Goal: Information Seeking & Learning: Check status

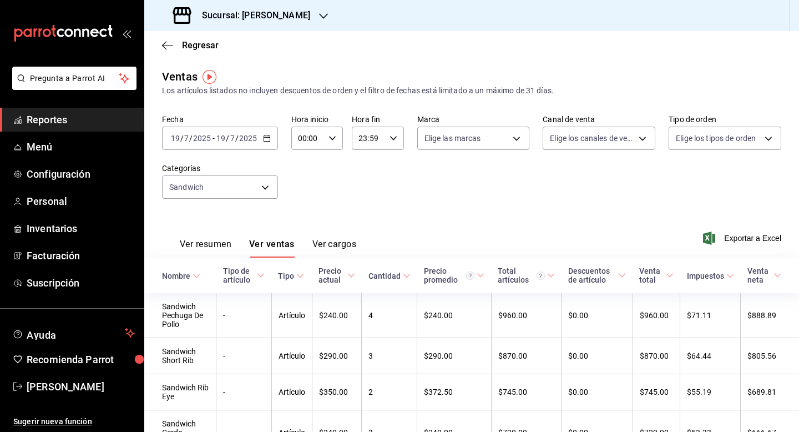
click at [332, 186] on div "Fecha [DATE] [DATE] - [DATE] [DATE] Hora inicio 00:00 Hora inicio Hora fin 23:5…" at bounding box center [471, 163] width 619 height 98
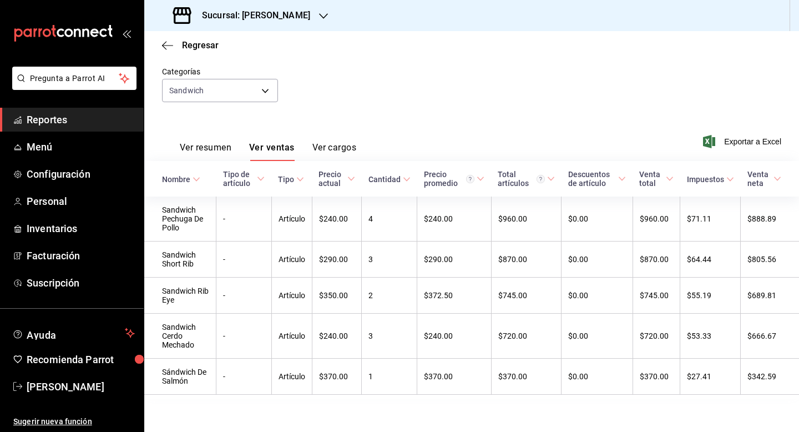
scroll to position [99, 0]
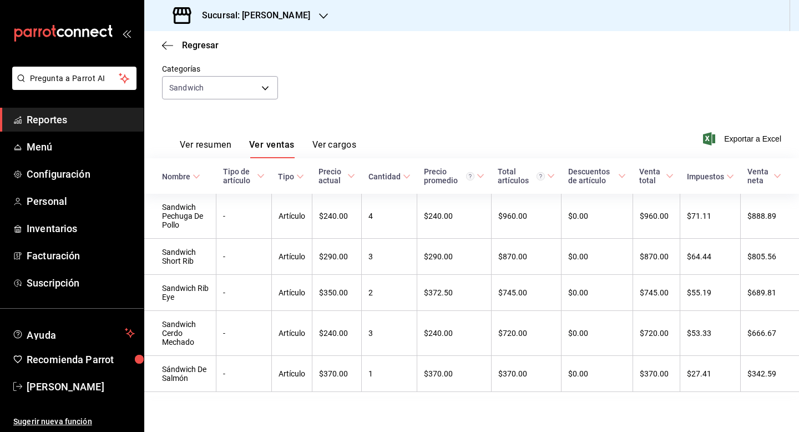
click at [301, 99] on div "Fecha [DATE] [DATE] - [DATE] [DATE] Hora inicio 00:00 Hora inicio Hora fin 23:5…" at bounding box center [471, 64] width 619 height 98
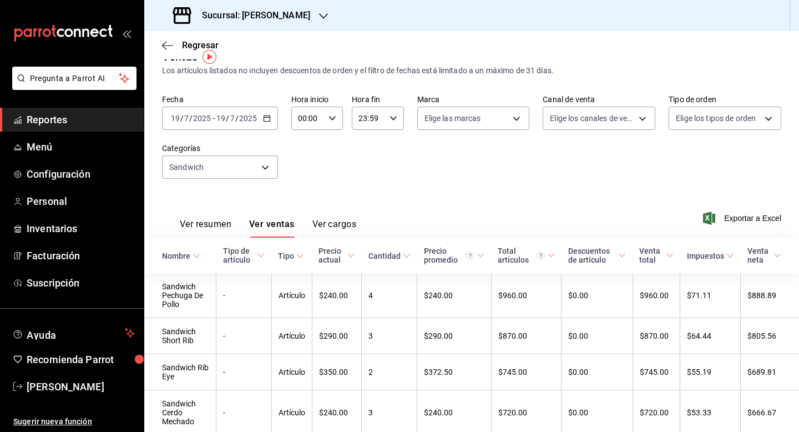
scroll to position [11, 0]
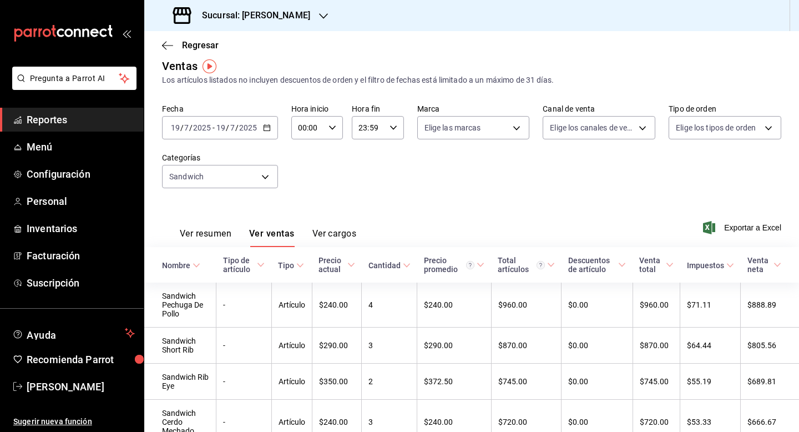
click at [270, 130] on div "[DATE] [DATE] - [DATE] [DATE]" at bounding box center [220, 127] width 116 height 23
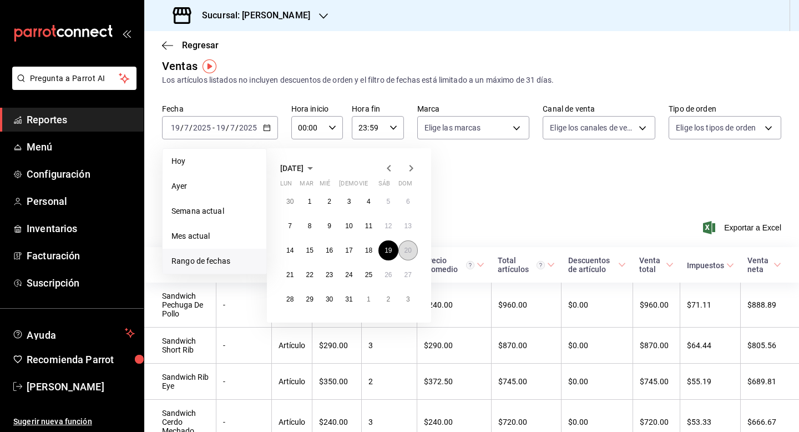
click at [409, 254] on abbr "20" at bounding box center [407, 250] width 7 height 8
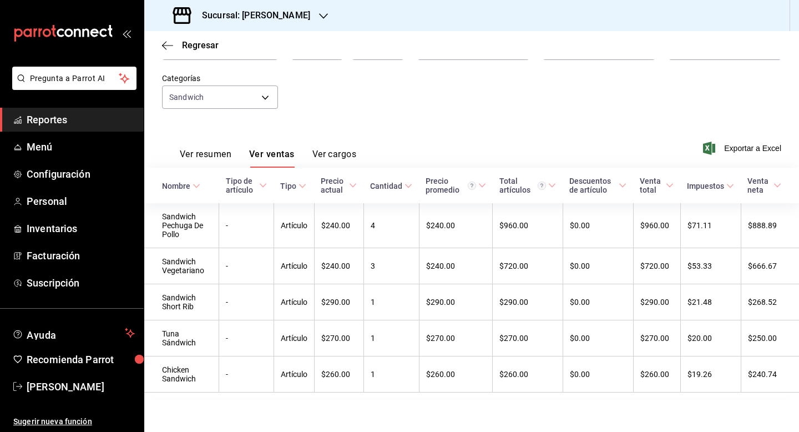
scroll to position [90, 0]
click at [355, 82] on div "Fecha [DATE] [DATE] - [DATE] [DATE] Hora inicio 00:00 Hora inicio Hora fin 23:5…" at bounding box center [471, 73] width 619 height 98
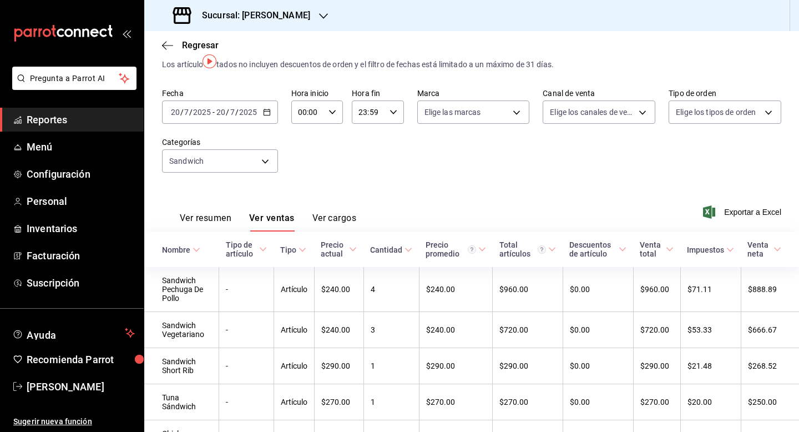
scroll to position [2, 0]
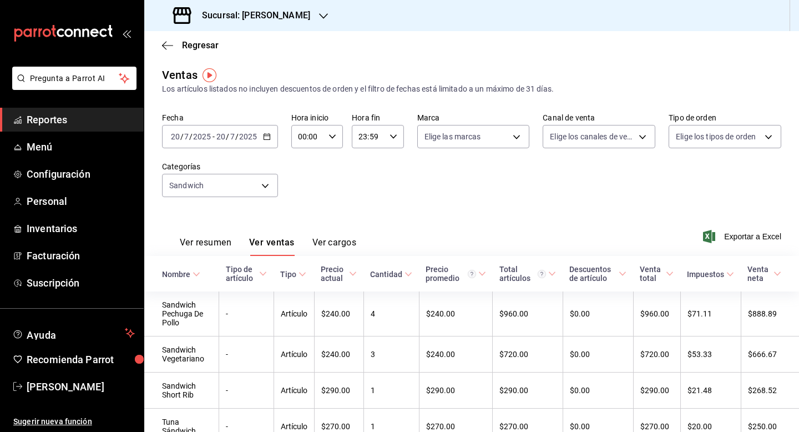
click at [271, 140] on div "[DATE] [DATE] - [DATE] [DATE]" at bounding box center [220, 136] width 116 height 23
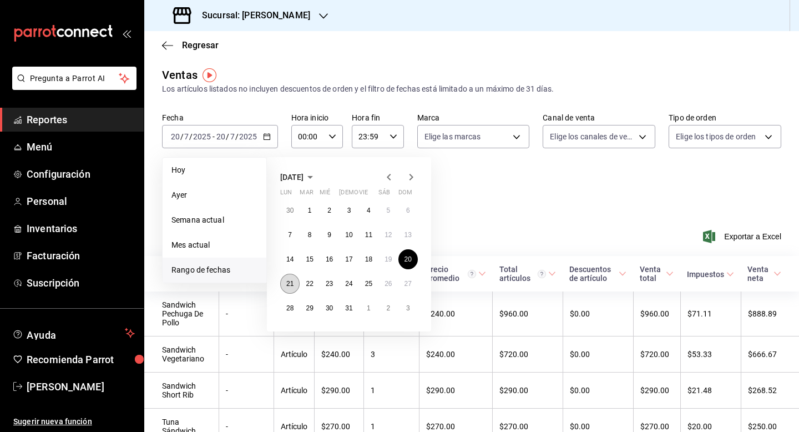
click at [288, 284] on abbr "21" at bounding box center [289, 284] width 7 height 8
click at [288, 284] on th "Tipo" at bounding box center [293, 274] width 40 height 36
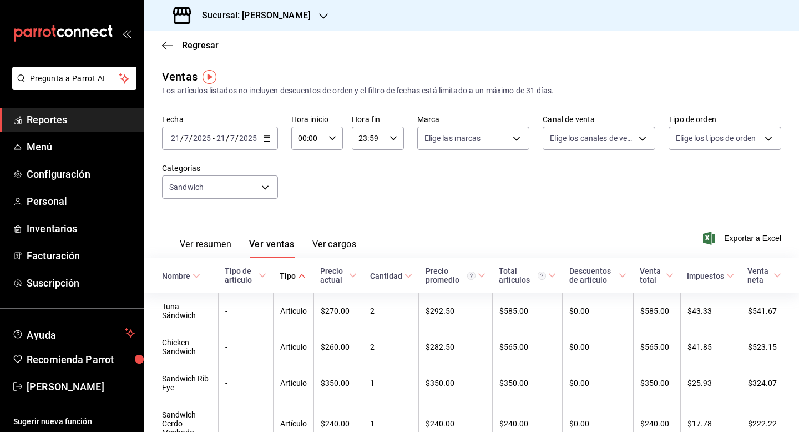
click at [334, 173] on div "Fecha [DATE] [DATE] - [DATE] [DATE] Hora inicio 00:00 Hora inicio Hora fin 23:5…" at bounding box center [471, 163] width 619 height 98
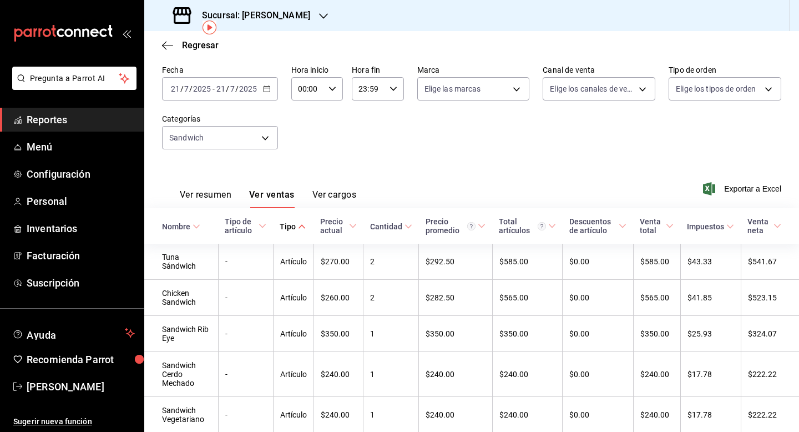
scroll to position [22, 0]
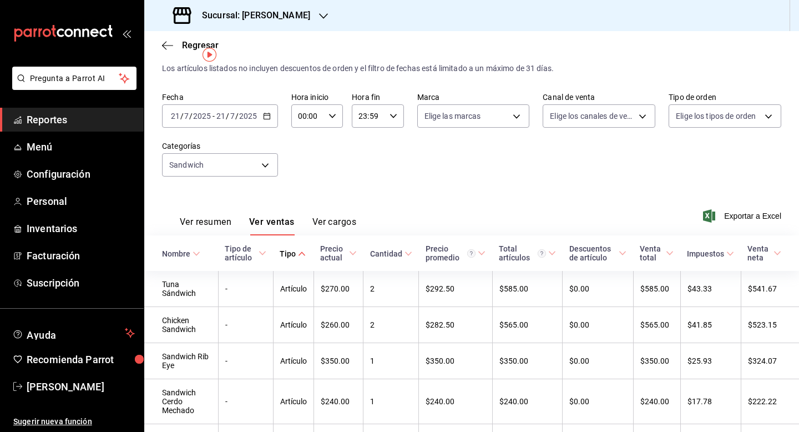
click at [265, 116] on icon "button" at bounding box center [267, 116] width 8 height 8
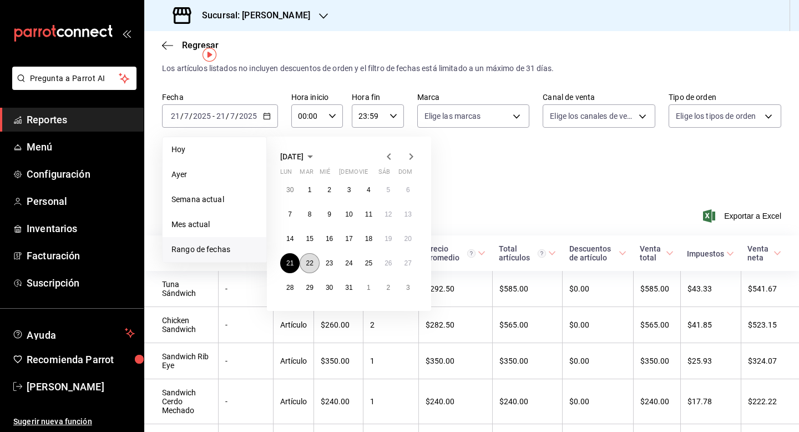
click at [309, 261] on abbr "22" at bounding box center [309, 263] width 7 height 8
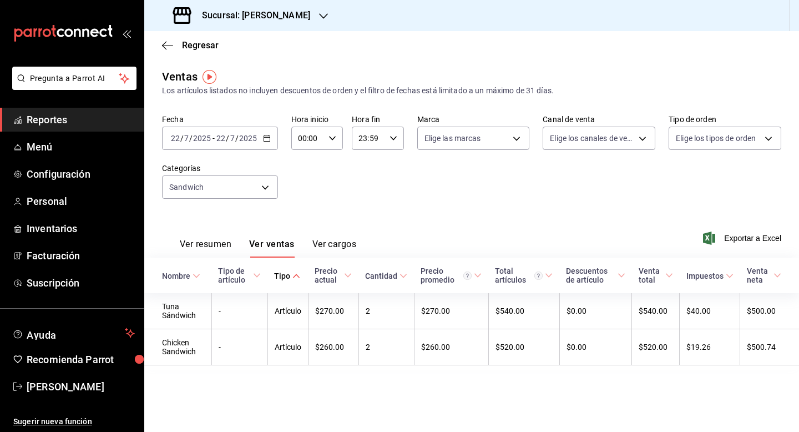
click at [266, 144] on div "[DATE] [DATE] - [DATE] [DATE]" at bounding box center [220, 137] width 116 height 23
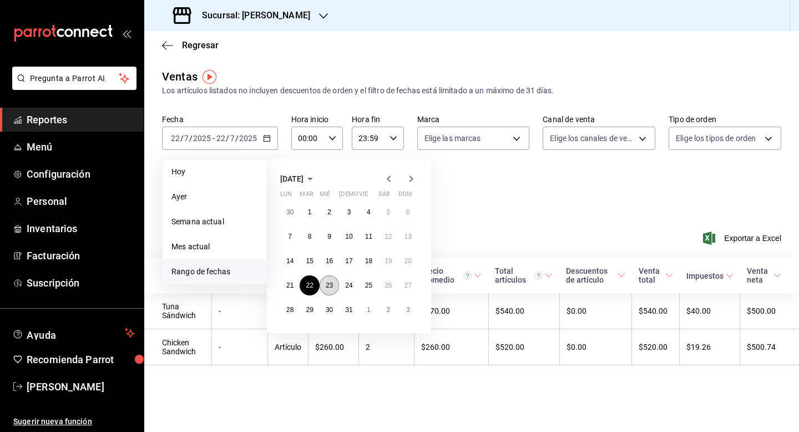
click at [333, 288] on button "23" at bounding box center [329, 285] width 19 height 20
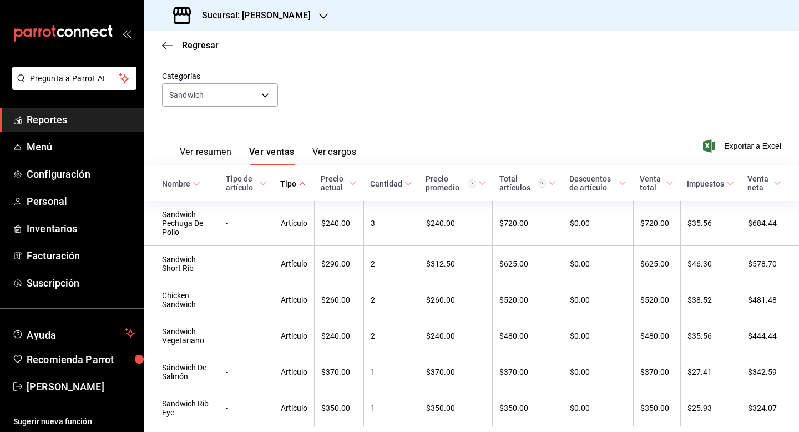
scroll to position [111, 0]
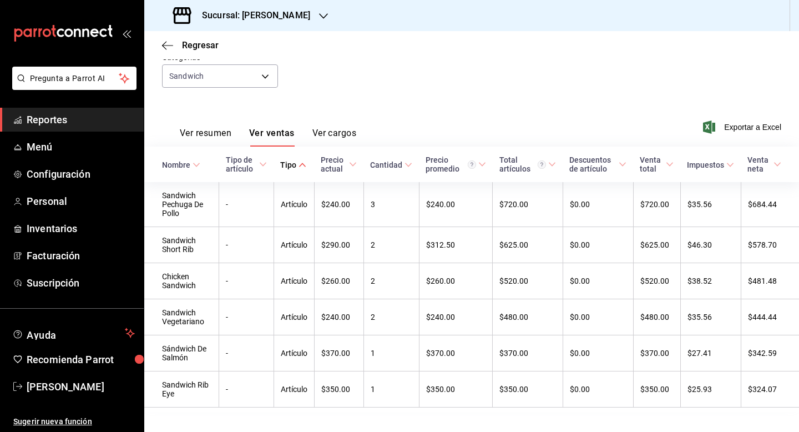
click at [478, 83] on div "Fecha [DATE] [DATE] - [DATE] [DATE] Hora inicio 00:00 Hora inicio Hora fin 23:5…" at bounding box center [471, 52] width 619 height 98
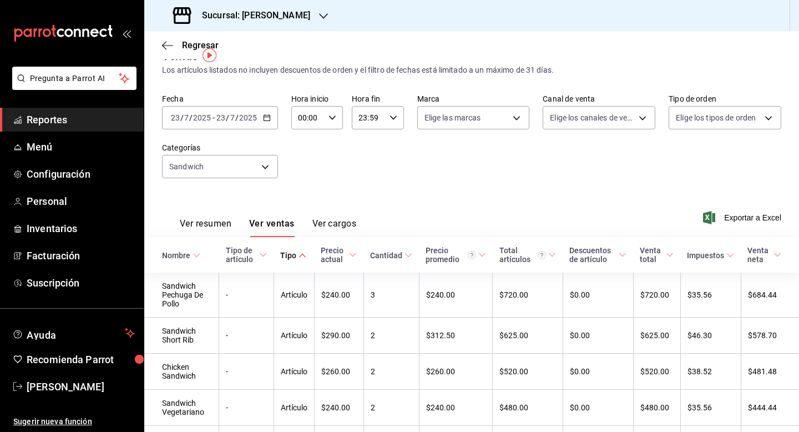
scroll to position [0, 0]
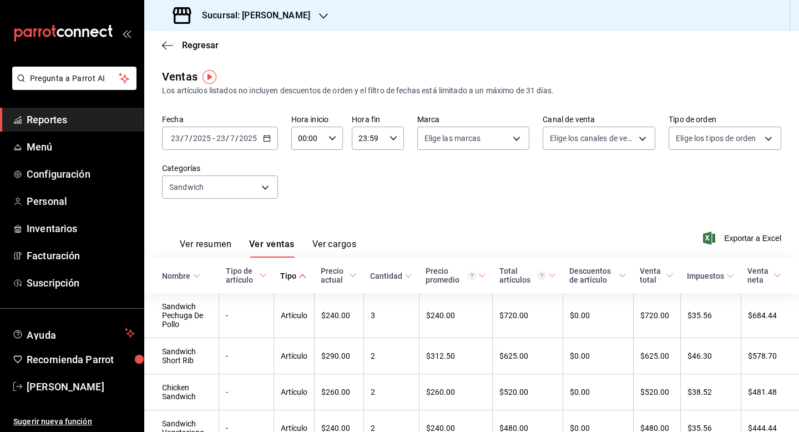
click at [270, 136] on icon "button" at bounding box center [267, 138] width 8 height 8
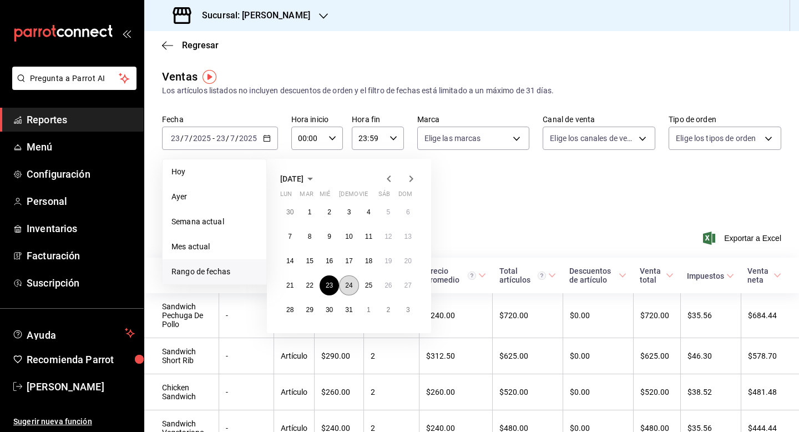
click at [346, 286] on abbr "24" at bounding box center [348, 285] width 7 height 8
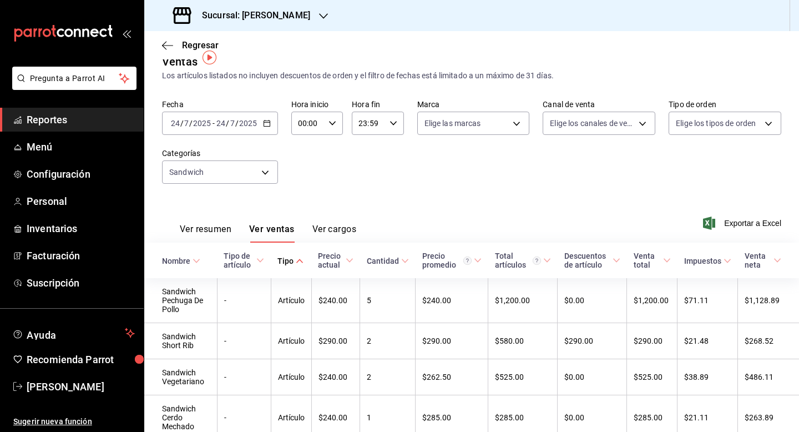
scroll to position [2, 0]
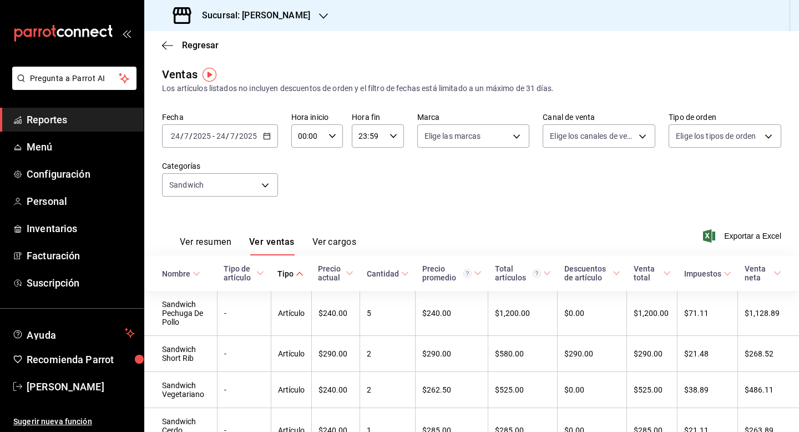
click at [270, 136] on div "[DATE] [DATE] - [DATE] [DATE]" at bounding box center [220, 135] width 116 height 23
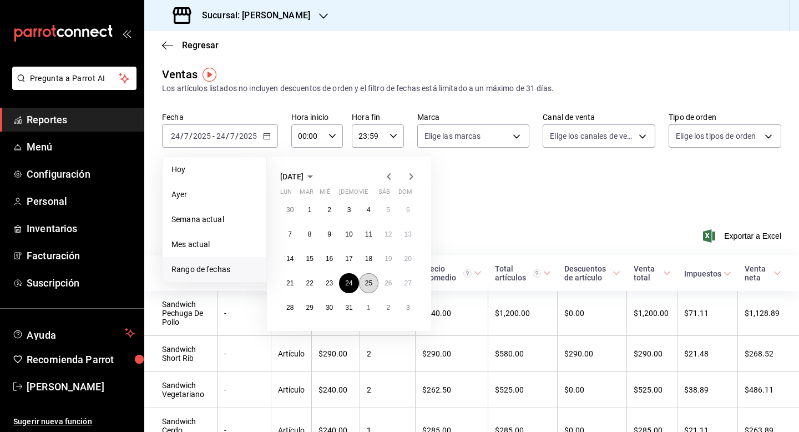
click at [369, 285] on abbr "25" at bounding box center [368, 283] width 7 height 8
click at [369, 285] on th "Cantidad" at bounding box center [387, 273] width 55 height 36
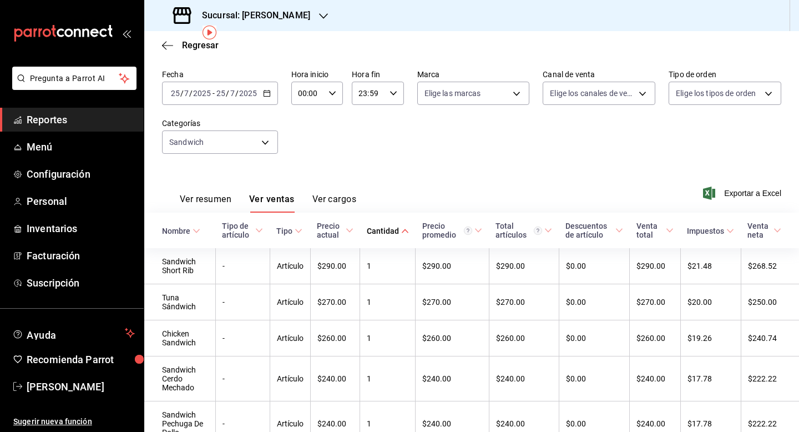
scroll to position [44, 0]
click at [260, 94] on div "[DATE] [DATE] - [DATE] [DATE]" at bounding box center [220, 93] width 116 height 23
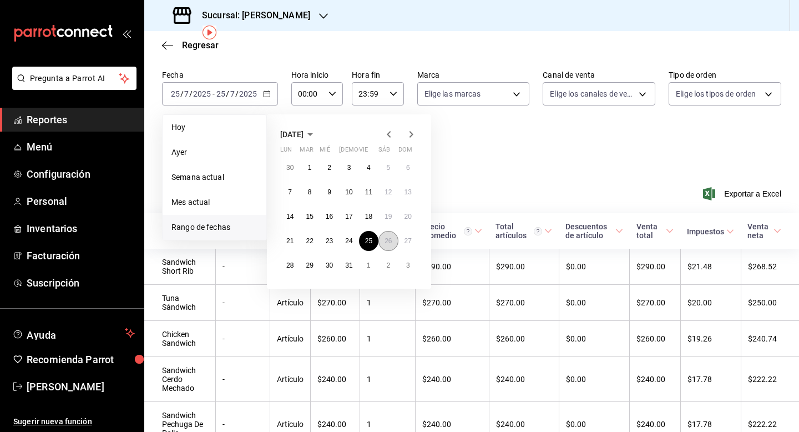
click at [386, 244] on abbr "26" at bounding box center [387, 241] width 7 height 8
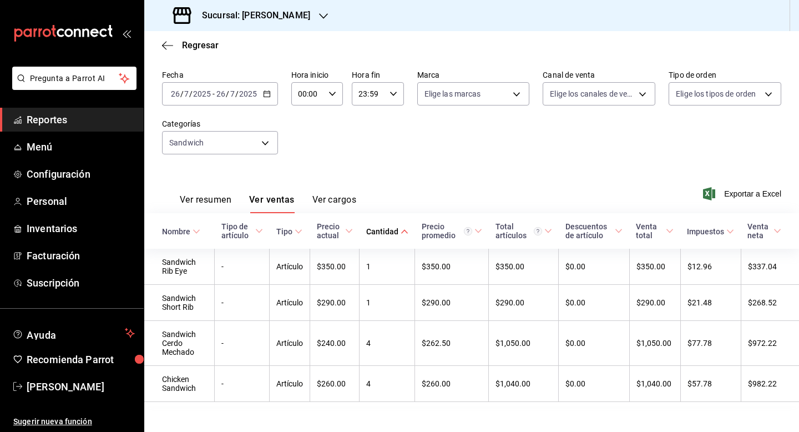
scroll to position [54, 0]
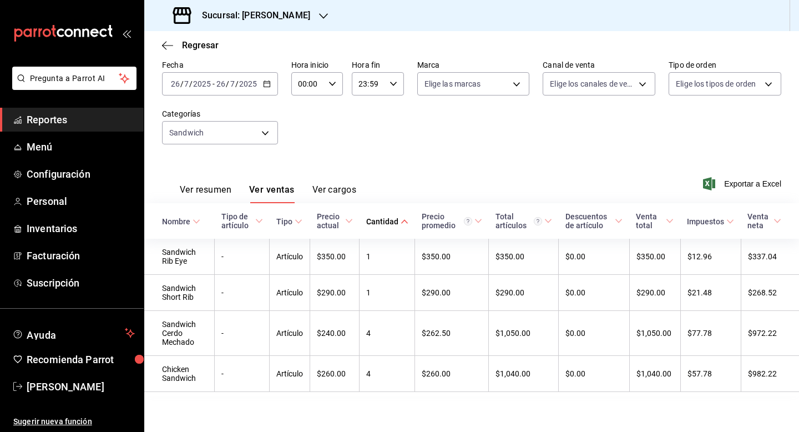
click at [268, 88] on div "[DATE] [DATE] - [DATE] [DATE]" at bounding box center [220, 83] width 116 height 23
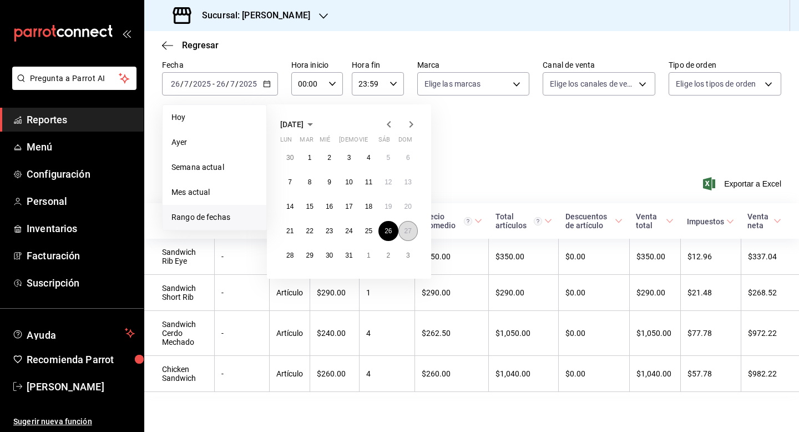
click at [411, 235] on button "27" at bounding box center [407, 231] width 19 height 20
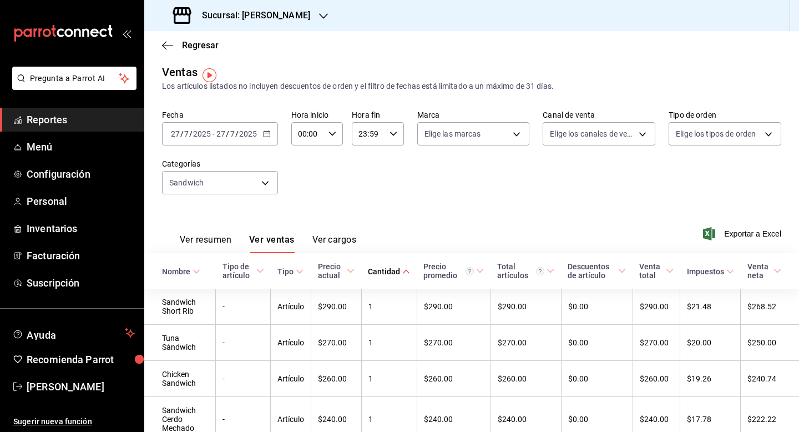
scroll to position [2, 0]
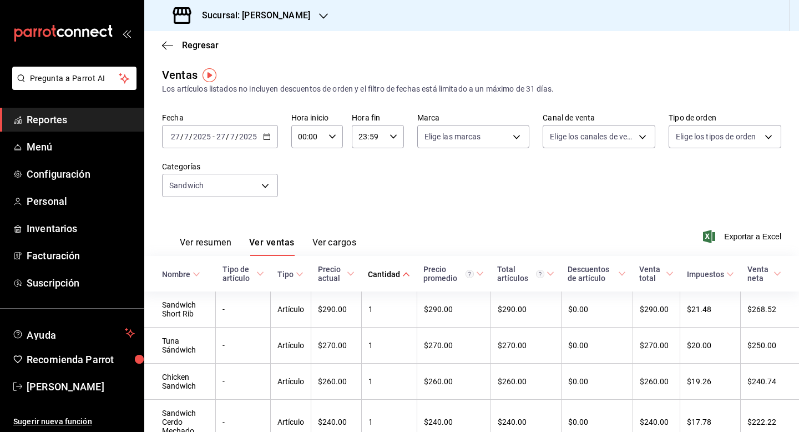
click at [267, 129] on div "[DATE] [DATE] - [DATE] [DATE]" at bounding box center [220, 136] width 116 height 23
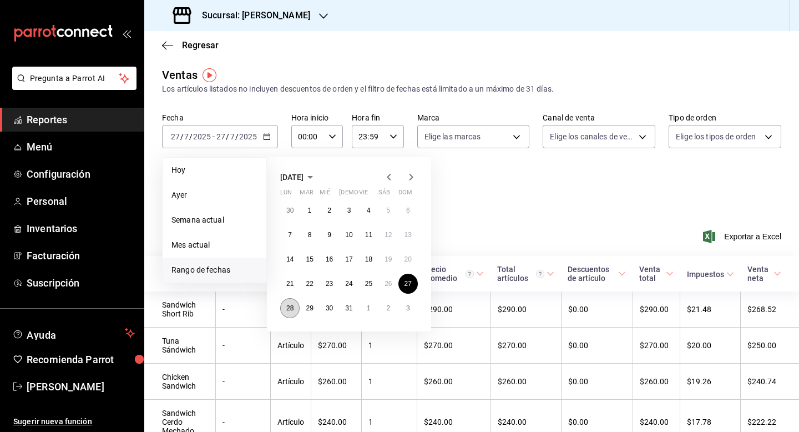
click at [296, 307] on button "28" at bounding box center [289, 308] width 19 height 20
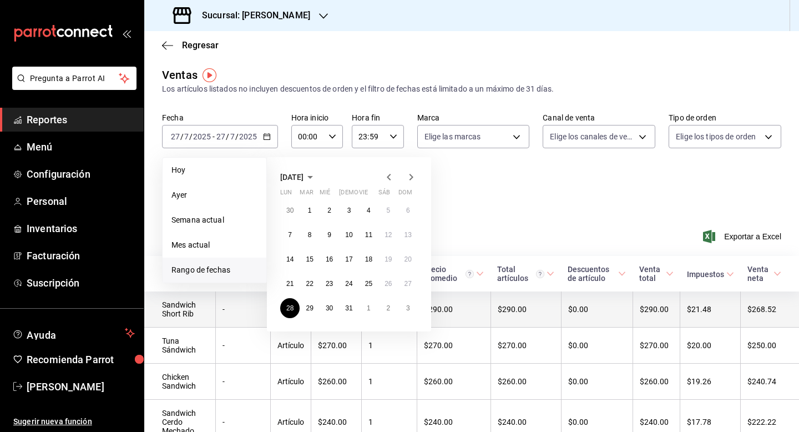
click at [301, 314] on td "Artículo" at bounding box center [291, 309] width 40 height 36
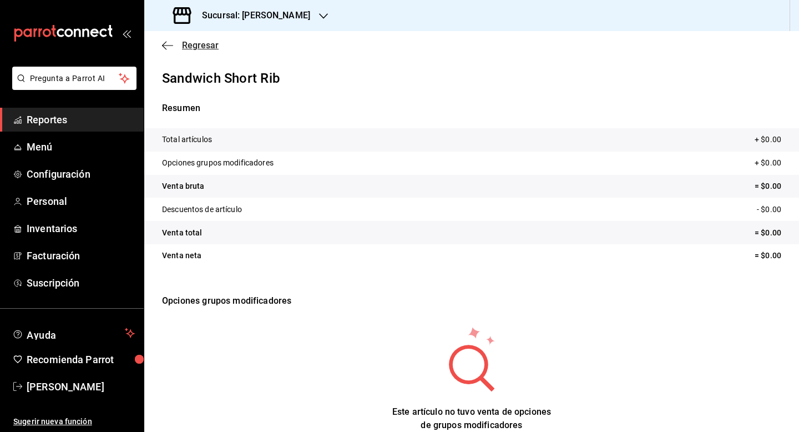
click at [168, 46] on icon "button" at bounding box center [167, 45] width 11 height 10
click at [211, 50] on span "Regresar" at bounding box center [200, 45] width 37 height 11
click at [108, 115] on span "Reportes" at bounding box center [81, 119] width 108 height 15
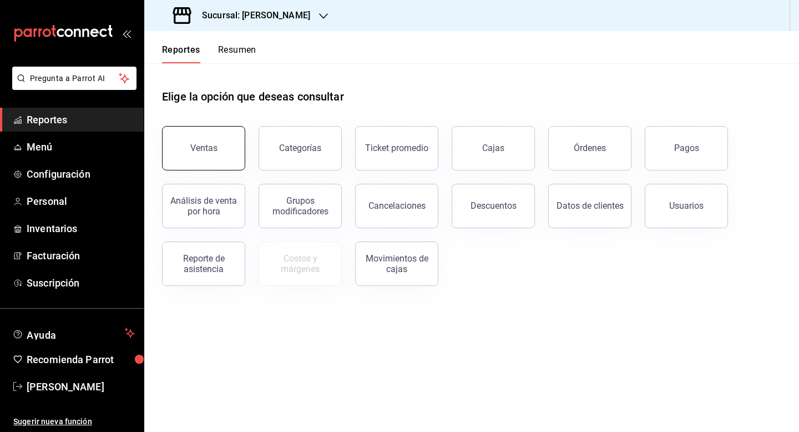
click at [209, 153] on button "Ventas" at bounding box center [203, 148] width 83 height 44
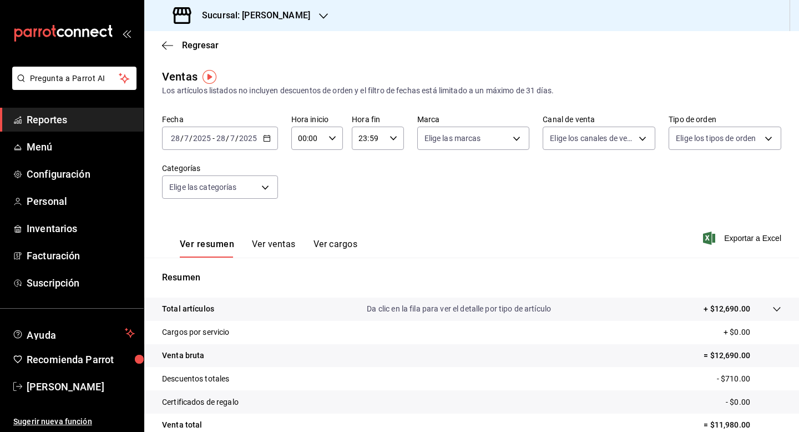
click at [275, 245] on button "Ver ventas" at bounding box center [274, 248] width 44 height 19
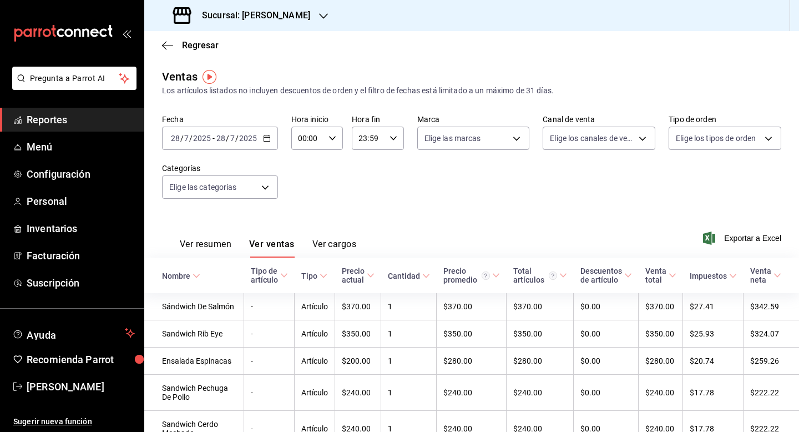
click at [267, 142] on div "[DATE] [DATE] - [DATE] [DATE]" at bounding box center [220, 137] width 116 height 23
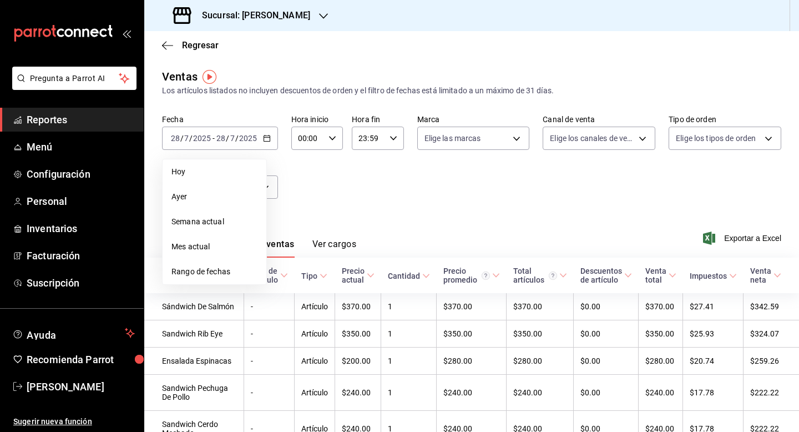
click at [344, 183] on div "Fecha [DATE] [DATE] - [DATE] [DATE] [DATE] [DATE] Semana actual Mes actual Rang…" at bounding box center [471, 163] width 619 height 98
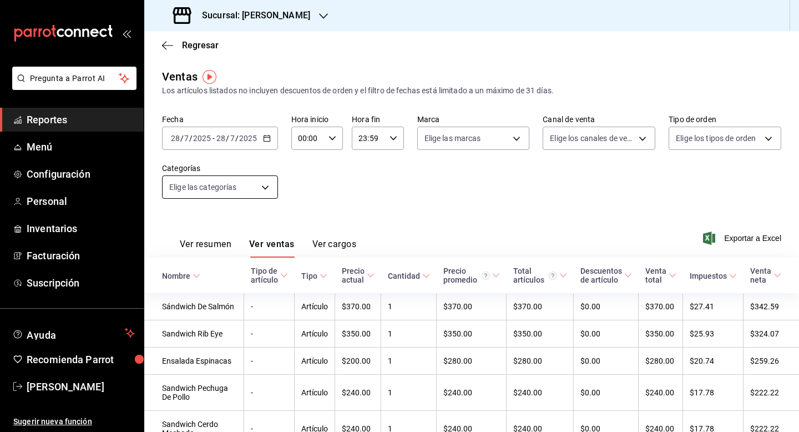
click at [239, 184] on body "Pregunta a Parrot AI Reportes Menú Configuración Personal Inventarios Facturaci…" at bounding box center [399, 216] width 799 height 432
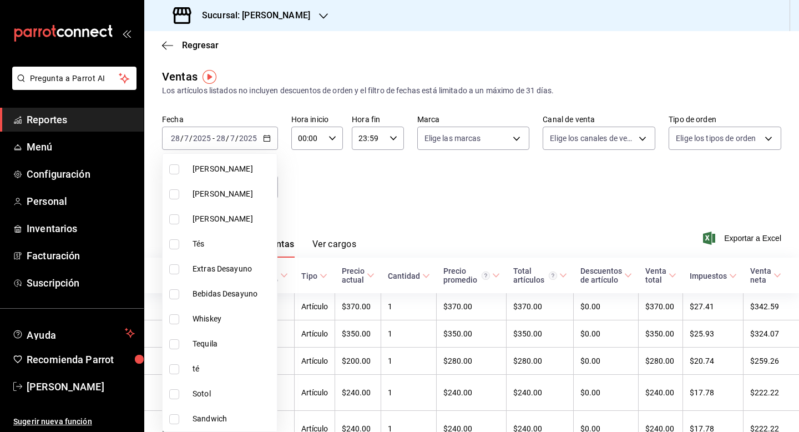
scroll to position [333, 0]
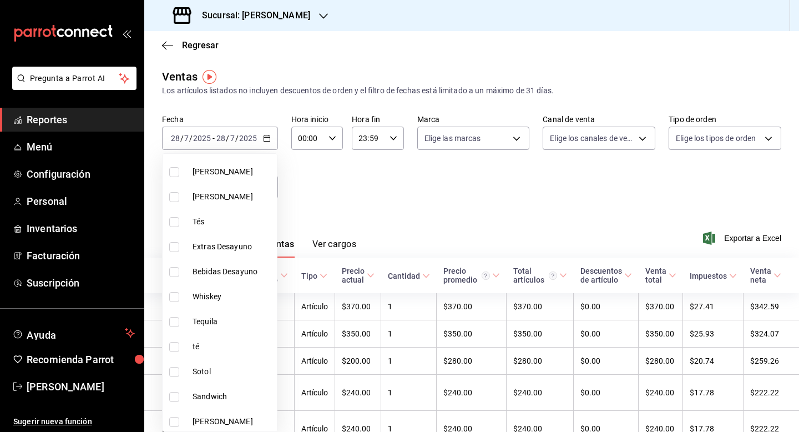
click at [237, 396] on span "Sandwich" at bounding box center [232, 397] width 80 height 12
type input "d76febf0-a062-440b-ad56-6fdd985f2c7f"
checkbox input "true"
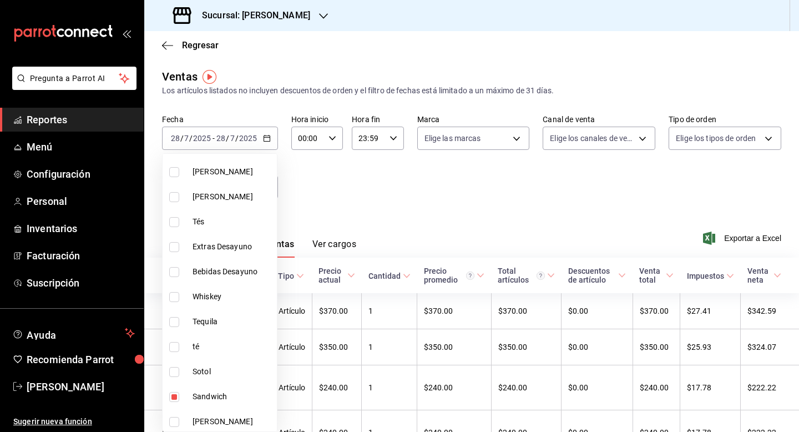
click at [439, 181] on div at bounding box center [399, 216] width 799 height 432
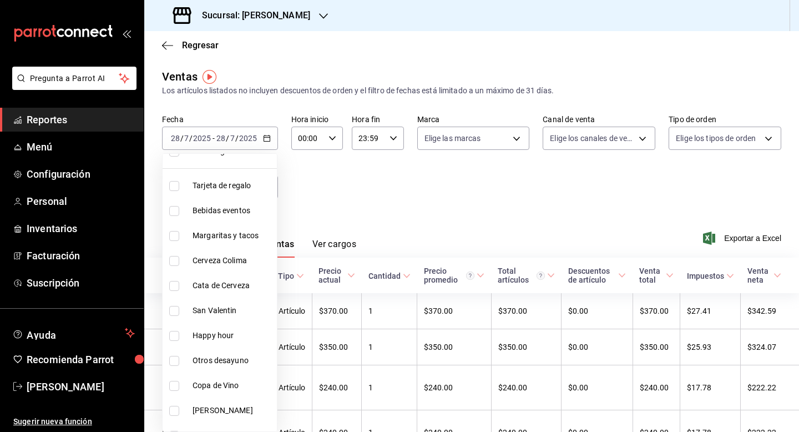
click at [442, 211] on div at bounding box center [399, 216] width 799 height 432
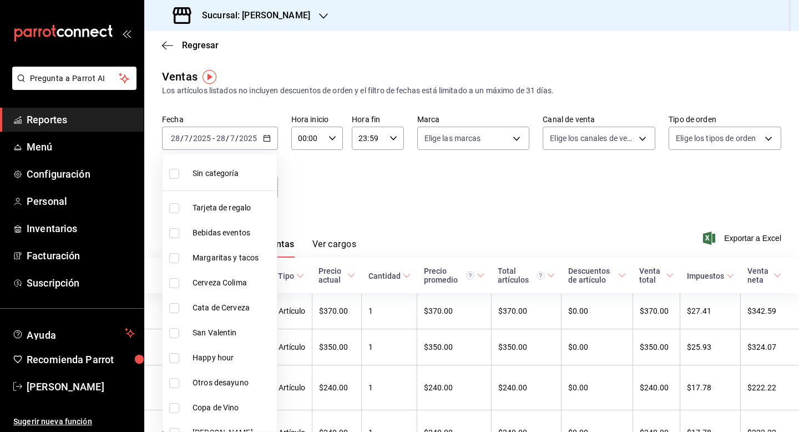
click at [442, 211] on div at bounding box center [399, 216] width 799 height 432
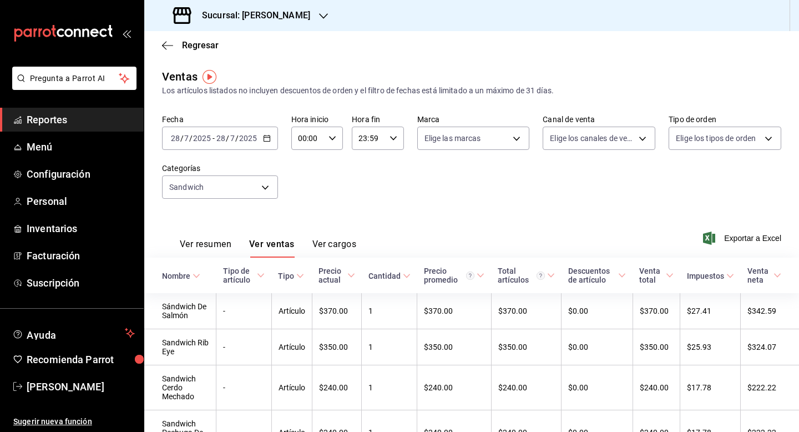
click at [442, 211] on div at bounding box center [399, 216] width 799 height 432
click at [442, 212] on div "Ver resumen Ver ventas Ver cargos Exportar a Excel" at bounding box center [471, 234] width 655 height 45
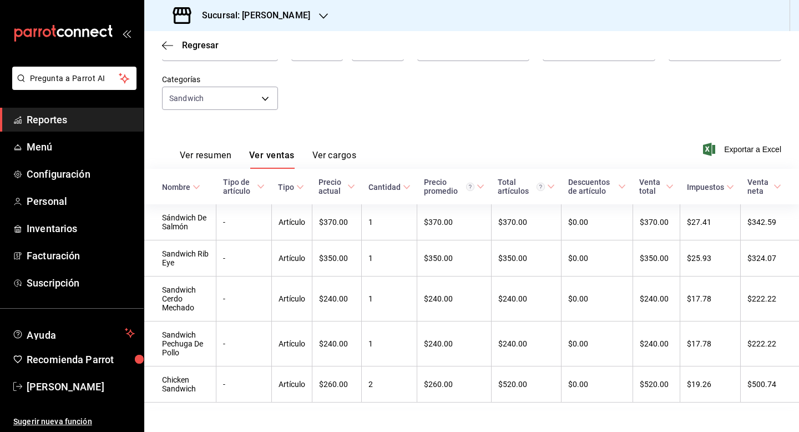
scroll to position [99, 0]
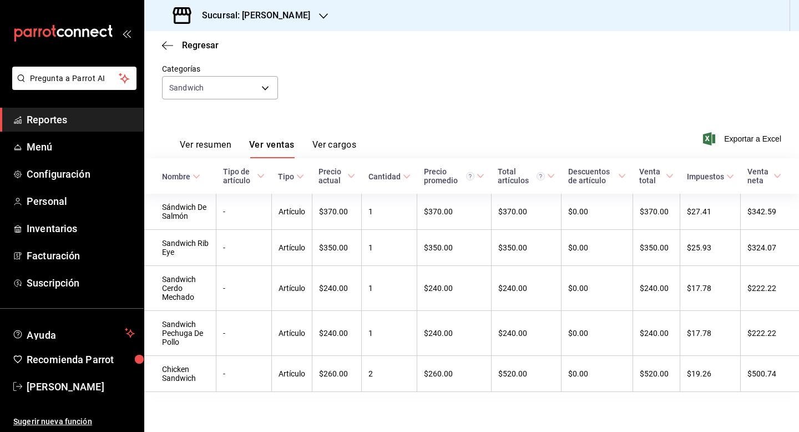
click at [318, 82] on div "Fecha [DATE] [DATE] - [DATE] [DATE] Hora inicio 00:00 Hora inicio Hora fin 23:5…" at bounding box center [471, 64] width 619 height 98
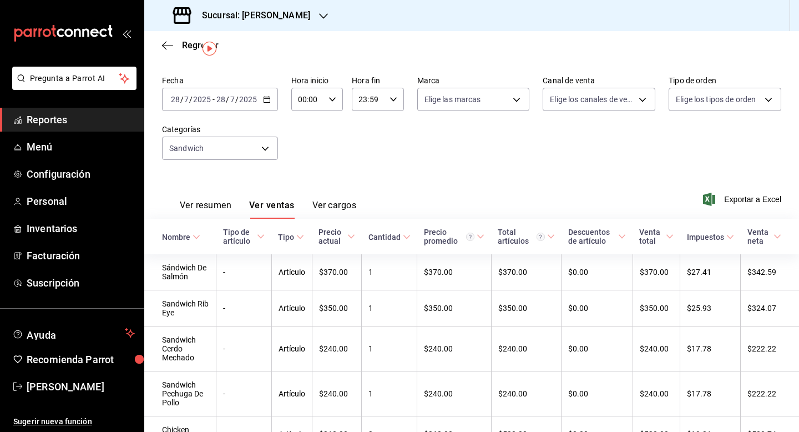
scroll to position [11, 0]
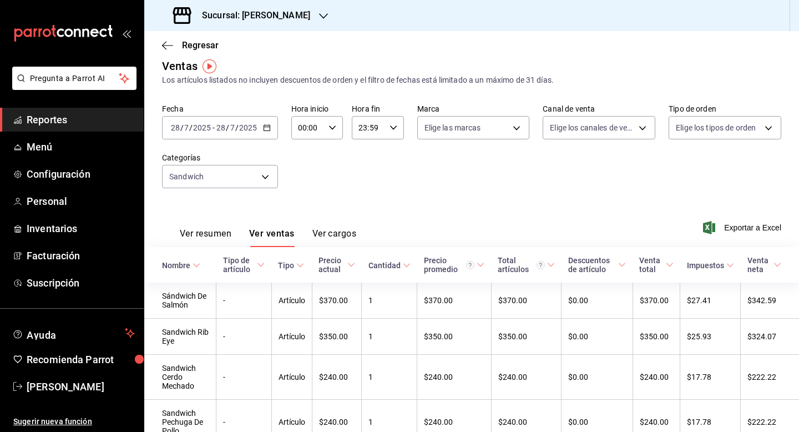
click at [263, 131] on icon "button" at bounding box center [267, 128] width 8 height 8
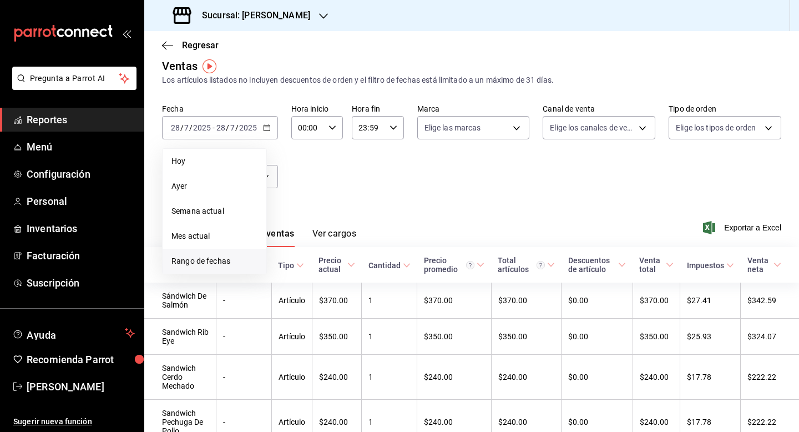
click at [211, 265] on span "Rango de fechas" at bounding box center [214, 261] width 86 height 12
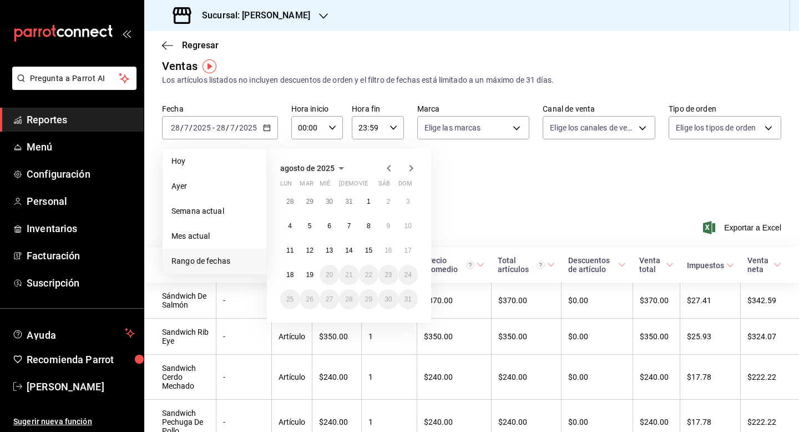
click at [387, 170] on icon "button" at bounding box center [388, 167] width 13 height 13
click at [310, 298] on abbr "29" at bounding box center [309, 299] width 7 height 8
click at [310, 298] on td "Artículo" at bounding box center [291, 300] width 40 height 36
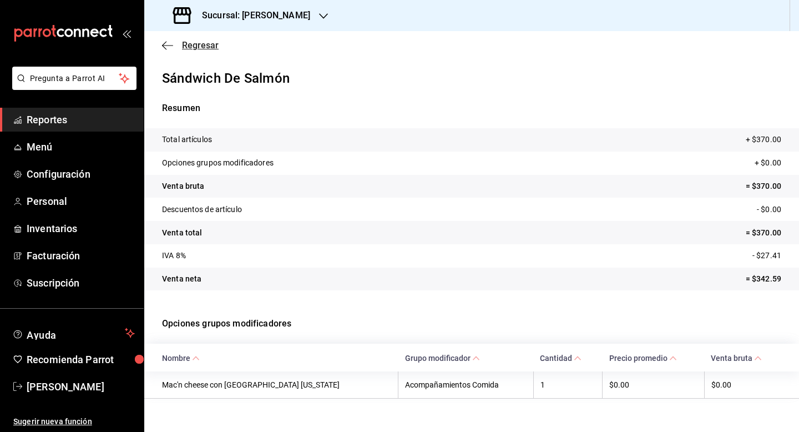
click at [204, 42] on span "Regresar" at bounding box center [200, 45] width 37 height 11
click at [196, 42] on span "Regresar" at bounding box center [200, 45] width 37 height 11
click at [212, 45] on span "Regresar" at bounding box center [200, 45] width 37 height 11
click at [72, 120] on span "Reportes" at bounding box center [81, 119] width 108 height 15
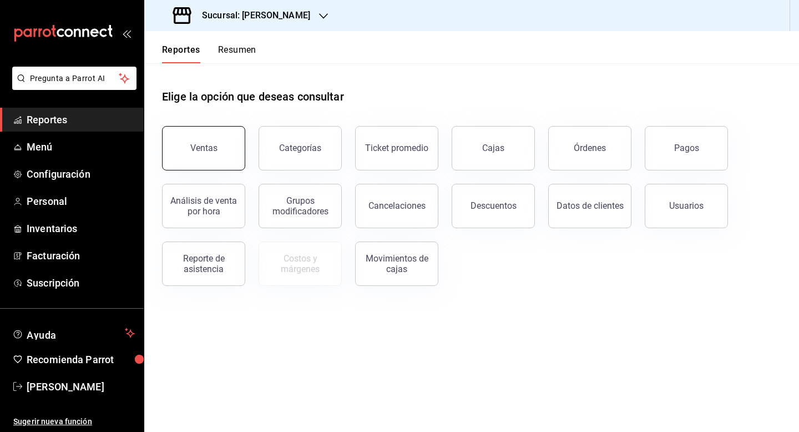
click at [224, 151] on button "Ventas" at bounding box center [203, 148] width 83 height 44
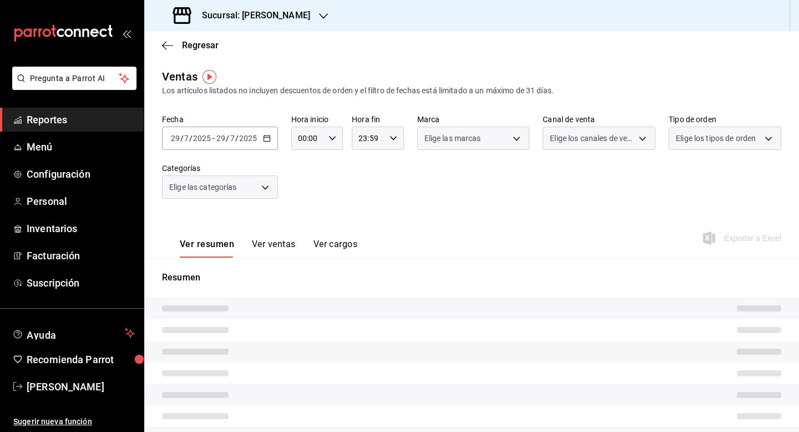
click at [282, 245] on button "Ver ventas" at bounding box center [274, 248] width 44 height 19
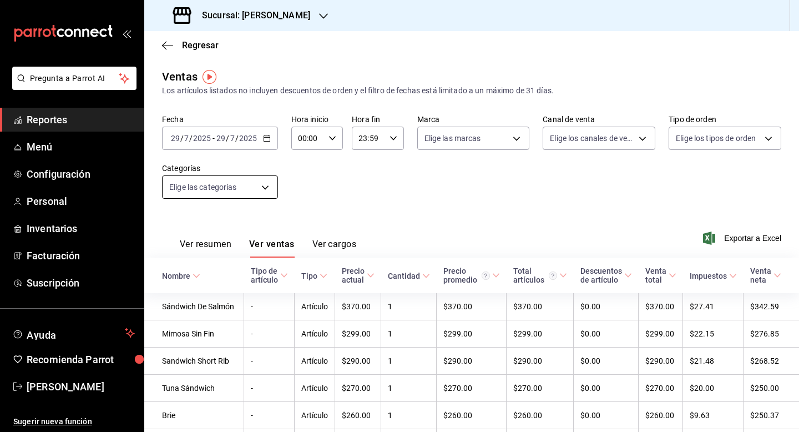
click at [265, 194] on body "Pregunta a Parrot AI Reportes Menú Configuración Personal Inventarios Facturaci…" at bounding box center [399, 216] width 799 height 432
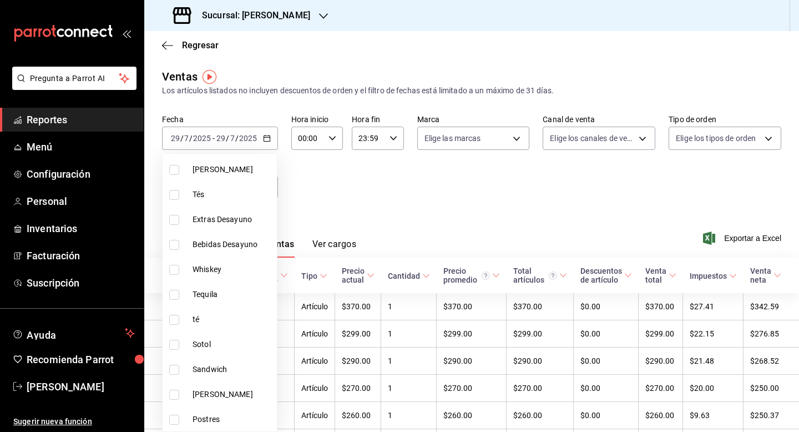
scroll to position [377, 0]
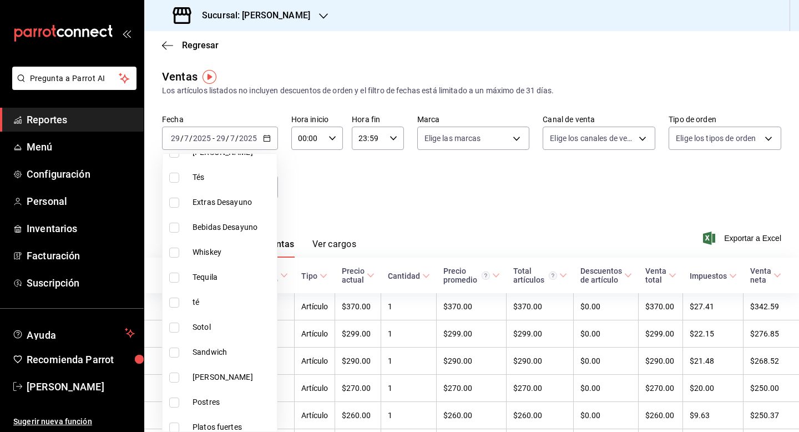
click at [192, 344] on li "Sandwich" at bounding box center [220, 352] width 114 height 25
type input "d76febf0-a062-440b-ad56-6fdd985f2c7f"
checkbox input "true"
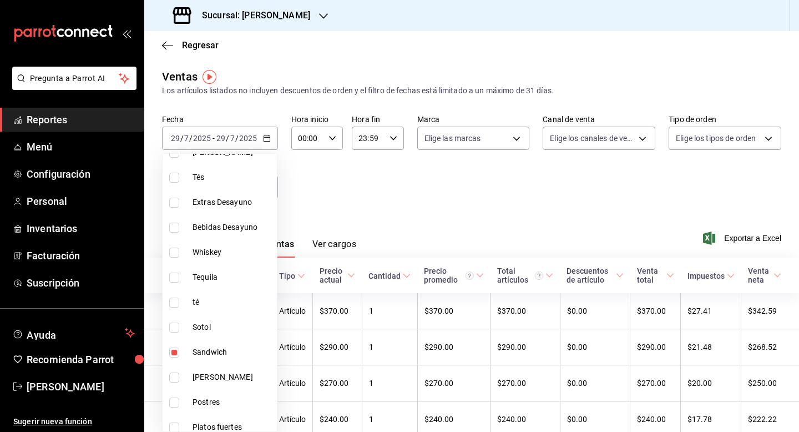
click at [347, 210] on div at bounding box center [399, 216] width 799 height 432
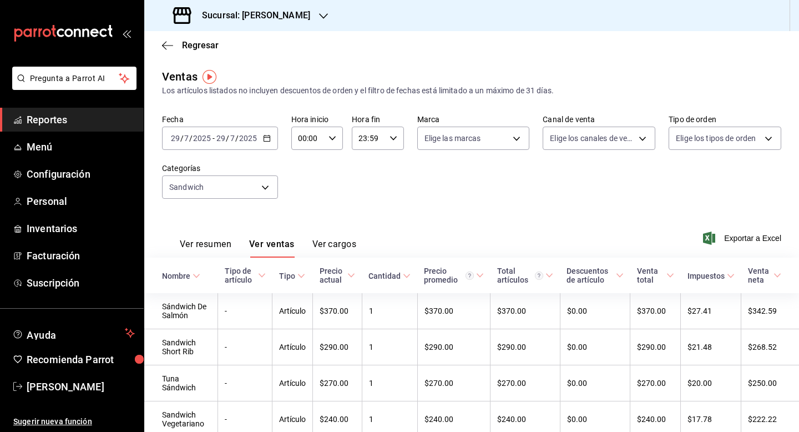
click at [377, 210] on div "Fecha [DATE] [DATE] - [DATE] [DATE] Hora inicio 00:00 Hora inicio Hora fin 23:5…" at bounding box center [471, 163] width 619 height 98
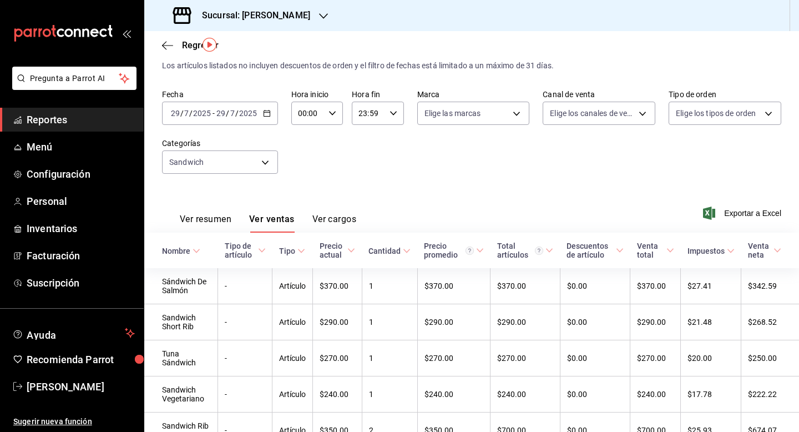
scroll to position [22, 0]
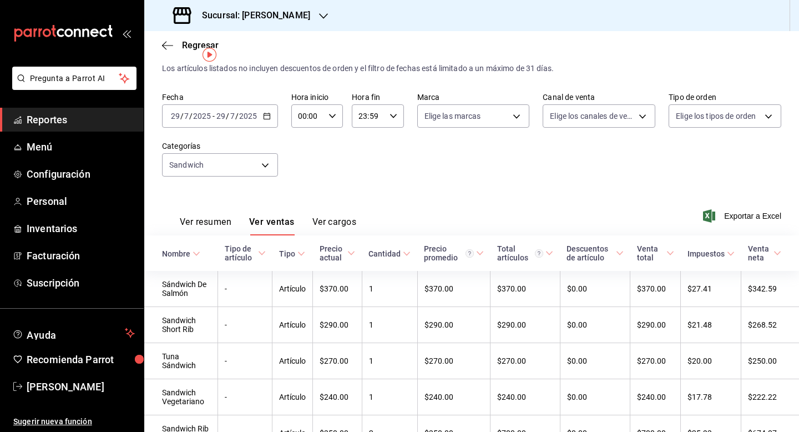
click at [265, 118] on icon "button" at bounding box center [267, 116] width 8 height 8
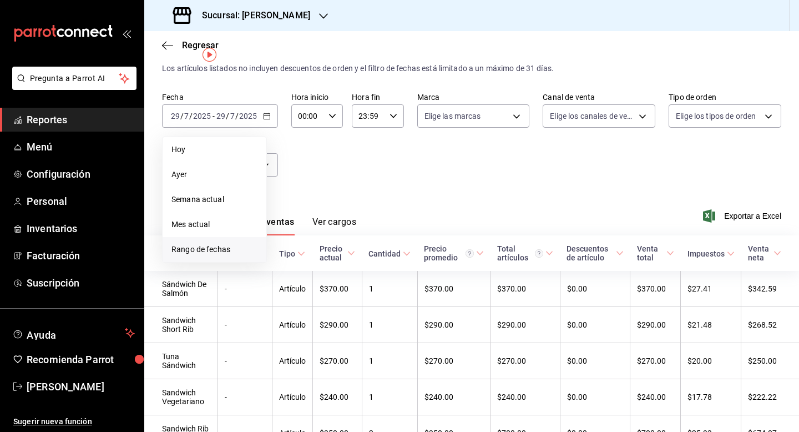
click at [214, 253] on span "Rango de fechas" at bounding box center [214, 250] width 86 height 12
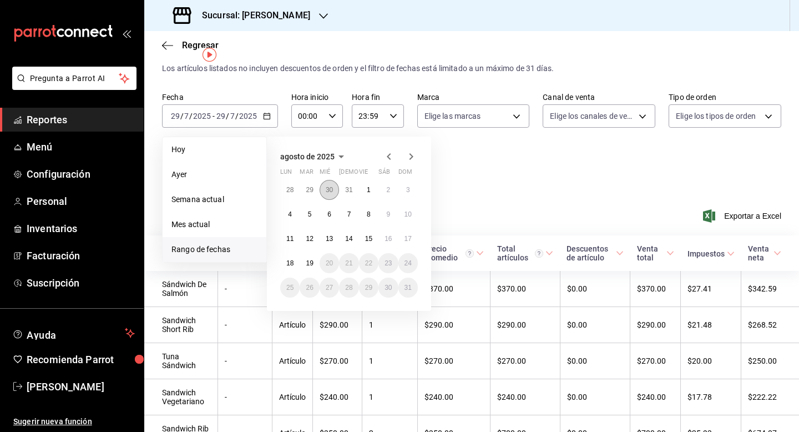
click at [326, 191] on abbr "30" at bounding box center [329, 190] width 7 height 8
click at [330, 287] on abbr "30" at bounding box center [329, 287] width 7 height 8
click at [330, 287] on td "$370.00" at bounding box center [337, 289] width 49 height 36
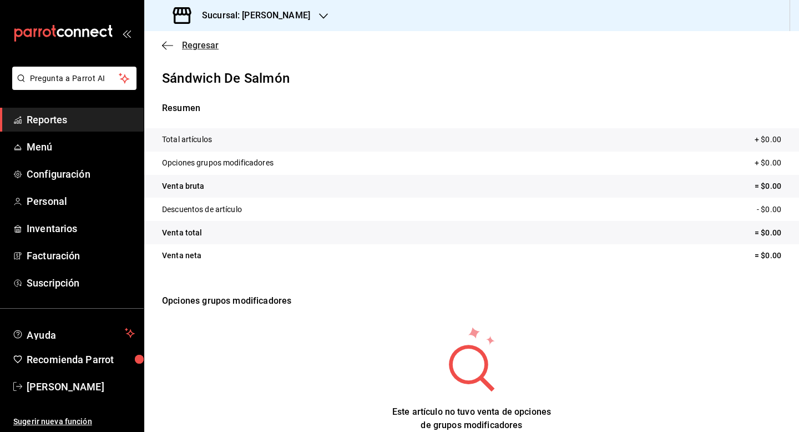
click at [201, 44] on span "Regresar" at bounding box center [200, 45] width 37 height 11
click at [72, 124] on span "Reportes" at bounding box center [81, 119] width 108 height 15
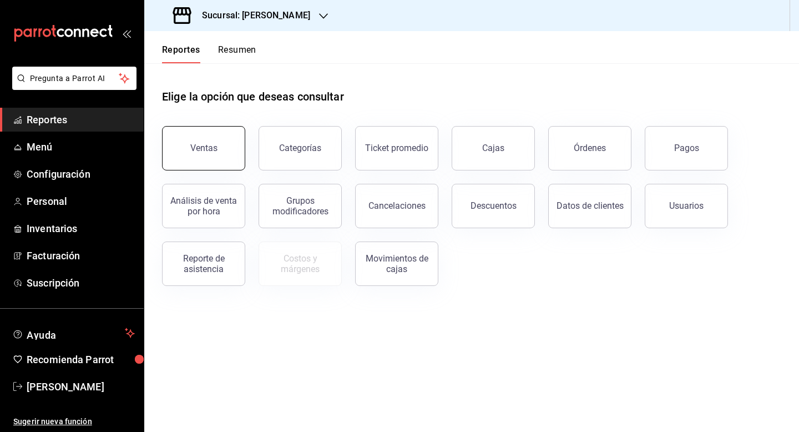
click at [199, 147] on div "Ventas" at bounding box center [203, 148] width 27 height 11
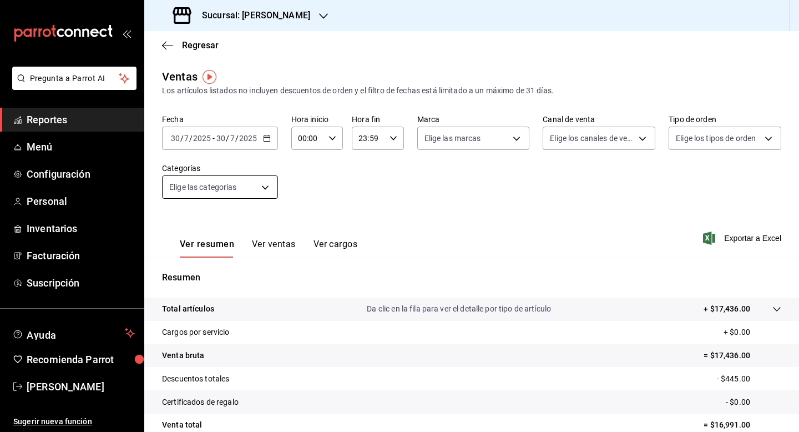
click at [260, 191] on body "Pregunta a Parrot AI Reportes Menú Configuración Personal Inventarios Facturaci…" at bounding box center [399, 216] width 799 height 432
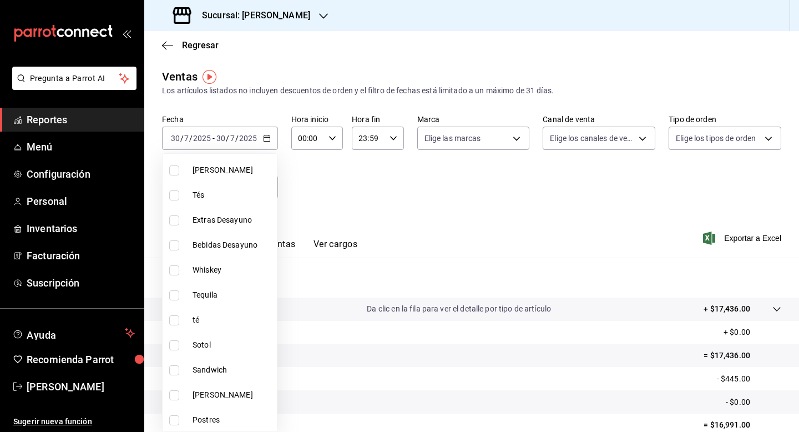
scroll to position [377, 0]
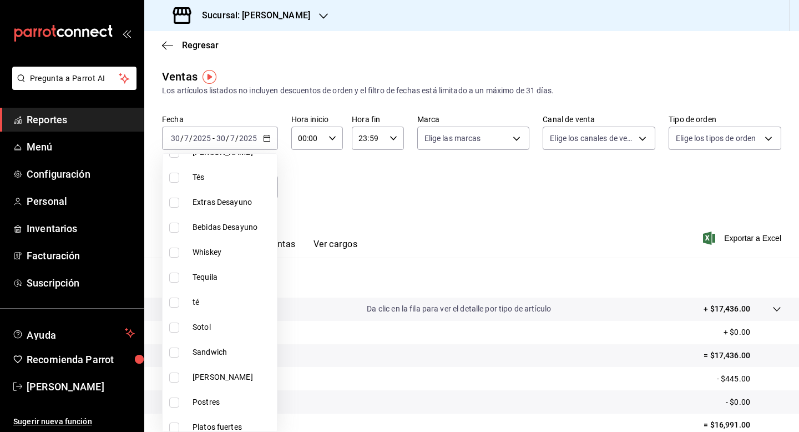
click at [181, 355] on label at bounding box center [176, 352] width 14 height 10
click at [179, 355] on input "checkbox" at bounding box center [174, 352] width 10 height 10
checkbox input "false"
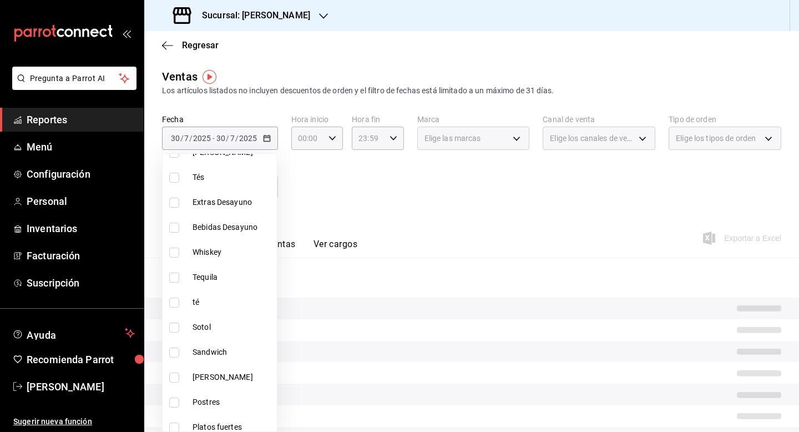
click at [176, 352] on input "checkbox" at bounding box center [174, 352] width 10 height 10
checkbox input "true"
type input "d76febf0-a062-440b-ad56-6fdd985f2c7f"
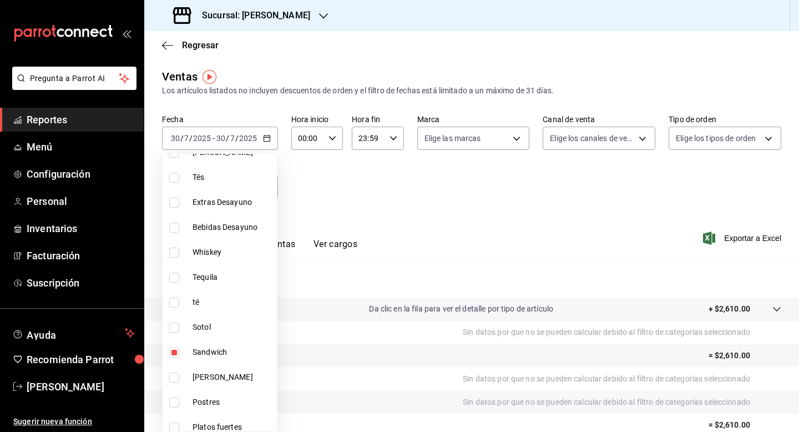
click at [412, 212] on div at bounding box center [399, 216] width 799 height 432
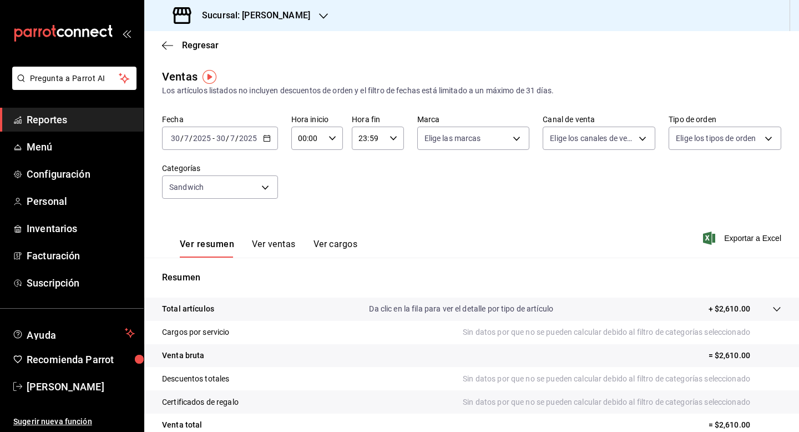
click at [277, 243] on button "Ver ventas" at bounding box center [274, 248] width 44 height 19
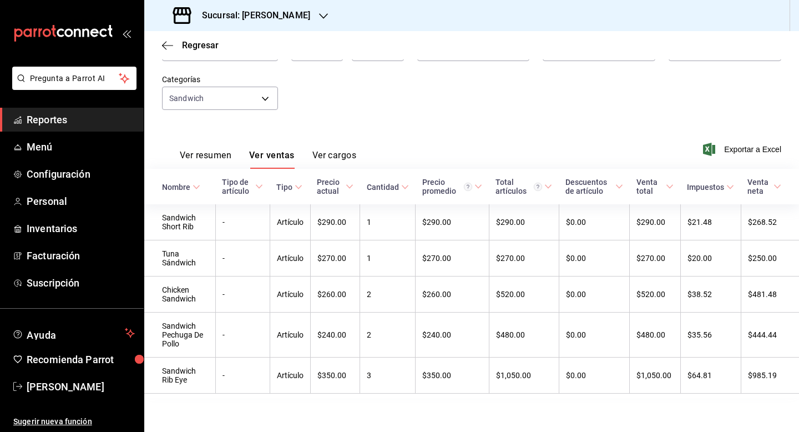
scroll to position [90, 0]
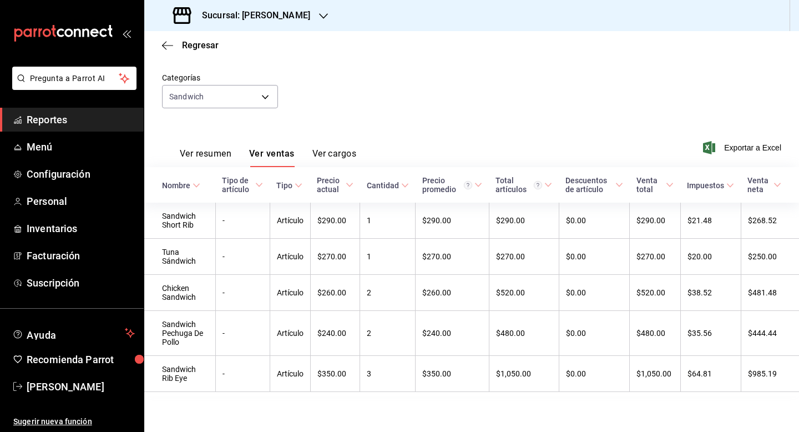
click at [312, 121] on div "Ver resumen Ver ventas Ver cargos Exportar a Excel" at bounding box center [471, 143] width 655 height 45
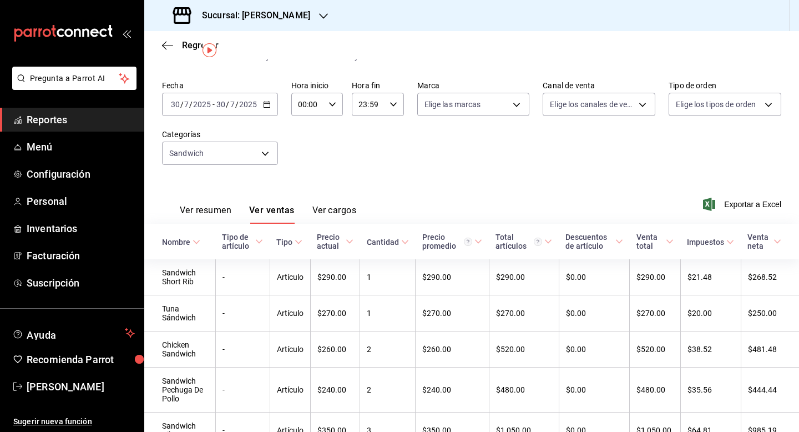
scroll to position [24, 0]
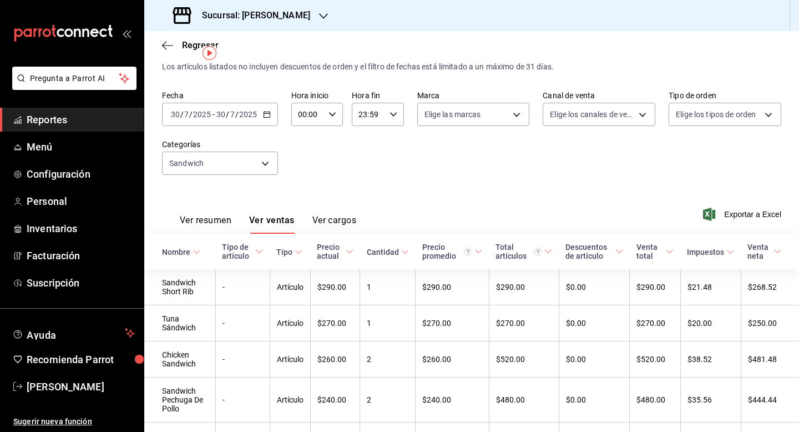
click at [265, 118] on icon "button" at bounding box center [267, 114] width 8 height 8
click at [226, 247] on span "Rango de fechas" at bounding box center [214, 248] width 86 height 12
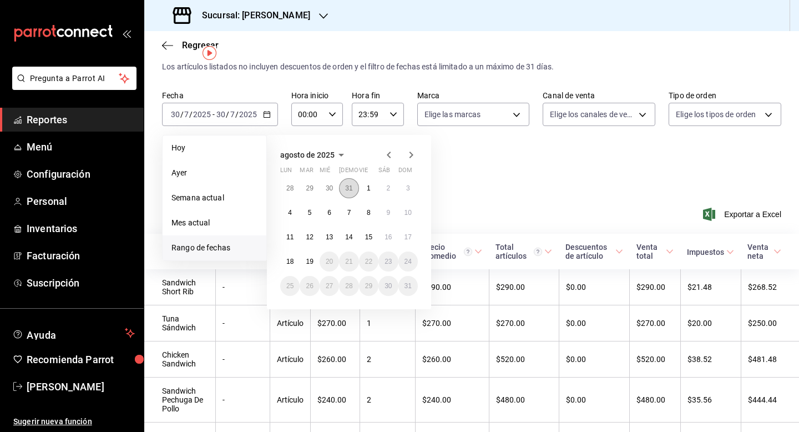
click at [349, 191] on abbr "31" at bounding box center [348, 188] width 7 height 8
click at [348, 288] on abbr "31" at bounding box center [348, 286] width 7 height 8
click at [348, 288] on td "$290.00" at bounding box center [334, 287] width 49 height 36
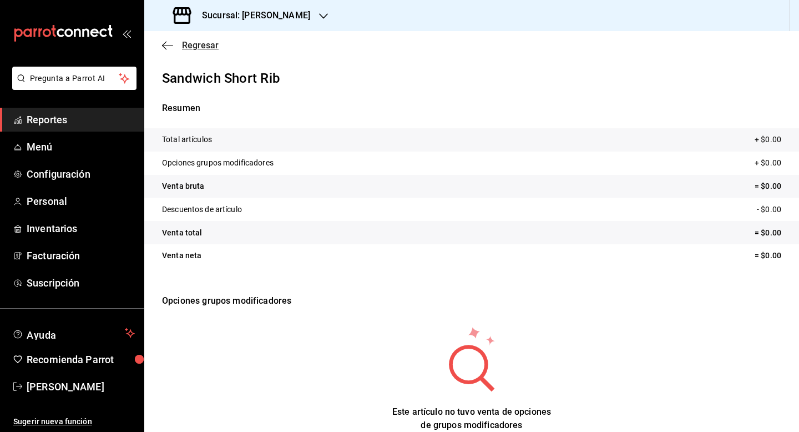
click at [191, 45] on span "Regresar" at bounding box center [200, 45] width 37 height 11
click at [58, 145] on span "Menú" at bounding box center [81, 146] width 108 height 15
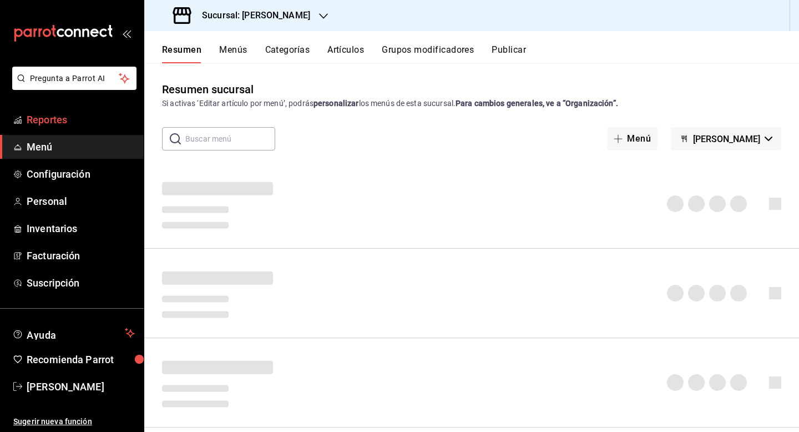
click at [65, 129] on link "Reportes" at bounding box center [72, 120] width 144 height 24
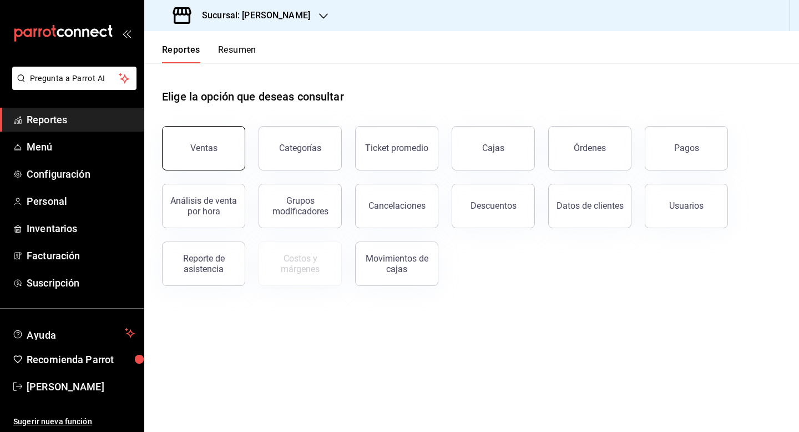
click at [216, 143] on div "Ventas" at bounding box center [203, 148] width 27 height 11
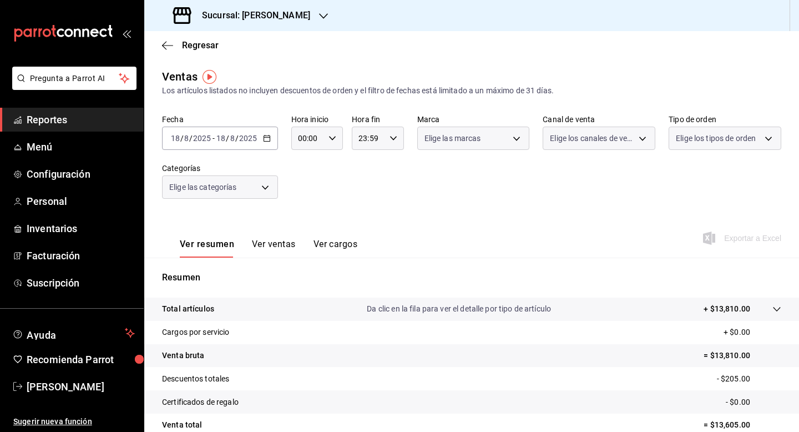
click at [269, 250] on button "Ver ventas" at bounding box center [274, 248] width 44 height 19
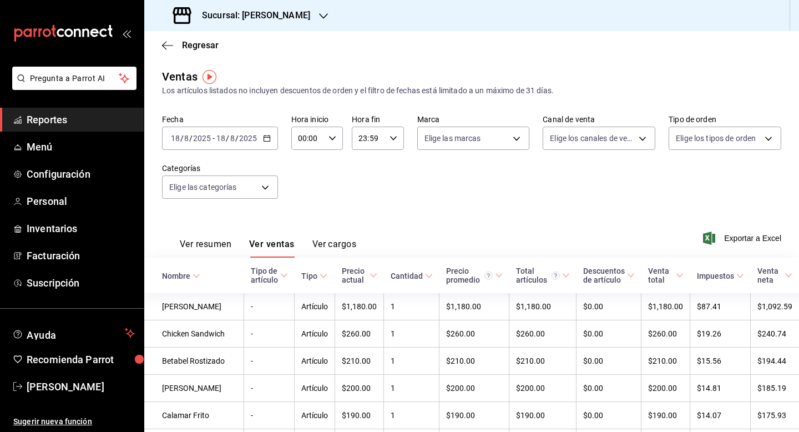
click at [275, 142] on div "[DATE] [DATE] - [DATE] [DATE]" at bounding box center [220, 137] width 116 height 23
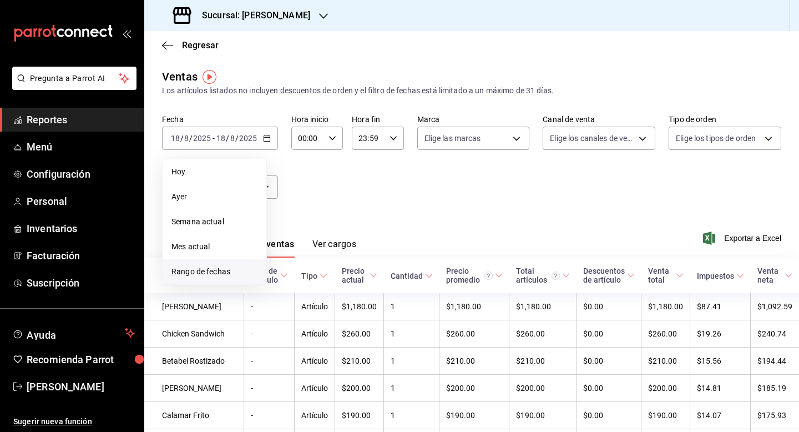
click at [218, 271] on span "Rango de fechas" at bounding box center [214, 272] width 86 height 12
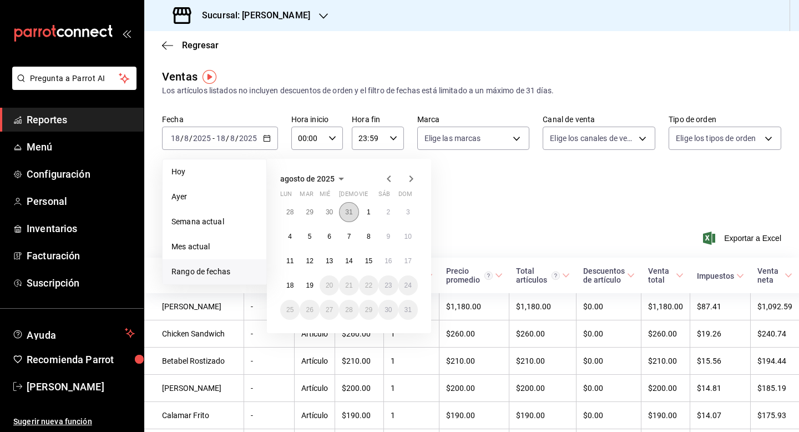
click at [347, 213] on abbr "31" at bounding box center [348, 212] width 7 height 8
click at [444, 199] on div "[DATE] lun mar mié jue vie sáb dom 30 1 2 3 4 5 6 7 8 9 10 11 12 13 14 15 16 17…" at bounding box center [364, 241] width 194 height 183
click at [348, 316] on button "31" at bounding box center [348, 310] width 19 height 20
click at [348, 316] on td "$1,180.00" at bounding box center [359, 306] width 49 height 27
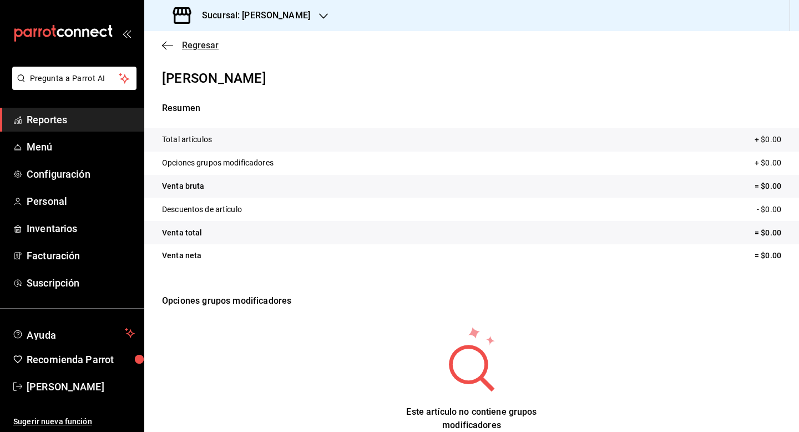
click at [189, 43] on span "Regresar" at bounding box center [200, 45] width 37 height 11
click at [61, 128] on link "Reportes" at bounding box center [72, 120] width 144 height 24
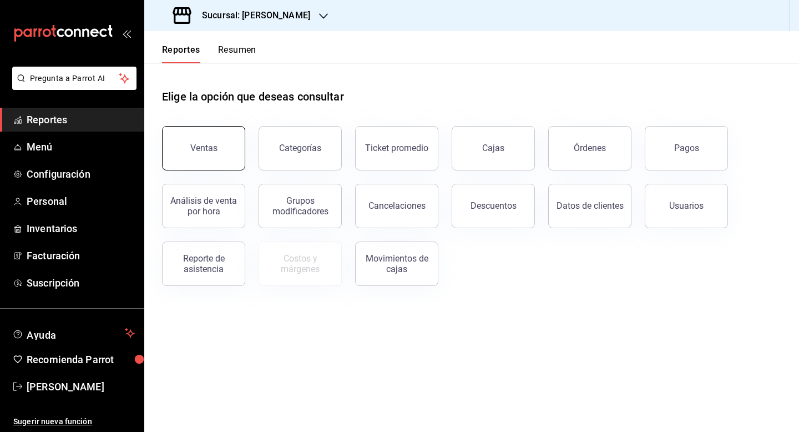
click at [234, 143] on button "Ventas" at bounding box center [203, 148] width 83 height 44
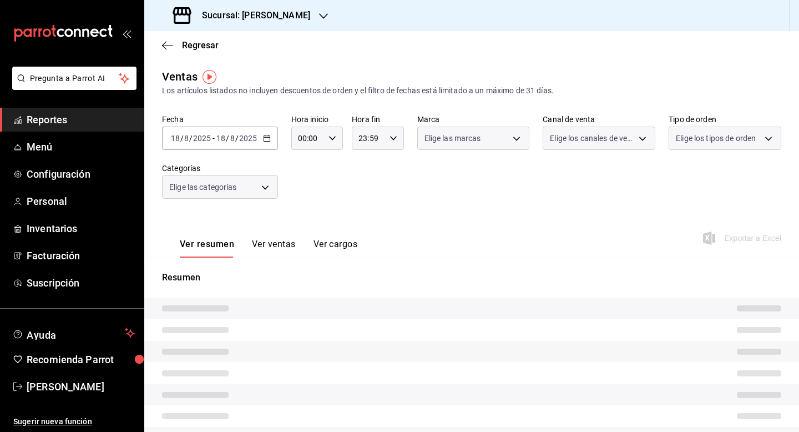
click at [239, 190] on body "Pregunta a Parrot AI Reportes Menú Configuración Personal Inventarios Facturaci…" at bounding box center [399, 216] width 799 height 432
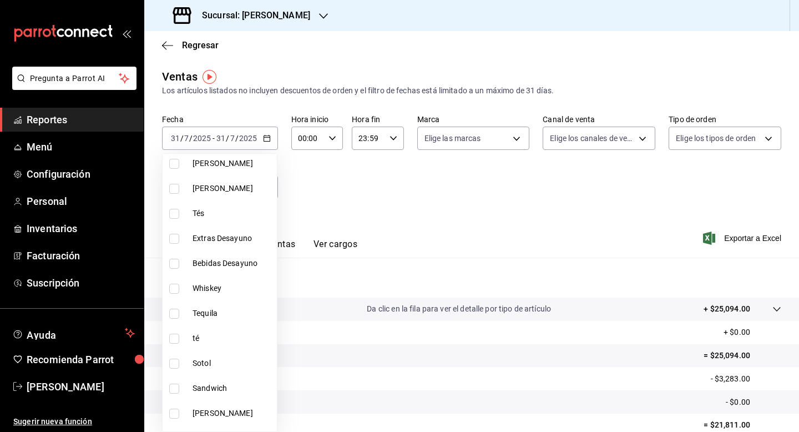
scroll to position [355, 0]
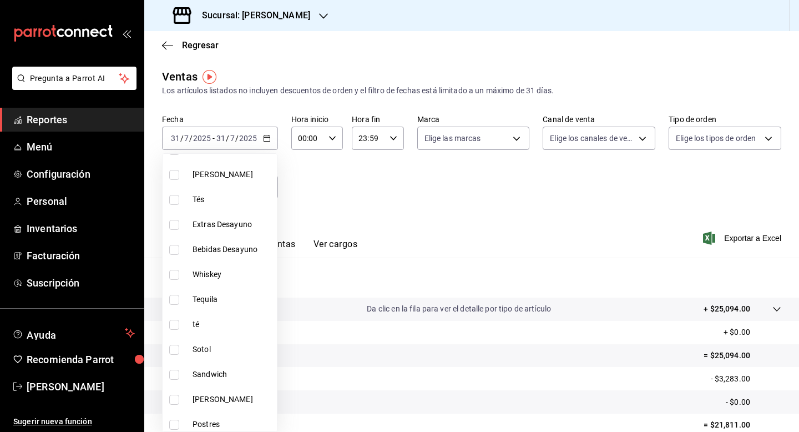
click at [178, 375] on input "checkbox" at bounding box center [174, 374] width 10 height 10
checkbox input "true"
type input "d76febf0-a062-440b-ad56-6fdd985f2c7f"
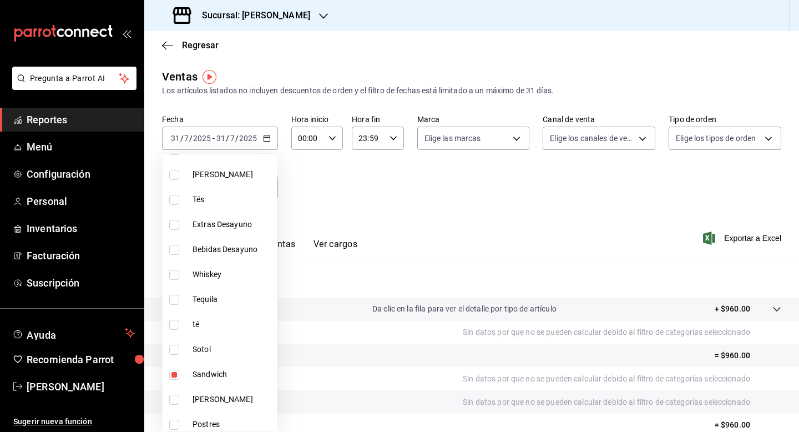
click at [348, 194] on div at bounding box center [399, 216] width 799 height 432
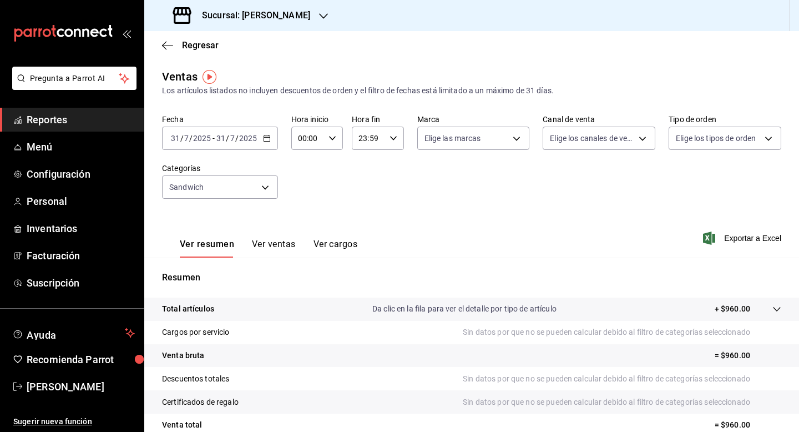
click at [265, 249] on button "Ver ventas" at bounding box center [274, 248] width 44 height 19
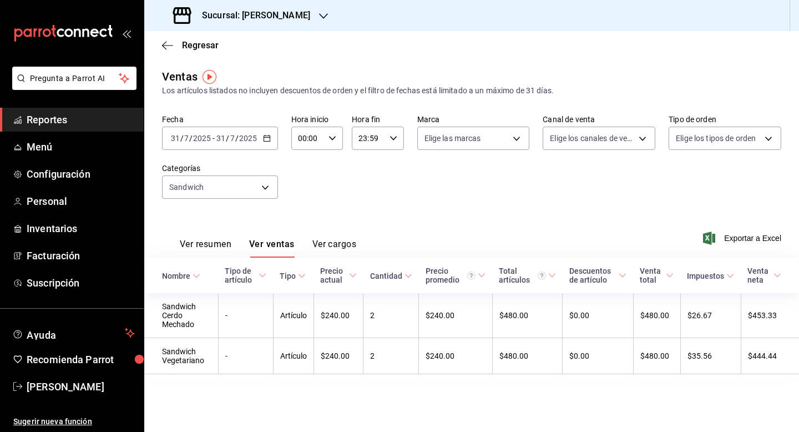
click at [326, 197] on div "Fecha [DATE] [DATE] - [DATE] [DATE] Hora inicio 00:00 Hora inicio Hora fin 23:5…" at bounding box center [471, 163] width 619 height 98
click at [246, 184] on body "Pregunta a Parrot AI Reportes Menú Configuración Personal Inventarios Facturaci…" at bounding box center [399, 216] width 799 height 432
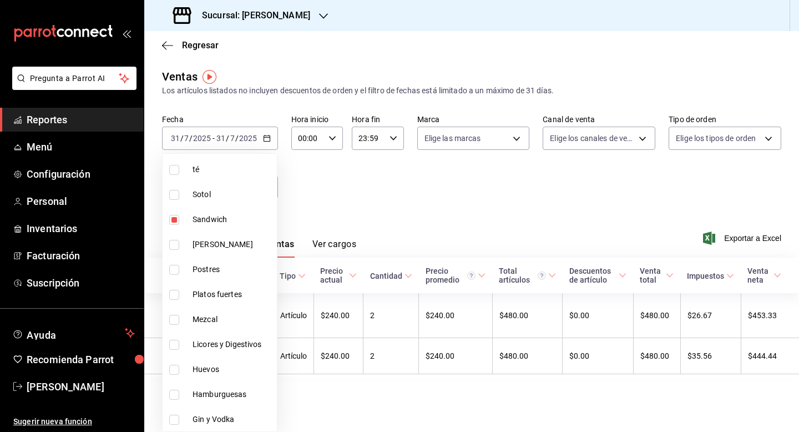
scroll to position [510, 0]
click at [180, 217] on label at bounding box center [176, 219] width 14 height 10
click at [179, 217] on input "checkbox" at bounding box center [174, 219] width 10 height 10
checkbox input "true"
type input "d76febf0-a062-440b-ad56-6fdd985f2c7f"
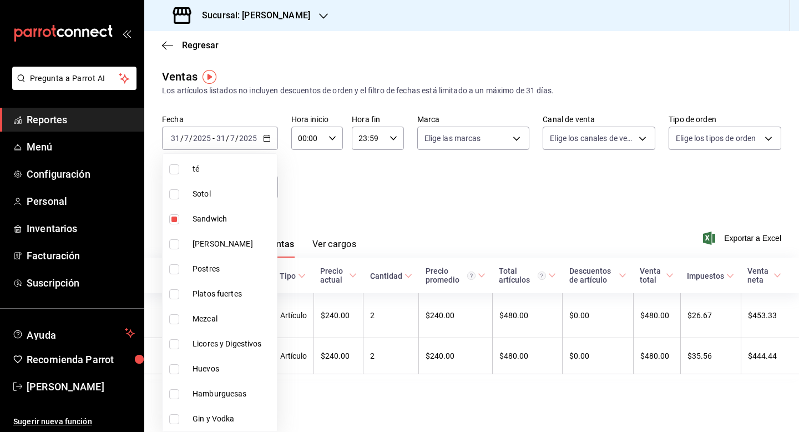
click at [176, 273] on input "checkbox" at bounding box center [174, 269] width 10 height 10
checkbox input "true"
type input "d76febf0-a062-440b-ad56-6fdd985f2c7f,a16b0444-7cbd-4b24-a329-67f9ff3792fc"
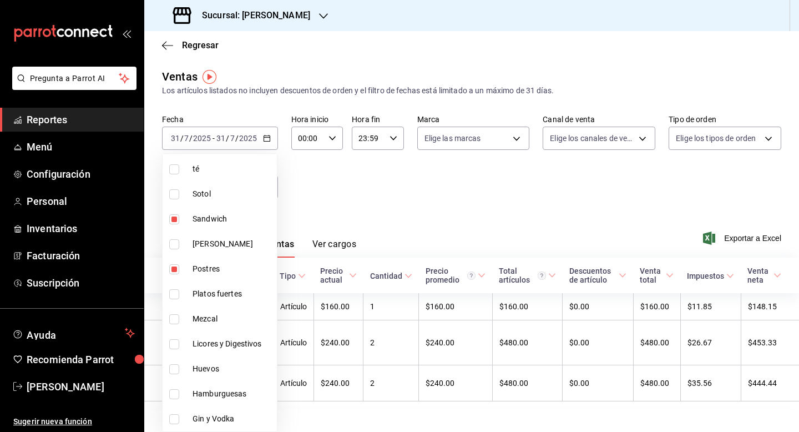
click at [177, 219] on input "checkbox" at bounding box center [174, 219] width 10 height 10
checkbox input "false"
type input "a16b0444-7cbd-4b24-a329-67f9ff3792fc"
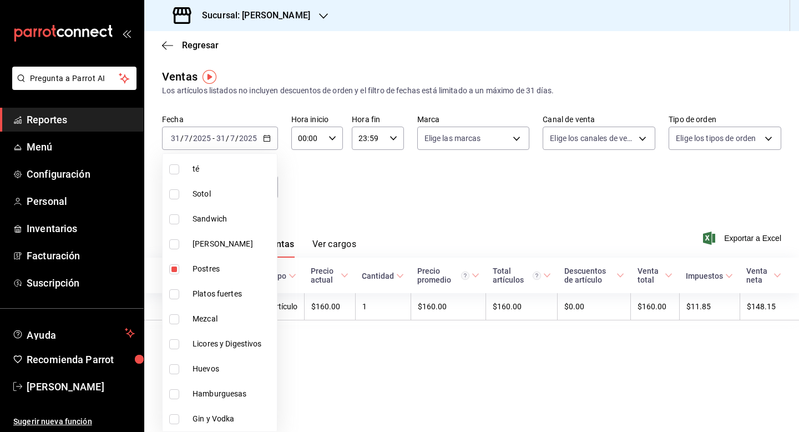
click at [389, 198] on div at bounding box center [399, 216] width 799 height 432
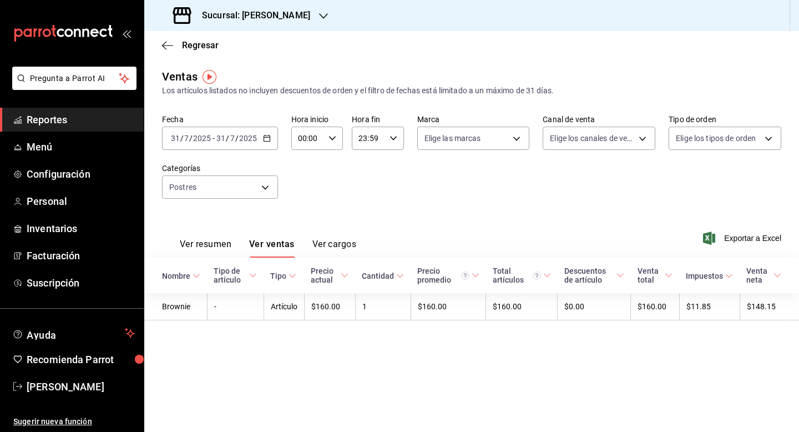
click at [265, 139] on icon "button" at bounding box center [267, 138] width 8 height 8
click at [192, 276] on span "Rango de fechas" at bounding box center [214, 272] width 86 height 12
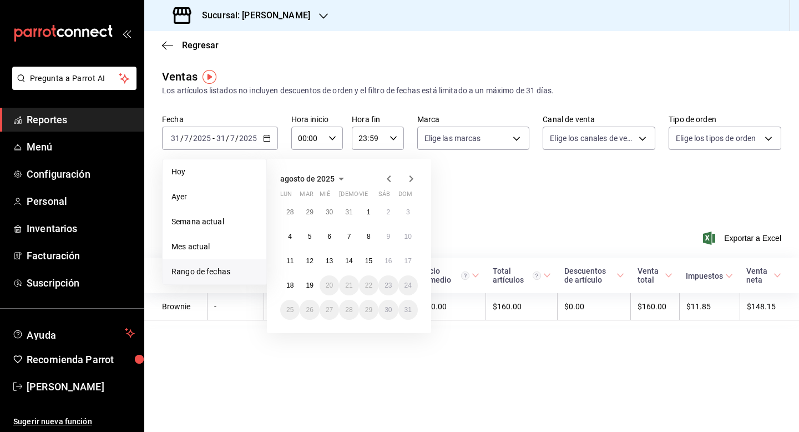
click at [388, 180] on icon "button" at bounding box center [389, 178] width 4 height 7
click at [309, 213] on abbr "1" at bounding box center [310, 212] width 4 height 8
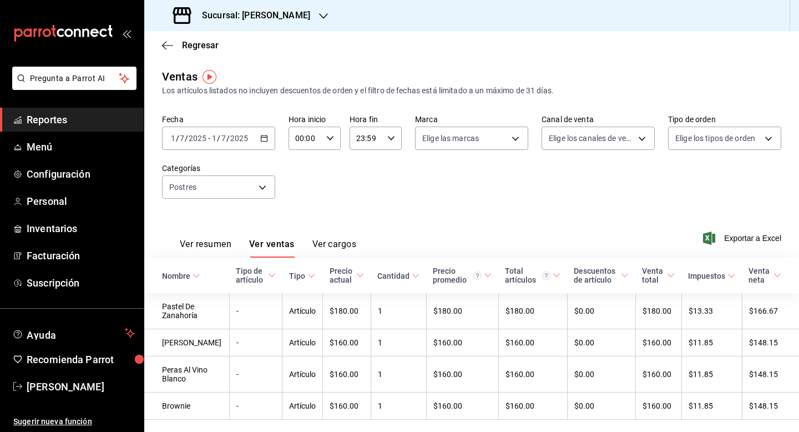
click at [264, 143] on div "[DATE] [DATE] - [DATE] [DATE]" at bounding box center [218, 137] width 113 height 23
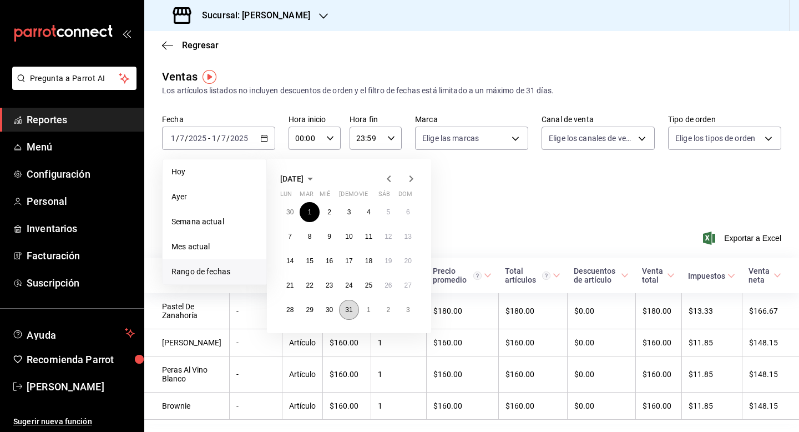
click at [349, 308] on abbr "31" at bounding box center [348, 310] width 7 height 8
click at [310, 210] on abbr "1" at bounding box center [310, 212] width 4 height 8
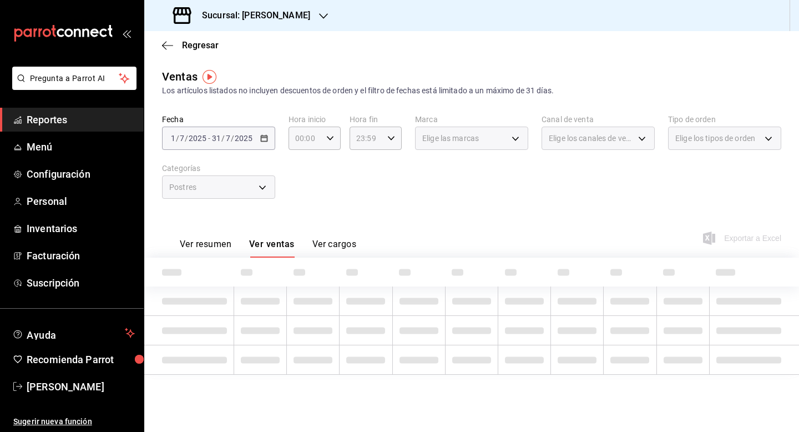
click at [323, 204] on div "Fecha [DATE] [DATE] - [DATE] [DATE] Hora inicio 00:00 Hora inicio Hora fin 23:5…" at bounding box center [471, 163] width 619 height 98
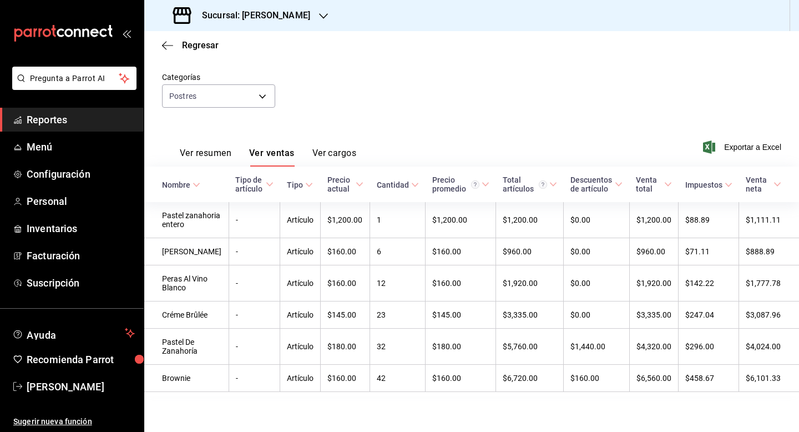
scroll to position [118, 0]
click at [355, 121] on div "Ver resumen Ver ventas Ver cargos Exportar a Excel" at bounding box center [471, 143] width 655 height 45
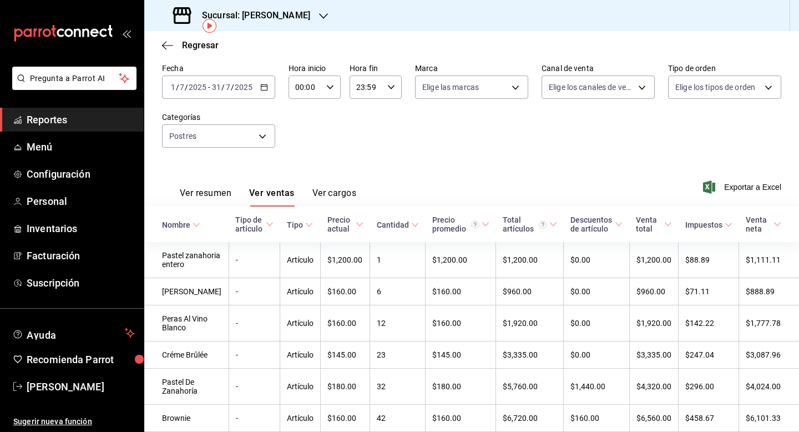
scroll to position [29, 0]
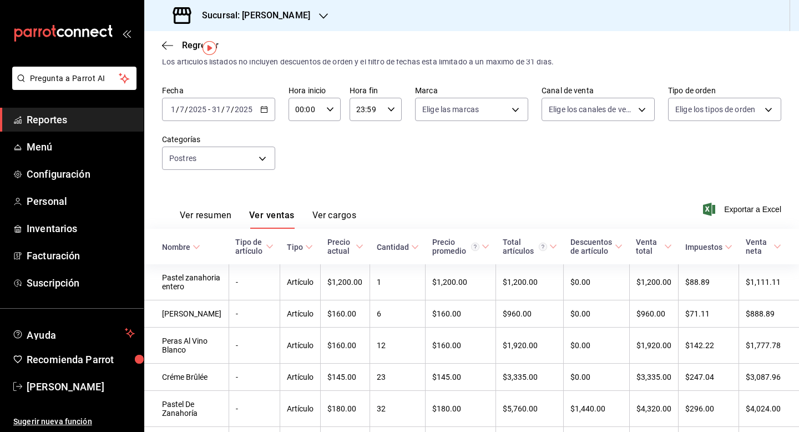
click at [263, 104] on div "[DATE] [DATE] - [DATE] [DATE]" at bounding box center [218, 109] width 113 height 23
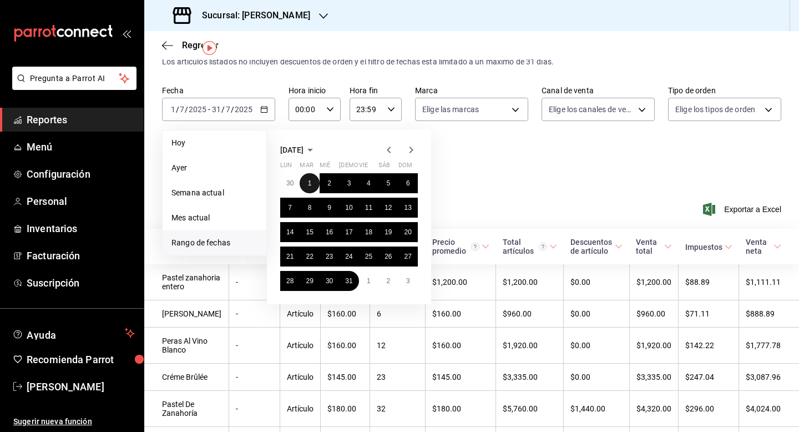
click at [311, 179] on abbr "1" at bounding box center [310, 183] width 4 height 8
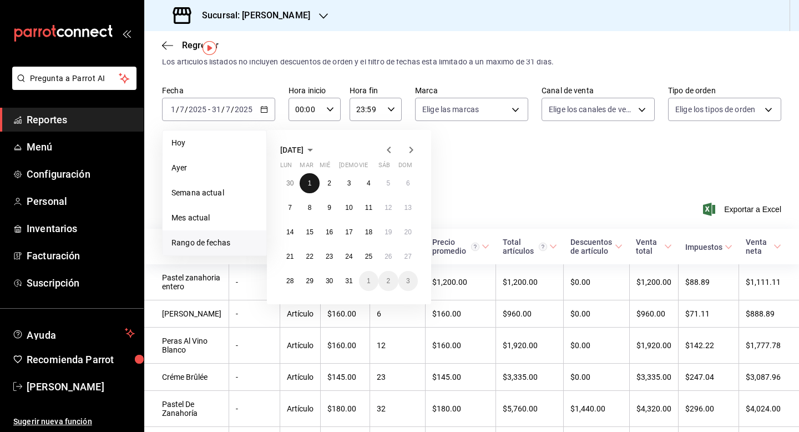
click at [311, 179] on abbr "1" at bounding box center [310, 183] width 4 height 8
click at [311, 179] on div "Fecha [DATE] [DATE] - [DATE] [DATE] [DATE] [DATE] Semana actual Mes actual [GEO…" at bounding box center [471, 134] width 619 height 98
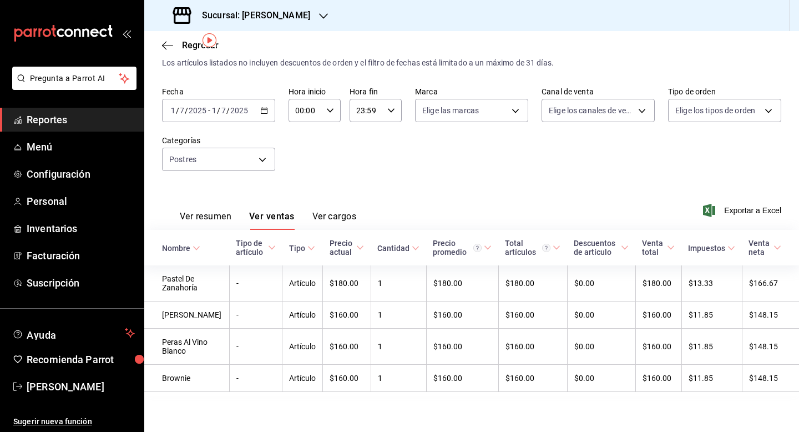
scroll to position [37, 0]
click at [257, 103] on div "[DATE] [DATE] - [DATE] [DATE]" at bounding box center [218, 110] width 113 height 23
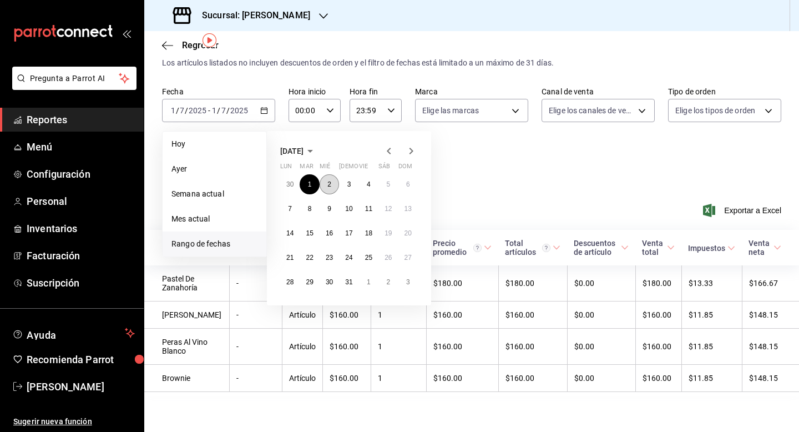
click at [328, 180] on abbr "2" at bounding box center [329, 184] width 4 height 8
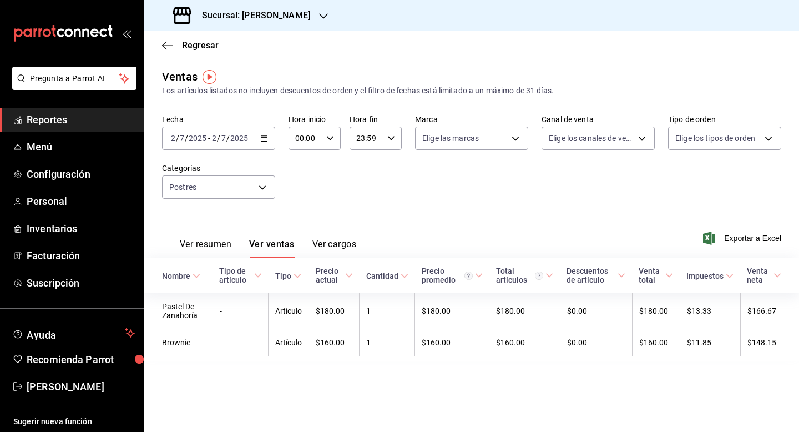
click at [260, 136] on icon "button" at bounding box center [264, 138] width 8 height 8
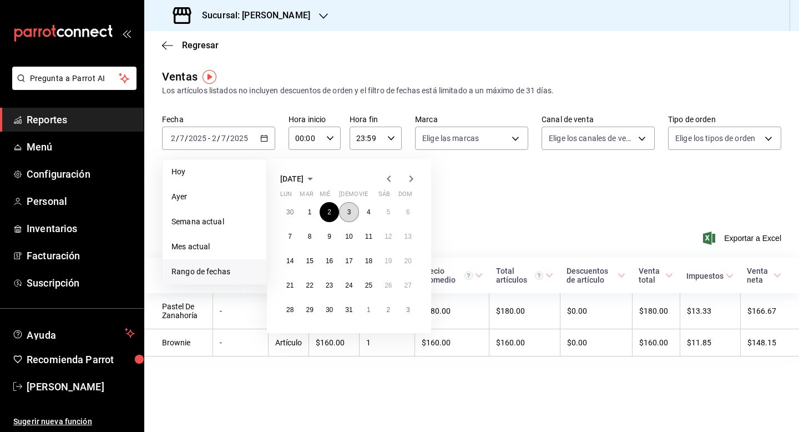
click at [351, 212] on button "3" at bounding box center [348, 212] width 19 height 20
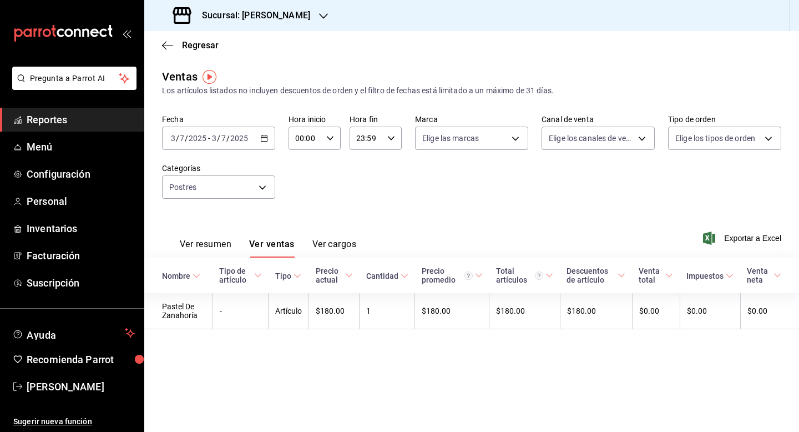
click at [268, 139] on div "[DATE] [DATE] - [DATE] [DATE]" at bounding box center [218, 137] width 113 height 23
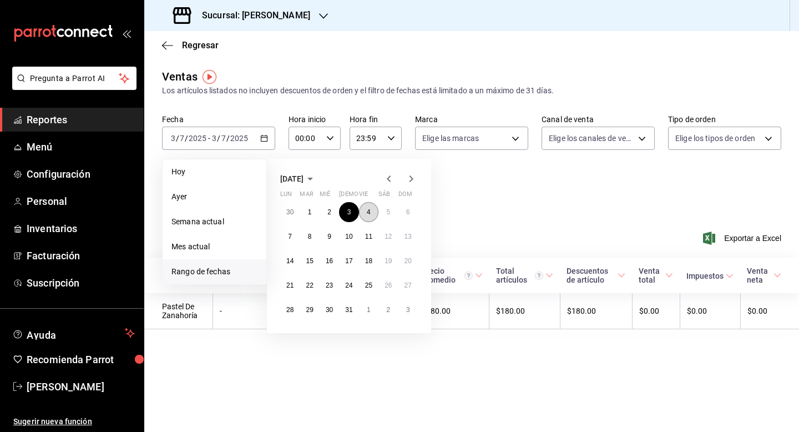
click at [367, 209] on abbr "4" at bounding box center [369, 212] width 4 height 8
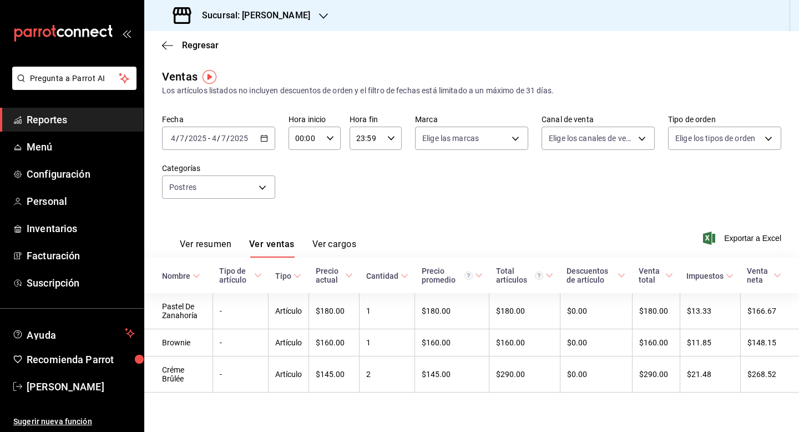
click at [268, 141] on div "[DATE] [DATE] - [DATE] [DATE]" at bounding box center [218, 137] width 113 height 23
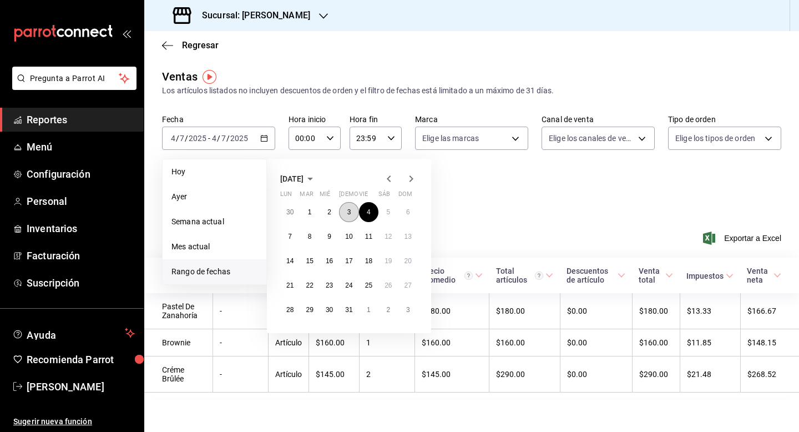
click at [347, 214] on abbr "3" at bounding box center [349, 212] width 4 height 8
click at [347, 214] on div "Ver resumen Ver ventas Ver cargos Exportar a Excel" at bounding box center [471, 234] width 655 height 45
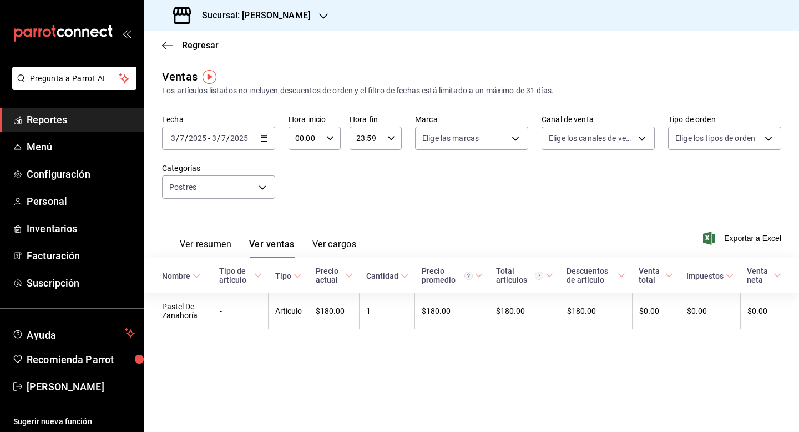
click at [265, 144] on div "[DATE] [DATE] - [DATE] [DATE]" at bounding box center [218, 137] width 113 height 23
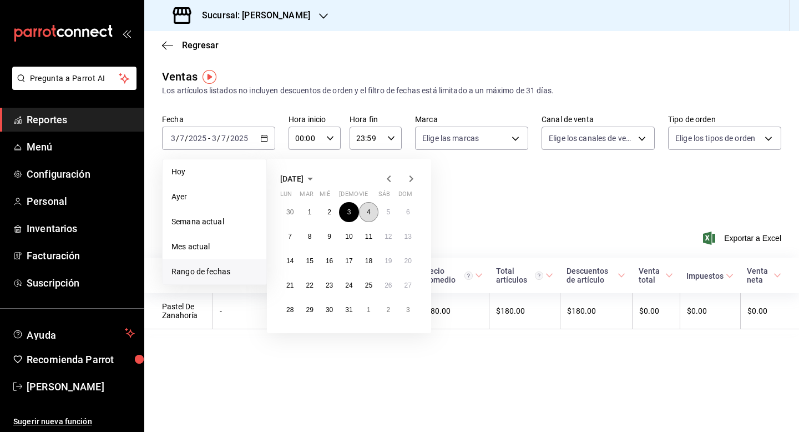
click at [368, 214] on abbr "4" at bounding box center [369, 212] width 4 height 8
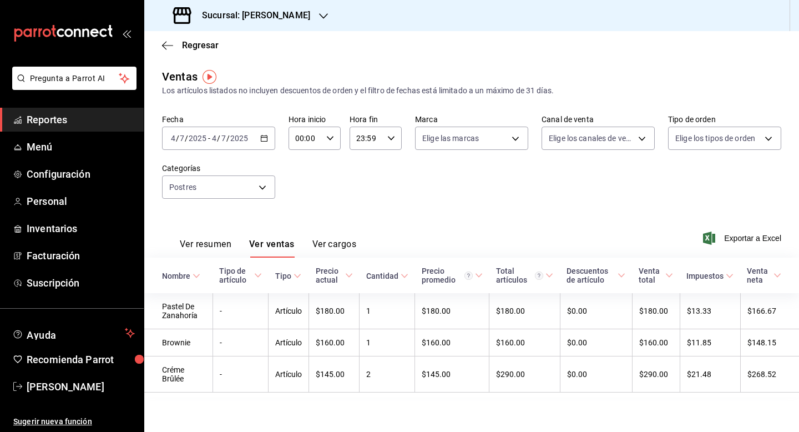
click at [251, 137] on div "[DATE] [DATE] - [DATE] [DATE]" at bounding box center [218, 137] width 113 height 23
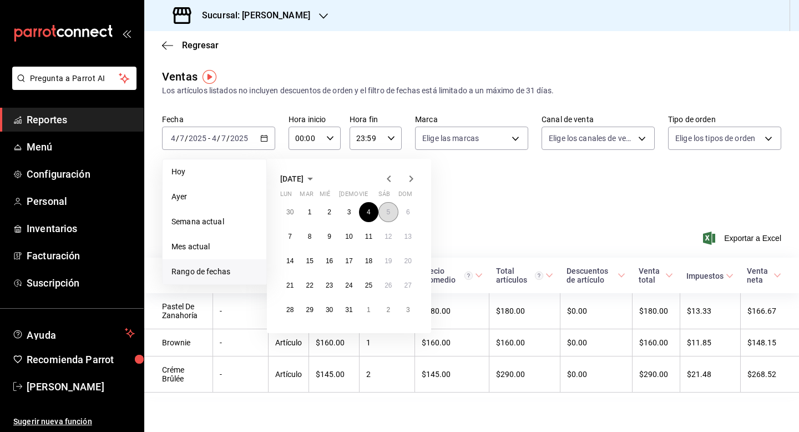
click at [388, 214] on abbr "5" at bounding box center [388, 212] width 4 height 8
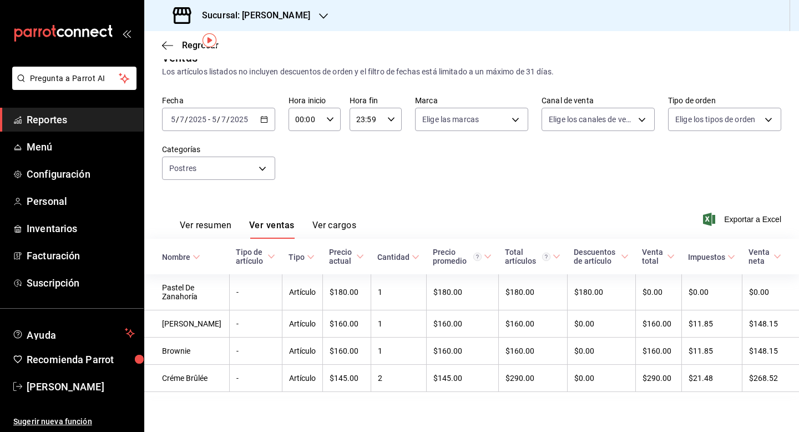
scroll to position [37, 0]
click at [257, 108] on div "[DATE] [DATE] - [DATE] [DATE]" at bounding box center [218, 119] width 113 height 23
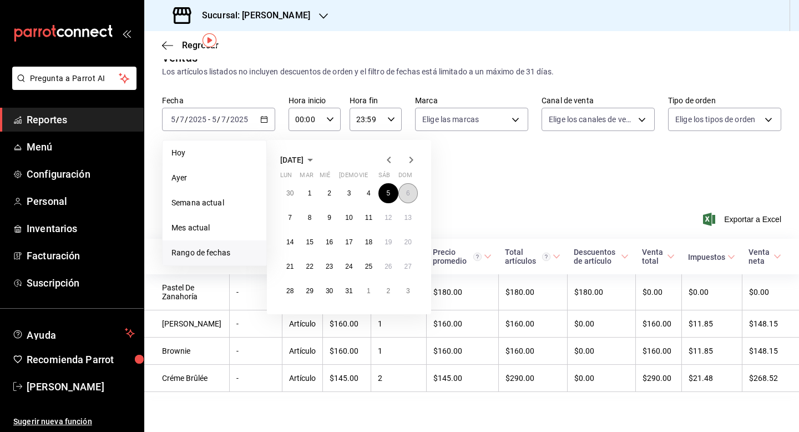
click at [406, 183] on button "6" at bounding box center [407, 193] width 19 height 20
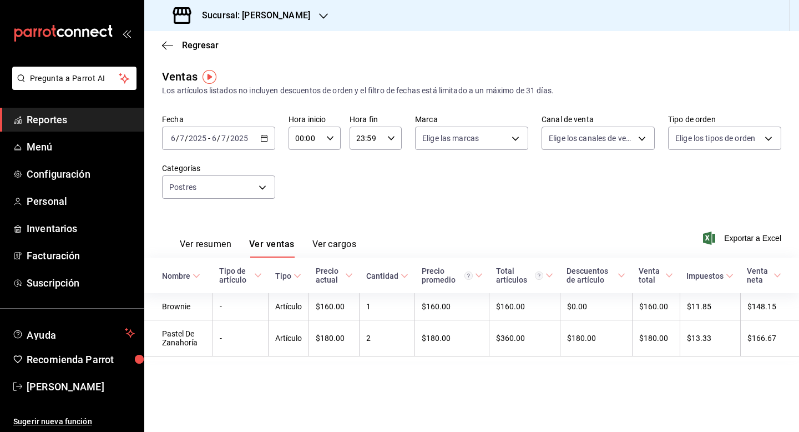
click at [265, 137] on \(Stroke\) "button" at bounding box center [264, 137] width 6 height 1
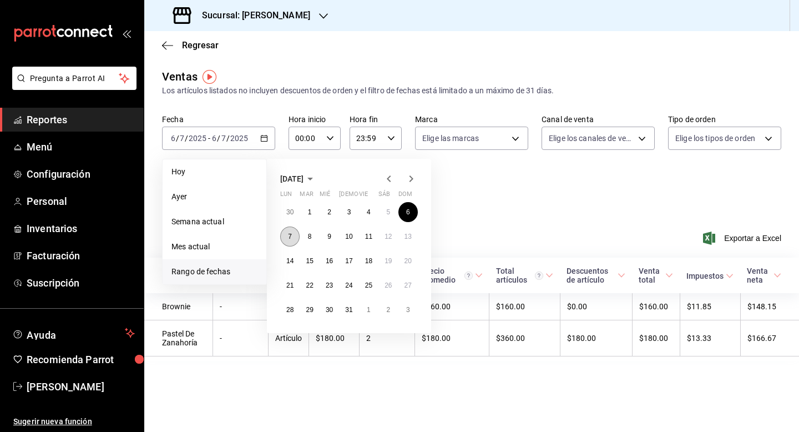
click at [290, 236] on abbr "7" at bounding box center [290, 236] width 4 height 8
click at [290, 236] on div "Ver resumen Ver ventas Ver cargos" at bounding box center [259, 241] width 194 height 32
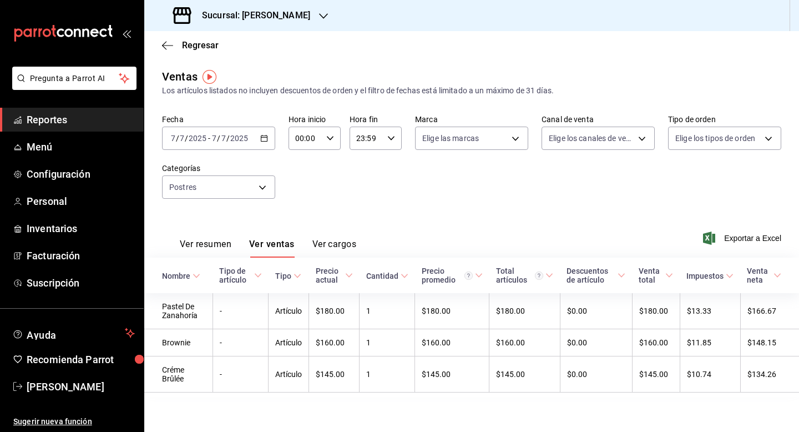
click at [262, 141] on icon "button" at bounding box center [264, 138] width 8 height 8
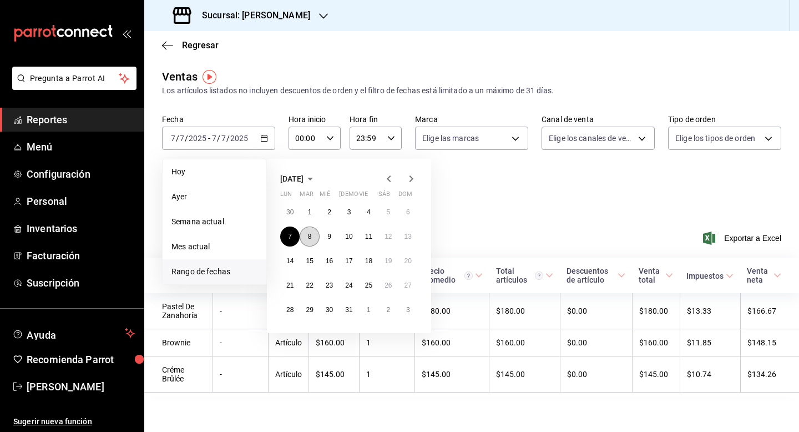
click at [307, 237] on button "8" at bounding box center [309, 236] width 19 height 20
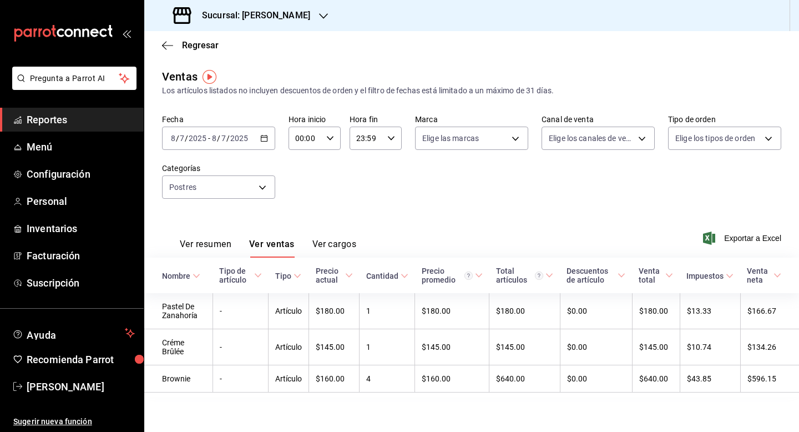
click at [252, 138] on div "[DATE] [DATE] - [DATE] [DATE]" at bounding box center [218, 137] width 113 height 23
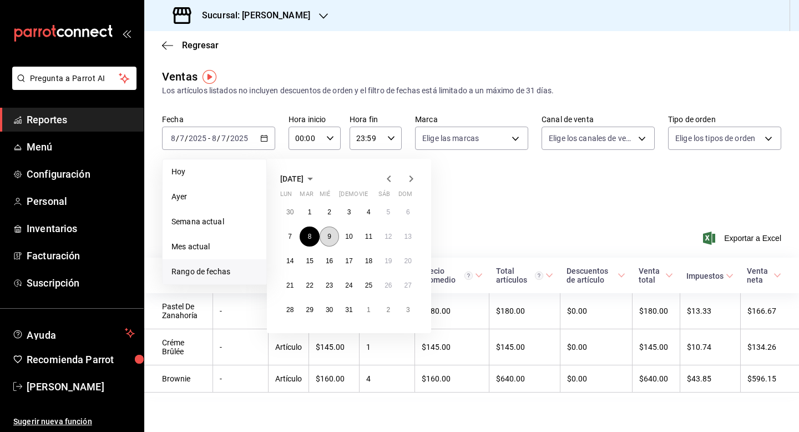
click at [330, 236] on abbr "9" at bounding box center [329, 236] width 4 height 8
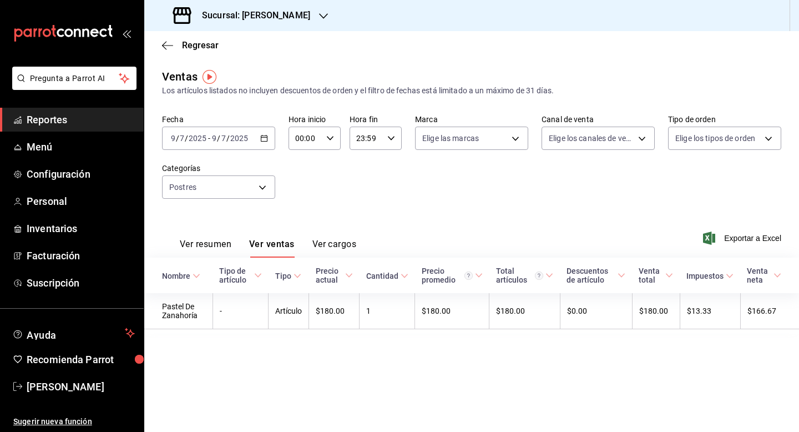
click at [257, 139] on div "[DATE] [DATE] - [DATE] [DATE]" at bounding box center [218, 137] width 113 height 23
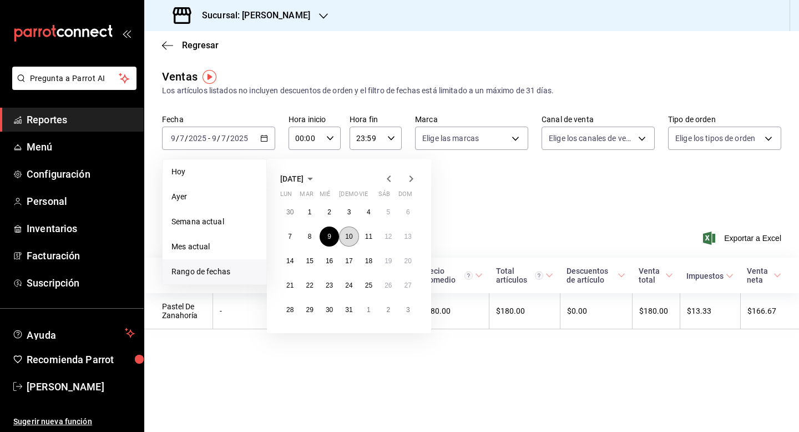
click at [348, 237] on abbr "10" at bounding box center [348, 236] width 7 height 8
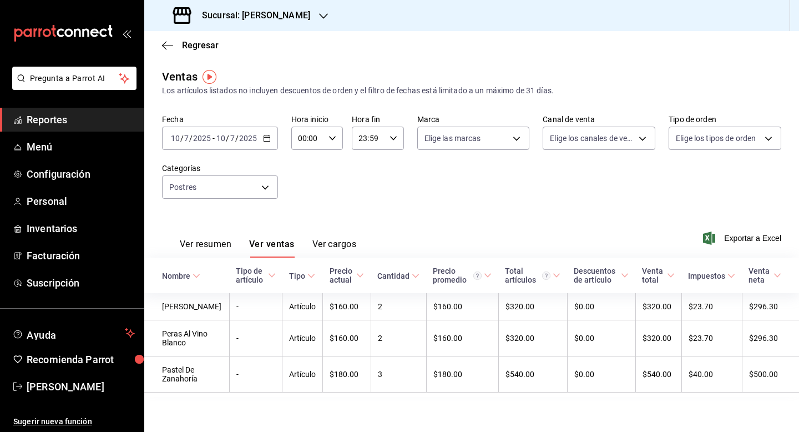
click at [264, 140] on \(Stroke\) "button" at bounding box center [267, 138] width 7 height 6
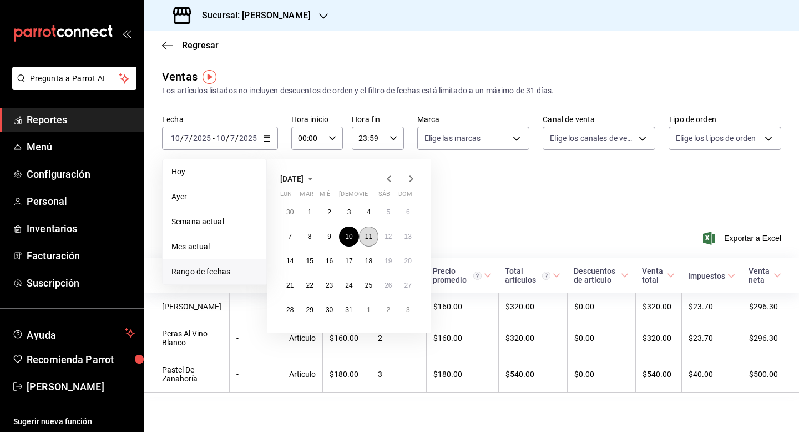
click at [371, 242] on button "11" at bounding box center [368, 236] width 19 height 20
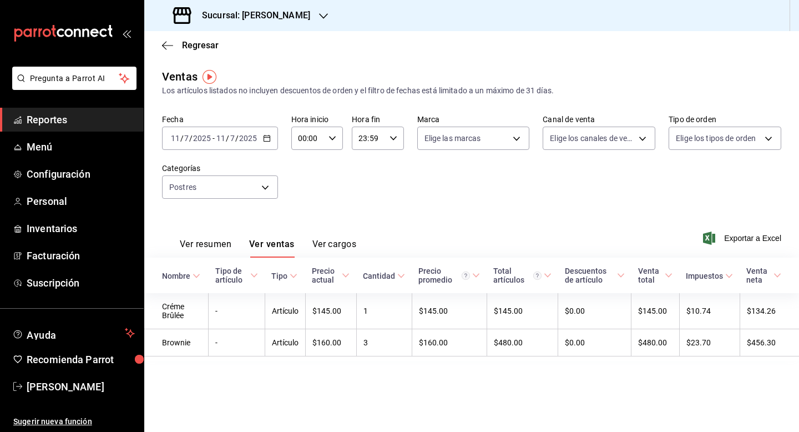
click at [260, 136] on div "[DATE] [DATE] - [DATE] [DATE]" at bounding box center [220, 137] width 116 height 23
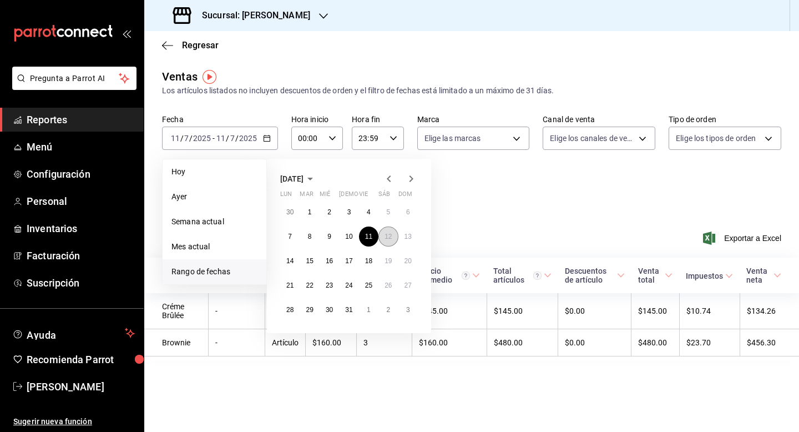
click at [392, 237] on abbr "12" at bounding box center [387, 236] width 7 height 8
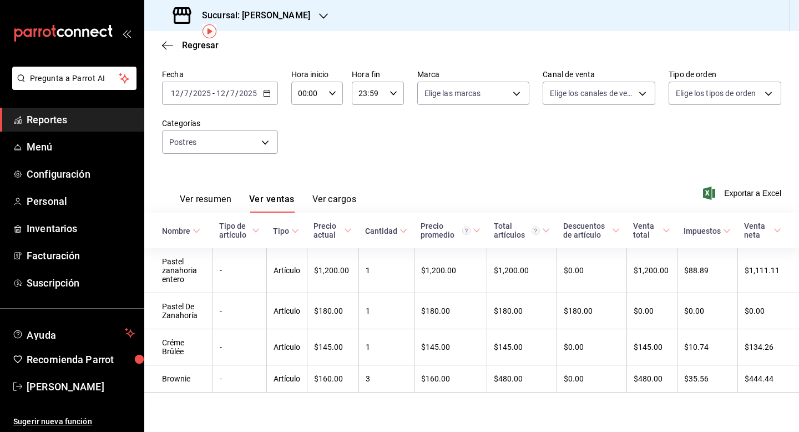
scroll to position [45, 0]
click at [265, 93] on icon "button" at bounding box center [267, 93] width 8 height 8
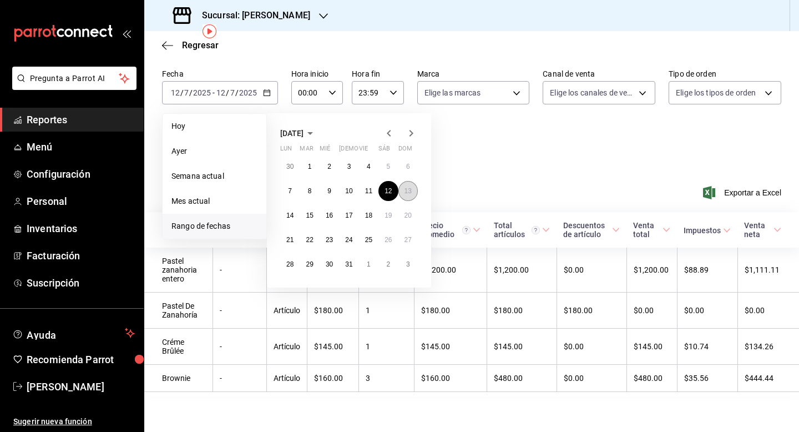
click at [411, 196] on button "13" at bounding box center [407, 191] width 19 height 20
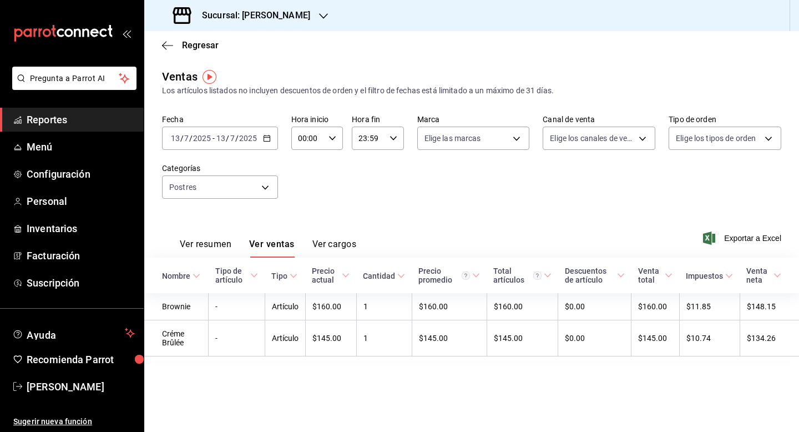
click at [263, 135] on icon "button" at bounding box center [267, 138] width 8 height 8
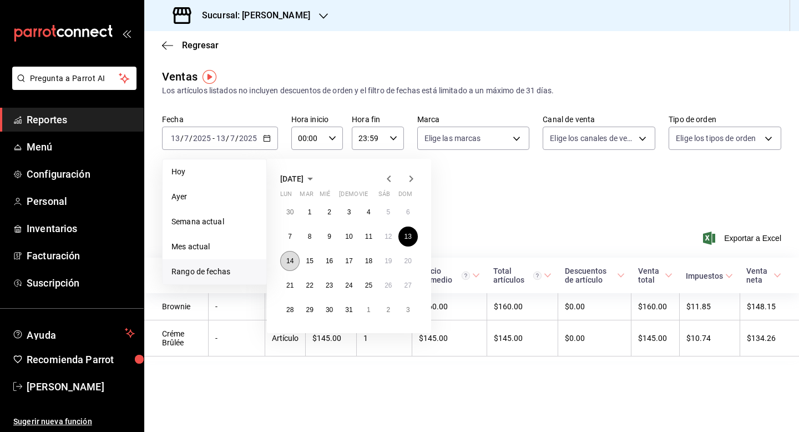
click at [287, 259] on abbr "14" at bounding box center [289, 261] width 7 height 8
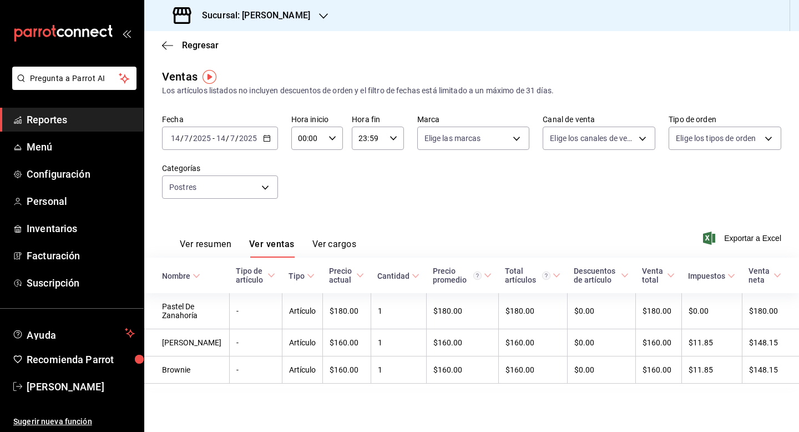
click at [268, 140] on icon "button" at bounding box center [267, 138] width 8 height 8
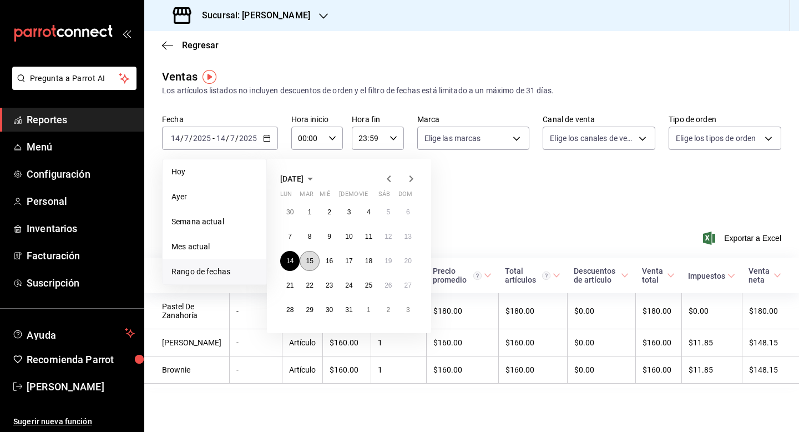
click at [306, 263] on abbr "15" at bounding box center [309, 261] width 7 height 8
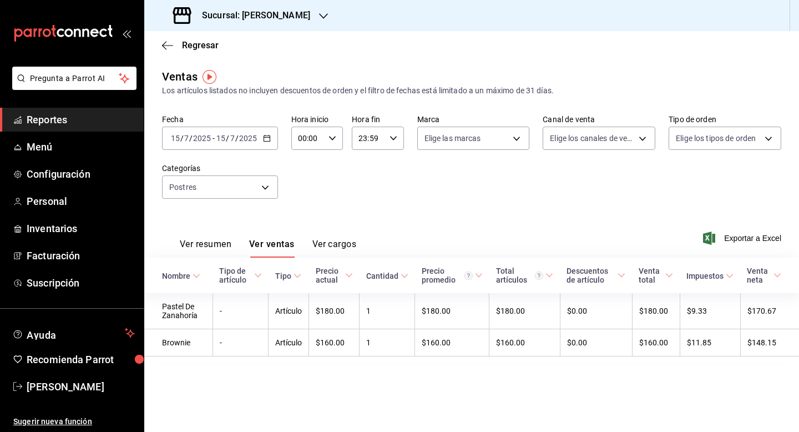
click at [266, 138] on icon "button" at bounding box center [267, 138] width 8 height 8
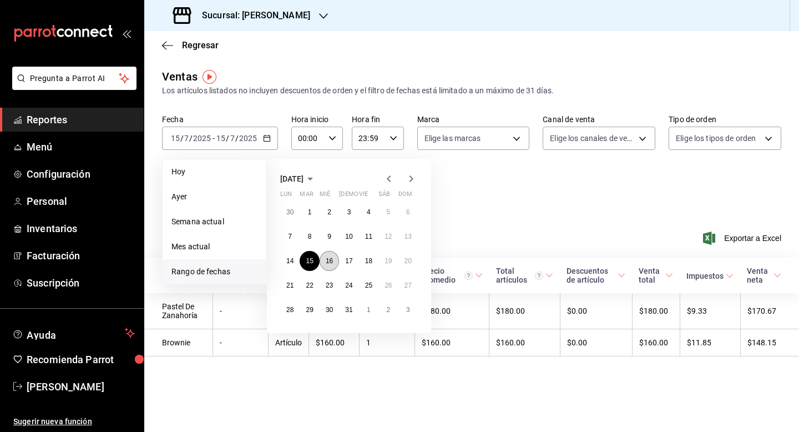
click at [333, 259] on button "16" at bounding box center [329, 261] width 19 height 20
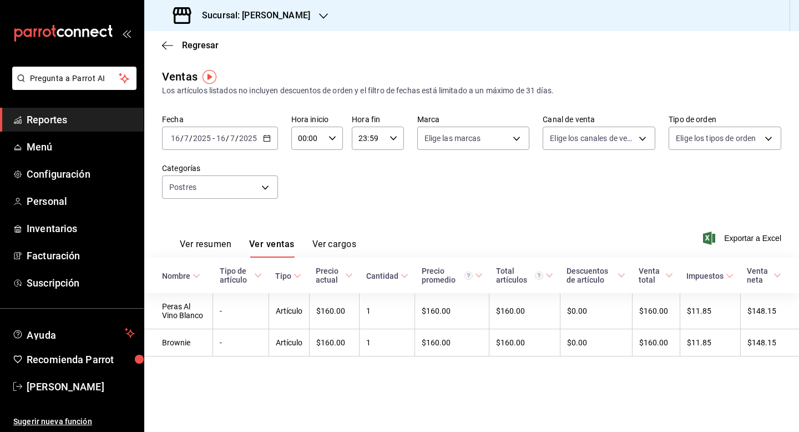
click at [263, 144] on div "[DATE] [DATE] - [DATE] [DATE]" at bounding box center [220, 137] width 116 height 23
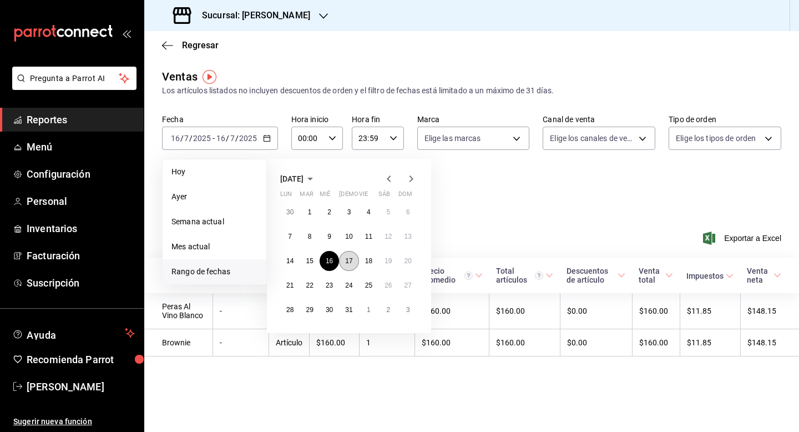
click at [349, 261] on abbr "17" at bounding box center [348, 261] width 7 height 8
click at [349, 261] on th "Precio actual" at bounding box center [334, 275] width 50 height 36
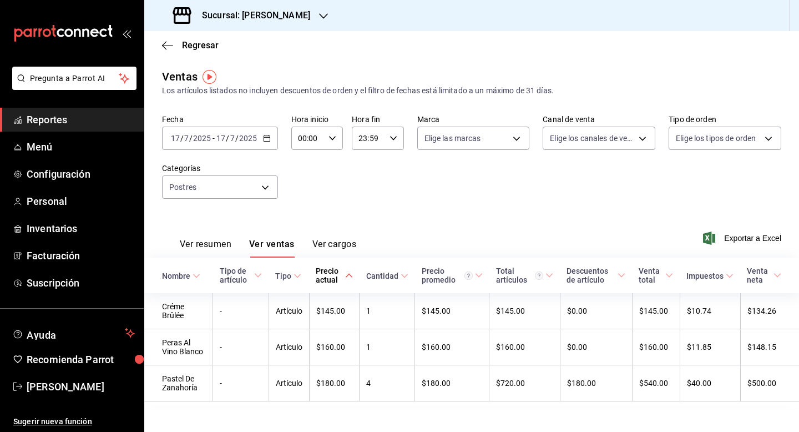
click at [262, 142] on div "[DATE] [DATE] - [DATE] [DATE]" at bounding box center [220, 137] width 116 height 23
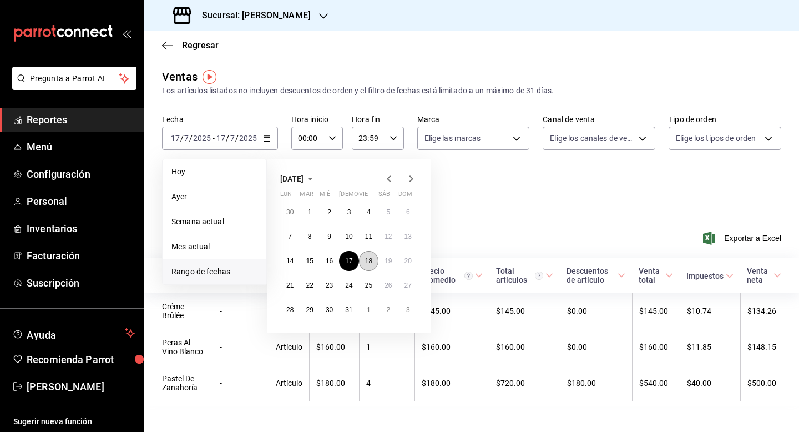
click at [367, 260] on abbr "18" at bounding box center [368, 261] width 7 height 8
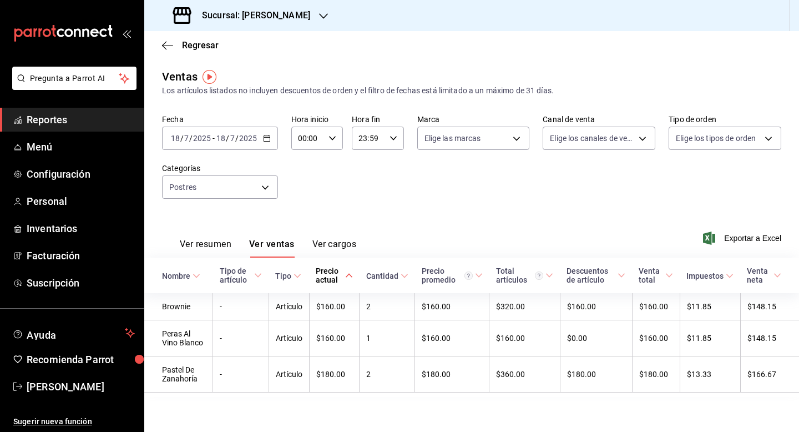
click at [263, 141] on icon "button" at bounding box center [267, 138] width 8 height 8
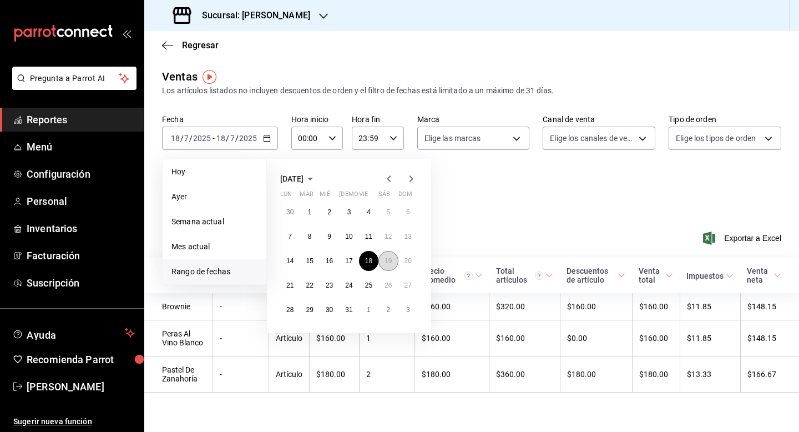
click at [392, 264] on button "19" at bounding box center [387, 261] width 19 height 20
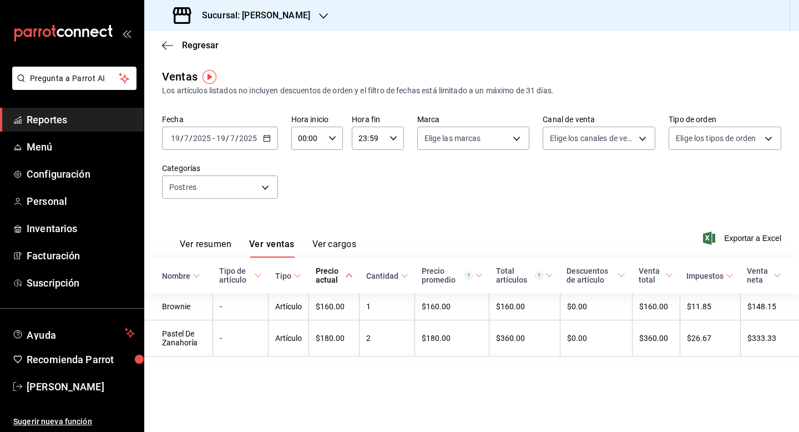
click at [244, 130] on div "[DATE] [DATE] - [DATE] [DATE]" at bounding box center [220, 137] width 116 height 23
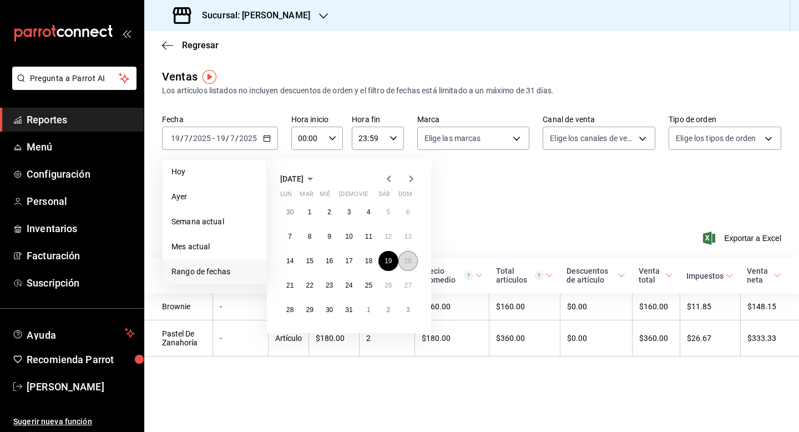
click at [409, 258] on abbr "20" at bounding box center [407, 261] width 7 height 8
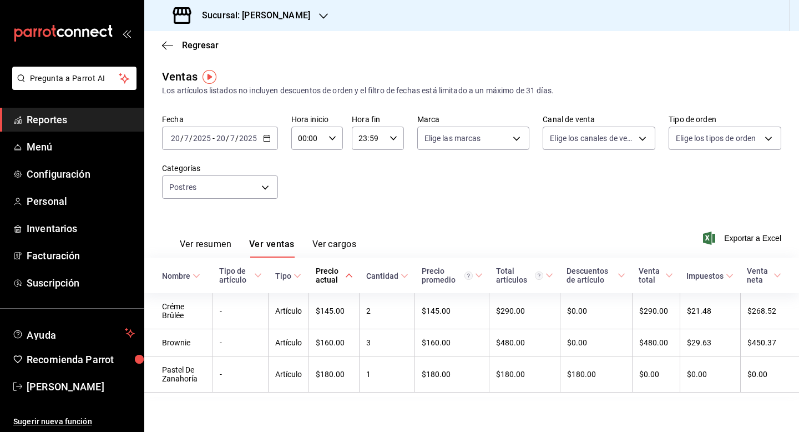
click at [269, 140] on icon "button" at bounding box center [267, 138] width 8 height 8
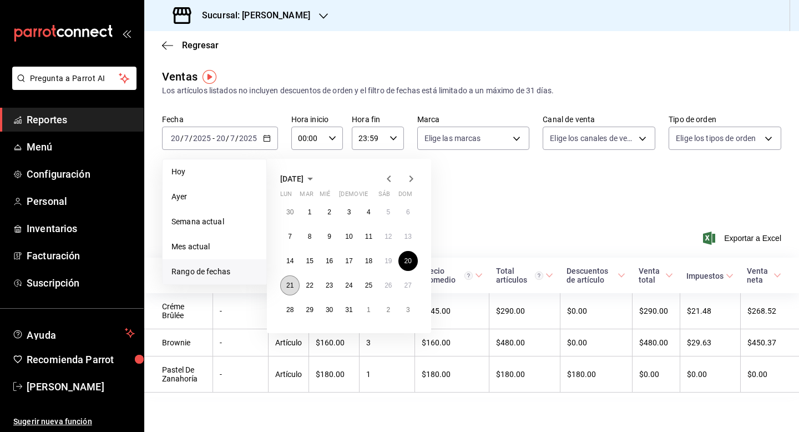
click at [287, 283] on abbr "21" at bounding box center [289, 285] width 7 height 8
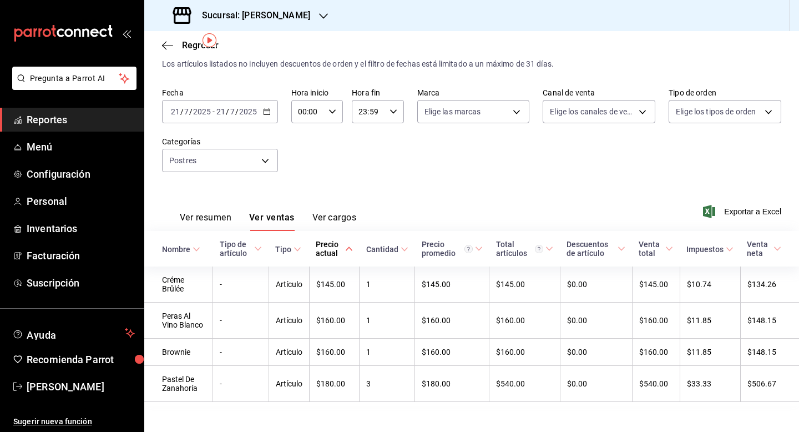
scroll to position [37, 0]
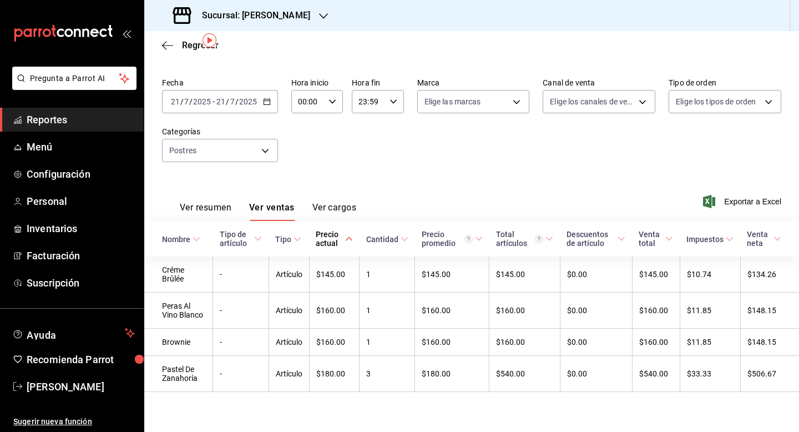
click at [265, 112] on div "[DATE] [DATE] - [DATE] [DATE]" at bounding box center [220, 101] width 116 height 23
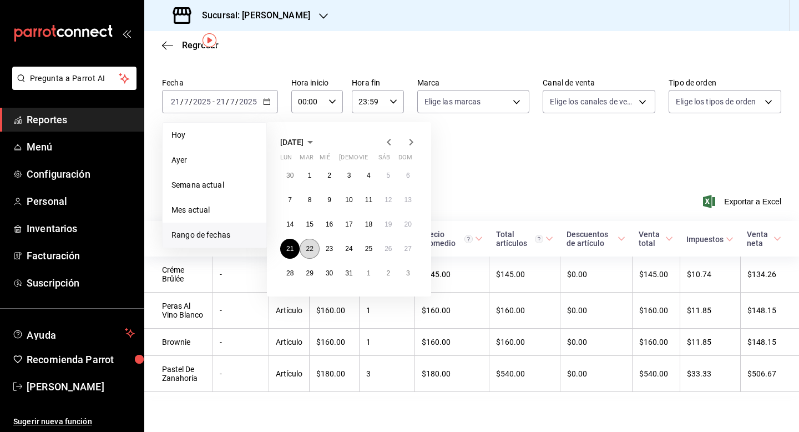
click at [310, 248] on abbr "22" at bounding box center [309, 249] width 7 height 8
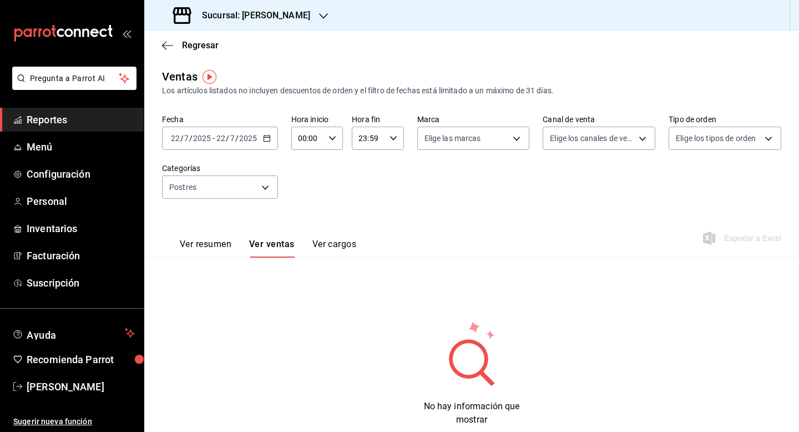
click at [262, 148] on div "[DATE] [DATE] - [DATE] [DATE]" at bounding box center [220, 137] width 116 height 23
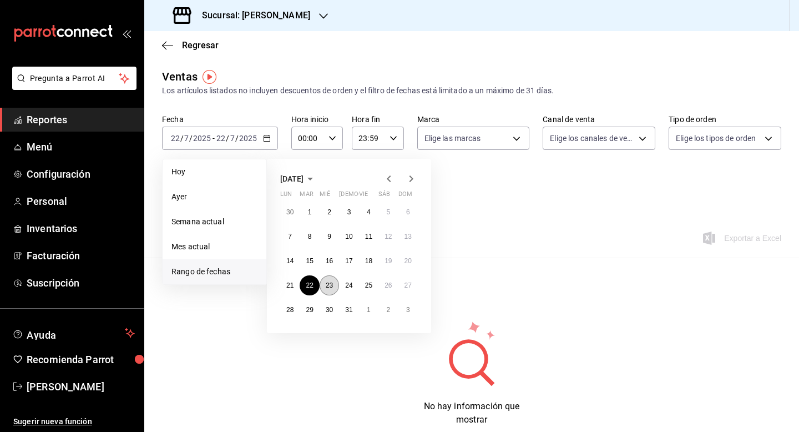
click at [327, 291] on button "23" at bounding box center [329, 285] width 19 height 20
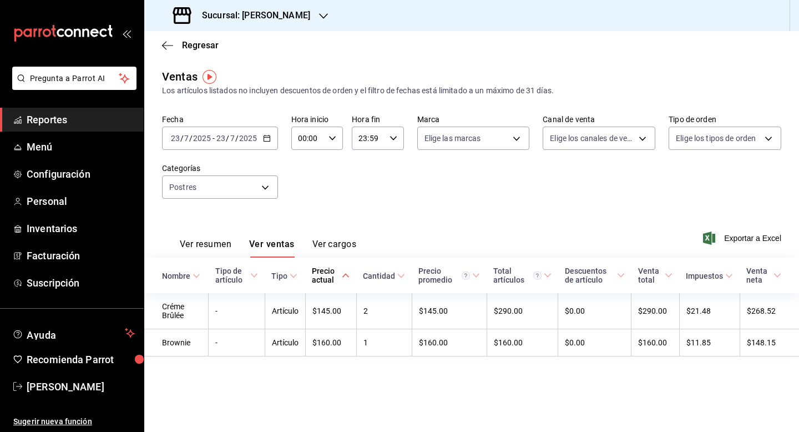
click at [251, 141] on input "2025" at bounding box center [248, 138] width 19 height 9
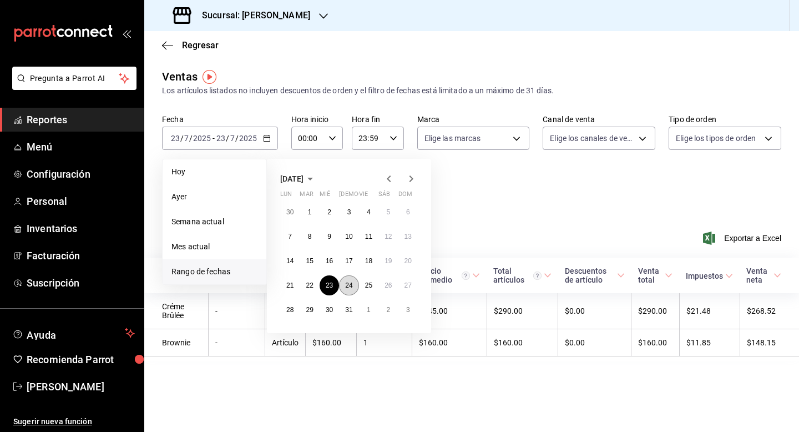
click at [354, 290] on button "24" at bounding box center [348, 285] width 19 height 20
click at [354, 290] on th "Precio actual" at bounding box center [330, 275] width 51 height 36
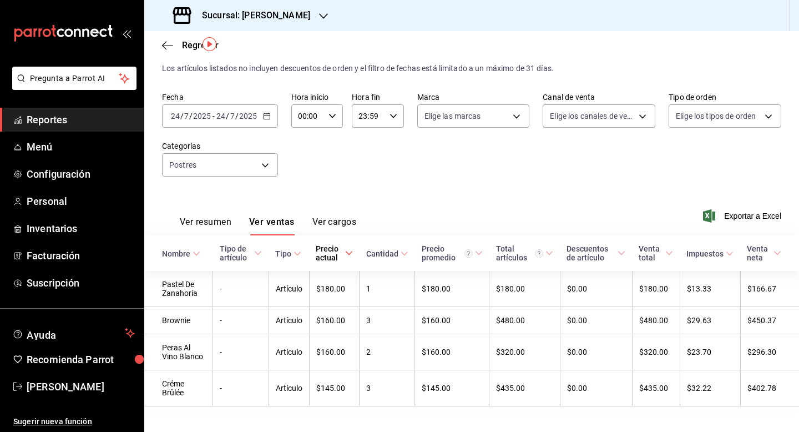
scroll to position [37, 0]
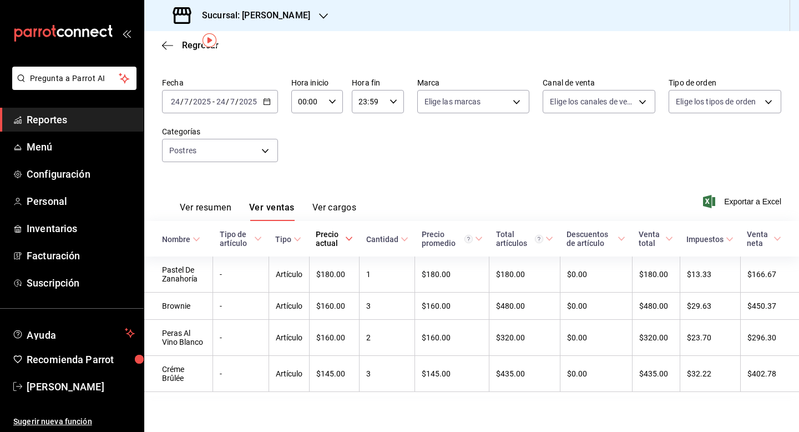
click at [266, 103] on icon "button" at bounding box center [267, 102] width 8 height 8
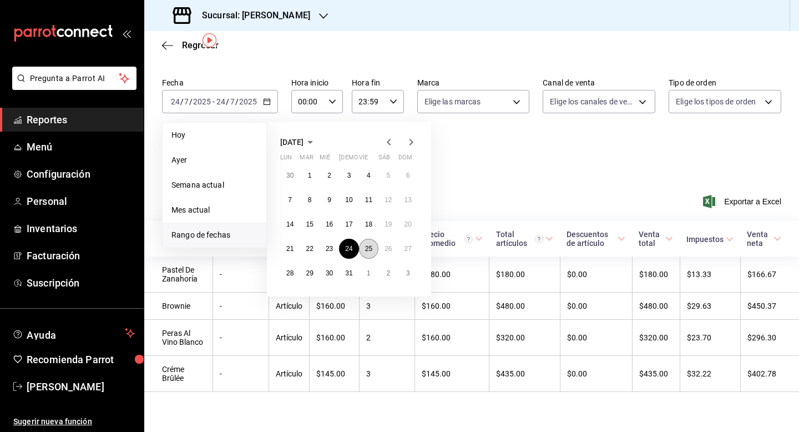
click at [372, 249] on button "25" at bounding box center [368, 249] width 19 height 20
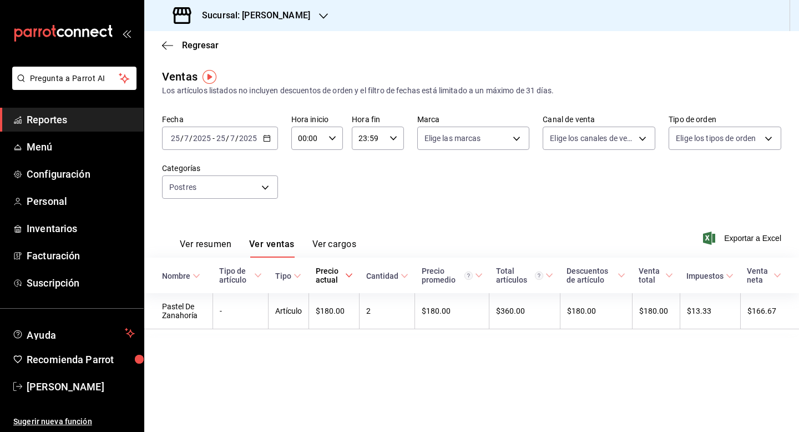
click at [266, 143] on div "[DATE] [DATE] - [DATE] [DATE]" at bounding box center [220, 137] width 116 height 23
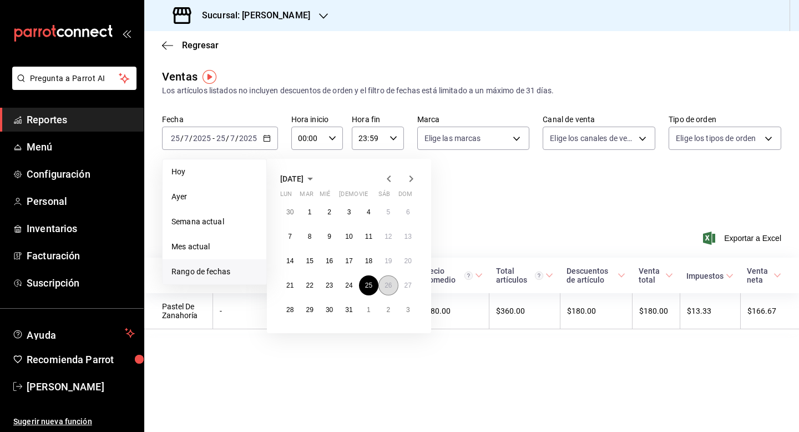
click at [387, 282] on abbr "26" at bounding box center [387, 285] width 7 height 8
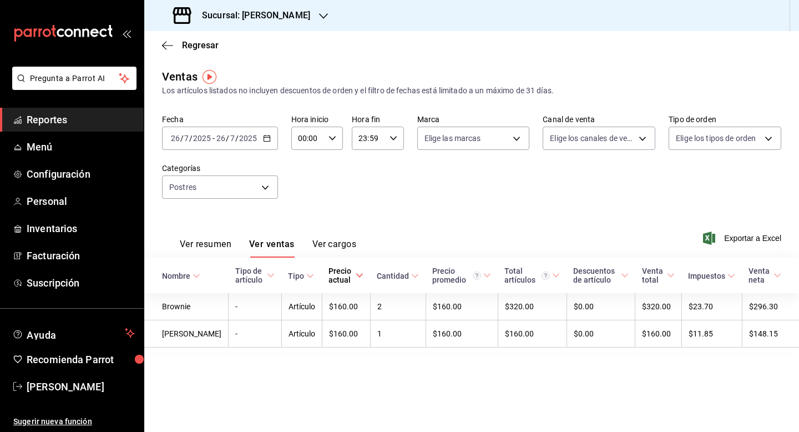
click at [267, 138] on icon "button" at bounding box center [267, 138] width 8 height 8
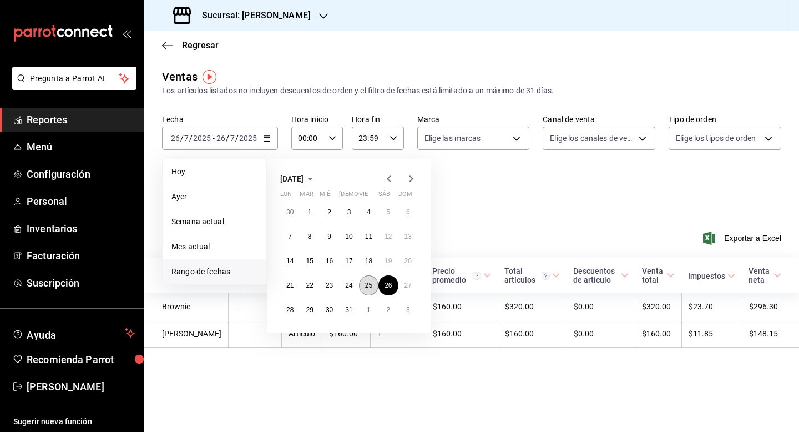
click at [364, 287] on button "25" at bounding box center [368, 285] width 19 height 20
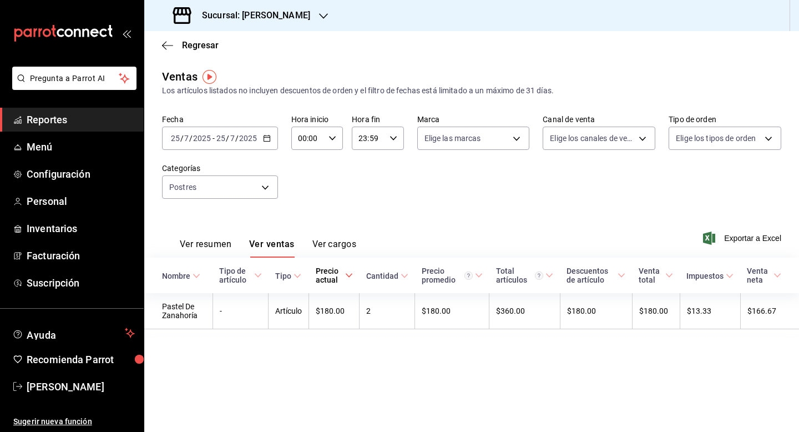
click at [266, 153] on div "Fecha [DATE] [DATE] - [DATE] [DATE] Hora inicio 00:00 Hora inicio Hora fin 23:5…" at bounding box center [471, 163] width 619 height 98
click at [265, 149] on div "[DATE] [DATE] - [DATE] [DATE]" at bounding box center [220, 137] width 116 height 23
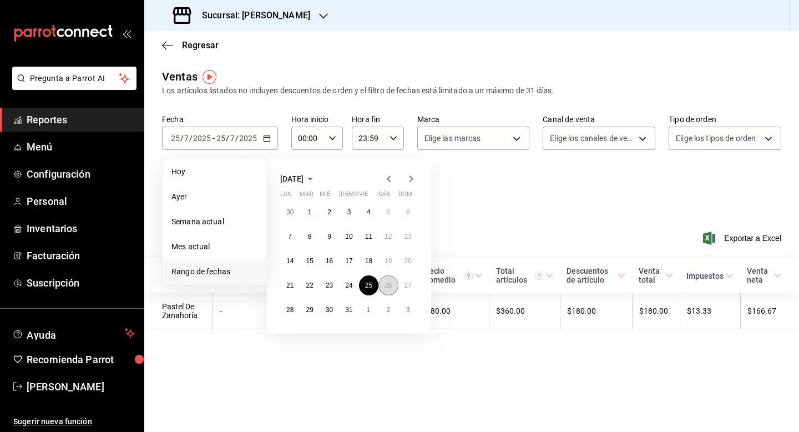
click at [391, 282] on abbr "26" at bounding box center [387, 285] width 7 height 8
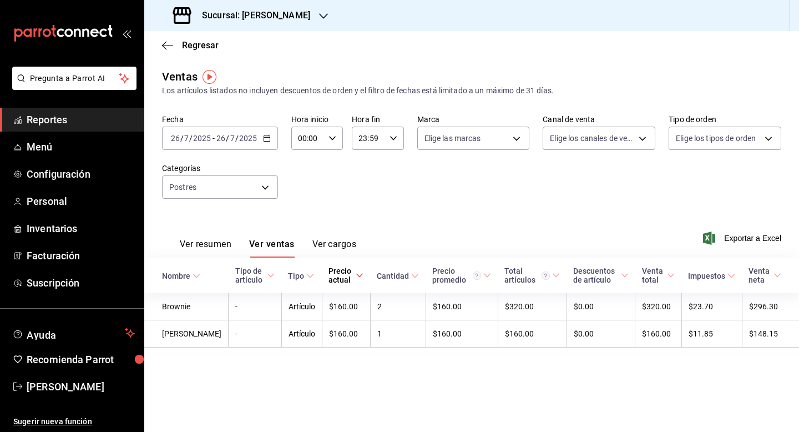
click at [257, 135] on div "[DATE] [DATE]" at bounding box center [236, 138] width 43 height 9
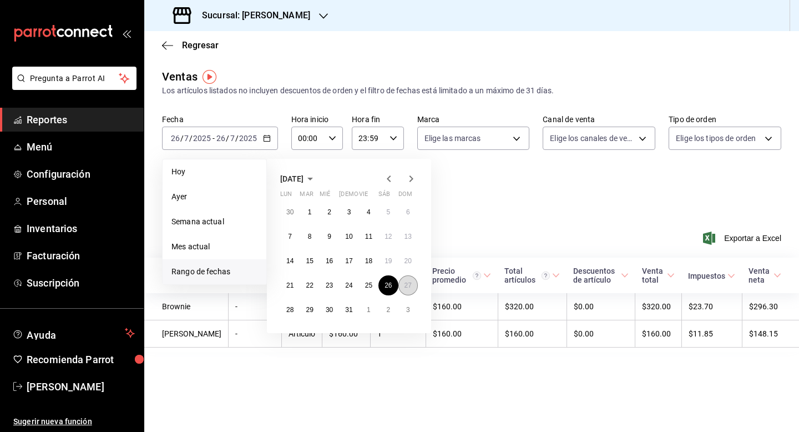
click at [411, 288] on abbr "27" at bounding box center [407, 285] width 7 height 8
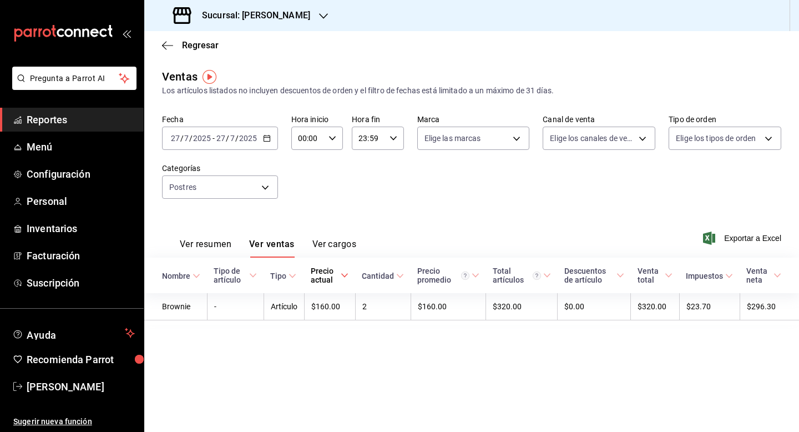
click at [271, 141] on div "[DATE] [DATE] - [DATE] [DATE]" at bounding box center [220, 137] width 116 height 23
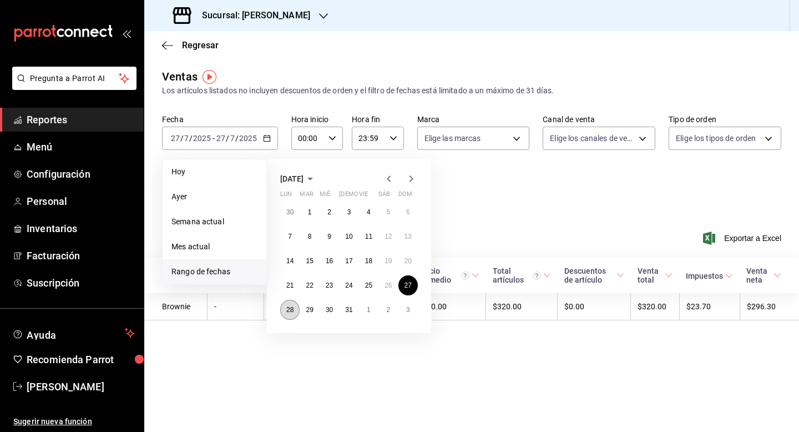
click at [292, 310] on abbr "28" at bounding box center [289, 310] width 7 height 8
click at [292, 310] on td "Artículo" at bounding box center [284, 306] width 40 height 27
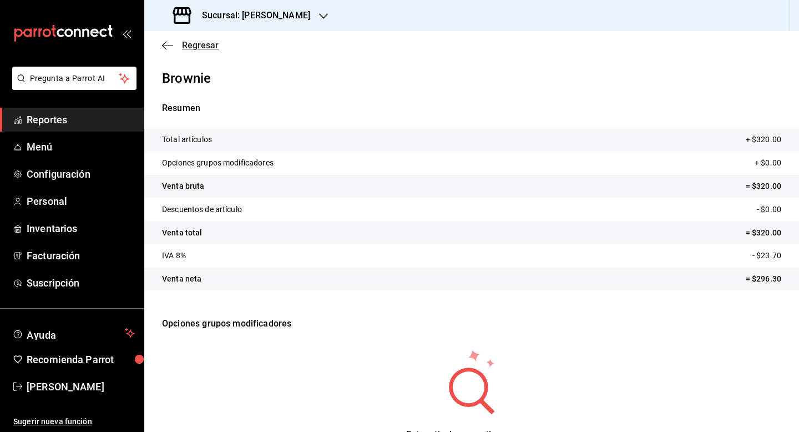
click at [191, 45] on span "Regresar" at bounding box center [200, 45] width 37 height 11
click at [82, 123] on span "Reportes" at bounding box center [81, 119] width 108 height 15
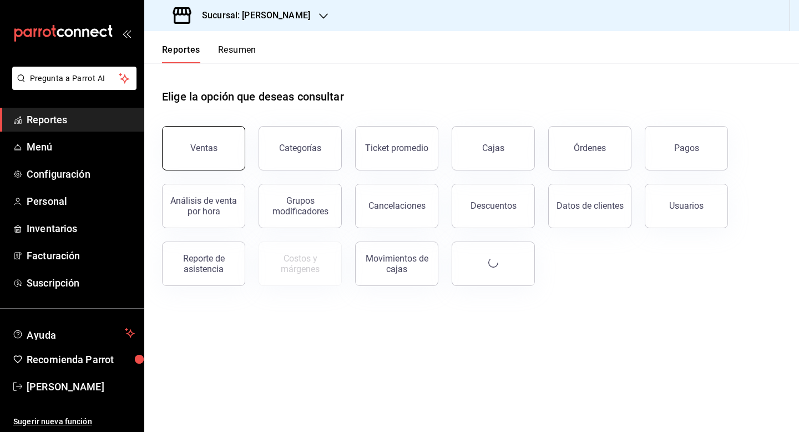
click at [218, 136] on button "Ventas" at bounding box center [203, 148] width 83 height 44
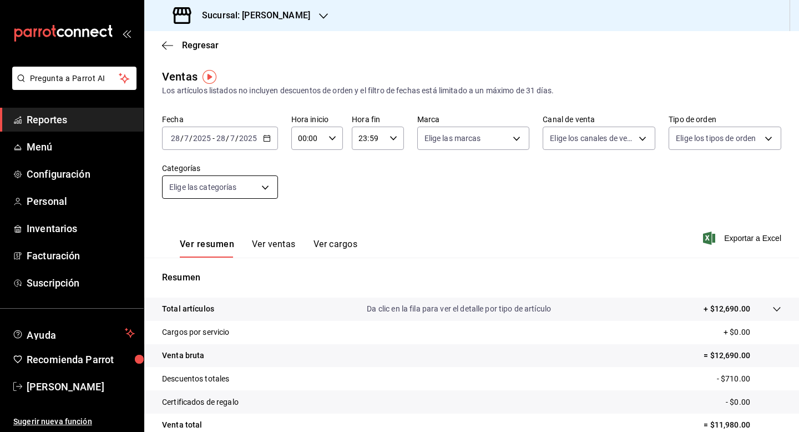
click at [269, 185] on body "Pregunta a Parrot AI Reportes Menú Configuración Personal Inventarios Facturaci…" at bounding box center [399, 216] width 799 height 432
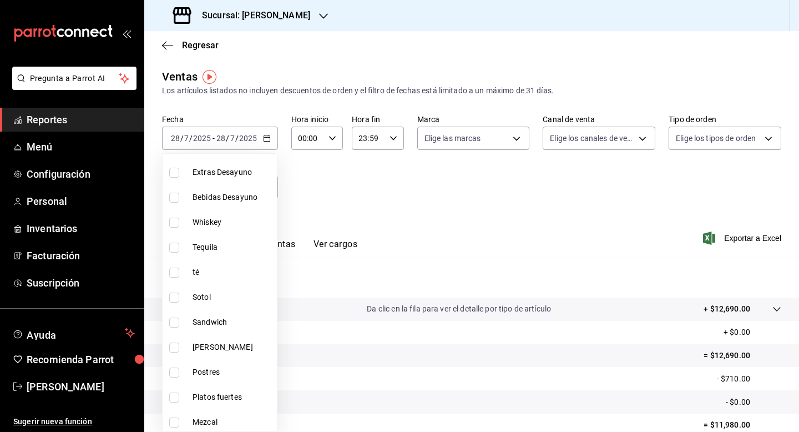
scroll to position [422, 0]
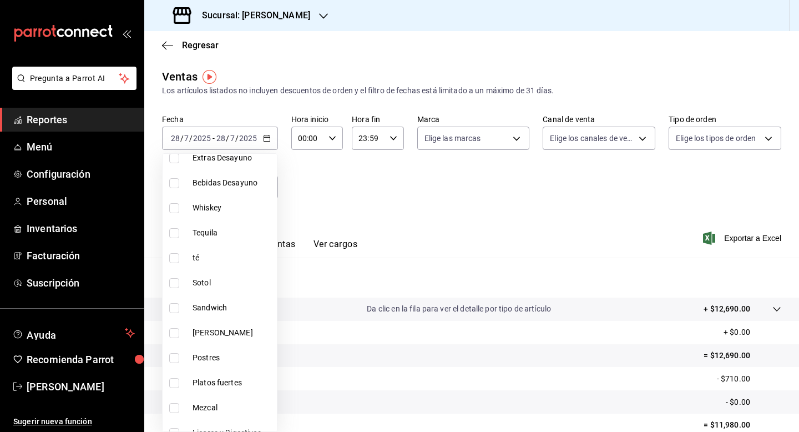
click at [178, 359] on input "checkbox" at bounding box center [174, 358] width 10 height 10
checkbox input "true"
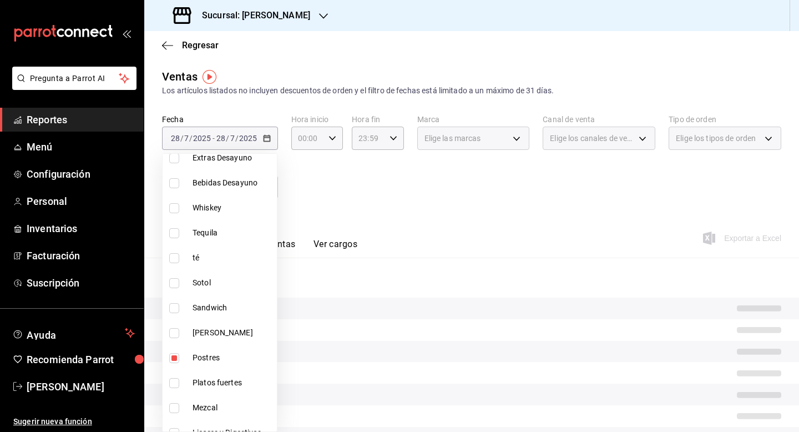
click at [402, 229] on div at bounding box center [399, 216] width 799 height 432
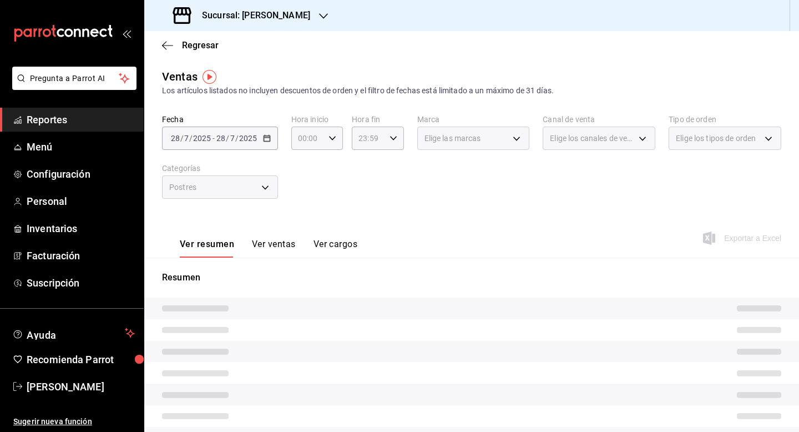
click at [283, 250] on button "Ver ventas" at bounding box center [274, 248] width 44 height 19
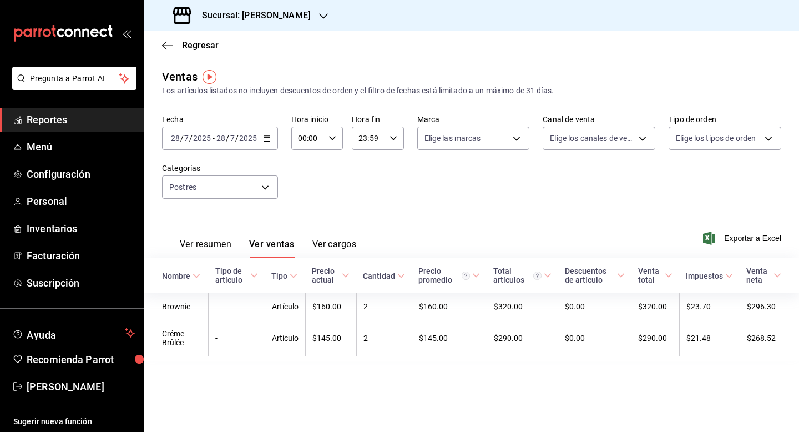
click at [266, 141] on \(Stroke\) "button" at bounding box center [267, 138] width 7 height 6
click at [212, 270] on span "Rango de fechas" at bounding box center [214, 272] width 86 height 12
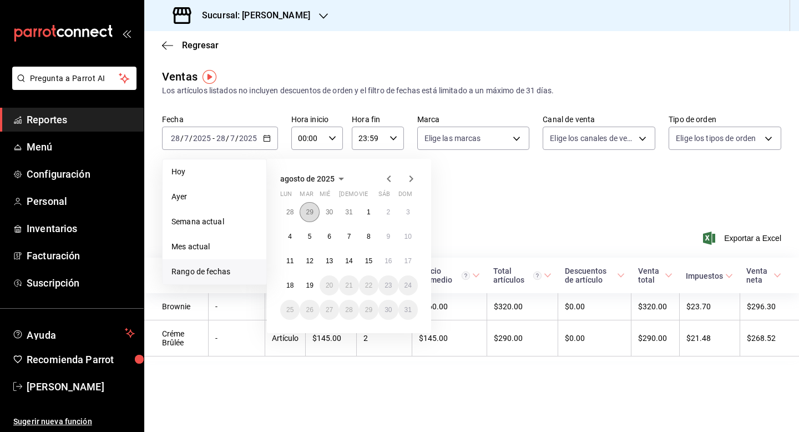
click at [310, 212] on abbr "29" at bounding box center [309, 212] width 7 height 8
click at [310, 212] on abbr "1" at bounding box center [310, 212] width 4 height 8
click at [310, 212] on div "Ver resumen Ver ventas Ver cargos Exportar a Excel" at bounding box center [471, 234] width 655 height 45
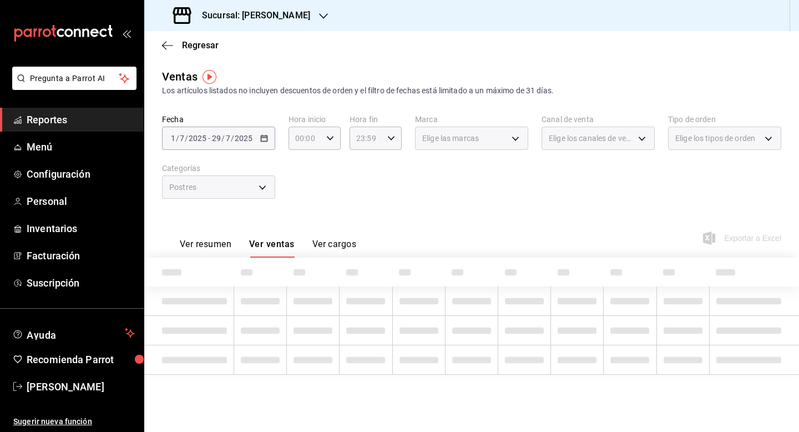
click at [271, 135] on div "[DATE] [DATE] - [DATE] [DATE]" at bounding box center [218, 137] width 113 height 23
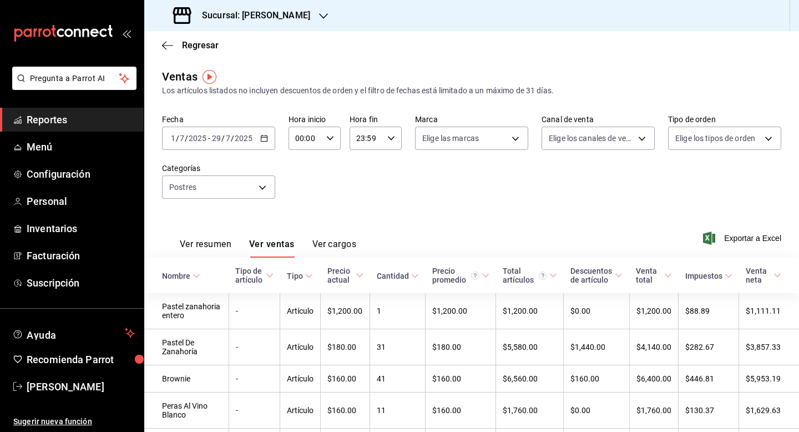
click at [262, 141] on \(Stroke\) "button" at bounding box center [264, 138] width 7 height 6
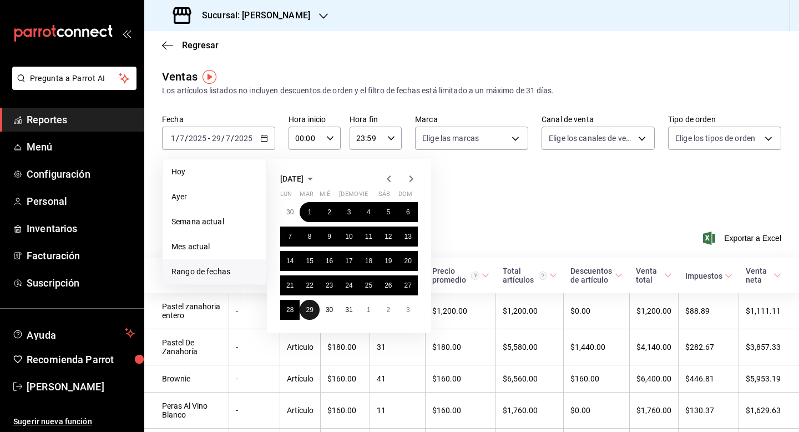
click at [312, 308] on abbr "29" at bounding box center [309, 310] width 7 height 8
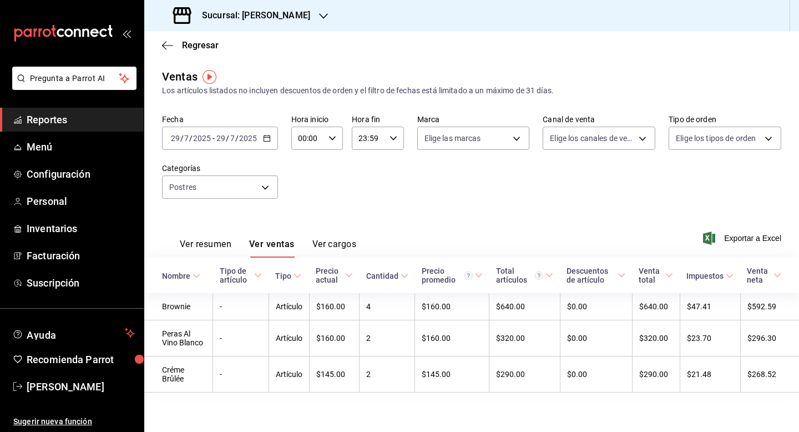
click at [248, 125] on div "Fecha [DATE] [DATE] - [DATE] [DATE]" at bounding box center [220, 132] width 116 height 36
click at [260, 136] on div "[DATE] [DATE] - [DATE] [DATE]" at bounding box center [220, 137] width 116 height 23
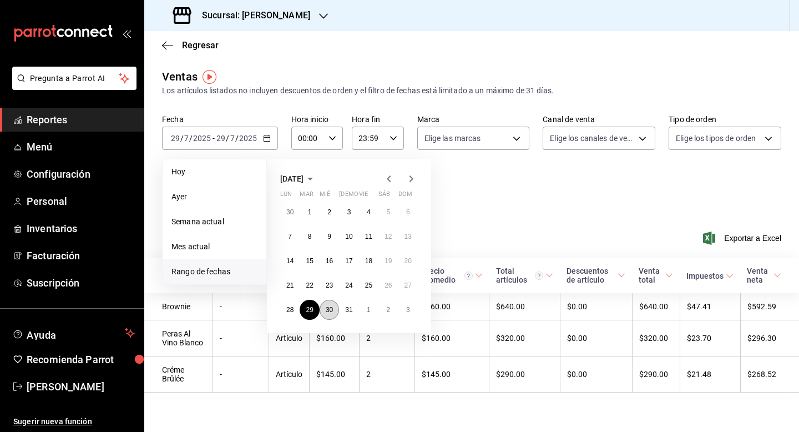
click at [334, 316] on button "30" at bounding box center [329, 310] width 19 height 20
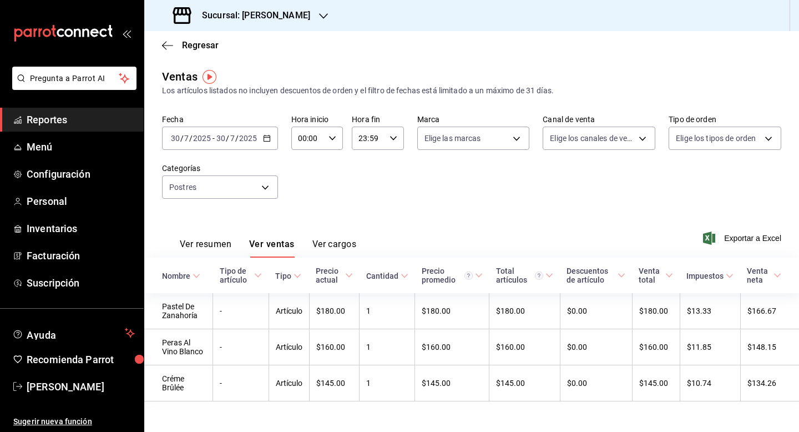
click at [267, 141] on icon "button" at bounding box center [267, 138] width 8 height 8
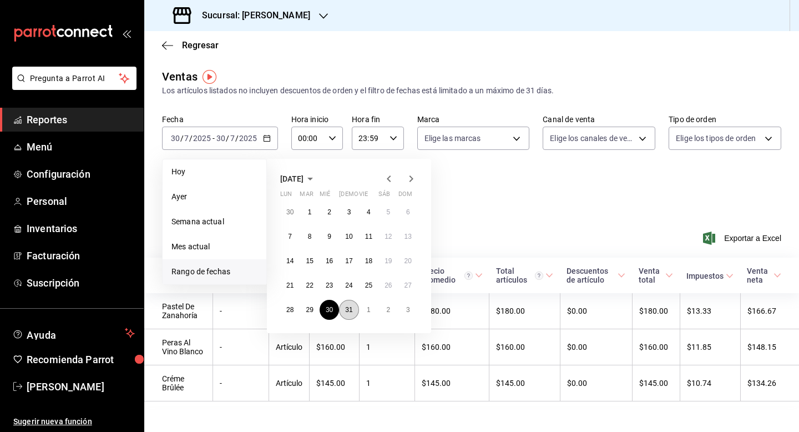
click at [356, 307] on button "31" at bounding box center [348, 310] width 19 height 20
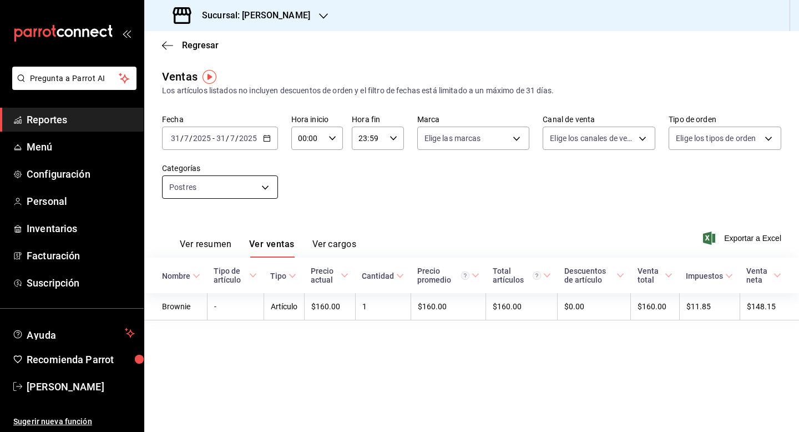
click at [259, 187] on body "Pregunta a Parrot AI Reportes Menú Configuración Personal Inventarios Facturaci…" at bounding box center [399, 216] width 799 height 432
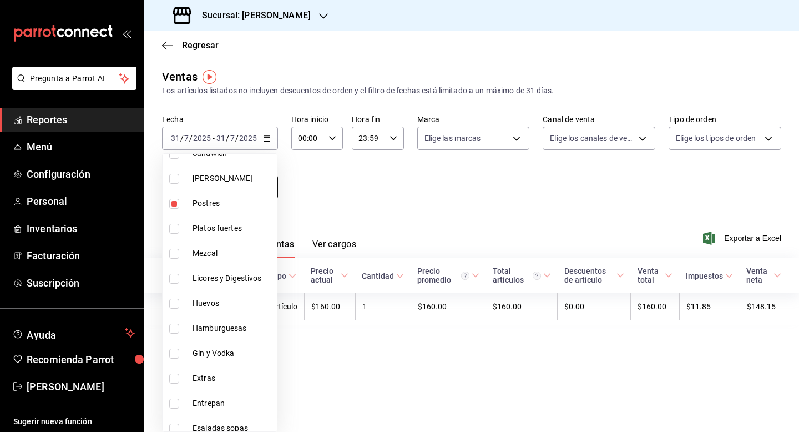
scroll to position [577, 0]
click at [184, 380] on li "Extras" at bounding box center [220, 376] width 114 height 25
type input "a16b0444-7cbd-4b24-a329-67f9ff3792fc,a03058eb-acaa-4fd4-a9a8-26c11fa8b563"
checkbox input "true"
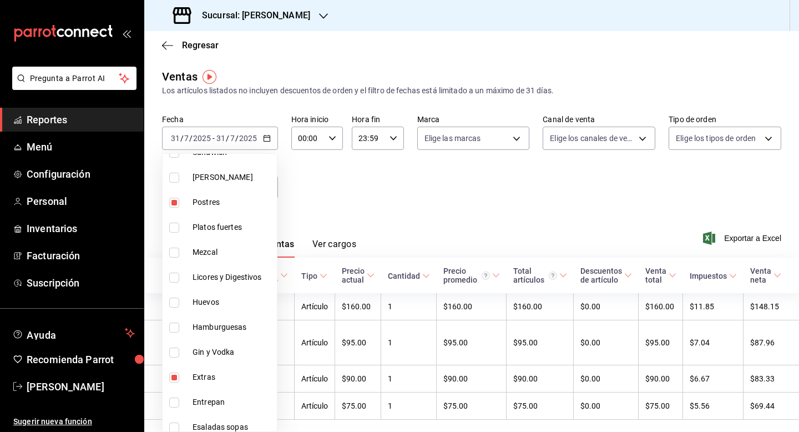
click at [177, 201] on input "checkbox" at bounding box center [174, 202] width 10 height 10
checkbox input "false"
type input "a03058eb-acaa-4fd4-a9a8-26c11fa8b563"
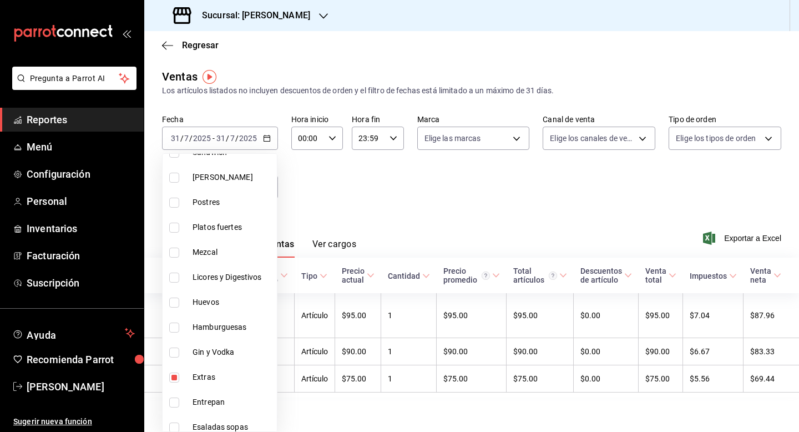
click at [372, 204] on div at bounding box center [399, 216] width 799 height 432
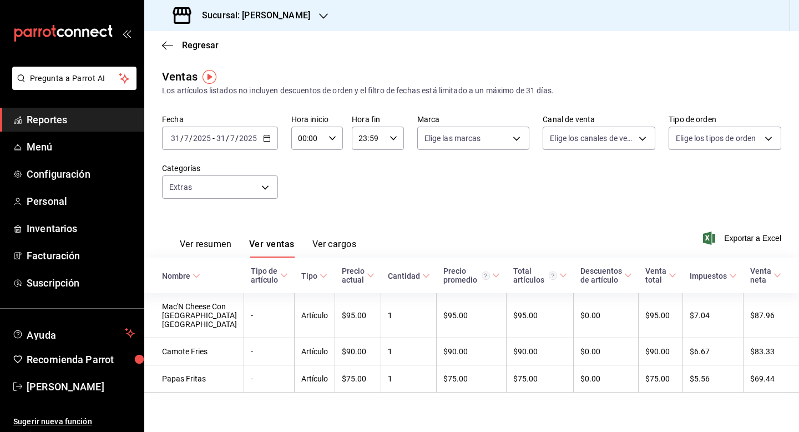
click at [257, 148] on div "[DATE] [DATE] - [DATE] [DATE]" at bounding box center [220, 137] width 116 height 23
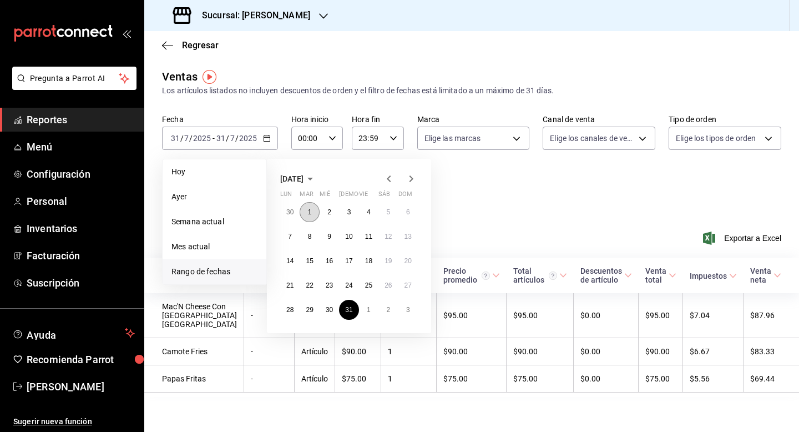
click at [308, 206] on button "1" at bounding box center [309, 212] width 19 height 20
click at [308, 206] on div "Fecha [DATE] [DATE] - [DATE] [DATE] [DATE] [DATE] Semana actual Mes actual [GEO…" at bounding box center [471, 163] width 619 height 98
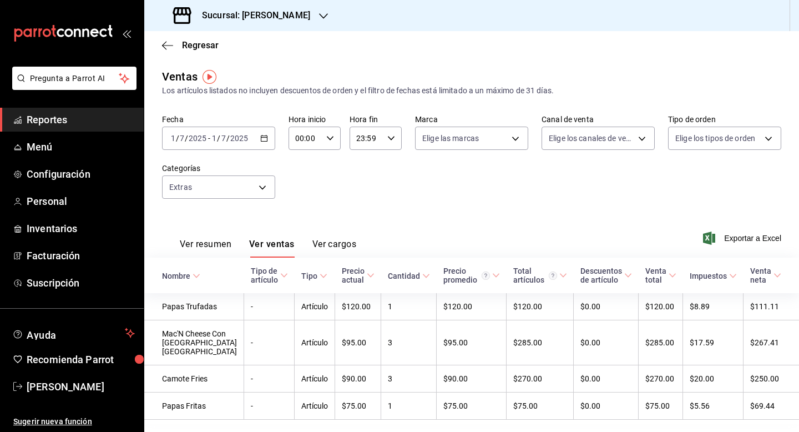
click at [314, 201] on div "Fecha [DATE] [DATE] - [DATE] [DATE] Hora inicio 00:00 Hora inicio Hora fin 23:5…" at bounding box center [471, 163] width 619 height 98
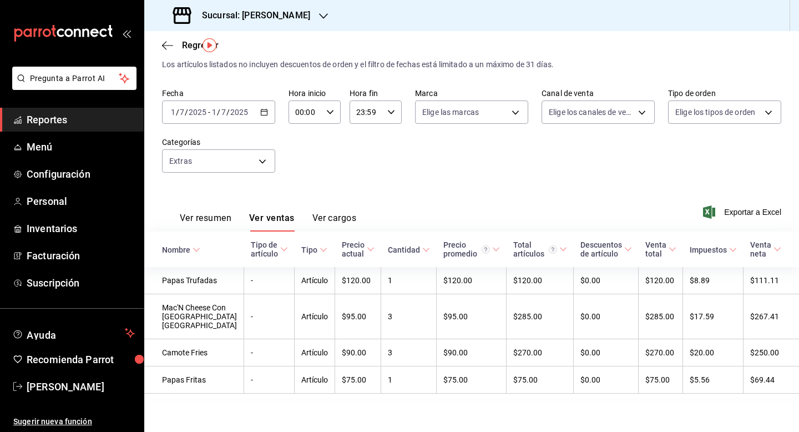
scroll to position [37, 0]
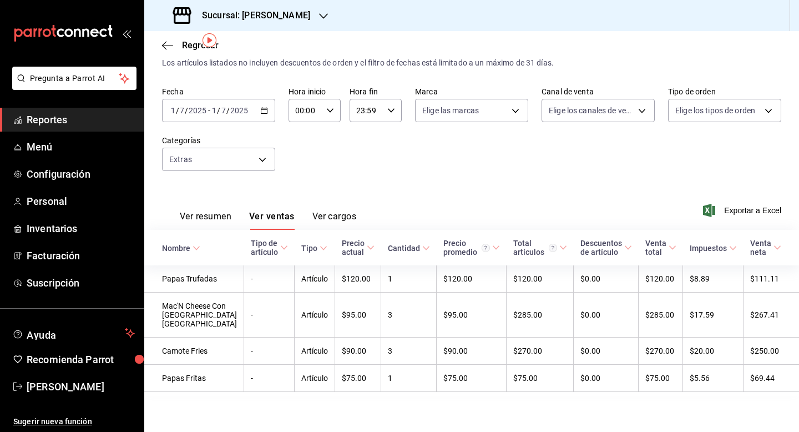
click at [258, 100] on div "[DATE] [DATE] - [DATE] [DATE]" at bounding box center [218, 110] width 113 height 23
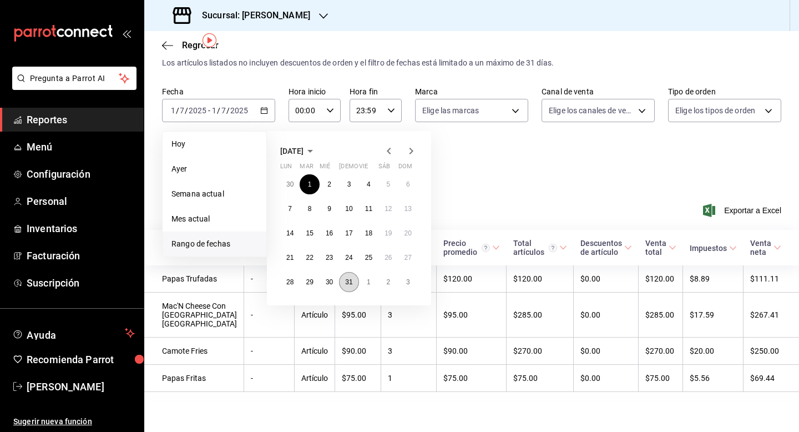
click at [348, 278] on abbr "31" at bounding box center [348, 282] width 7 height 8
click at [305, 178] on button "1" at bounding box center [309, 184] width 19 height 20
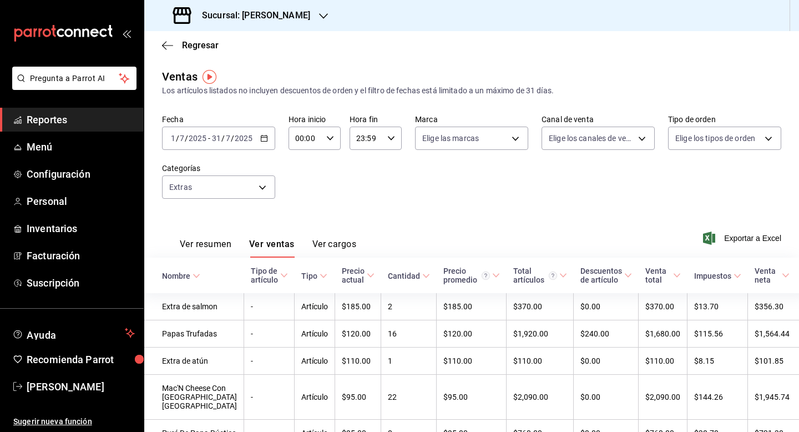
click at [331, 179] on div "Fecha [DATE] [DATE] - [DATE] [DATE] Hora inicio 00:00 Hora inicio Hora fin 23:5…" at bounding box center [471, 163] width 619 height 98
click at [251, 135] on input "2025" at bounding box center [243, 138] width 19 height 9
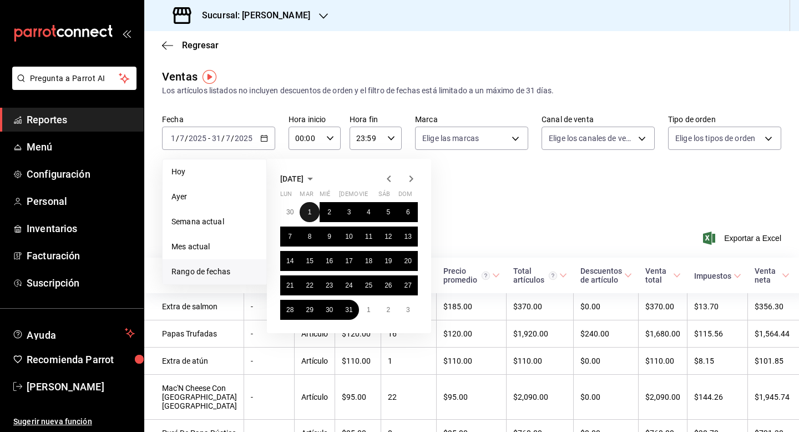
click at [309, 218] on button "1" at bounding box center [309, 212] width 19 height 20
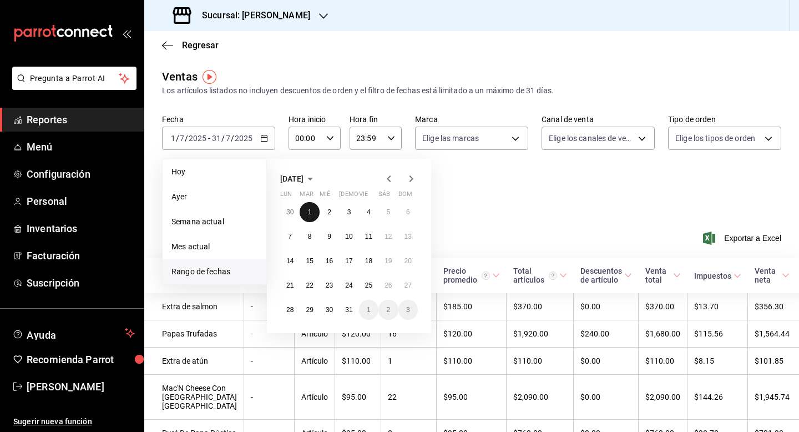
click at [309, 218] on button "1" at bounding box center [309, 212] width 19 height 20
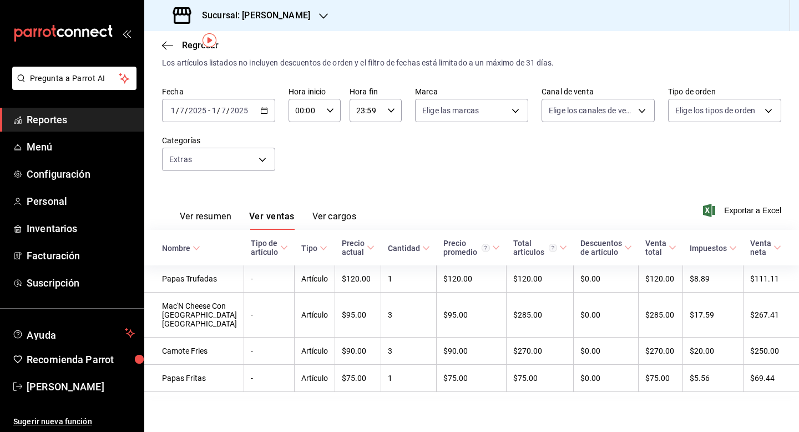
scroll to position [37, 0]
click at [267, 108] on \(Stroke\) "button" at bounding box center [264, 111] width 7 height 6
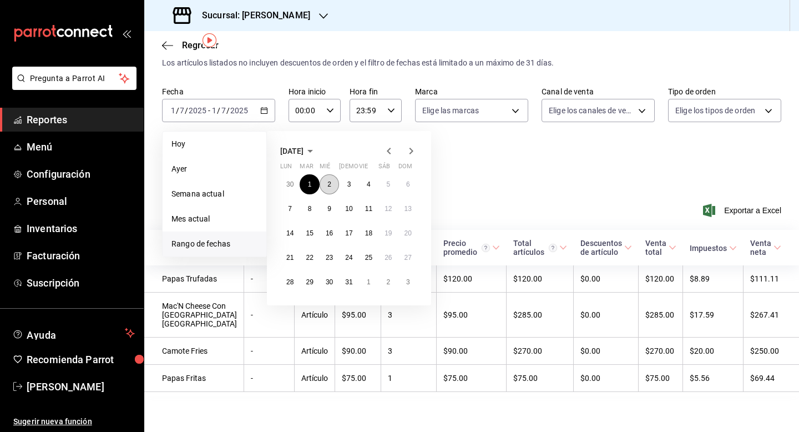
click at [332, 181] on button "2" at bounding box center [329, 184] width 19 height 20
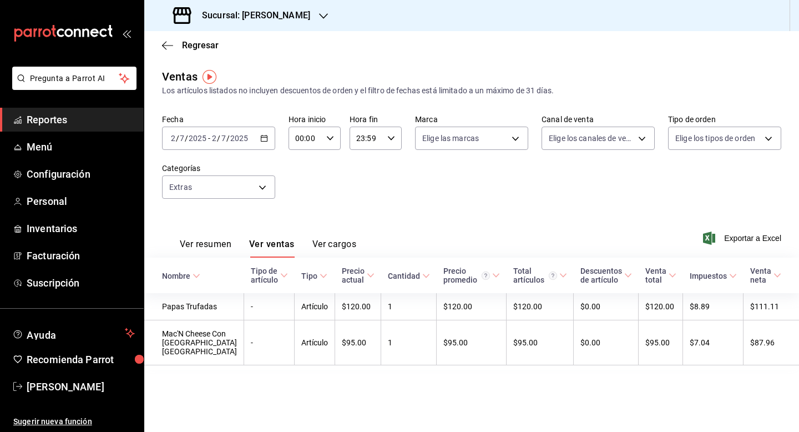
click at [225, 137] on input "7" at bounding box center [224, 138] width 6 height 9
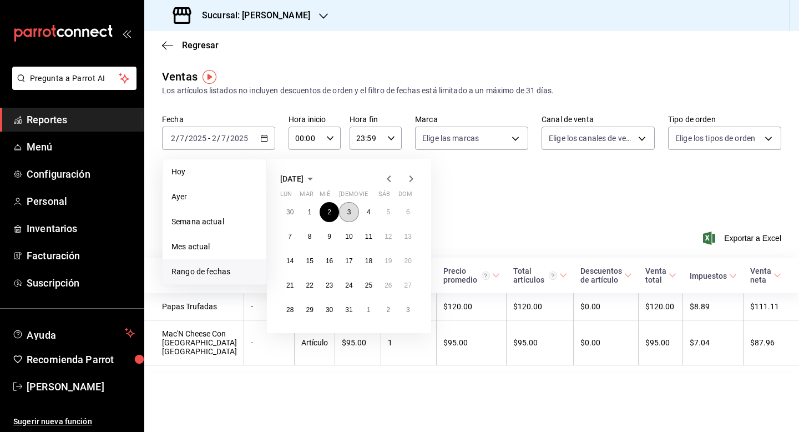
click at [342, 214] on button "3" at bounding box center [348, 212] width 19 height 20
click at [342, 214] on div "Ver resumen Ver ventas Ver cargos Exportar a Excel" at bounding box center [471, 234] width 655 height 45
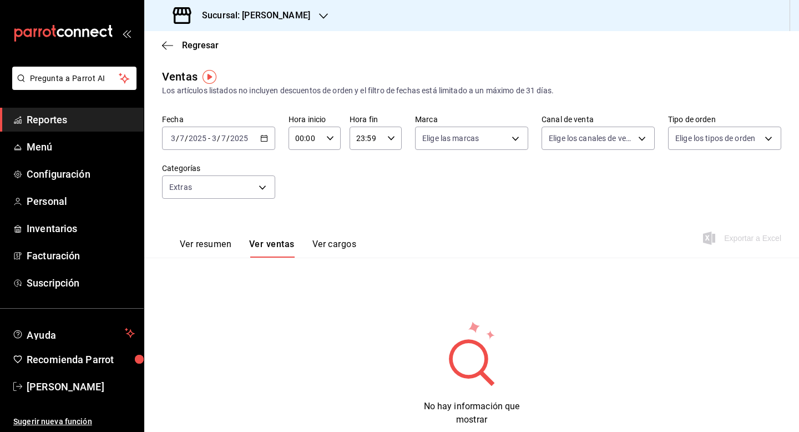
click at [242, 140] on input "2025" at bounding box center [239, 138] width 19 height 9
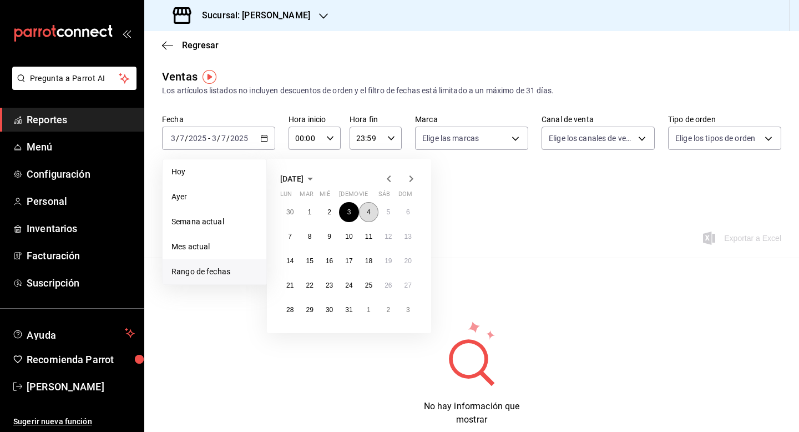
click at [369, 214] on abbr "4" at bounding box center [369, 212] width 4 height 8
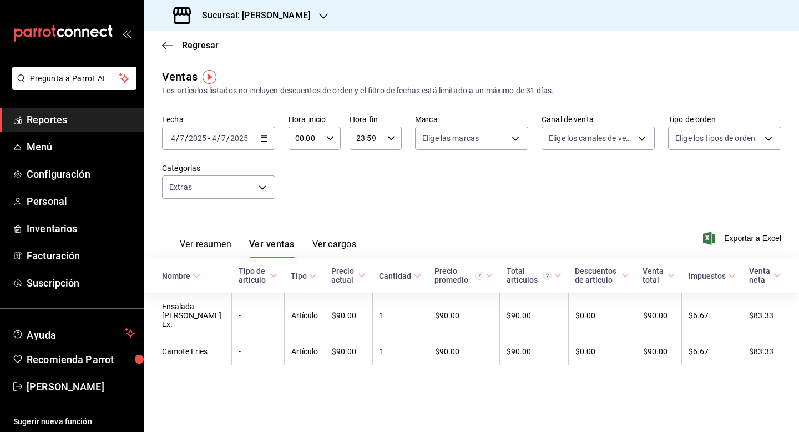
click at [264, 139] on icon "button" at bounding box center [264, 138] width 8 height 8
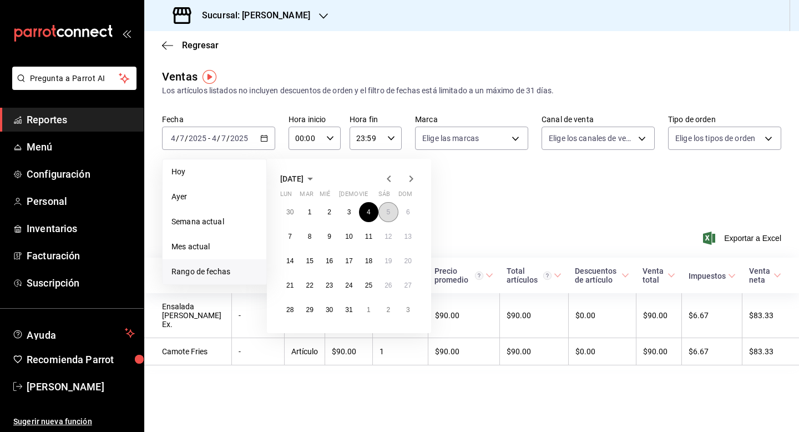
click at [393, 216] on button "5" at bounding box center [387, 212] width 19 height 20
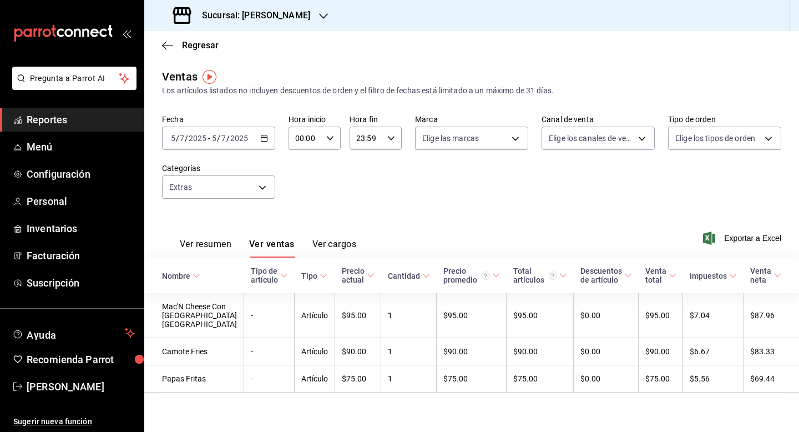
click at [266, 136] on icon "button" at bounding box center [264, 138] width 8 height 8
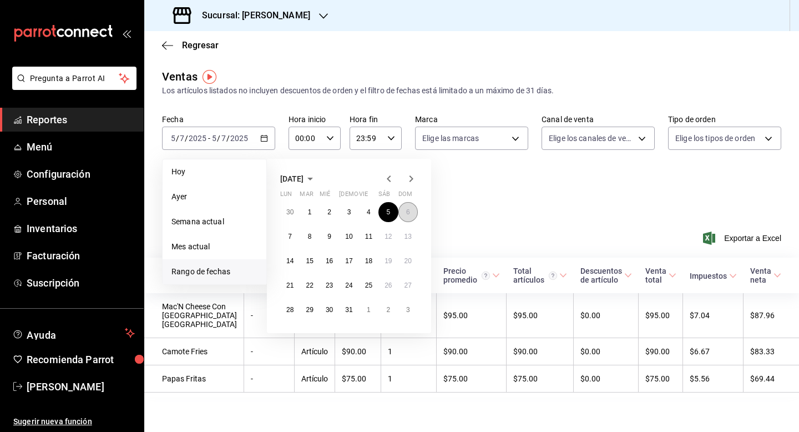
click at [412, 211] on button "6" at bounding box center [407, 212] width 19 height 20
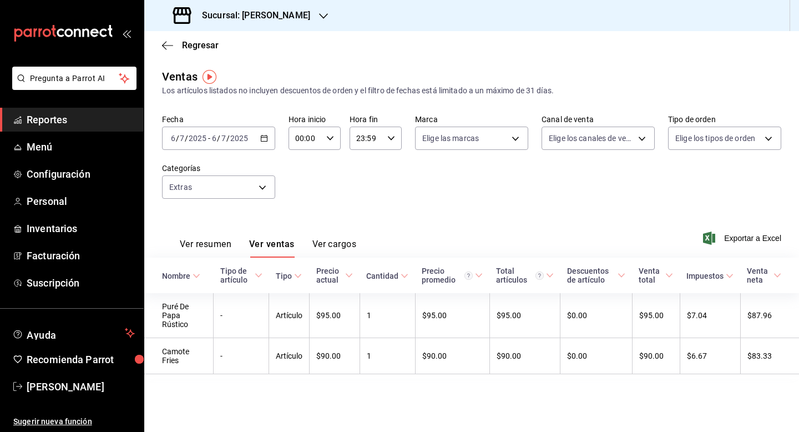
click at [254, 141] on div "[DATE] [DATE] - [DATE] [DATE]" at bounding box center [218, 137] width 113 height 23
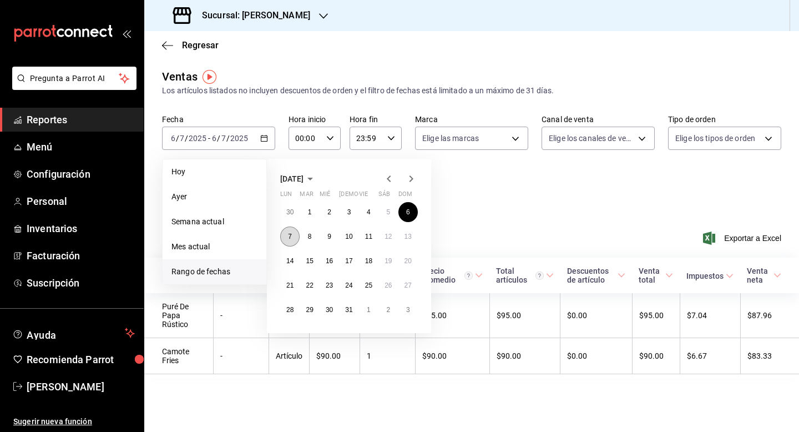
click at [293, 237] on button "7" at bounding box center [289, 236] width 19 height 20
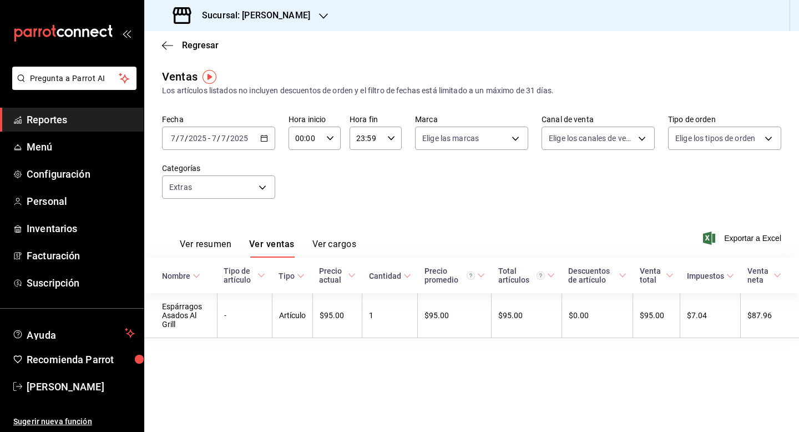
click at [224, 149] on div "[DATE] [DATE] - [DATE] [DATE]" at bounding box center [218, 137] width 113 height 23
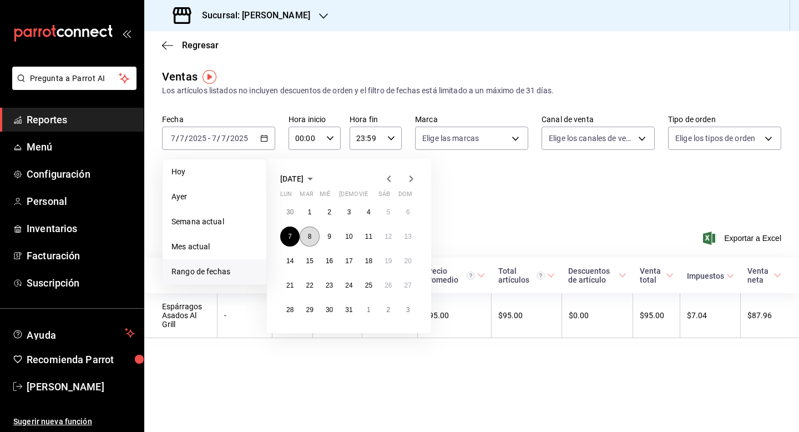
click at [312, 239] on button "8" at bounding box center [309, 236] width 19 height 20
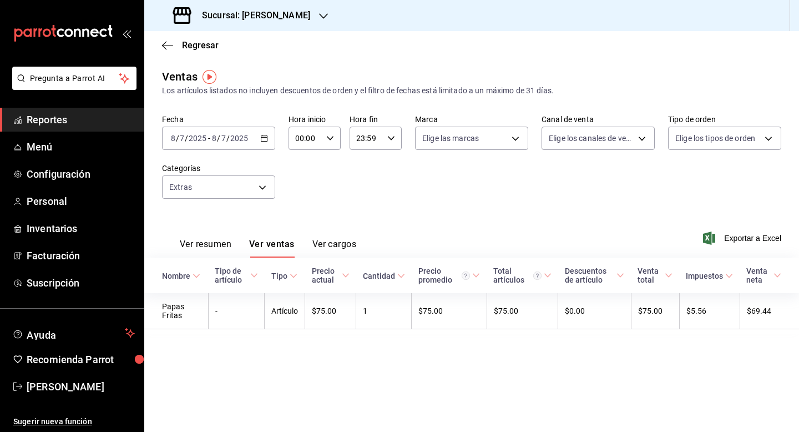
click at [245, 136] on input "2025" at bounding box center [239, 138] width 19 height 9
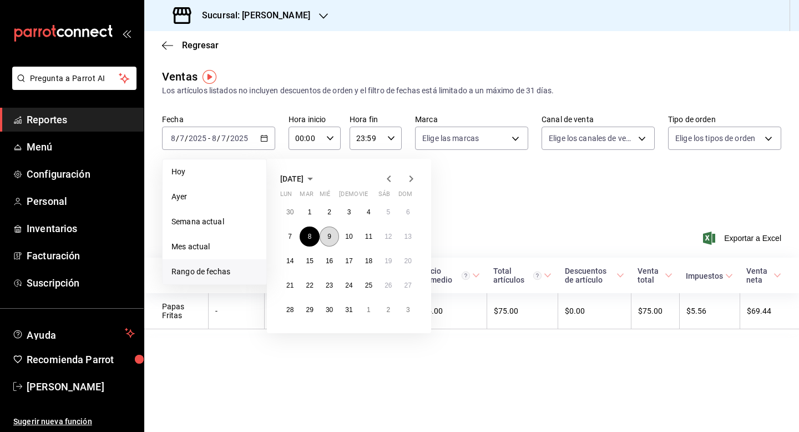
click at [332, 235] on button "9" at bounding box center [329, 236] width 19 height 20
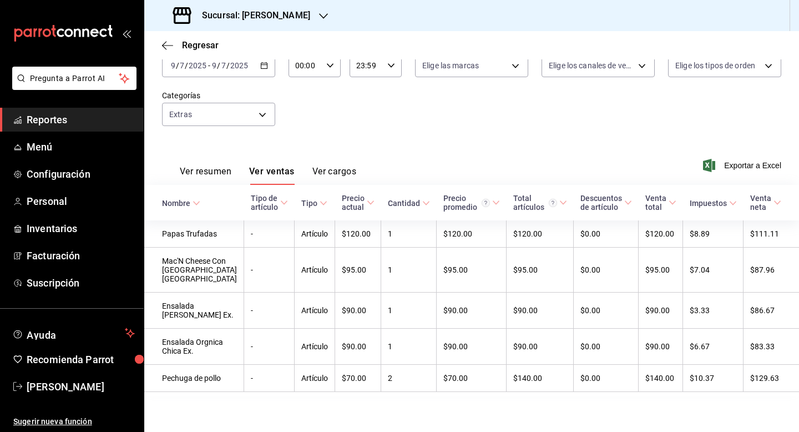
scroll to position [108, 0]
click at [309, 85] on div "Fecha [DATE] [DATE] - [DATE] [DATE] Hora inicio 00:00 Hora inicio Hora fin 23:5…" at bounding box center [471, 91] width 619 height 98
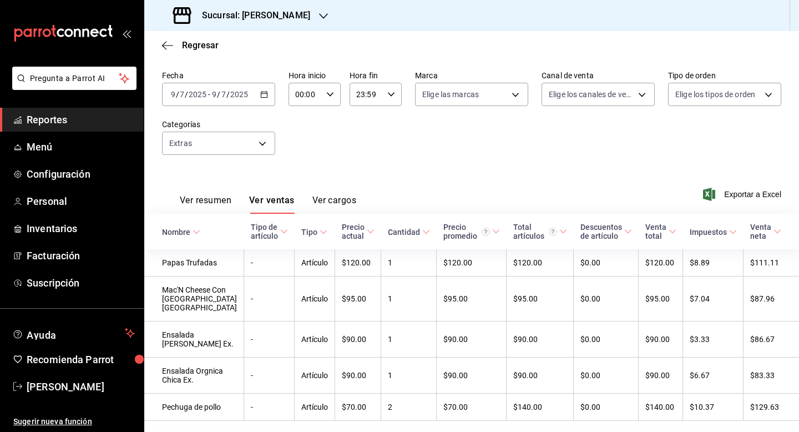
scroll to position [42, 0]
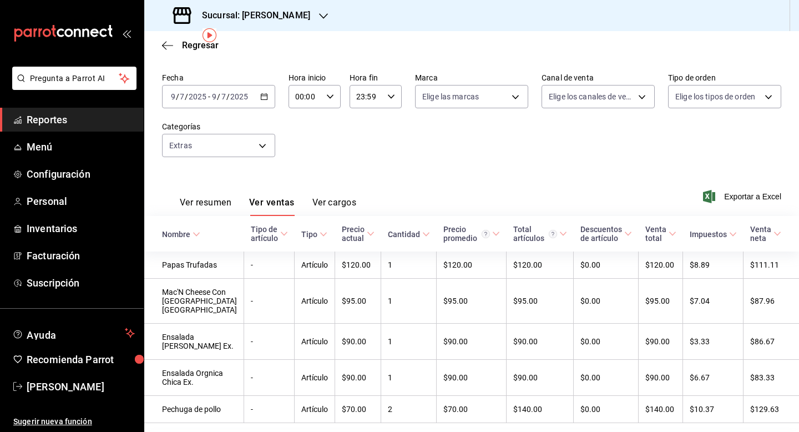
click at [265, 92] on div "[DATE] [DATE] - [DATE] [DATE]" at bounding box center [218, 96] width 113 height 23
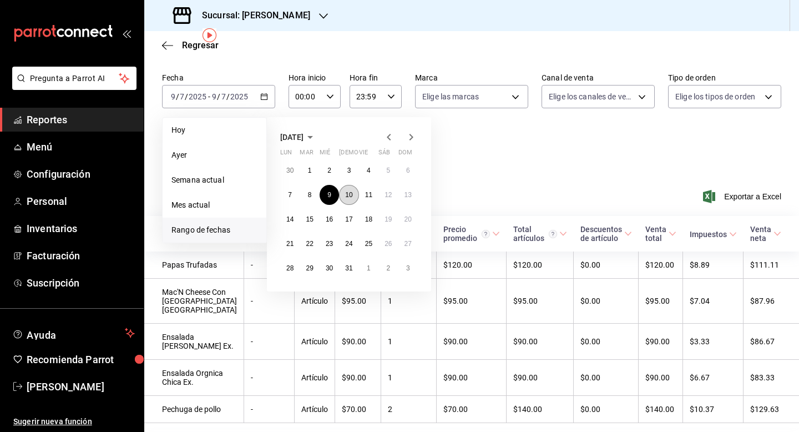
click at [350, 198] on abbr "10" at bounding box center [348, 195] width 7 height 8
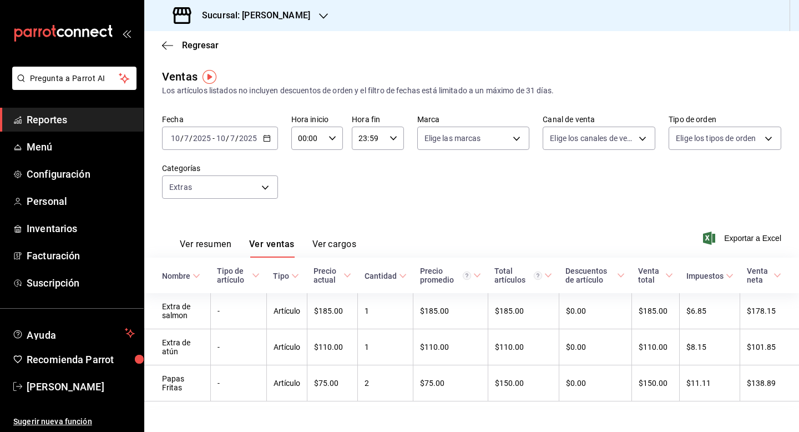
click at [260, 139] on div "[DATE] [DATE] - [DATE] [DATE]" at bounding box center [220, 137] width 116 height 23
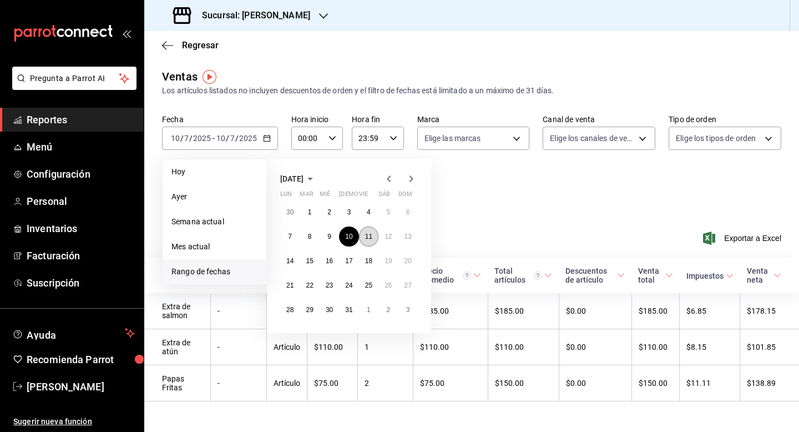
click at [371, 241] on button "11" at bounding box center [368, 236] width 19 height 20
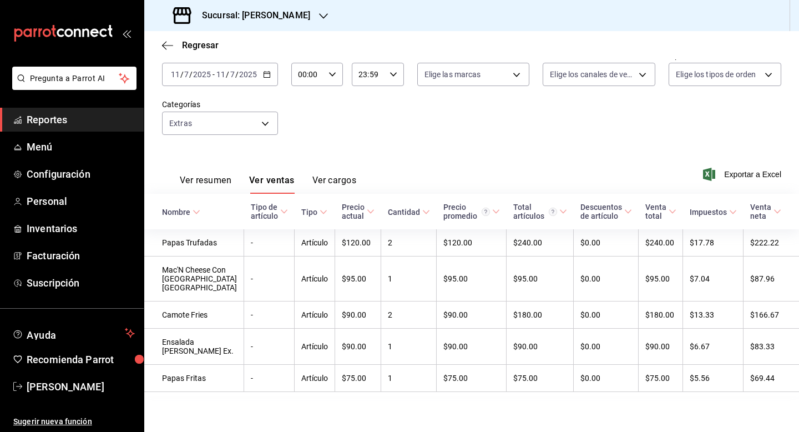
scroll to position [82, 0]
click at [323, 109] on div "Fecha [DATE] [DATE] - [DATE] [DATE] Hora inicio 00:00 Hora inicio Hora fin 23:5…" at bounding box center [471, 99] width 619 height 98
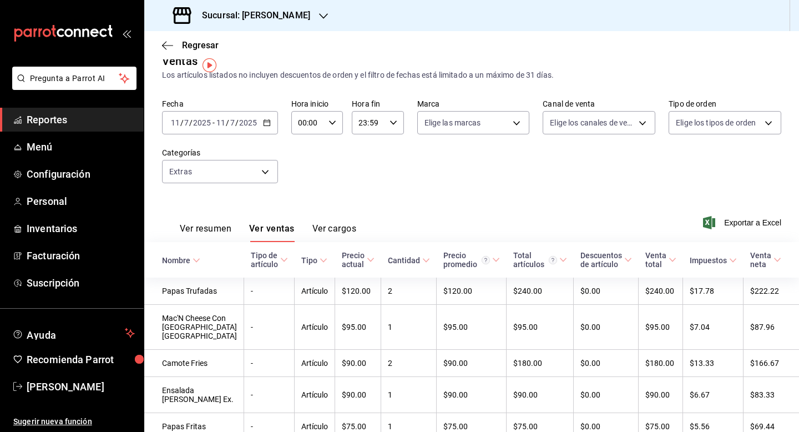
scroll to position [0, 0]
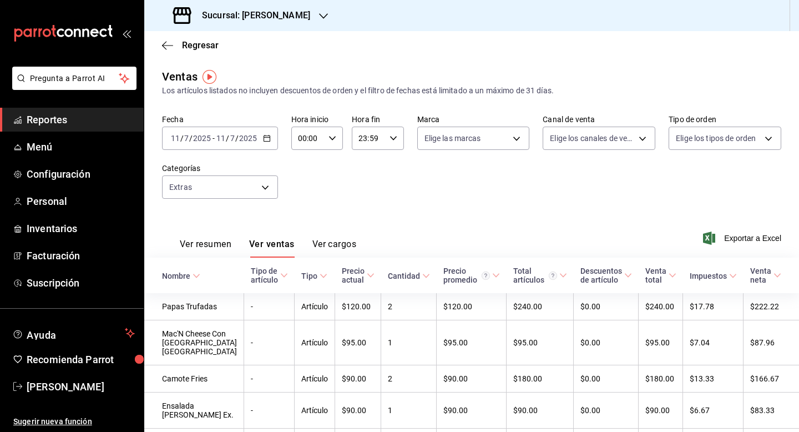
click at [265, 140] on icon "button" at bounding box center [267, 138] width 8 height 8
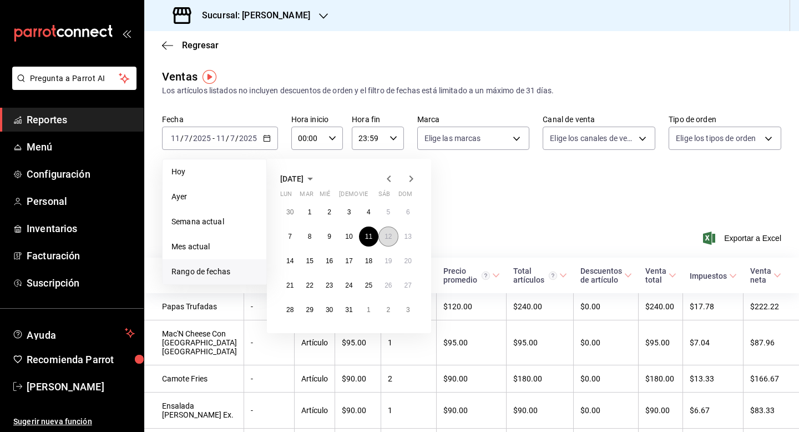
click at [389, 239] on abbr "12" at bounding box center [387, 236] width 7 height 8
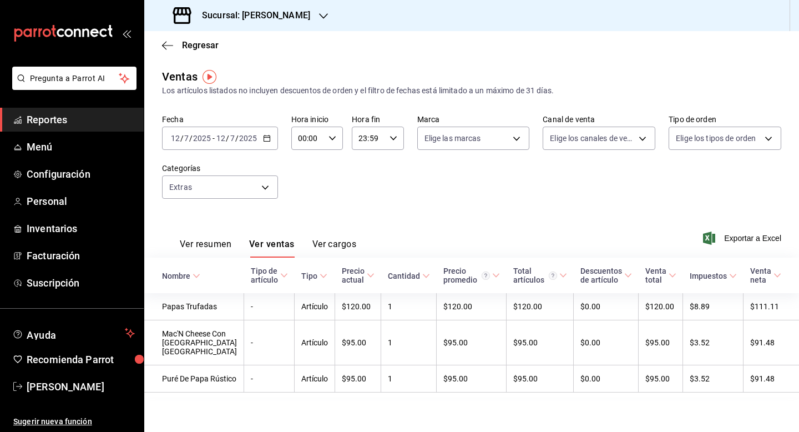
click at [268, 144] on div "[DATE] [DATE] - [DATE] [DATE]" at bounding box center [220, 137] width 116 height 23
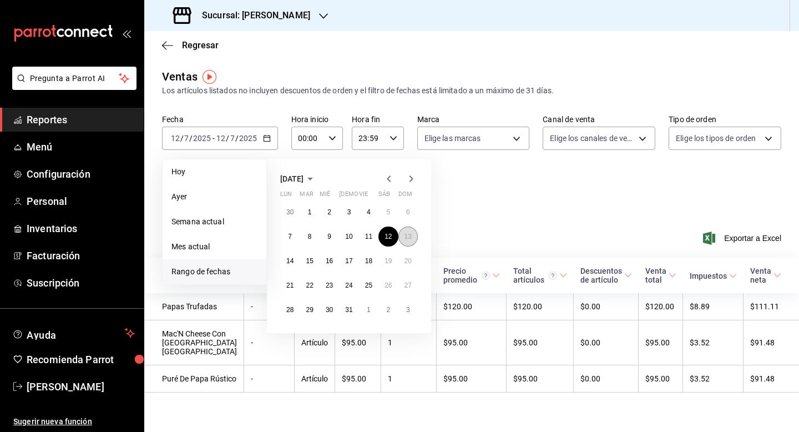
click at [403, 237] on button "13" at bounding box center [407, 236] width 19 height 20
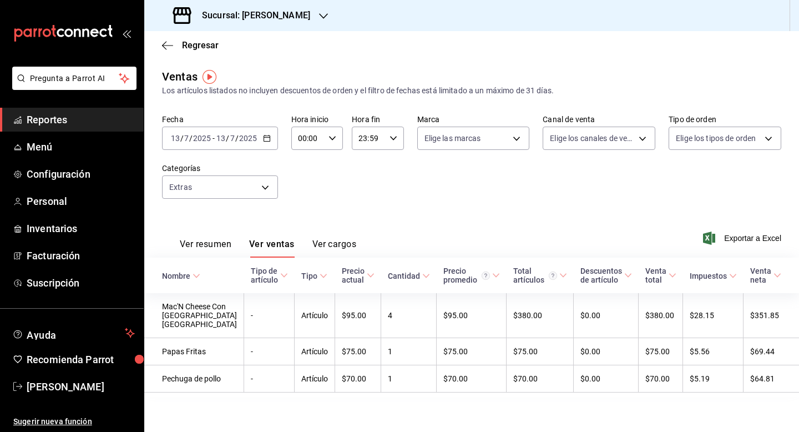
click at [257, 143] on div "[DATE] [DATE] - [DATE] [DATE]" at bounding box center [220, 137] width 116 height 23
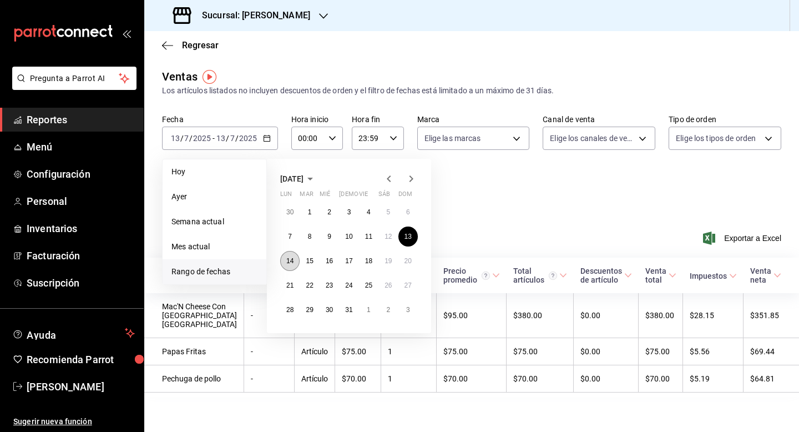
click at [289, 264] on abbr "14" at bounding box center [289, 261] width 7 height 8
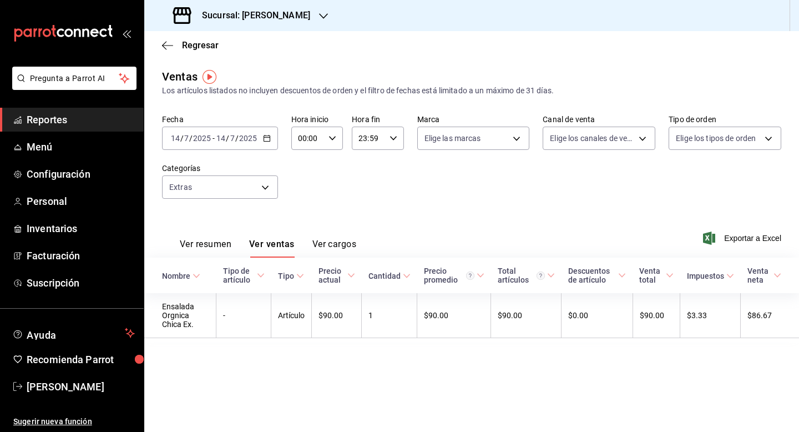
click at [225, 144] on div "[DATE] [DATE] - [DATE] [DATE]" at bounding box center [220, 137] width 116 height 23
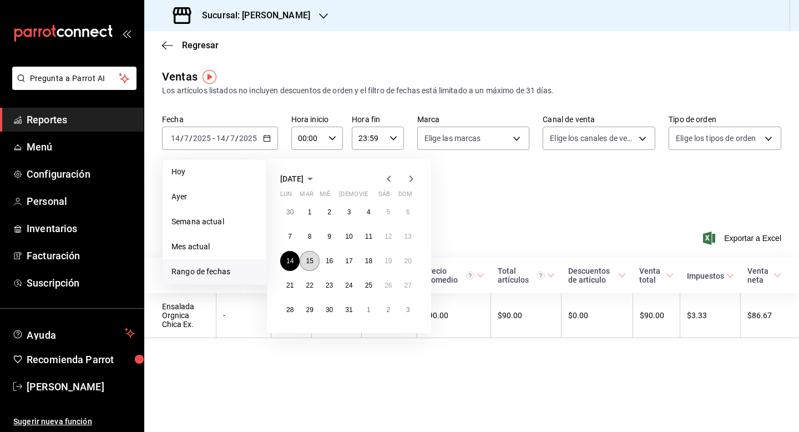
click at [317, 256] on button "15" at bounding box center [309, 261] width 19 height 20
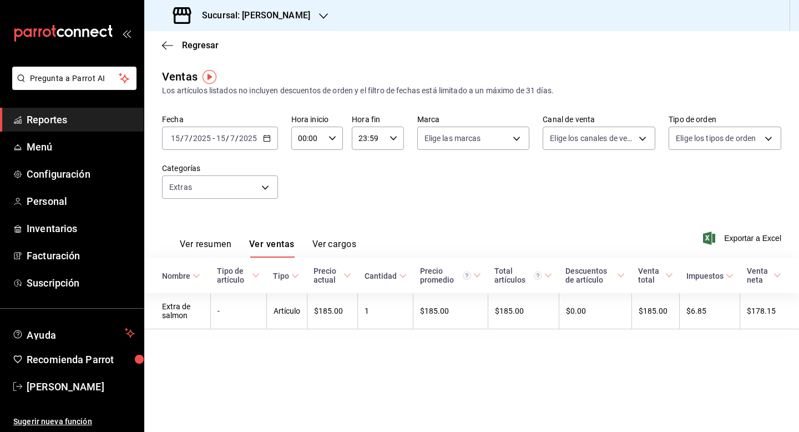
click at [255, 141] on input "2025" at bounding box center [248, 138] width 19 height 9
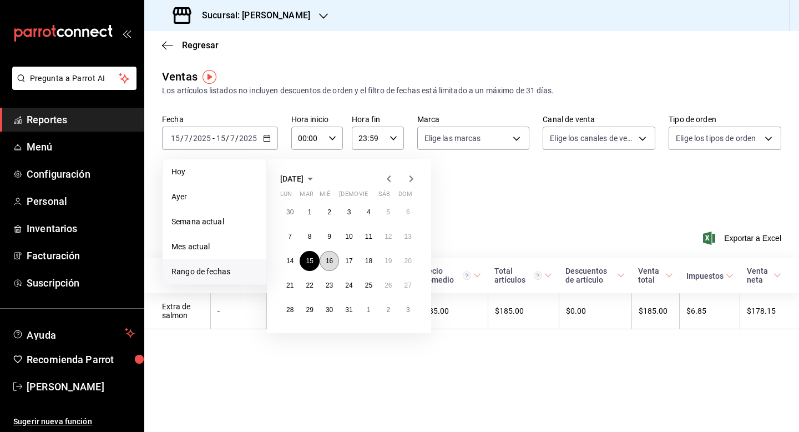
click at [332, 259] on abbr "16" at bounding box center [329, 261] width 7 height 8
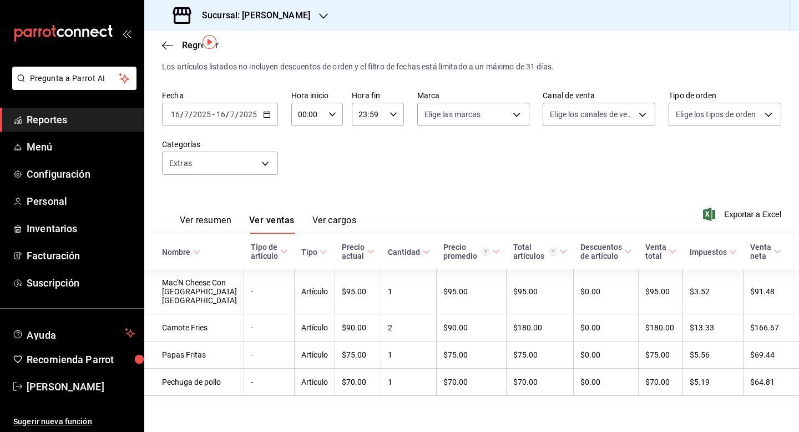
scroll to position [37, 0]
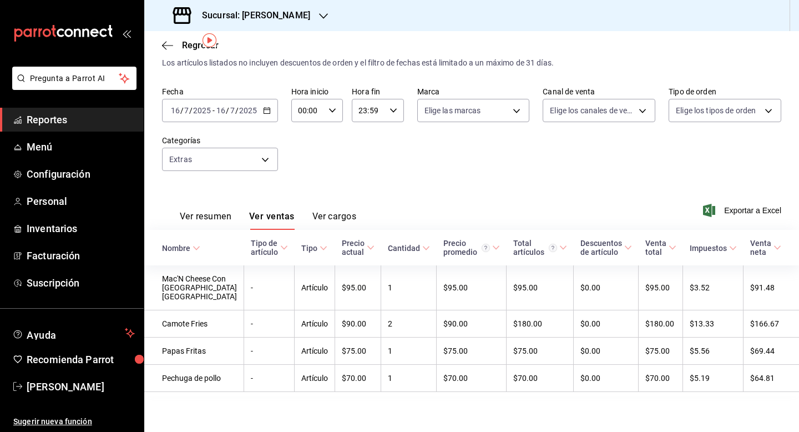
click at [239, 106] on input "2025" at bounding box center [248, 110] width 19 height 9
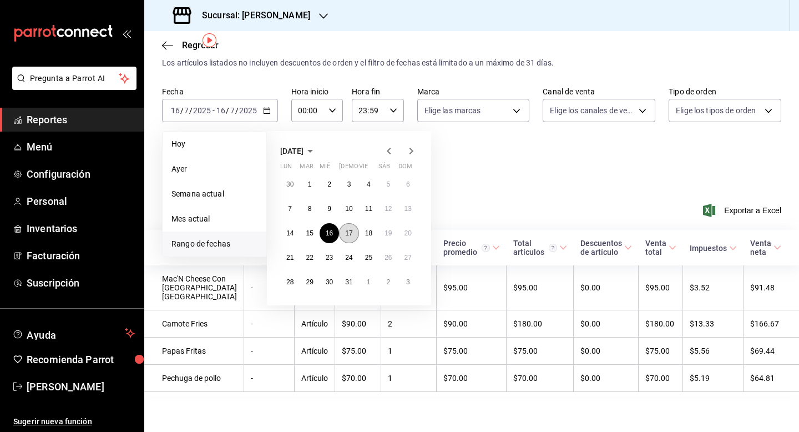
click at [350, 229] on abbr "17" at bounding box center [348, 233] width 7 height 8
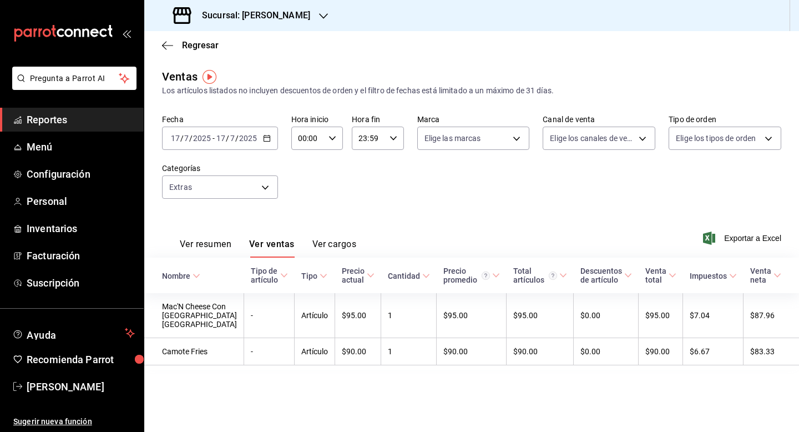
click at [260, 139] on div "[DATE] [DATE] - [DATE] [DATE]" at bounding box center [220, 137] width 116 height 23
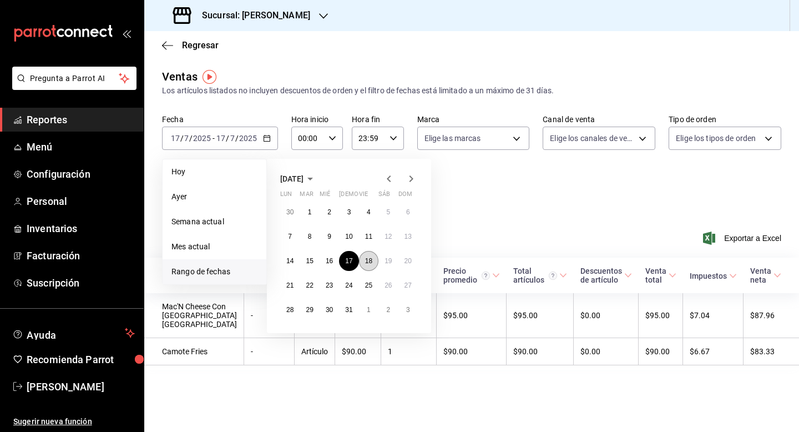
click at [371, 262] on abbr "18" at bounding box center [368, 261] width 7 height 8
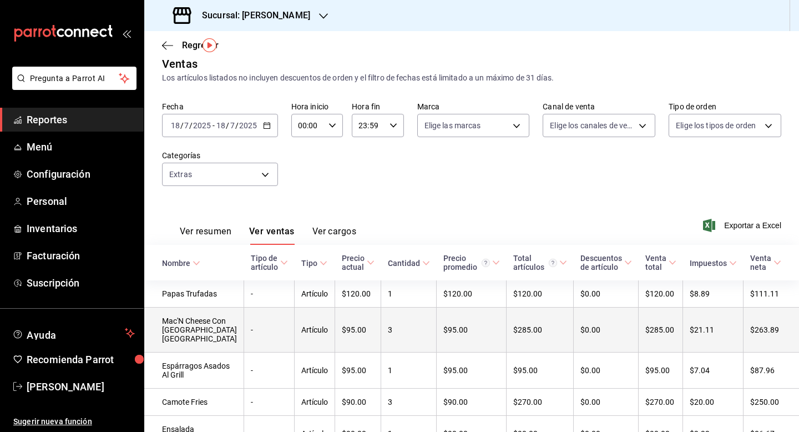
scroll to position [7, 0]
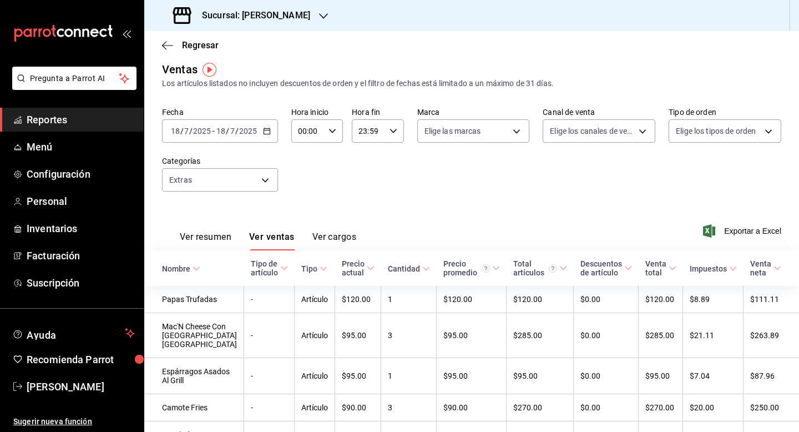
click at [258, 129] on div "[DATE] [DATE] - [DATE] [DATE]" at bounding box center [220, 130] width 116 height 23
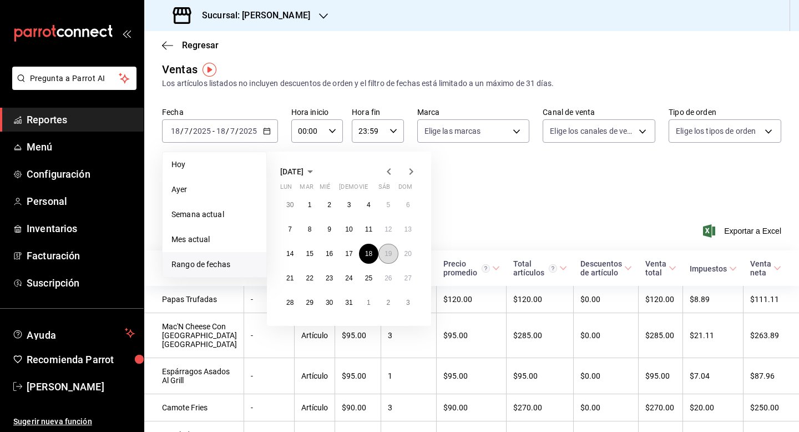
click at [391, 250] on abbr "19" at bounding box center [387, 254] width 7 height 8
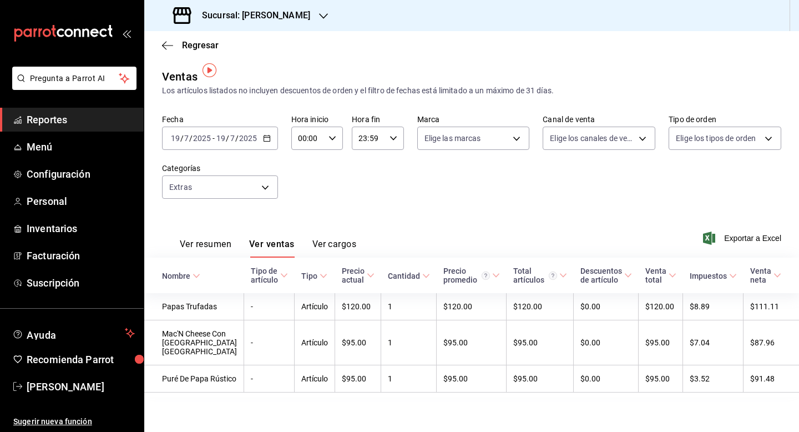
scroll to position [18, 0]
click at [239, 133] on input "2025" at bounding box center [248, 137] width 19 height 9
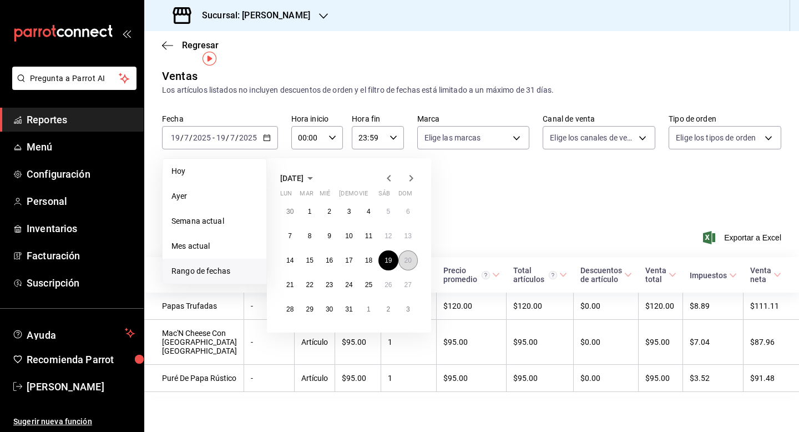
click at [409, 256] on abbr "20" at bounding box center [407, 260] width 7 height 8
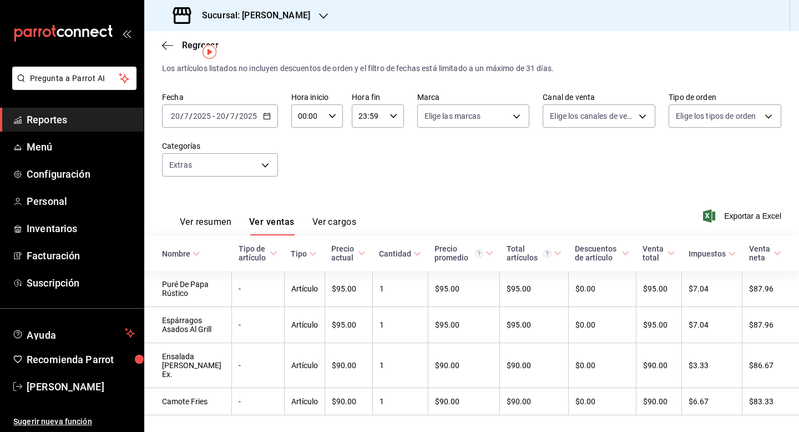
scroll to position [44, 0]
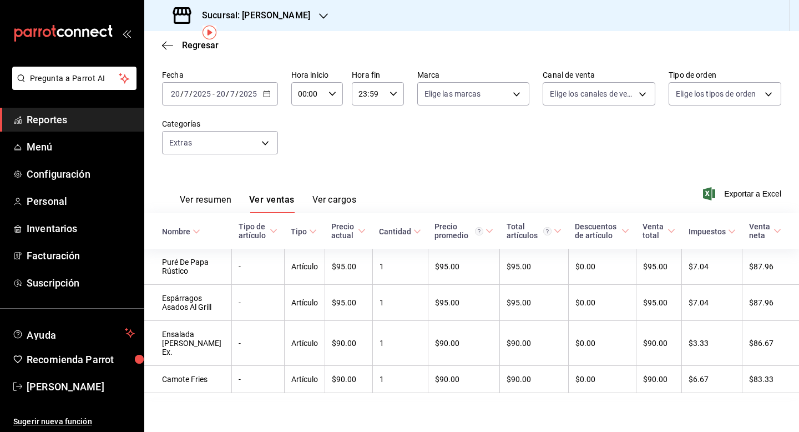
click at [248, 95] on input "2025" at bounding box center [248, 93] width 19 height 9
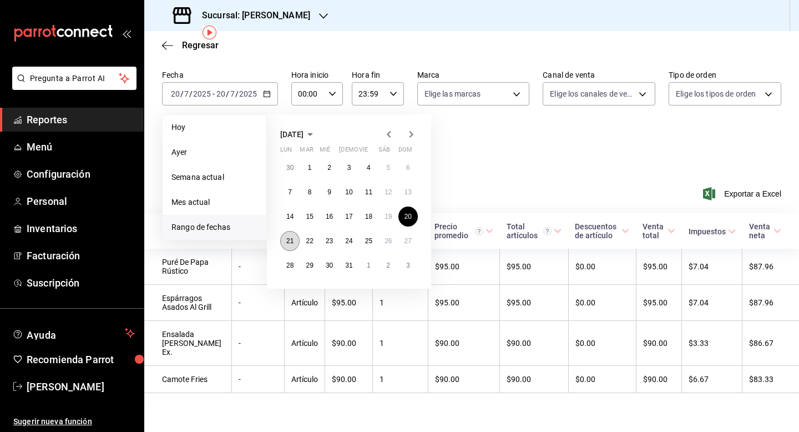
click at [292, 244] on abbr "21" at bounding box center [289, 241] width 7 height 8
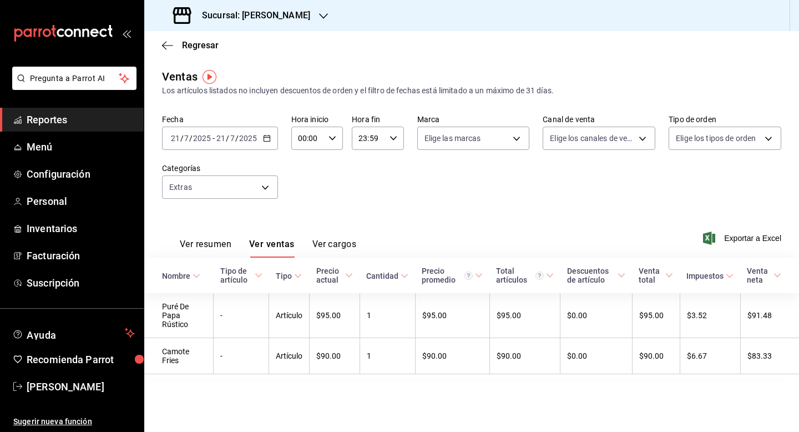
click at [197, 139] on input "2025" at bounding box center [201, 138] width 19 height 9
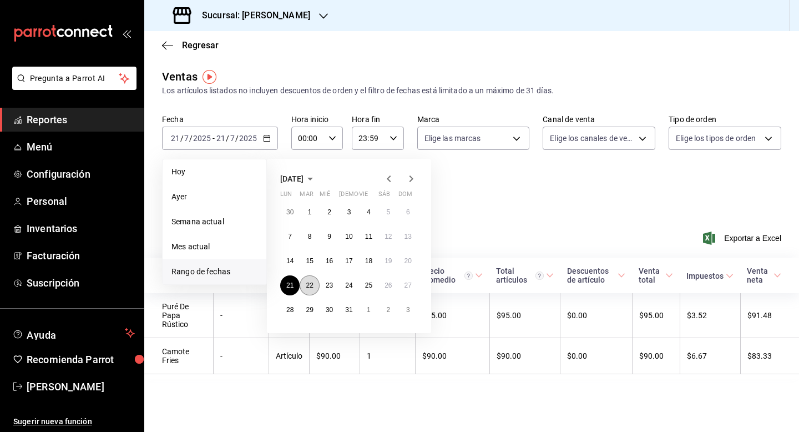
click at [308, 284] on abbr "22" at bounding box center [309, 285] width 7 height 8
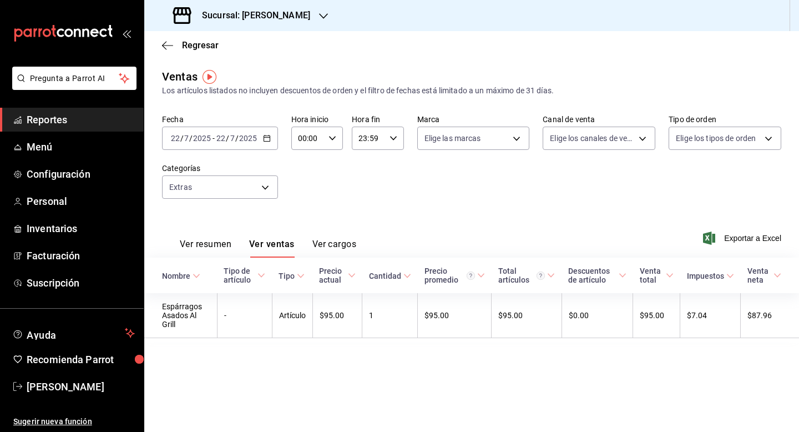
click at [249, 138] on input "2025" at bounding box center [248, 138] width 19 height 9
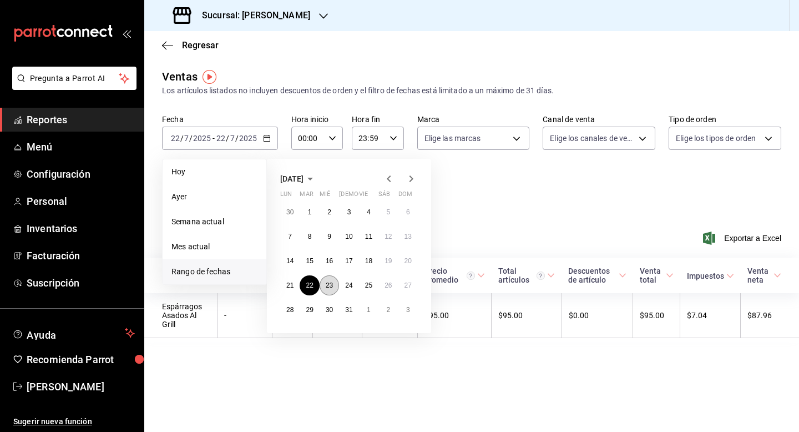
click at [331, 282] on abbr "23" at bounding box center [329, 285] width 7 height 8
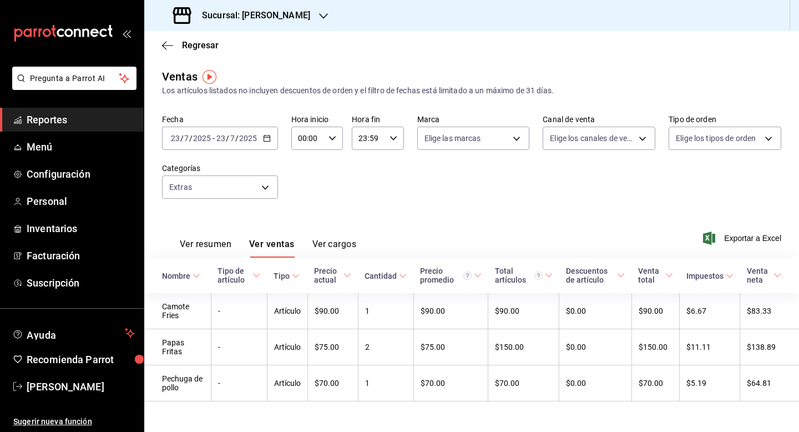
click at [252, 137] on input "2025" at bounding box center [248, 138] width 19 height 9
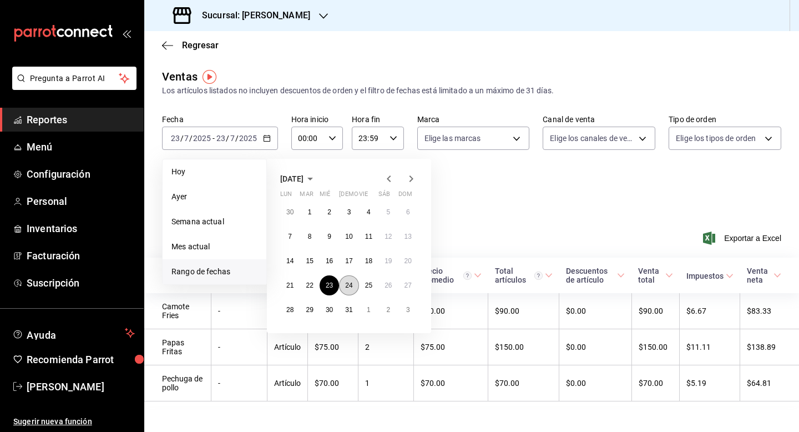
click at [352, 292] on button "24" at bounding box center [348, 285] width 19 height 20
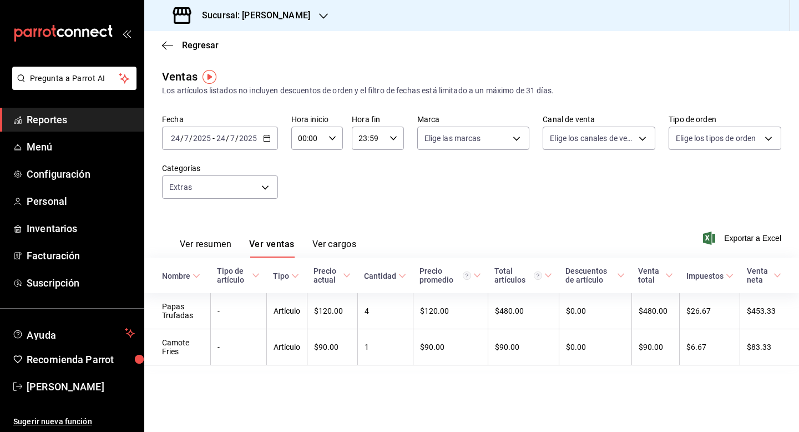
click at [263, 129] on div "[DATE] [DATE] - [DATE] [DATE]" at bounding box center [220, 137] width 116 height 23
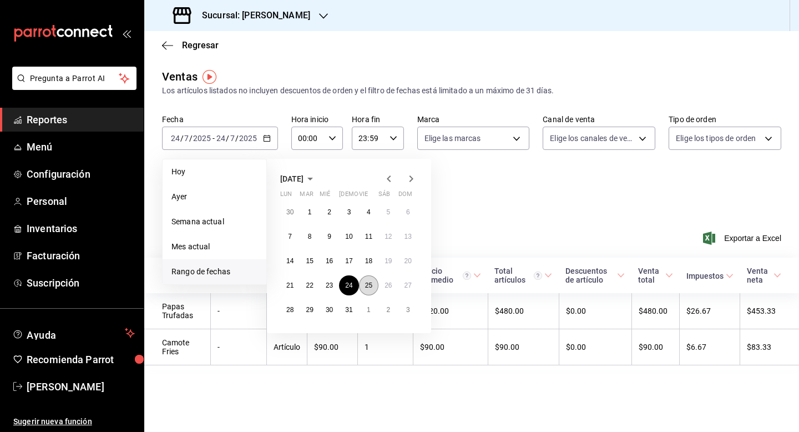
click at [371, 280] on button "25" at bounding box center [368, 285] width 19 height 20
click at [371, 280] on div "Cantidad" at bounding box center [380, 275] width 32 height 9
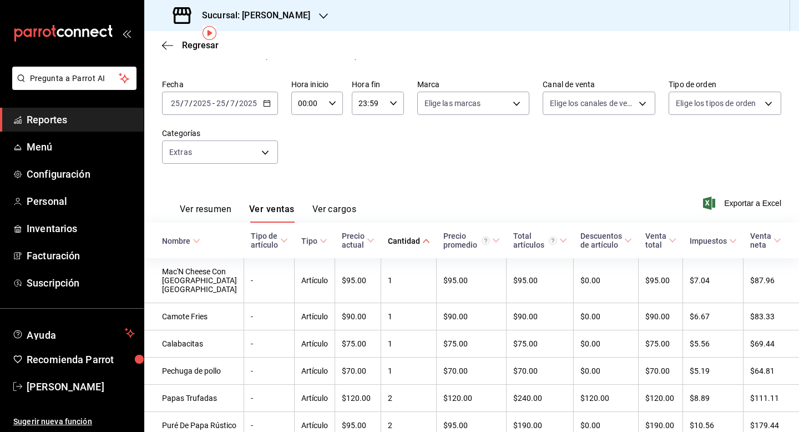
scroll to position [22, 0]
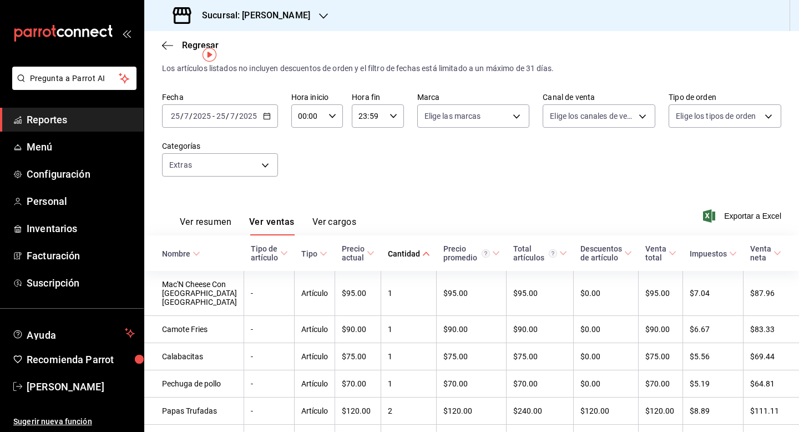
click at [267, 120] on div "[DATE] [DATE] - [DATE] [DATE]" at bounding box center [220, 115] width 116 height 23
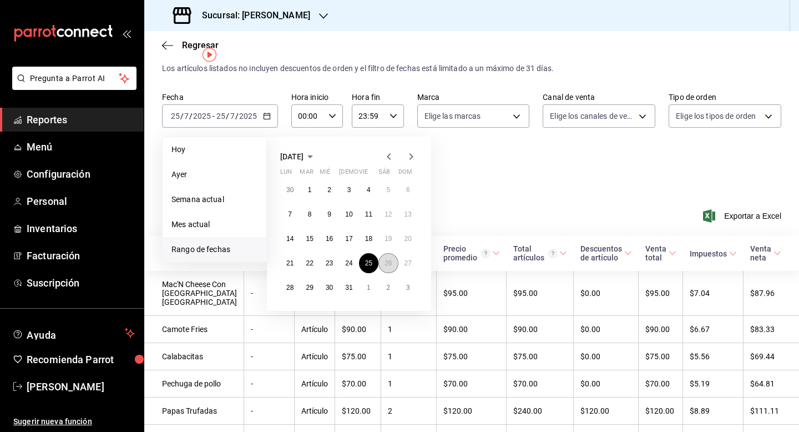
click at [388, 268] on button "26" at bounding box center [387, 263] width 19 height 20
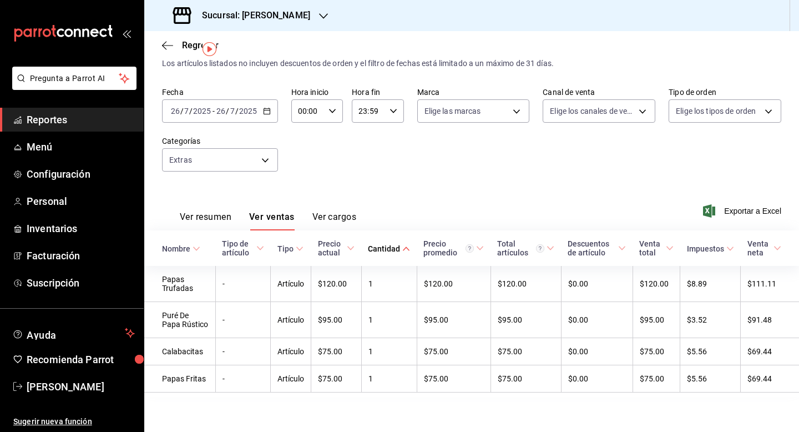
scroll to position [28, 0]
click at [232, 116] on div "[DATE] [DATE] - [DATE] [DATE]" at bounding box center [220, 110] width 116 height 23
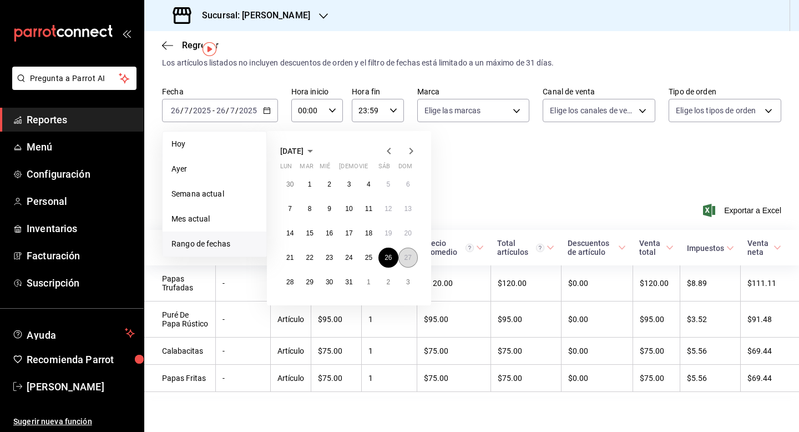
click at [403, 265] on button "27" at bounding box center [407, 257] width 19 height 20
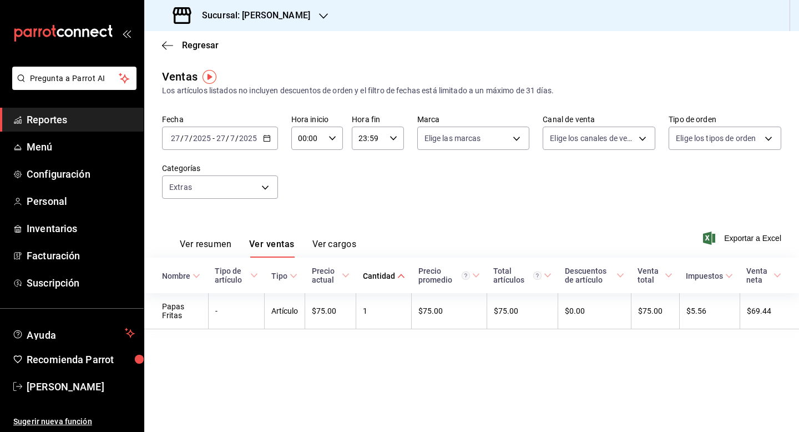
click at [251, 136] on input "2025" at bounding box center [248, 138] width 19 height 9
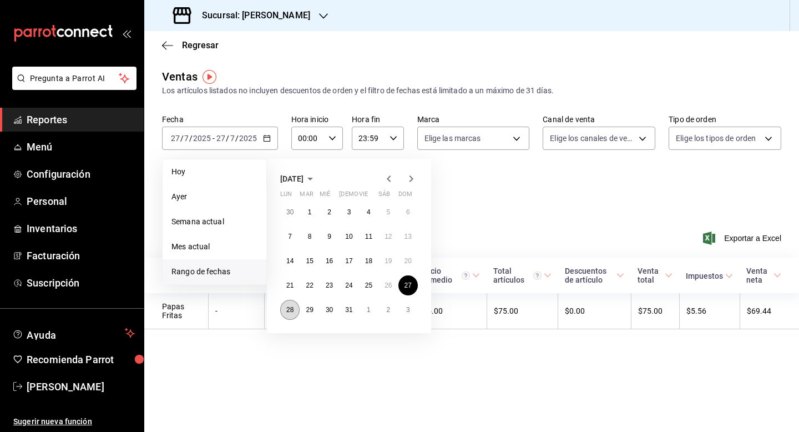
click at [294, 311] on button "28" at bounding box center [289, 310] width 19 height 20
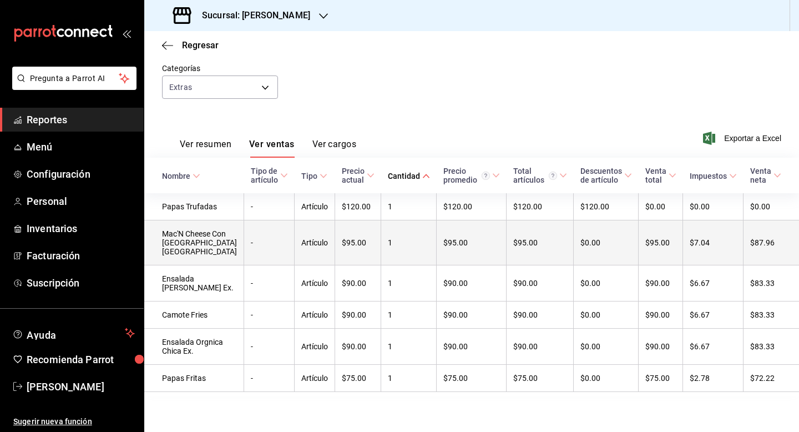
scroll to position [111, 0]
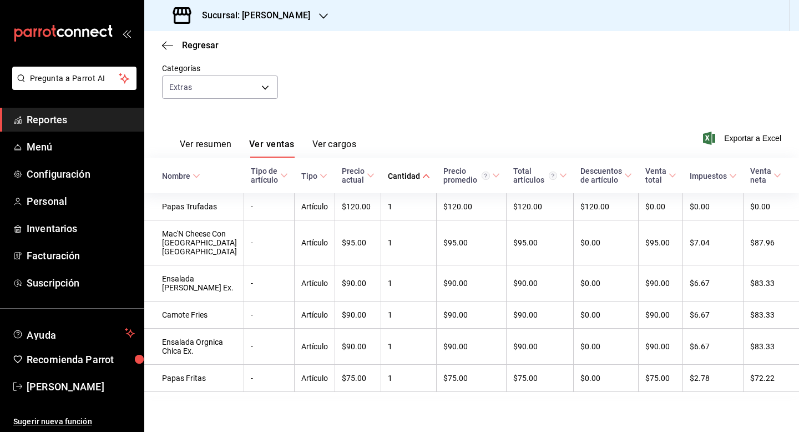
click at [333, 95] on div "Fecha [DATE] [DATE] - [DATE] [DATE] Hora inicio 00:00 Hora inicio Hora fin 23:5…" at bounding box center [471, 63] width 619 height 98
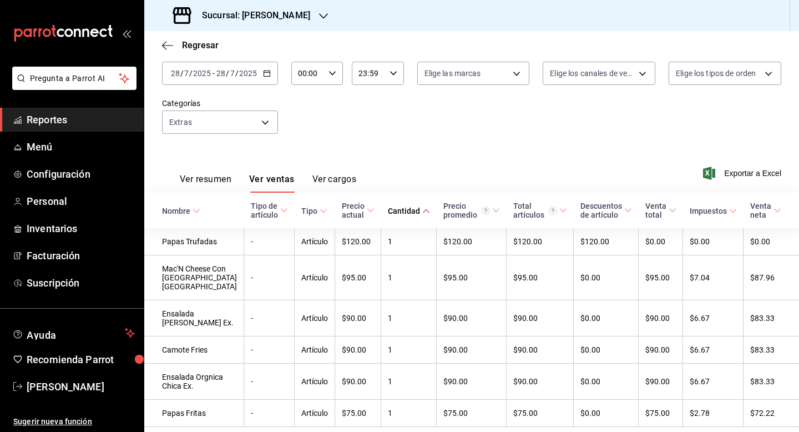
scroll to position [44, 0]
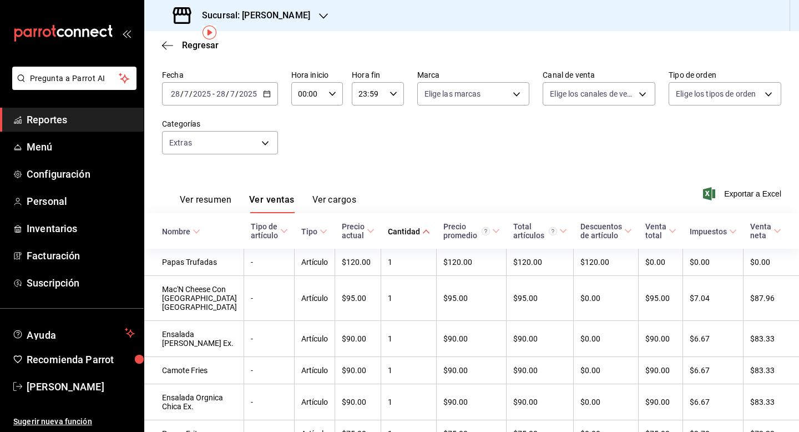
click at [251, 98] on input "2025" at bounding box center [248, 93] width 19 height 9
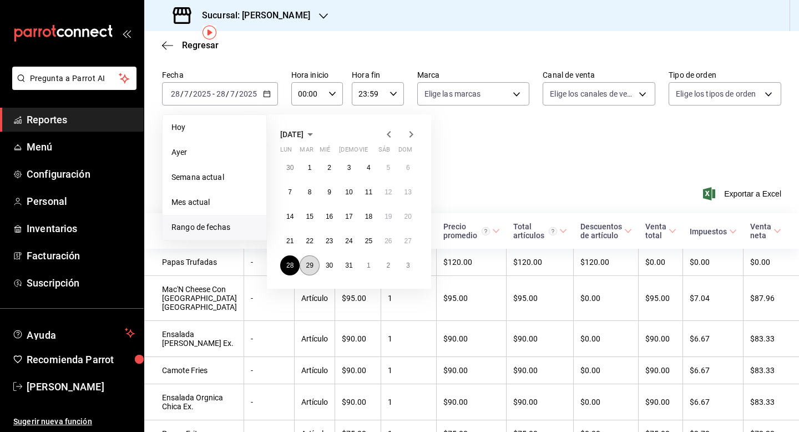
click at [315, 265] on button "29" at bounding box center [309, 265] width 19 height 20
click at [335, 265] on td "$120.00" at bounding box center [358, 262] width 46 height 27
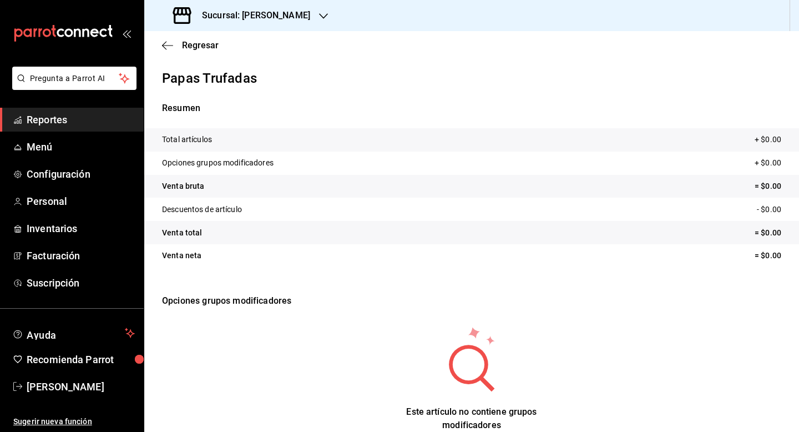
click at [63, 122] on span "Reportes" at bounding box center [81, 119] width 108 height 15
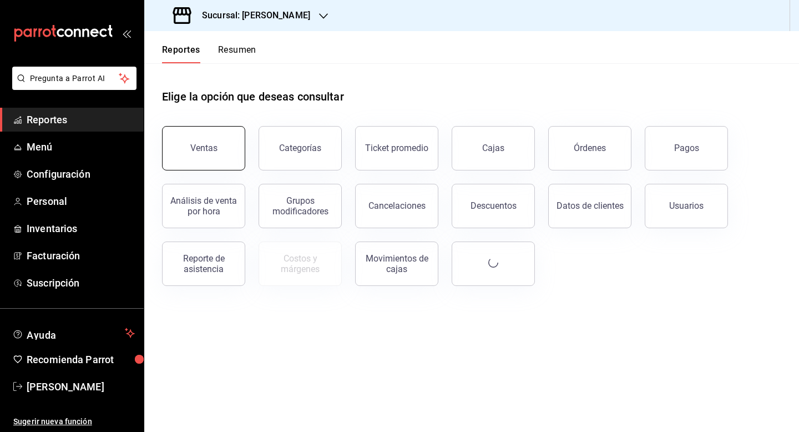
click at [215, 150] on div "Ventas" at bounding box center [203, 148] width 27 height 11
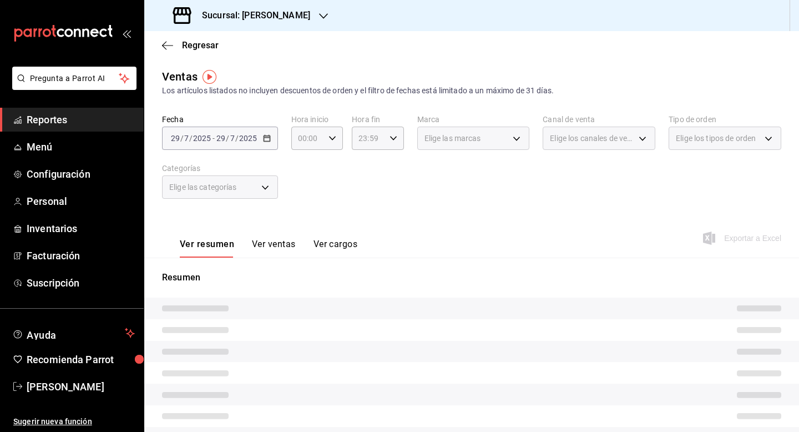
click at [246, 182] on div "Elige las categorías" at bounding box center [220, 186] width 116 height 23
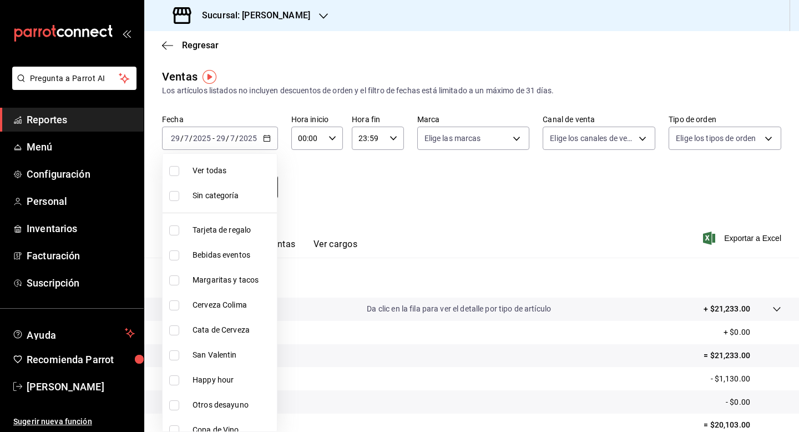
click at [263, 195] on body "Pregunta a Parrot AI Reportes Menú Configuración Personal Inventarios Facturaci…" at bounding box center [399, 216] width 799 height 432
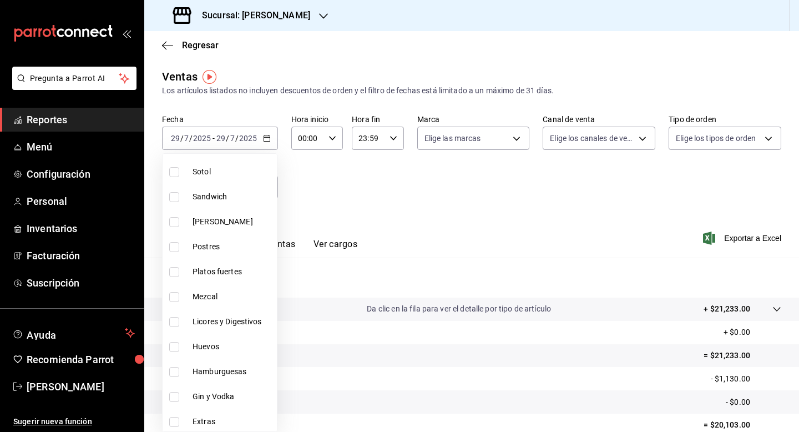
scroll to position [555, 0]
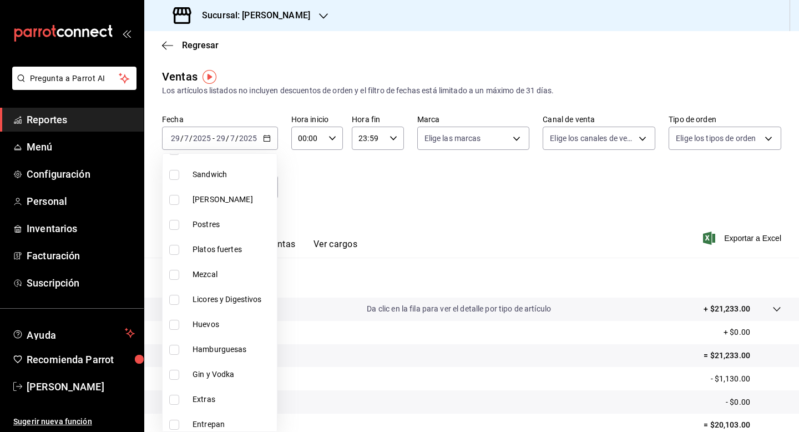
click at [246, 396] on span "Extras" at bounding box center [232, 399] width 80 height 12
type input "a03058eb-acaa-4fd4-a9a8-26c11fa8b563"
checkbox input "true"
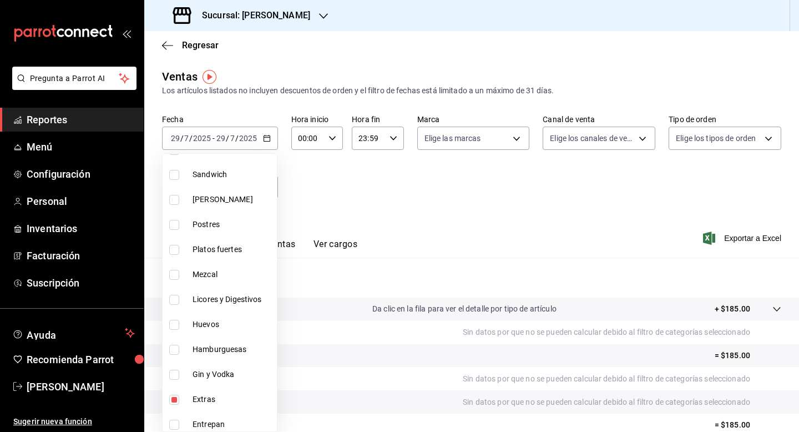
click at [406, 275] on div at bounding box center [399, 216] width 799 height 432
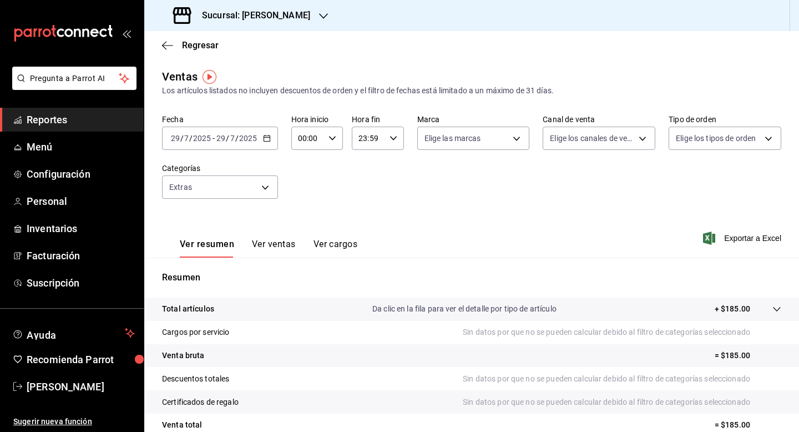
click at [275, 247] on button "Ver ventas" at bounding box center [274, 248] width 44 height 19
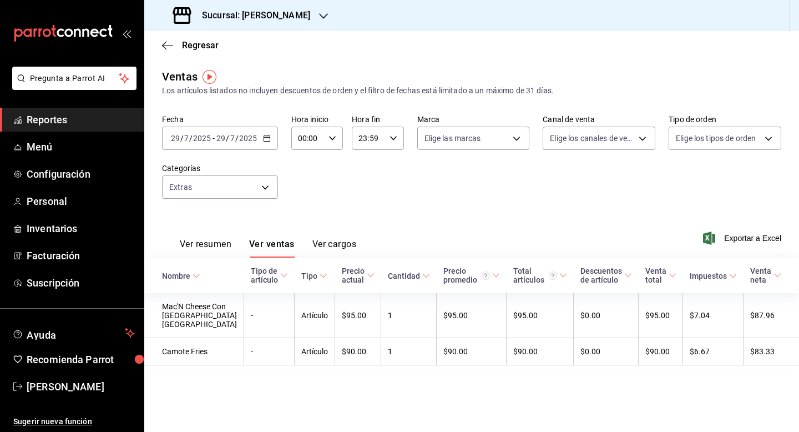
click at [239, 139] on input "2025" at bounding box center [248, 138] width 19 height 9
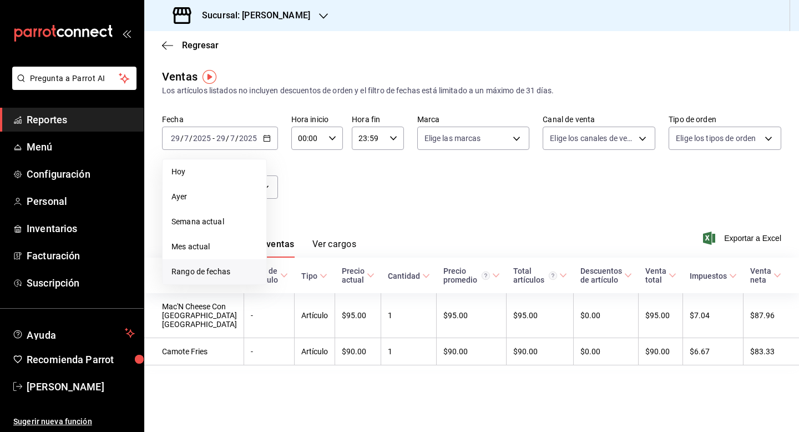
click at [209, 278] on li "Rango de fechas" at bounding box center [215, 271] width 104 height 25
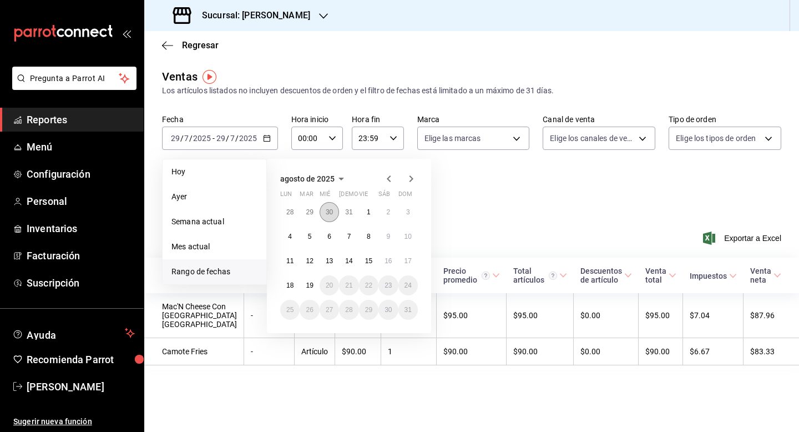
click at [326, 214] on abbr "30" at bounding box center [329, 212] width 7 height 8
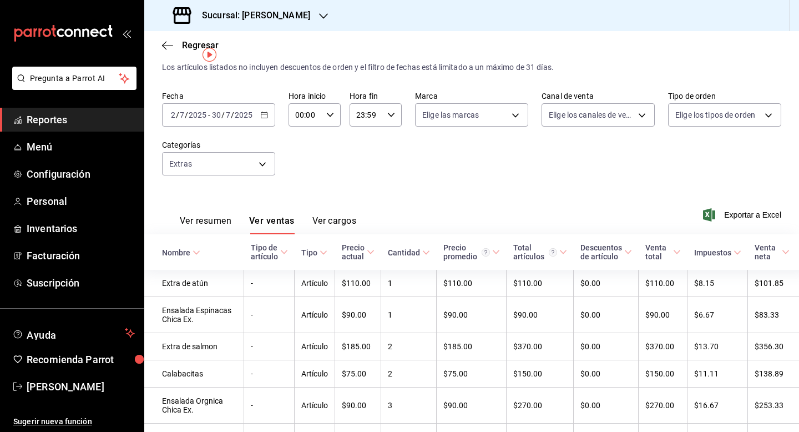
scroll to position [22, 0]
click at [254, 124] on div "[DATE] [DATE] - [DATE] [DATE]" at bounding box center [218, 115] width 113 height 23
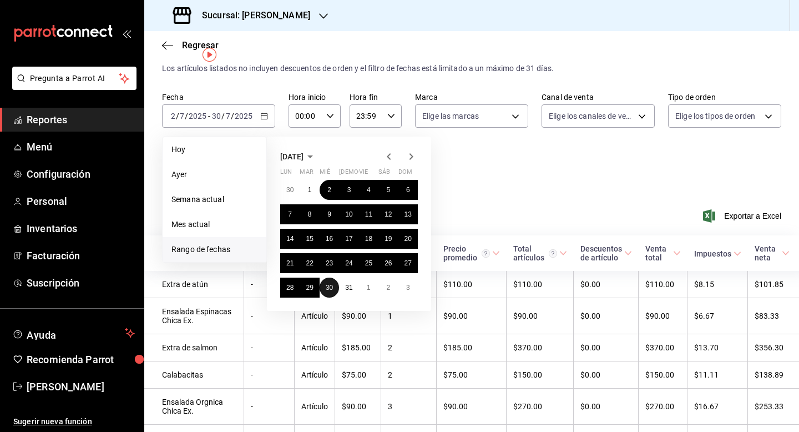
click at [334, 289] on button "30" at bounding box center [329, 287] width 19 height 20
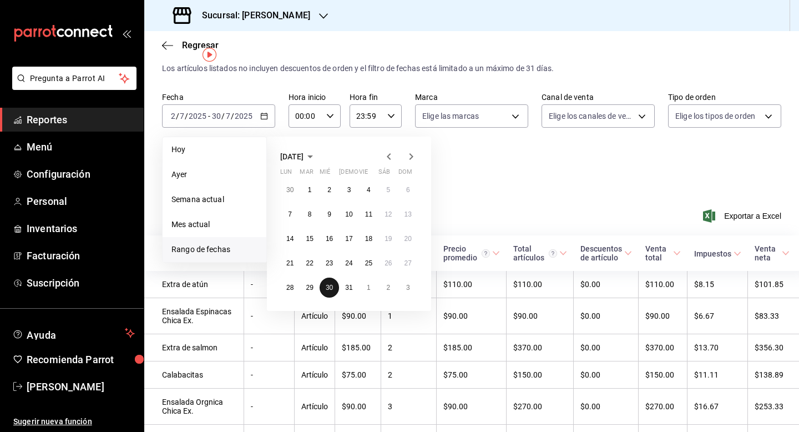
click at [334, 289] on button "30" at bounding box center [329, 287] width 19 height 20
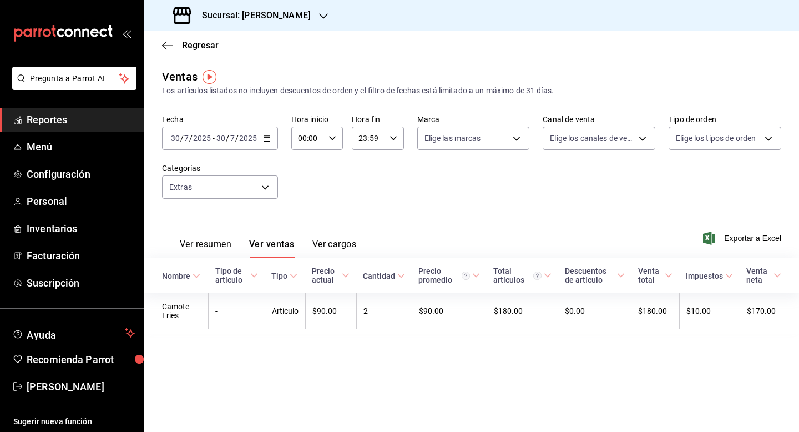
click at [337, 276] on div "Precio actual" at bounding box center [326, 275] width 28 height 18
click at [265, 138] on icon "button" at bounding box center [267, 138] width 8 height 8
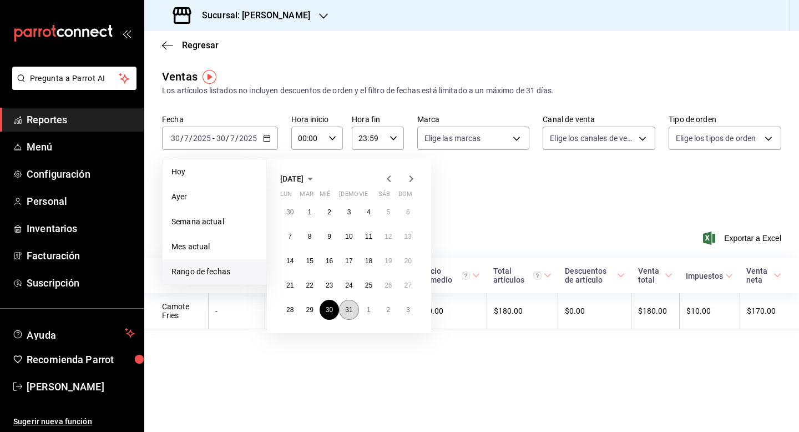
click at [349, 312] on abbr "31" at bounding box center [348, 310] width 7 height 8
click at [349, 312] on td "$90.00" at bounding box center [330, 311] width 51 height 36
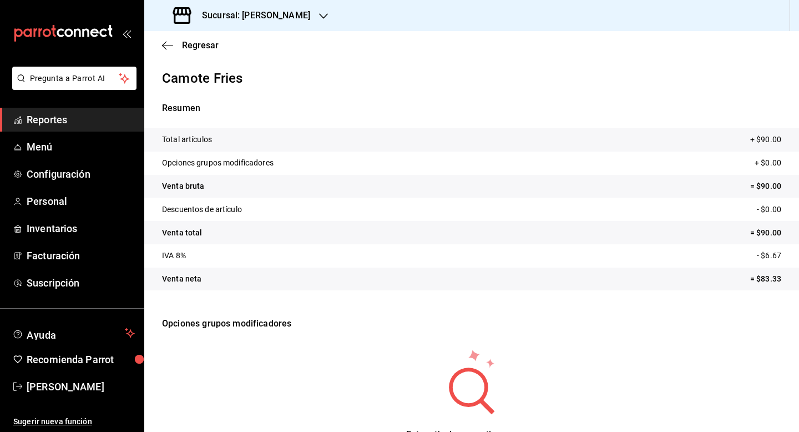
click at [95, 119] on span "Reportes" at bounding box center [81, 119] width 108 height 15
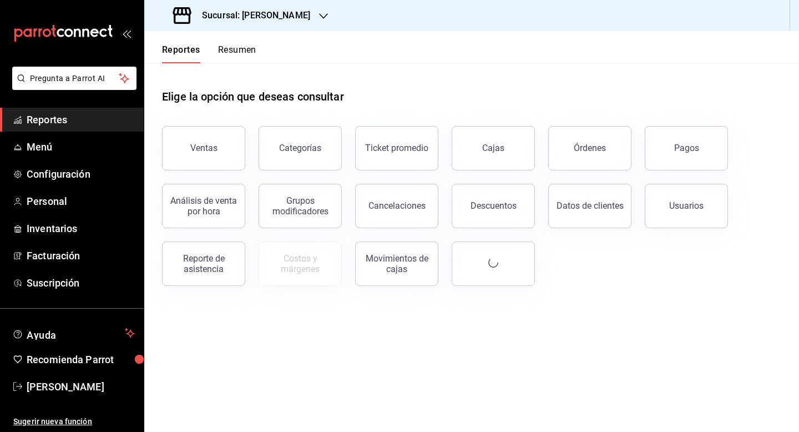
click at [95, 119] on span "Reportes" at bounding box center [81, 119] width 108 height 15
click at [209, 137] on button "Ventas" at bounding box center [203, 148] width 83 height 44
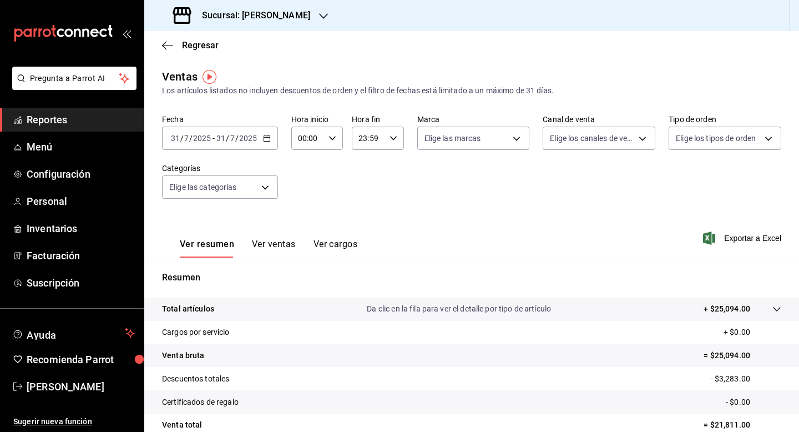
click at [264, 142] on div "[DATE] [DATE] - [DATE] [DATE]" at bounding box center [220, 137] width 116 height 23
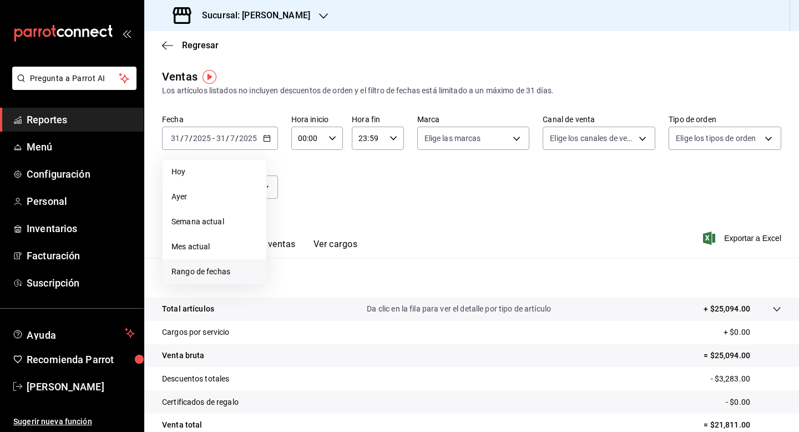
click at [230, 272] on span "Rango de fechas" at bounding box center [214, 272] width 86 height 12
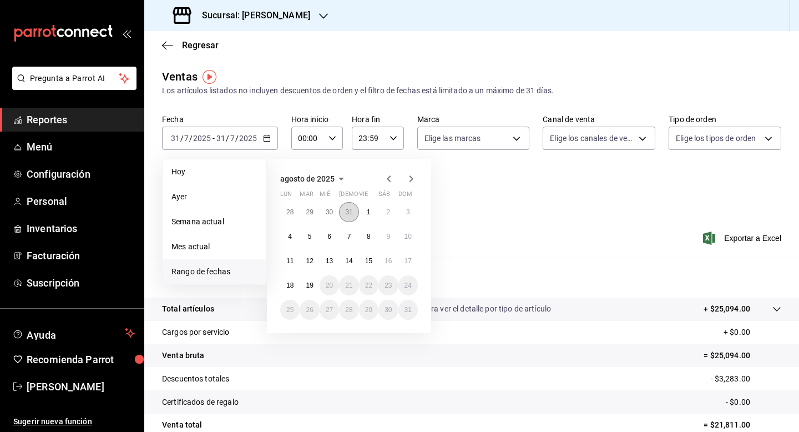
click at [349, 208] on abbr "31" at bounding box center [348, 212] width 7 height 8
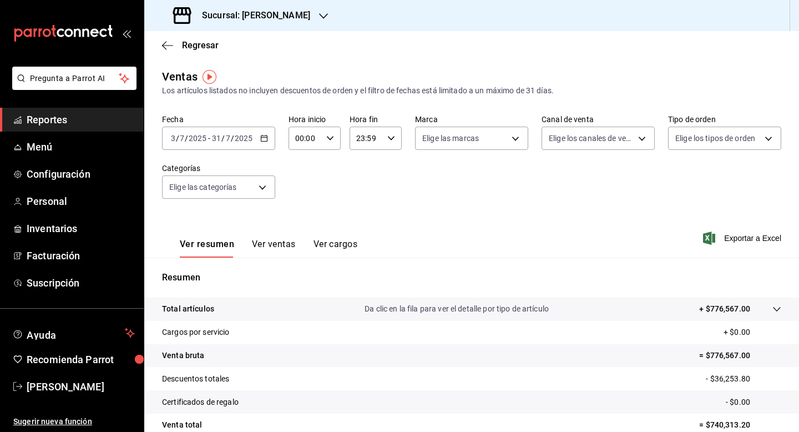
drag, startPoint x: 249, startPoint y: 247, endPoint x: 265, endPoint y: 247, distance: 16.1
click at [265, 247] on div "Ver resumen Ver ventas Ver cargos" at bounding box center [269, 248] width 178 height 19
click at [266, 247] on button "Ver ventas" at bounding box center [274, 248] width 44 height 19
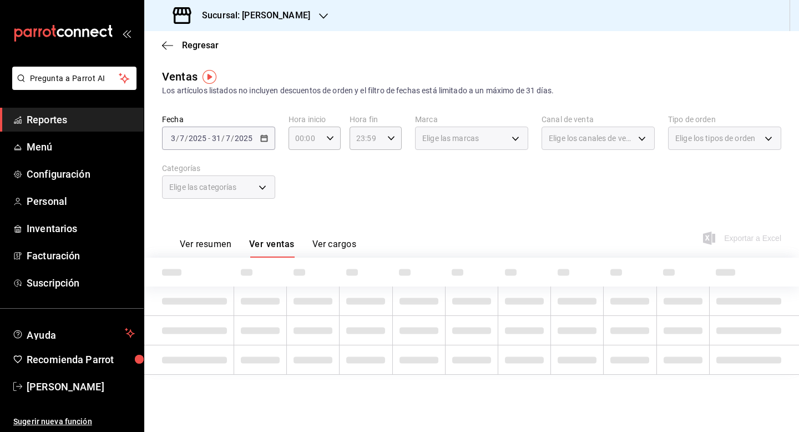
click at [255, 177] on div "Elige las categorías" at bounding box center [218, 186] width 113 height 23
click at [259, 187] on body "Pregunta a Parrot AI Reportes Menú Configuración Personal Inventarios Facturaci…" at bounding box center [399, 216] width 799 height 432
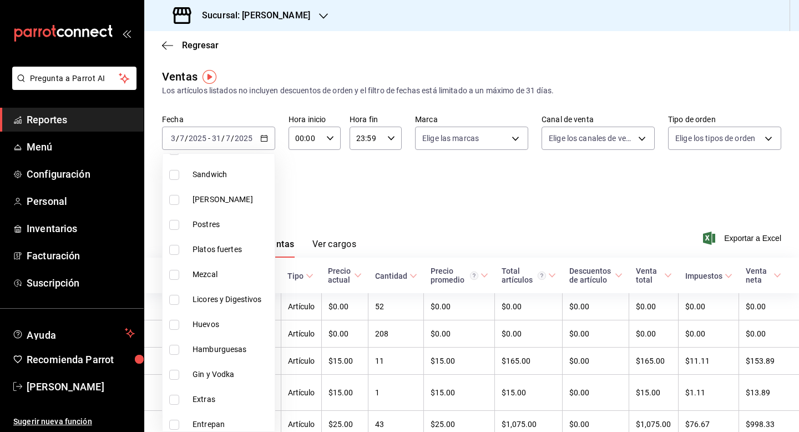
scroll to position [577, 0]
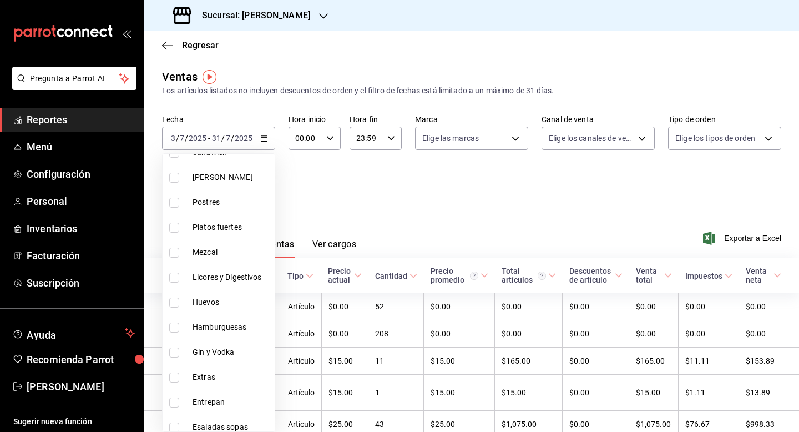
click at [173, 376] on input "checkbox" at bounding box center [174, 377] width 10 height 10
checkbox input "true"
type input "a03058eb-acaa-4fd4-a9a8-26c11fa8b563"
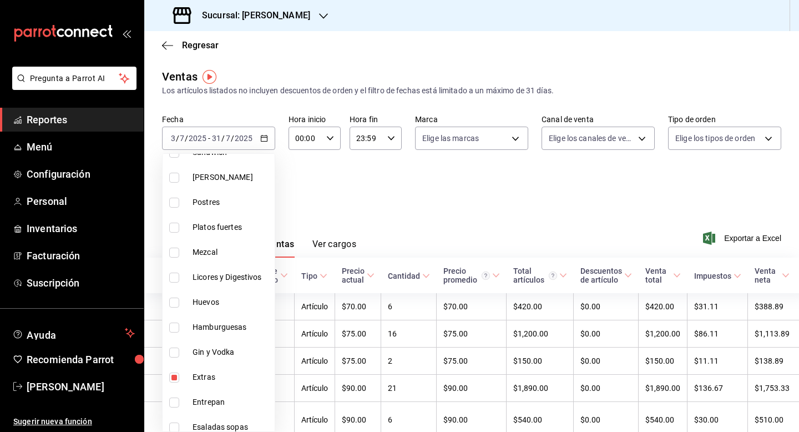
click at [267, 140] on div at bounding box center [399, 216] width 799 height 432
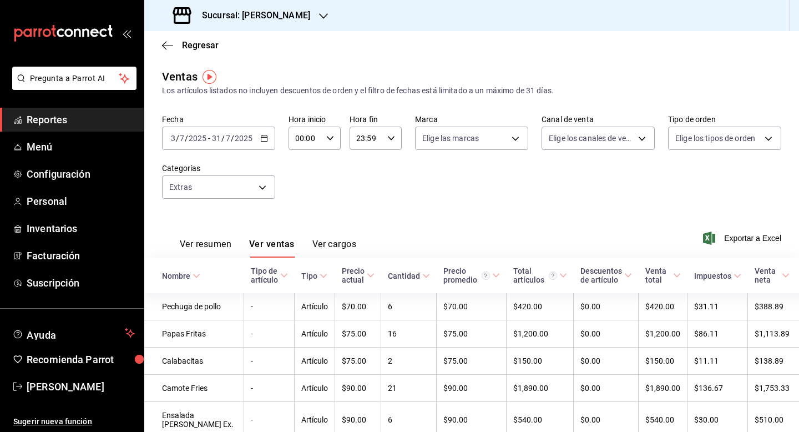
click at [267, 140] on icon "button" at bounding box center [264, 138] width 8 height 8
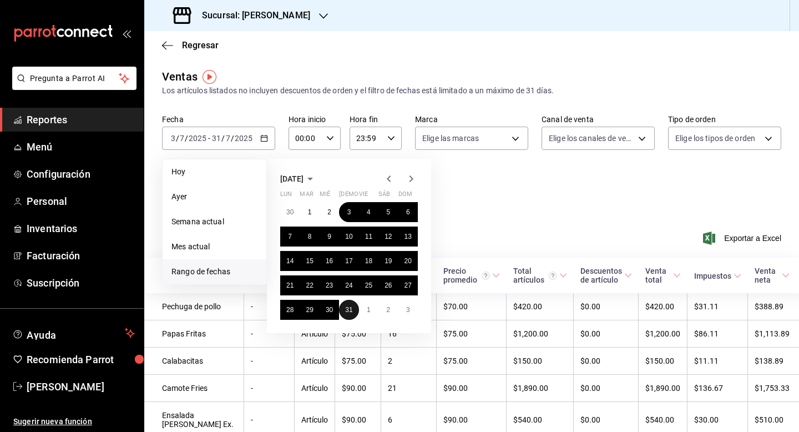
click at [342, 310] on button "31" at bounding box center [348, 310] width 19 height 20
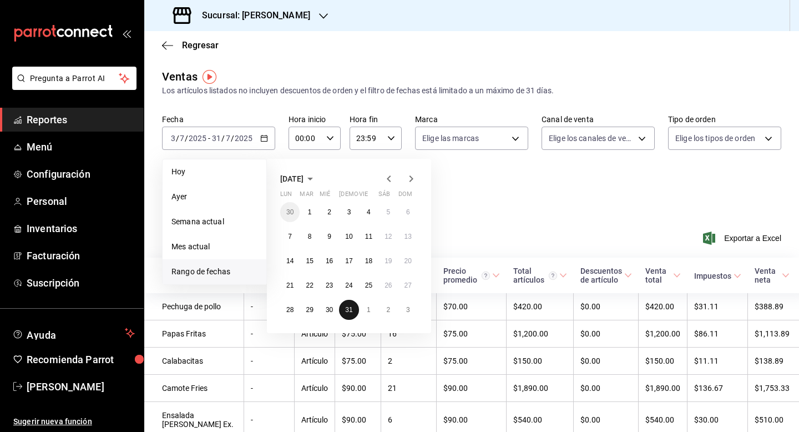
click at [342, 310] on button "31" at bounding box center [348, 310] width 19 height 20
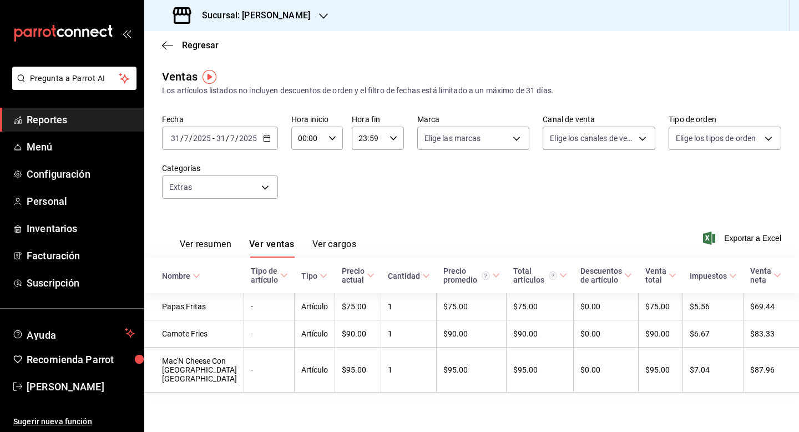
click at [102, 119] on span "Reportes" at bounding box center [81, 119] width 108 height 15
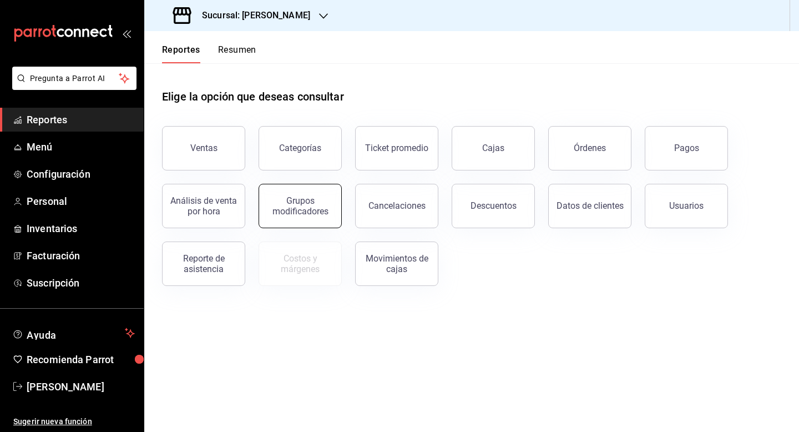
click at [296, 205] on div "Grupos modificadores" at bounding box center [300, 205] width 69 height 21
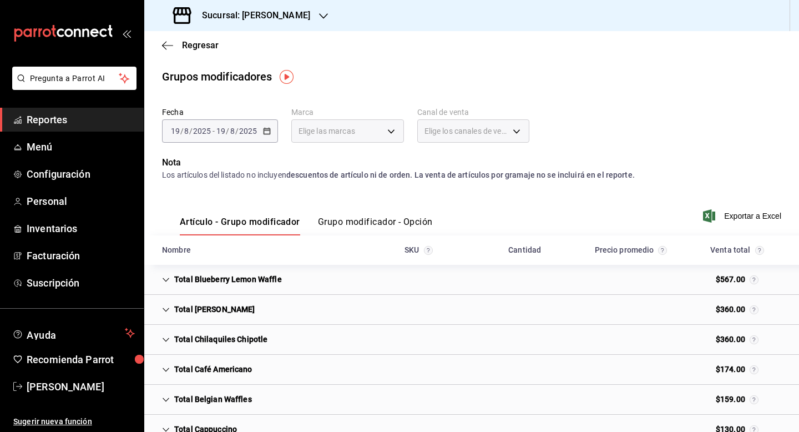
click at [389, 223] on button "Grupo modificador - Opción" at bounding box center [375, 225] width 115 height 19
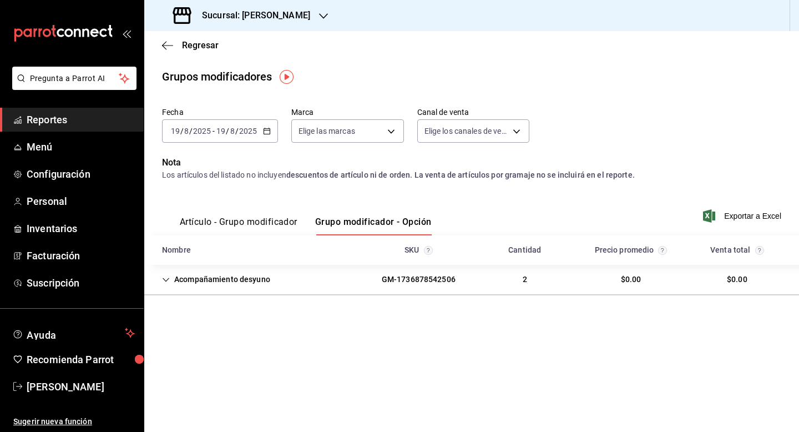
click at [267, 133] on icon "button" at bounding box center [267, 131] width 8 height 8
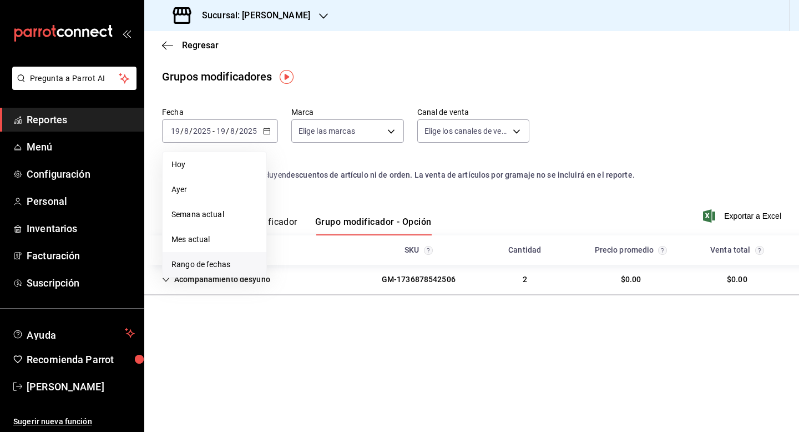
click at [184, 262] on span "Rango de fechas" at bounding box center [214, 265] width 86 height 12
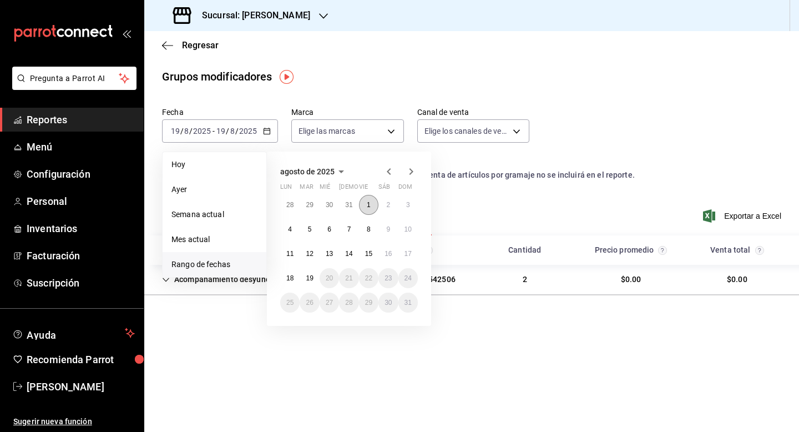
click at [369, 204] on abbr "1" at bounding box center [369, 205] width 4 height 8
click at [389, 169] on icon "button" at bounding box center [389, 171] width 4 height 7
click at [430, 161] on div "[DATE] lun mar mié jue vie sáb dom 30 1 2 3 4 5 6 7 8 9 10 11 12 13 14 15 16 17…" at bounding box center [349, 238] width 164 height 174
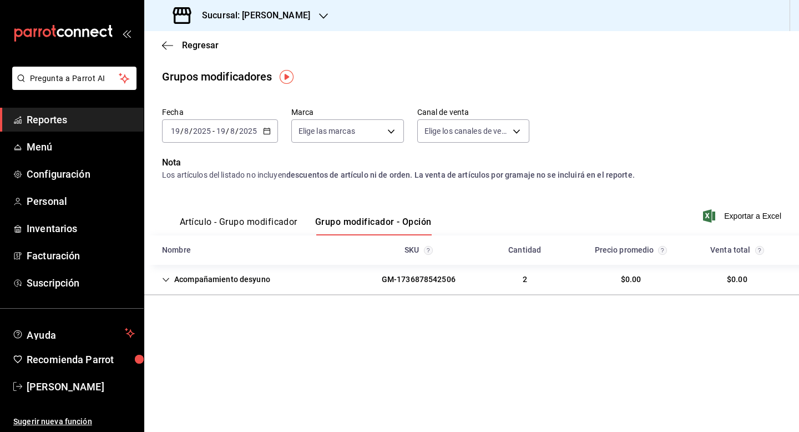
click at [244, 320] on div "Fecha [DATE] [DATE] - [DATE] [DATE] Marca Elige las marcas Canal de venta Elige…" at bounding box center [471, 217] width 655 height 228
click at [170, 278] on div "Acompañamiento desyuno" at bounding box center [216, 279] width 126 height 21
click at [273, 129] on div "[DATE] [DATE] - [DATE] [DATE]" at bounding box center [220, 130] width 116 height 23
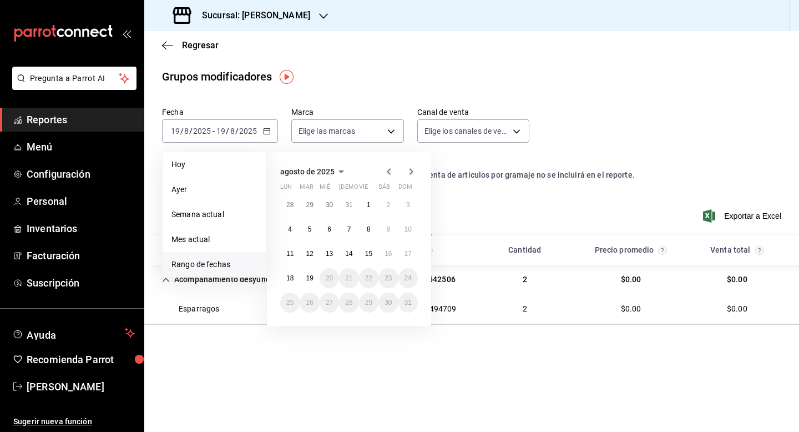
click at [387, 176] on icon "button" at bounding box center [388, 171] width 13 height 13
click at [310, 204] on abbr "1" at bounding box center [310, 205] width 4 height 8
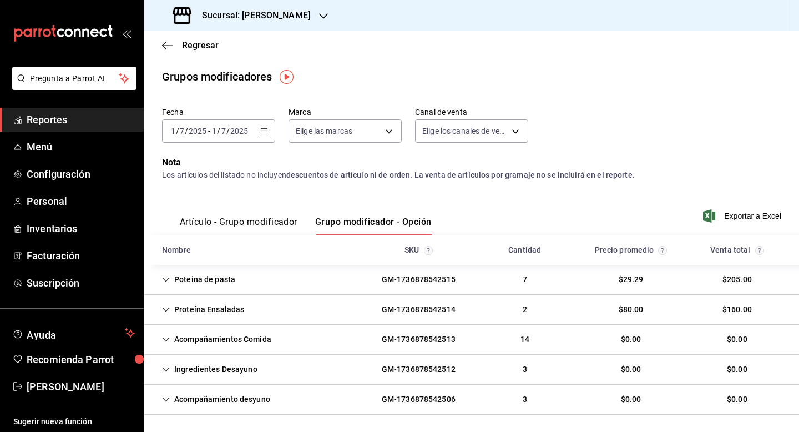
click at [165, 279] on icon "Cell" at bounding box center [166, 280] width 8 height 8
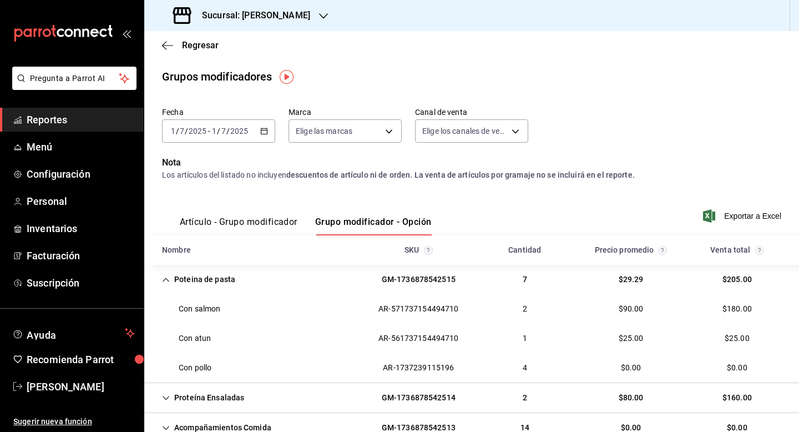
click at [167, 277] on icon "Cell" at bounding box center [166, 280] width 8 height 8
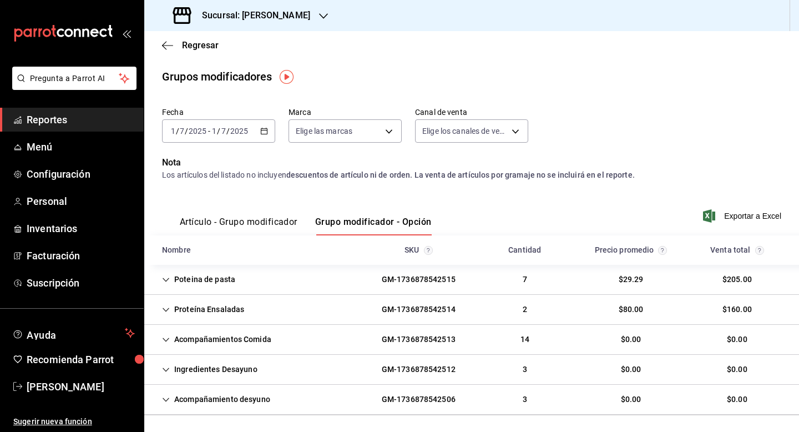
click at [164, 306] on icon "Cell" at bounding box center [166, 310] width 8 height 8
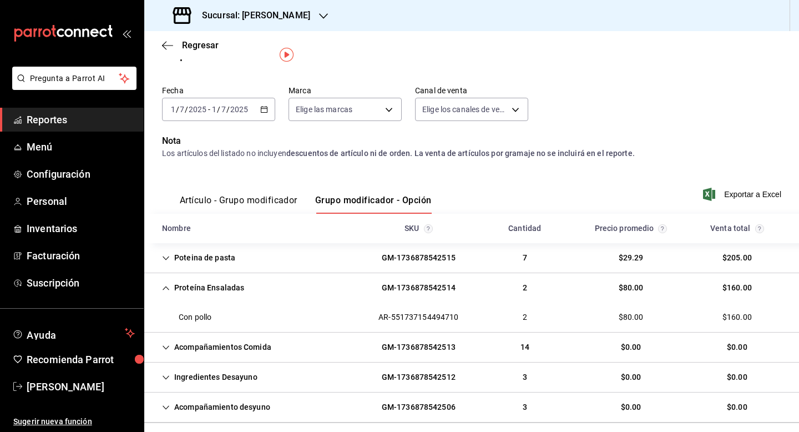
scroll to position [22, 0]
click at [165, 290] on icon "Cell" at bounding box center [166, 287] width 8 height 8
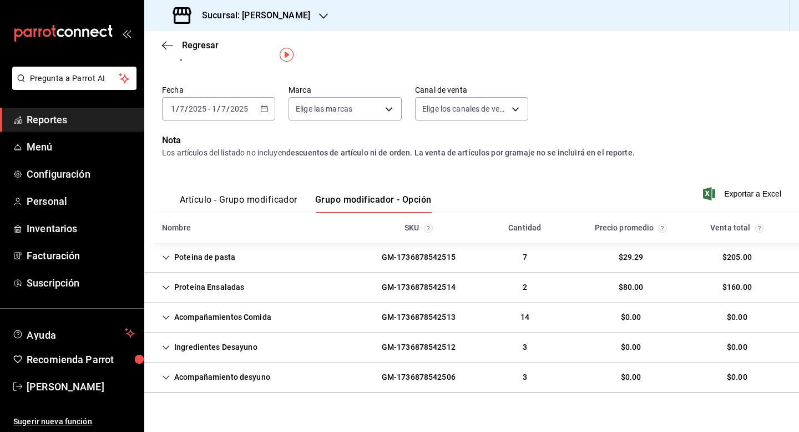
click at [168, 311] on div "Acompañamientos Comida" at bounding box center [216, 317] width 127 height 21
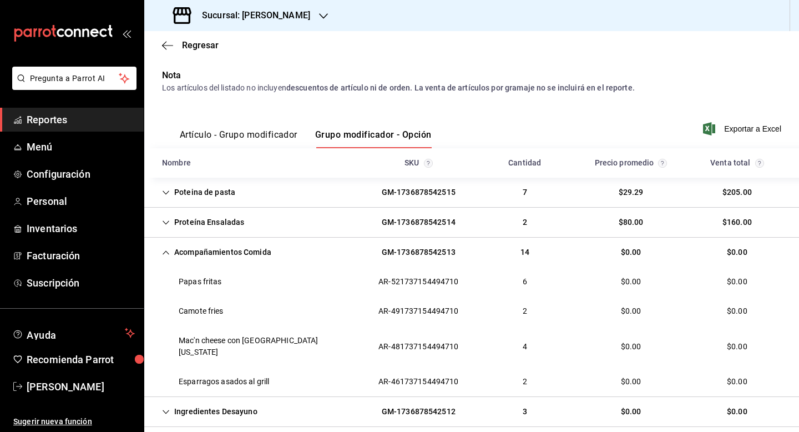
scroll to position [89, 0]
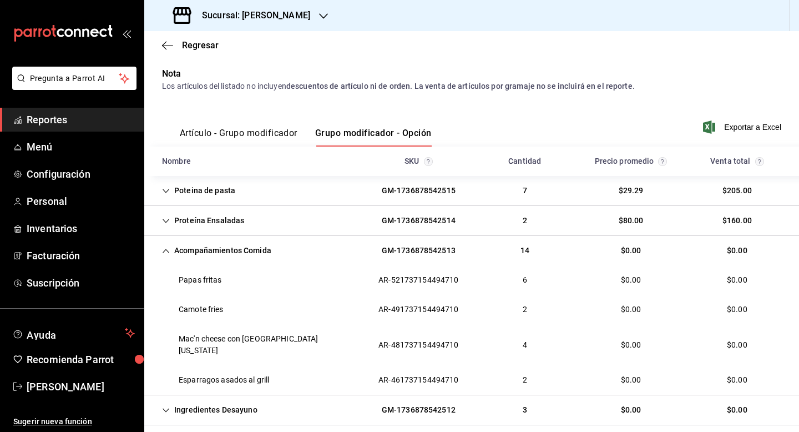
click at [168, 249] on icon "Cell" at bounding box center [166, 251] width 8 height 8
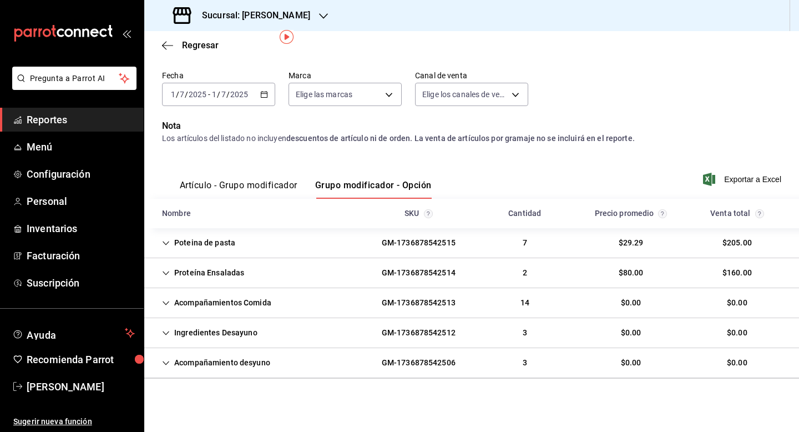
scroll to position [37, 0]
click at [172, 331] on div "Ingredientes Desayuno" at bounding box center [209, 332] width 113 height 21
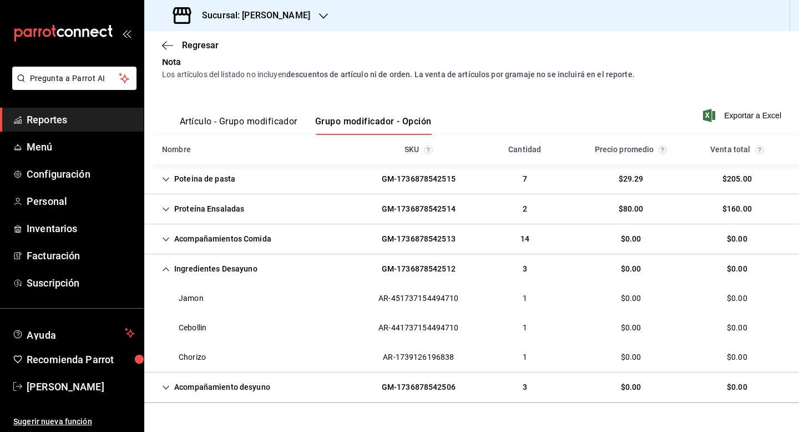
scroll to position [125, 0]
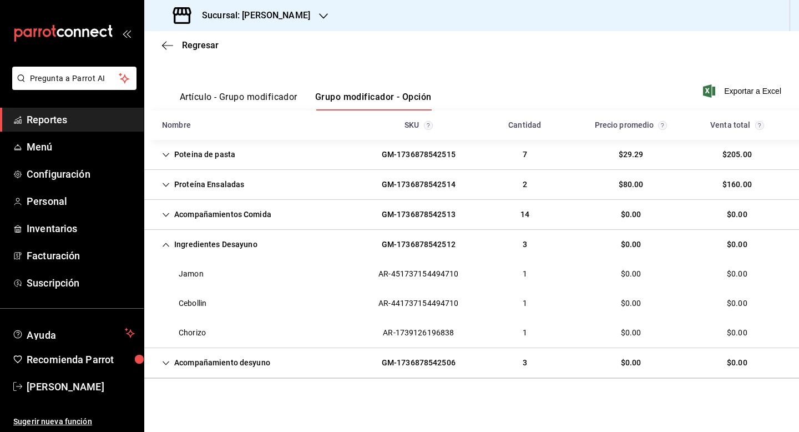
click at [163, 248] on icon "Cell" at bounding box center [166, 245] width 8 height 8
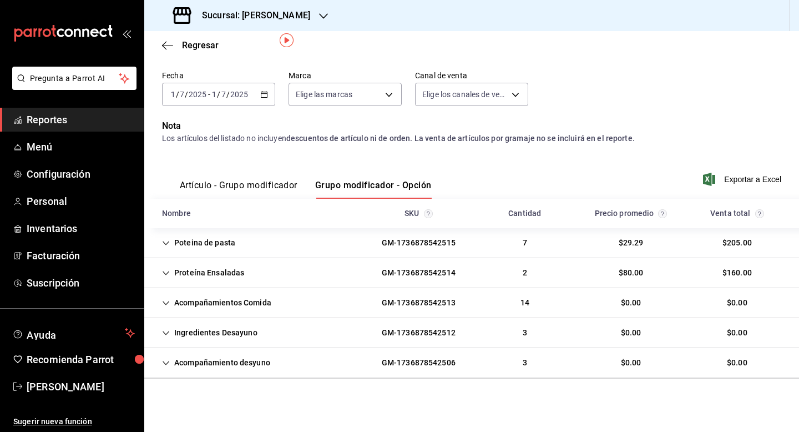
click at [171, 365] on div "Acompañamiento desyuno" at bounding box center [216, 362] width 126 height 21
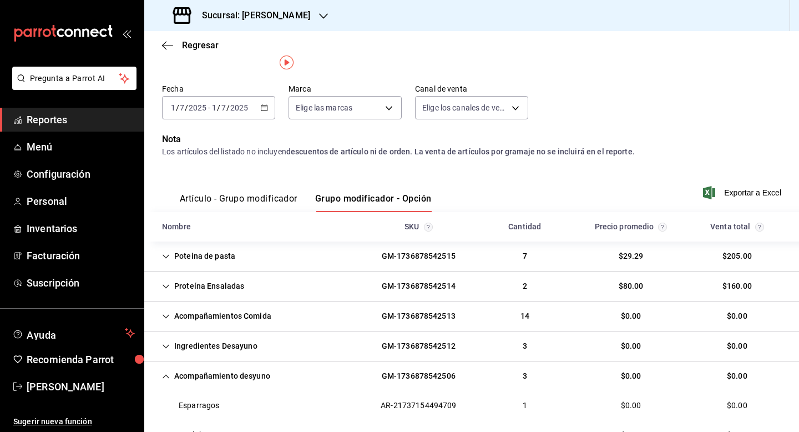
scroll to position [0, 0]
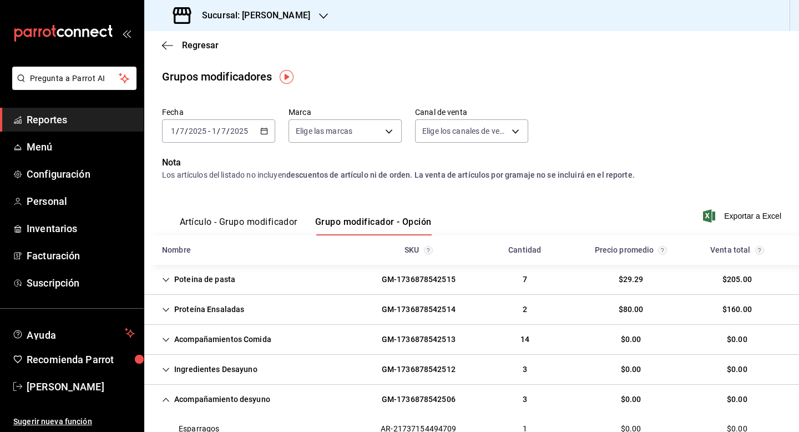
click at [249, 136] on div "[DATE] [DATE] - [DATE] [DATE]" at bounding box center [218, 130] width 113 height 23
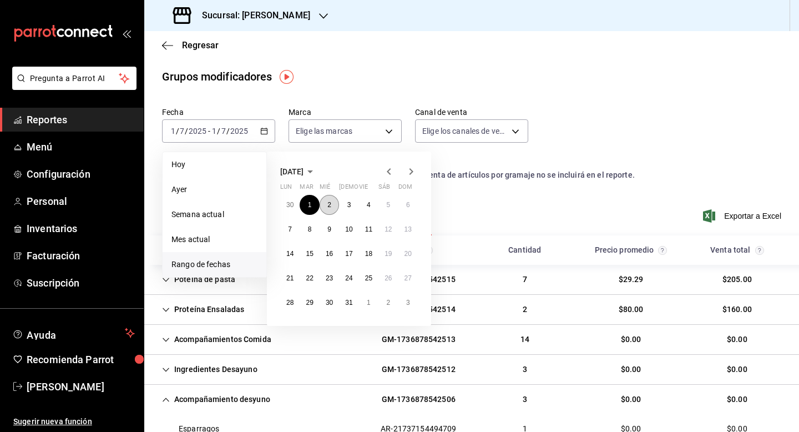
click at [331, 206] on button "2" at bounding box center [329, 205] width 19 height 20
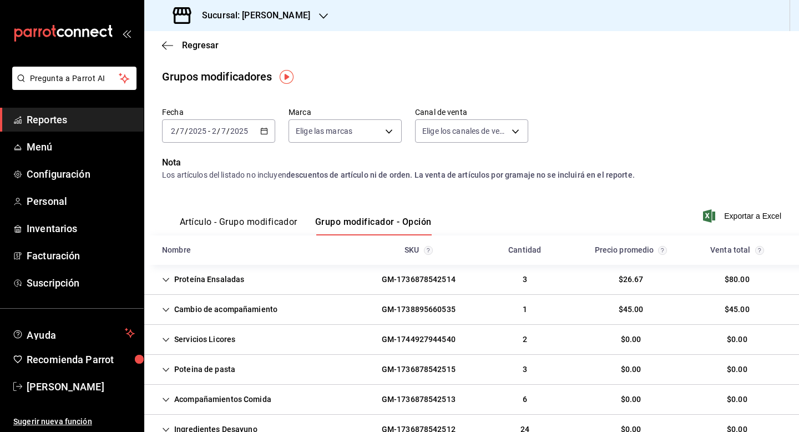
click at [284, 194] on div "Artículo - Grupo modificador Grupo modificador - Opción Exportar a Excel" at bounding box center [471, 212] width 619 height 45
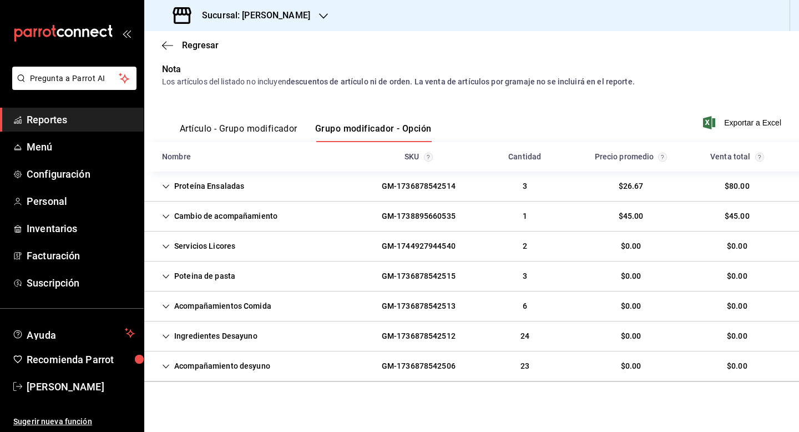
scroll to position [97, 0]
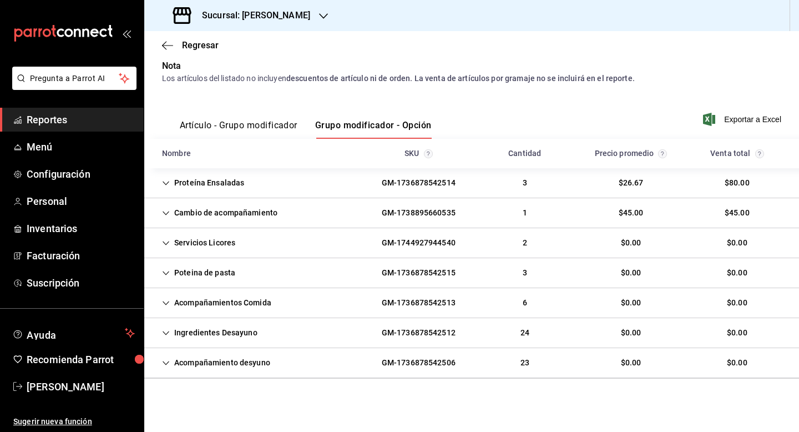
click at [167, 184] on icon "Cell" at bounding box center [166, 183] width 8 height 8
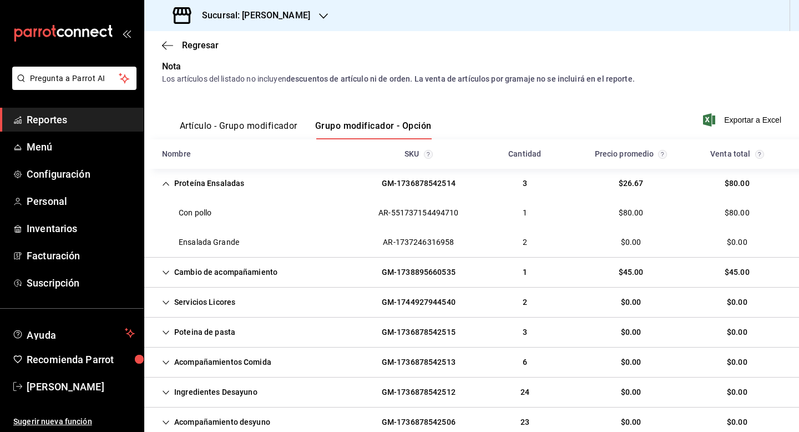
click at [164, 181] on icon "Cell" at bounding box center [166, 184] width 8 height 8
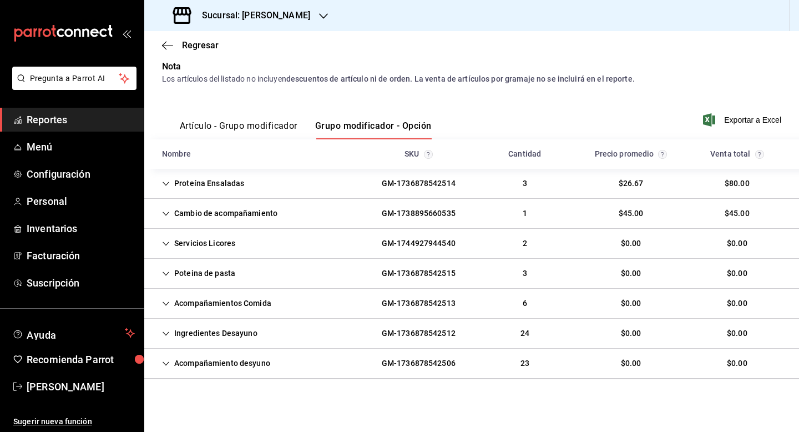
click at [168, 214] on icon "Cell" at bounding box center [166, 214] width 8 height 8
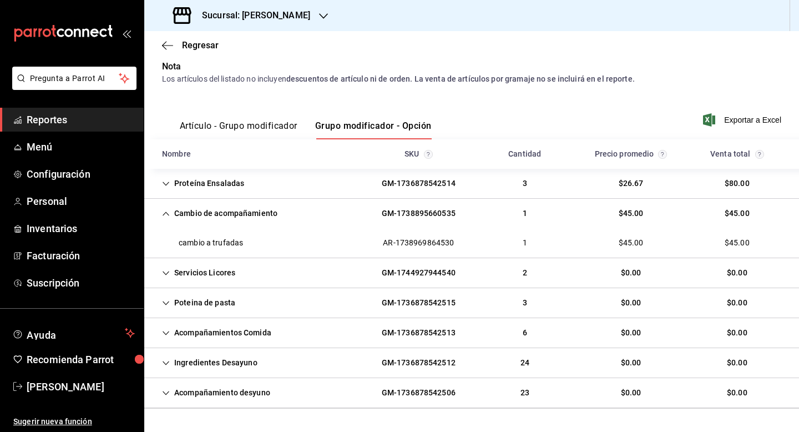
click at [168, 211] on icon "Cell" at bounding box center [166, 214] width 8 height 8
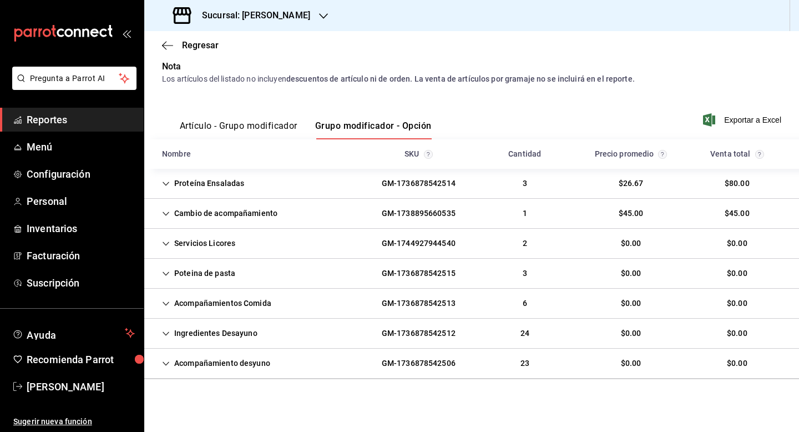
click at [167, 272] on icon "Cell" at bounding box center [166, 274] width 8 height 8
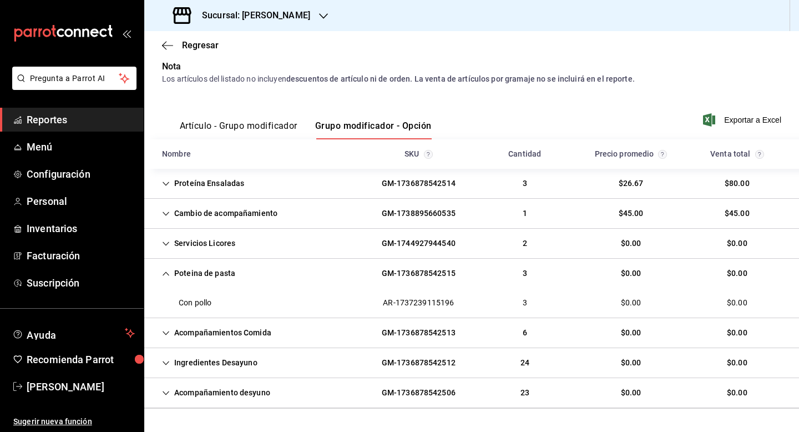
click at [170, 331] on div "Acompañamientos Comida" at bounding box center [216, 332] width 127 height 21
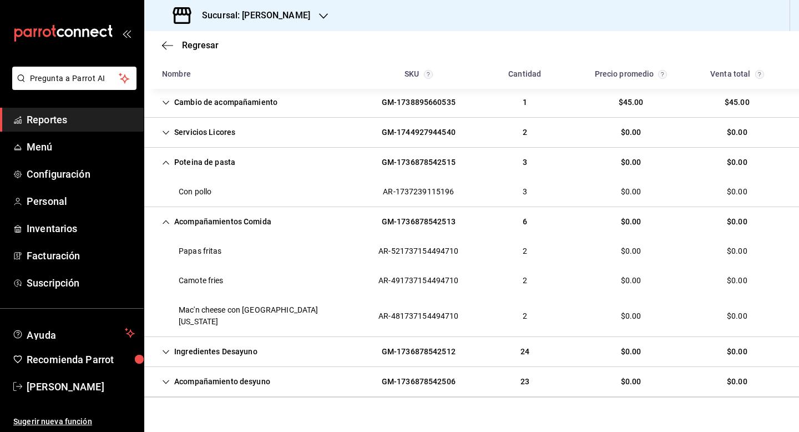
scroll to position [214, 0]
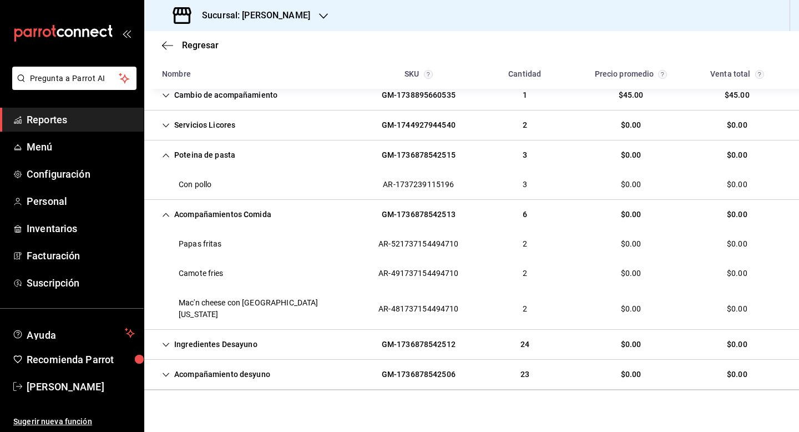
click at [168, 216] on icon "Cell" at bounding box center [166, 215] width 8 height 8
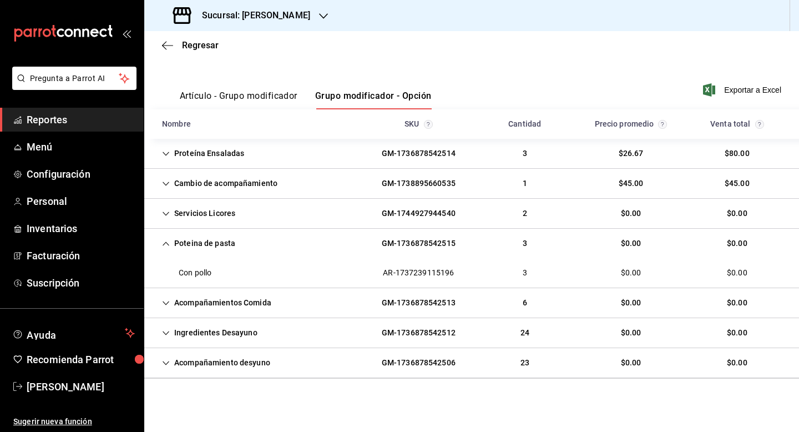
scroll to position [126, 0]
click at [168, 332] on icon "Cell" at bounding box center [166, 333] width 8 height 8
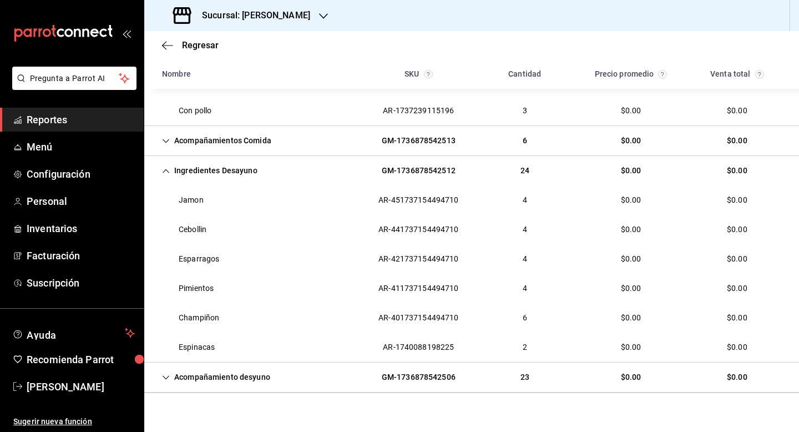
scroll to position [302, 0]
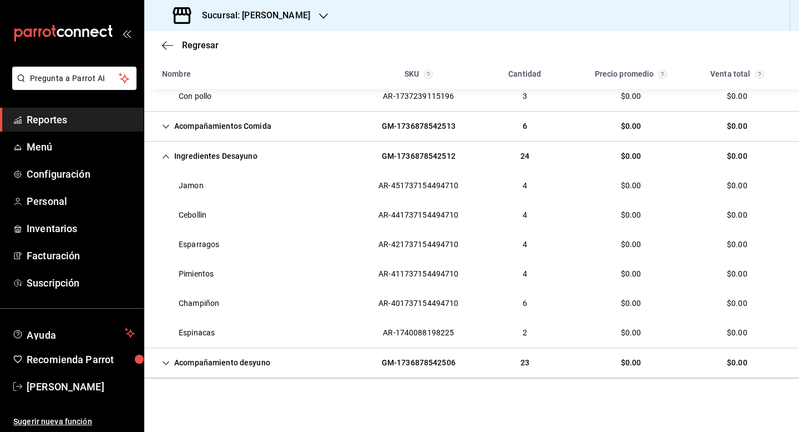
click at [170, 358] on div "Acompañamiento desyuno" at bounding box center [216, 362] width 126 height 21
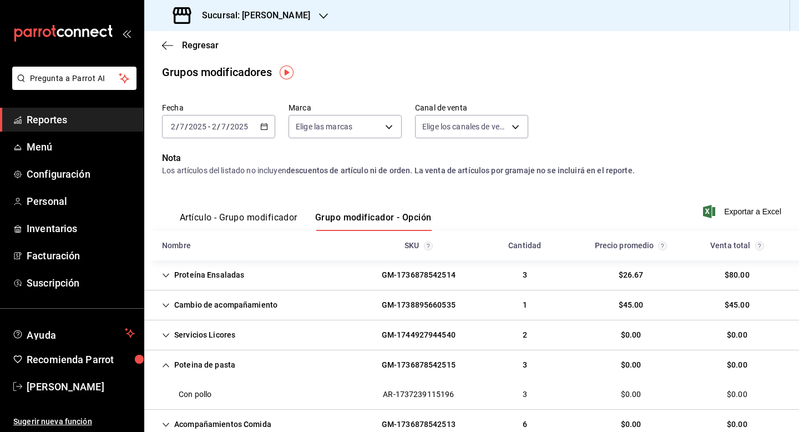
scroll to position [0, 0]
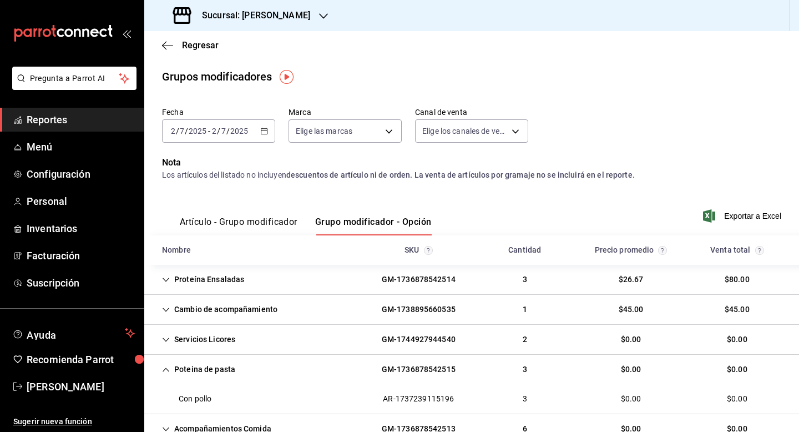
click at [261, 132] on \(Stroke\) "button" at bounding box center [264, 131] width 7 height 6
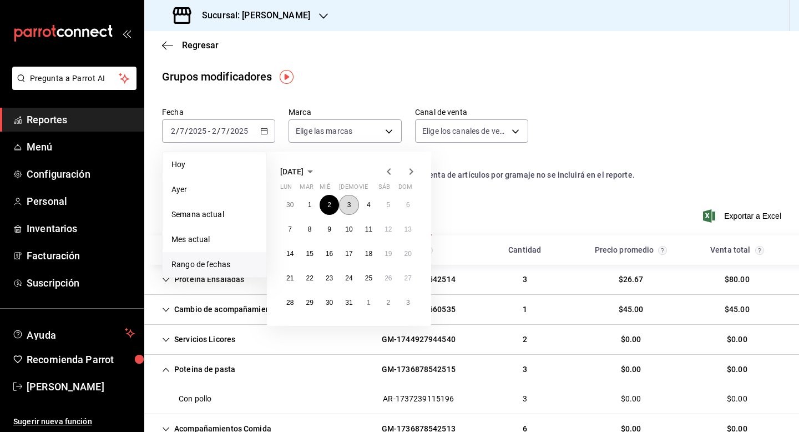
click at [353, 202] on button "3" at bounding box center [348, 205] width 19 height 20
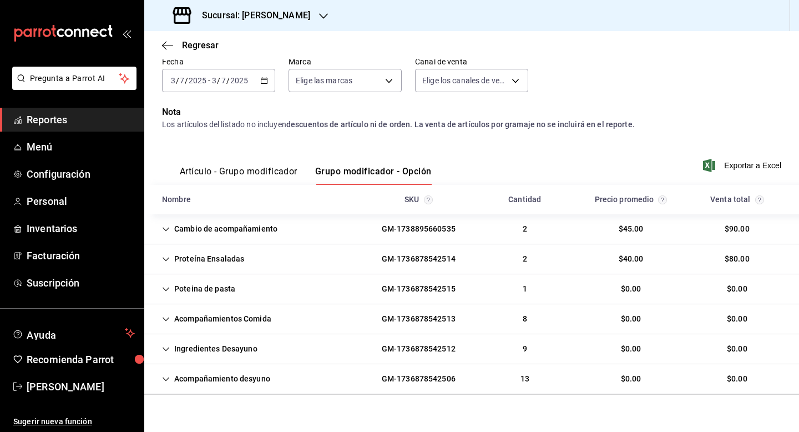
scroll to position [67, 0]
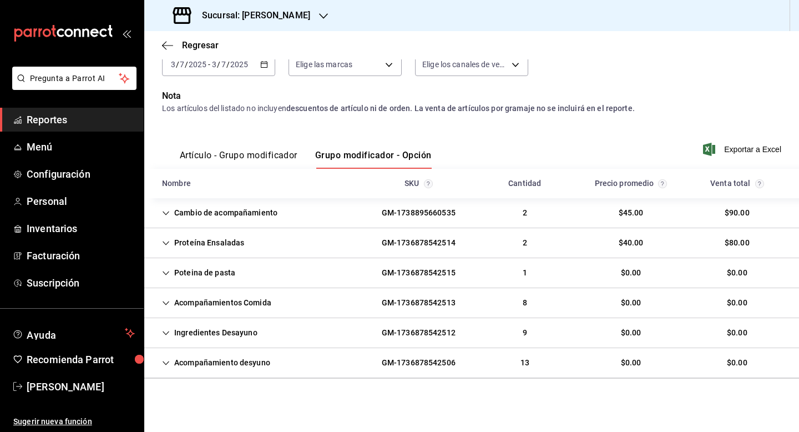
click at [170, 215] on div "Cambio de acompañamiento" at bounding box center [219, 212] width 133 height 21
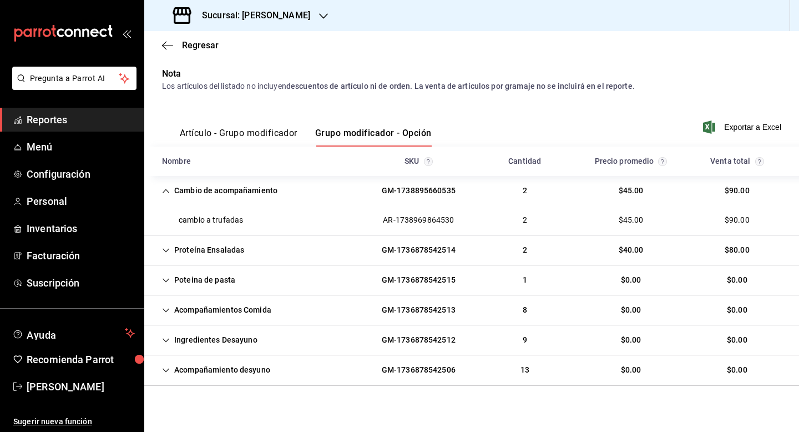
scroll to position [96, 0]
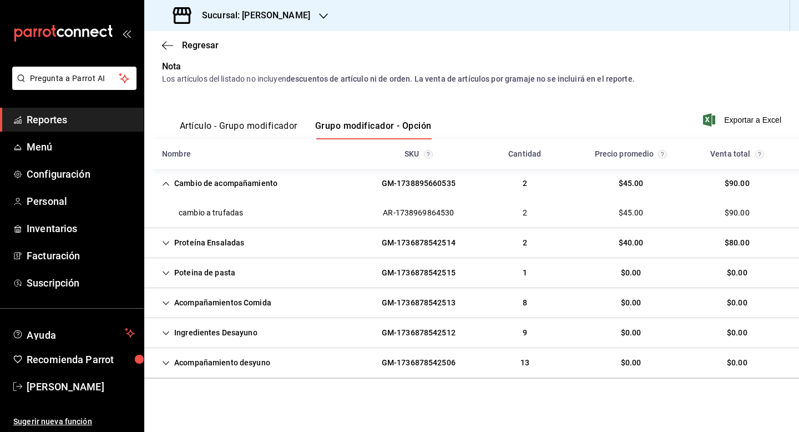
click at [170, 186] on div "Cambio de acompañamiento" at bounding box center [219, 183] width 133 height 21
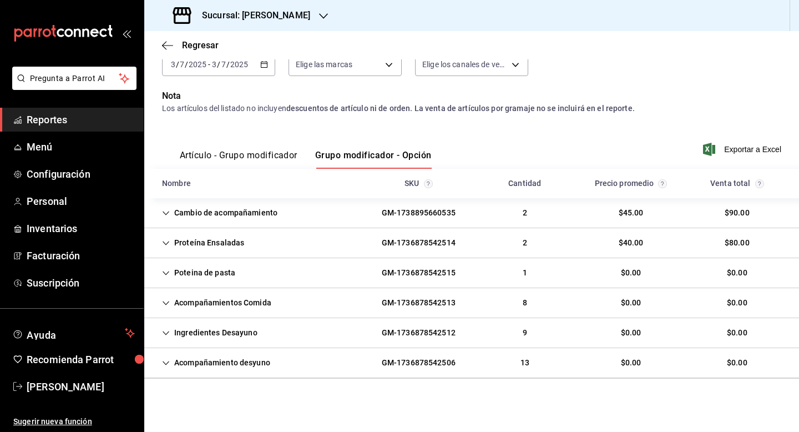
scroll to position [67, 0]
click at [171, 244] on div "Proteína Ensaladas" at bounding box center [203, 242] width 100 height 21
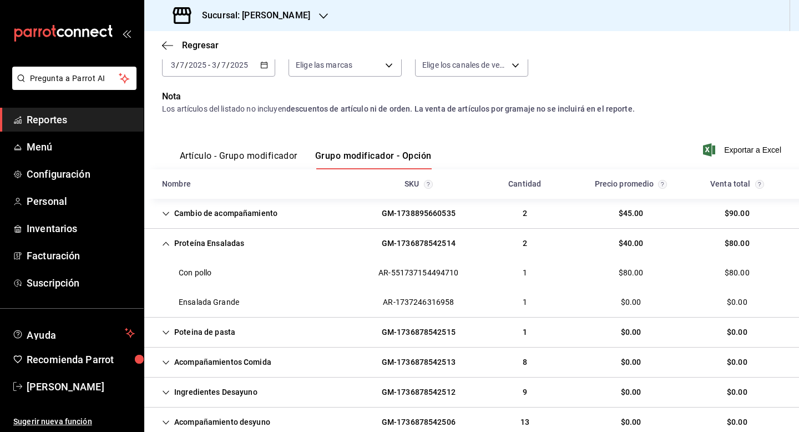
click at [168, 246] on icon "Cell" at bounding box center [166, 244] width 8 height 8
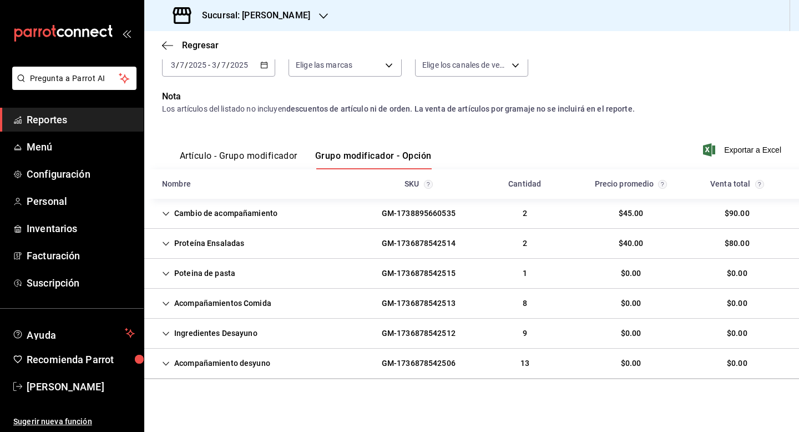
click at [165, 272] on icon "Cell" at bounding box center [166, 274] width 8 height 8
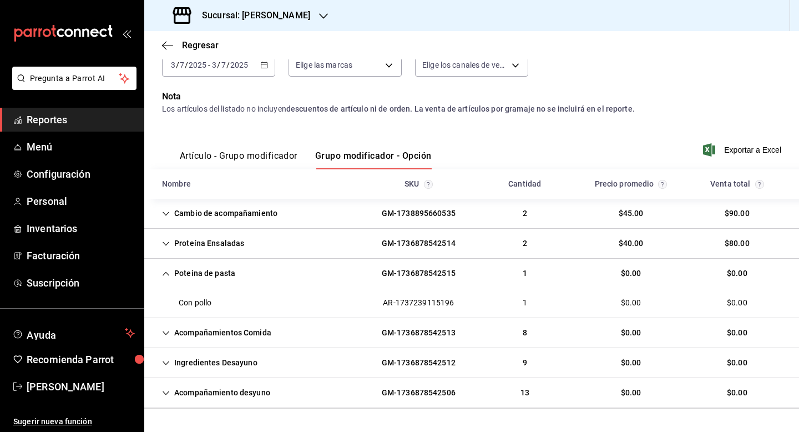
click at [167, 272] on icon "Cell" at bounding box center [166, 274] width 8 height 8
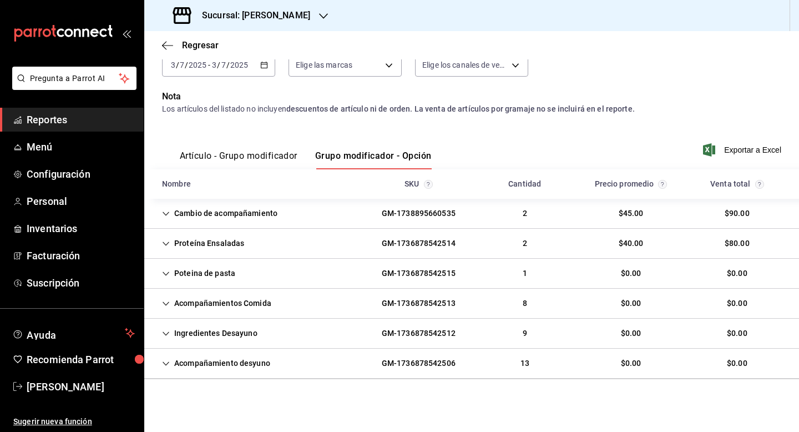
click at [170, 302] on div "Acompañamientos Comida" at bounding box center [216, 303] width 127 height 21
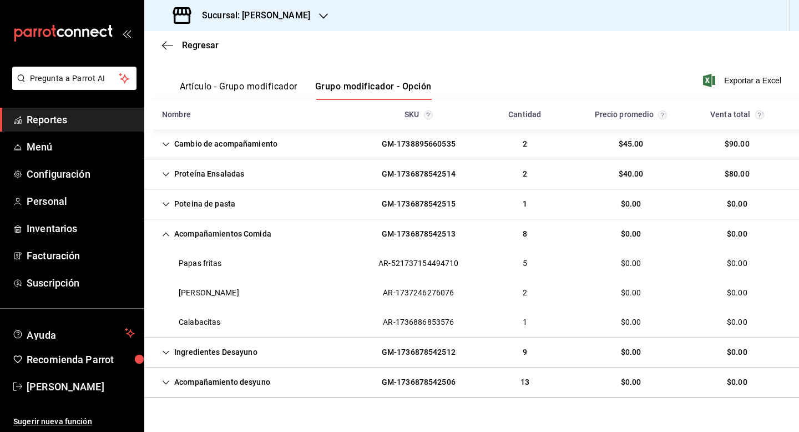
scroll to position [155, 0]
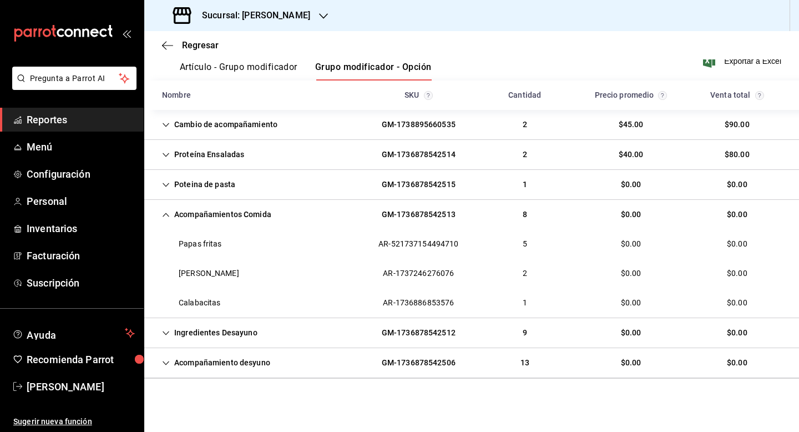
click at [172, 215] on div "Acompañamientos Comida" at bounding box center [216, 214] width 127 height 21
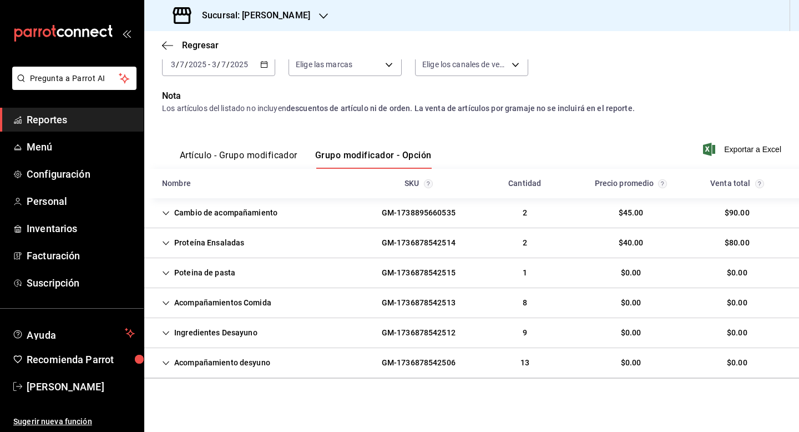
scroll to position [67, 0]
click at [164, 330] on icon "Cell" at bounding box center [166, 333] width 8 height 8
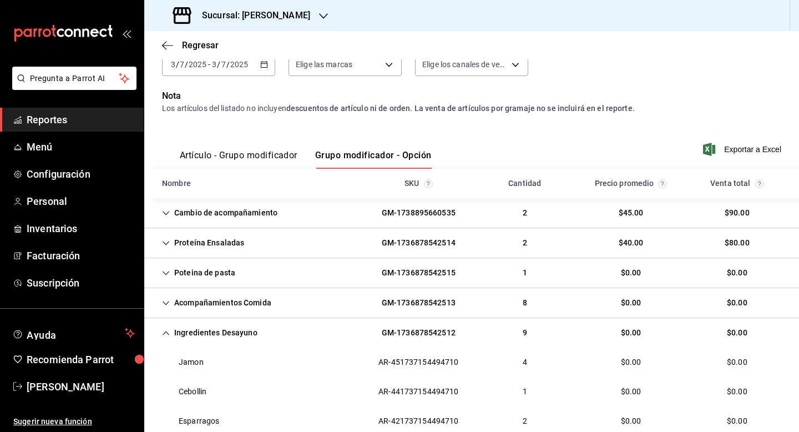
scroll to position [155, 0]
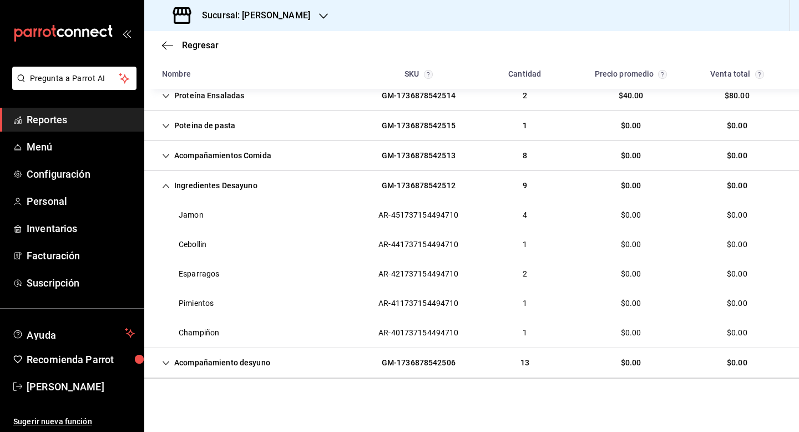
click at [277, 365] on div "Acompañamiento desyuno GM-1736878542506 13 $0.00 $0.00" at bounding box center [471, 363] width 655 height 30
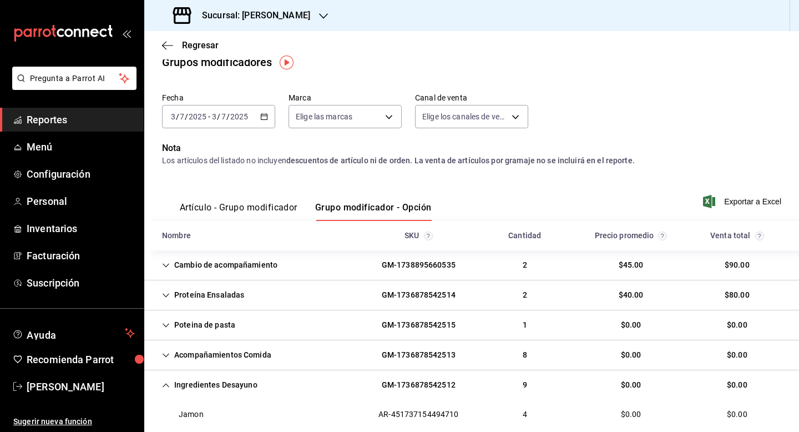
scroll to position [0, 0]
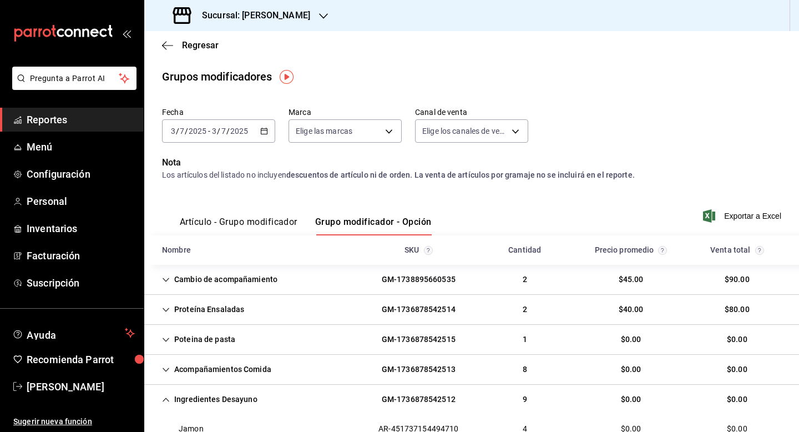
click at [259, 131] on div "[DATE] [DATE] - [DATE] [DATE]" at bounding box center [218, 130] width 113 height 23
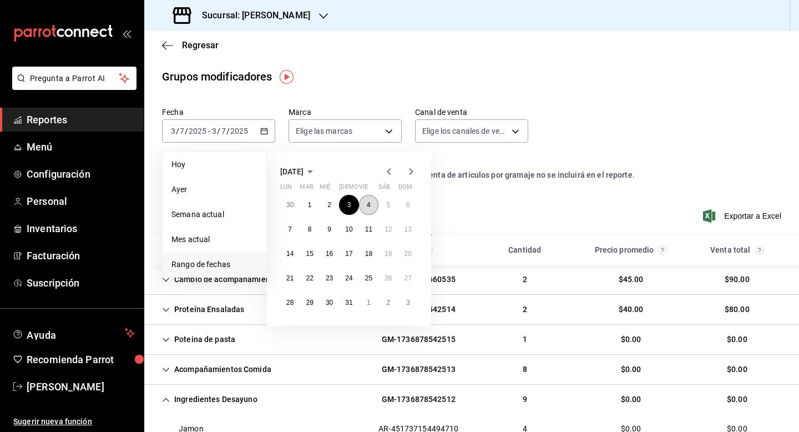
click at [370, 205] on abbr "4" at bounding box center [369, 205] width 4 height 8
click at [370, 205] on div "Artículo - Grupo modificador Grupo modificador - Opción" at bounding box center [297, 219] width 270 height 32
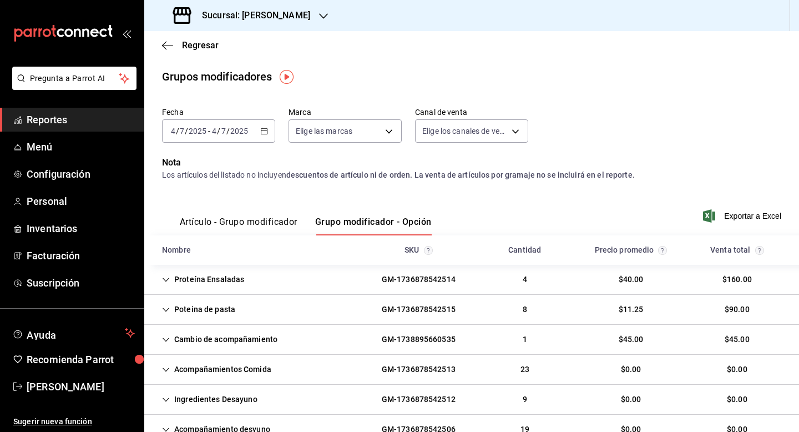
click at [181, 285] on div "Proteína Ensaladas" at bounding box center [203, 279] width 100 height 21
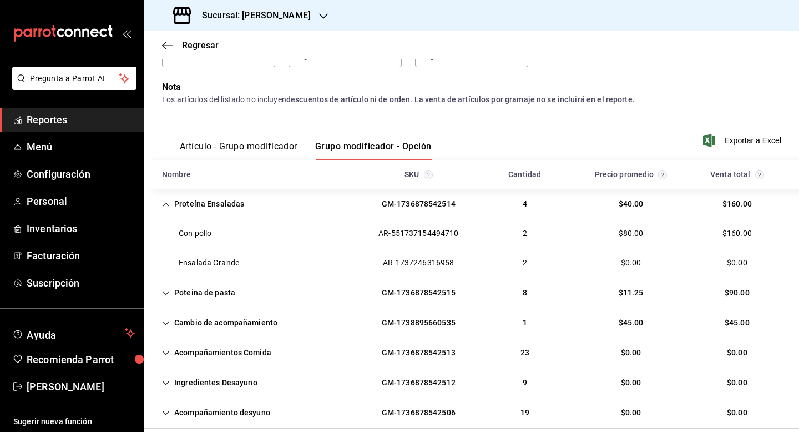
scroll to position [89, 0]
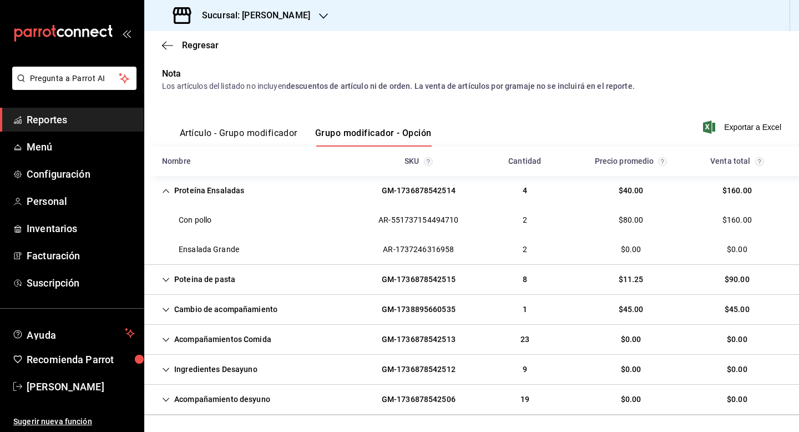
click at [181, 285] on div "Poteina de pasta" at bounding box center [198, 279] width 91 height 21
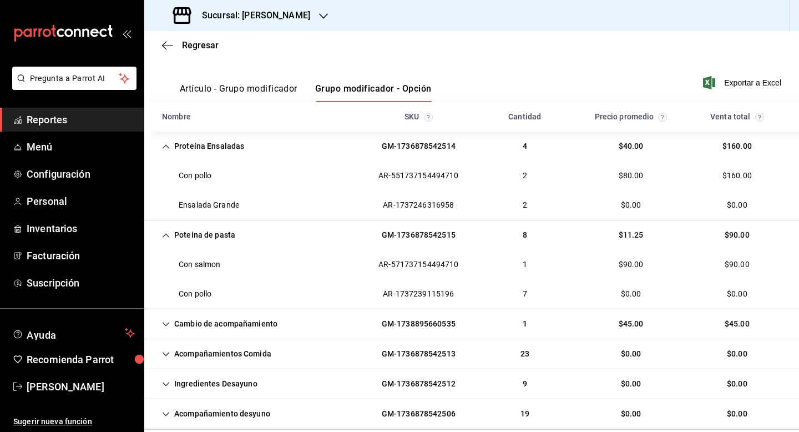
scroll to position [155, 0]
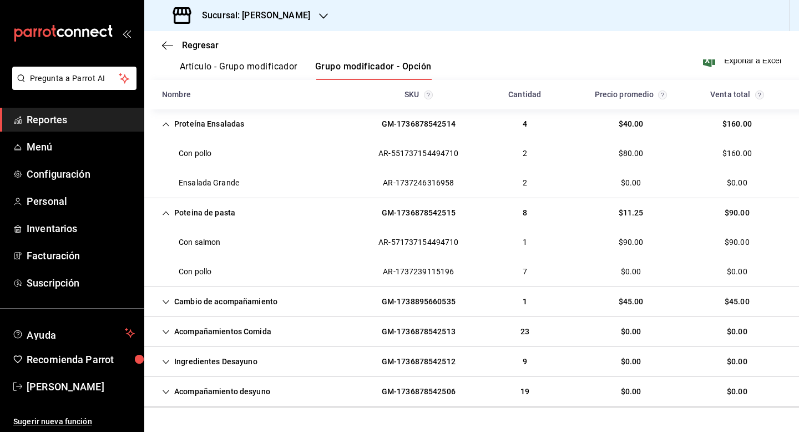
click at [168, 306] on div "Cambio de acompañamiento" at bounding box center [219, 301] width 133 height 21
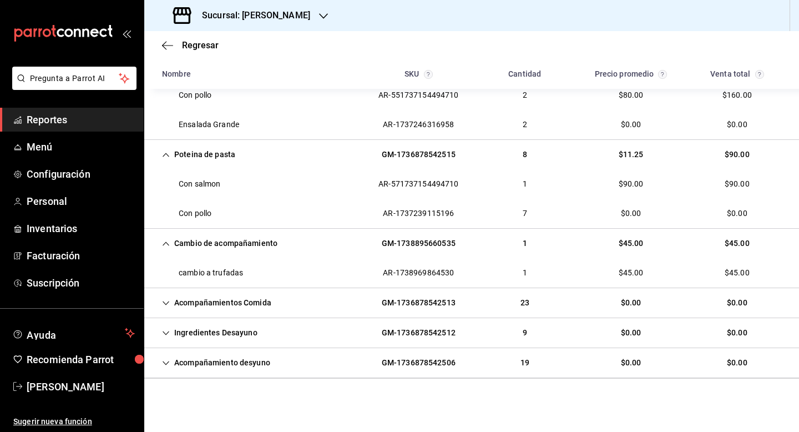
click at [168, 306] on icon "Cell" at bounding box center [166, 303] width 8 height 8
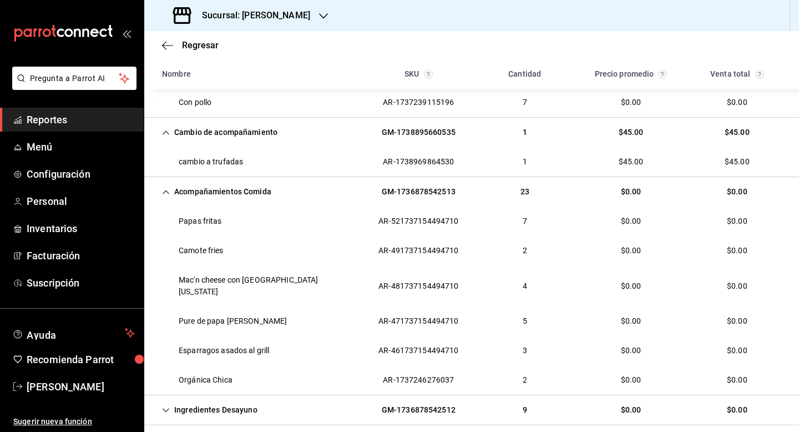
scroll to position [347, 0]
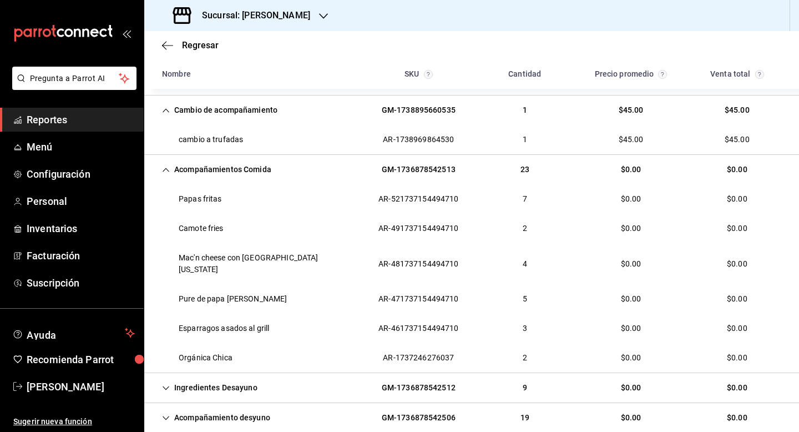
click at [169, 384] on icon "Cell" at bounding box center [166, 388] width 8 height 8
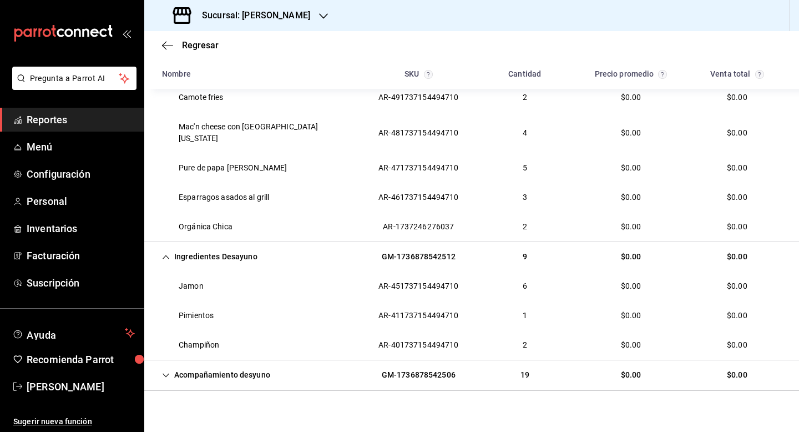
scroll to position [478, 0]
click at [162, 371] on icon "Cell" at bounding box center [166, 375] width 8 height 8
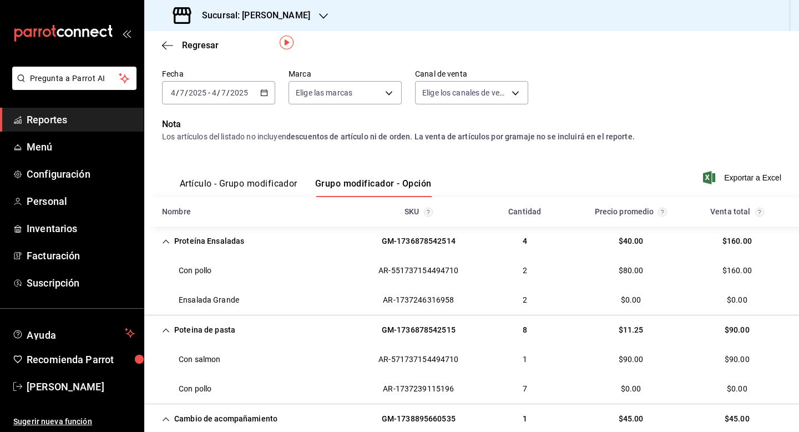
scroll to position [0, 0]
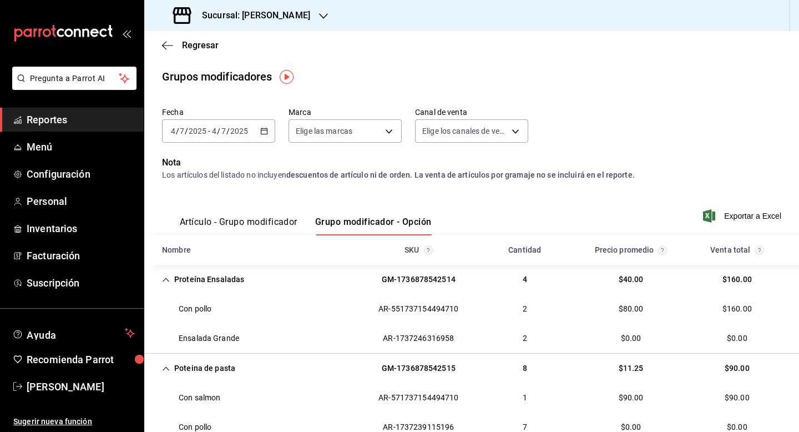
click at [236, 134] on input "2025" at bounding box center [239, 130] width 19 height 9
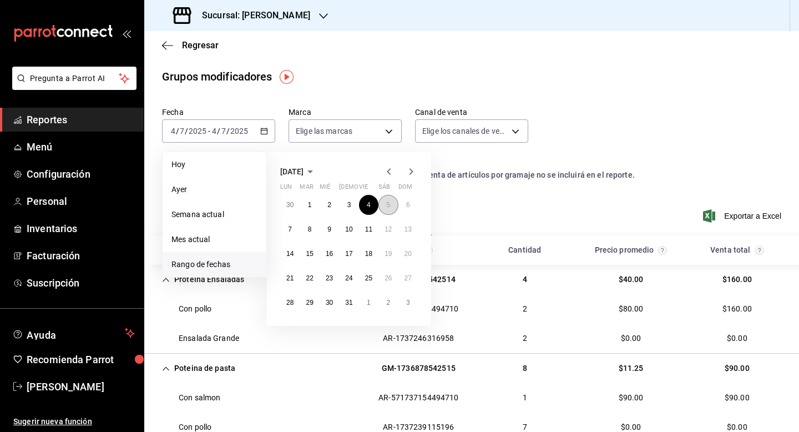
click at [391, 206] on button "5" at bounding box center [387, 205] width 19 height 20
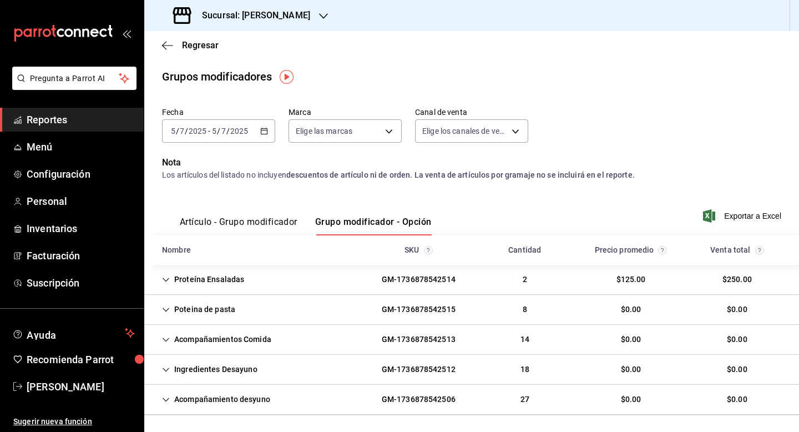
click at [175, 280] on div "Proteína Ensaladas" at bounding box center [203, 279] width 100 height 21
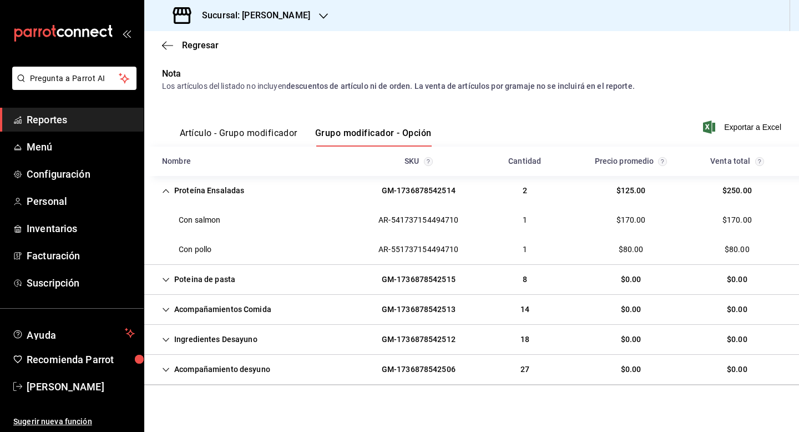
scroll to position [95, 0]
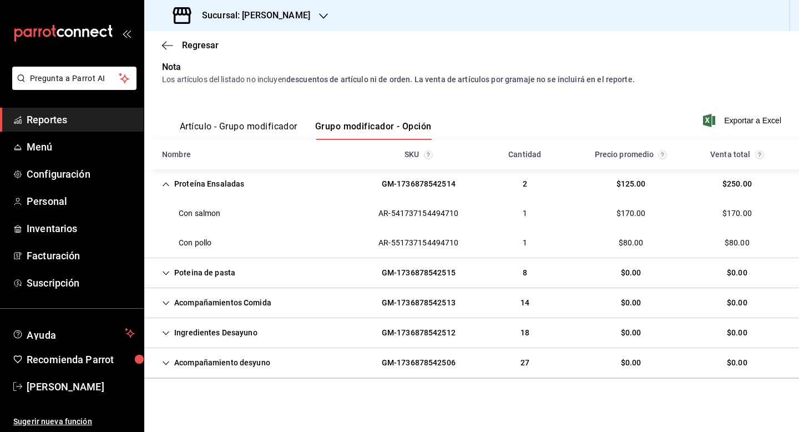
click at [170, 277] on div "Poteina de pasta" at bounding box center [198, 272] width 91 height 21
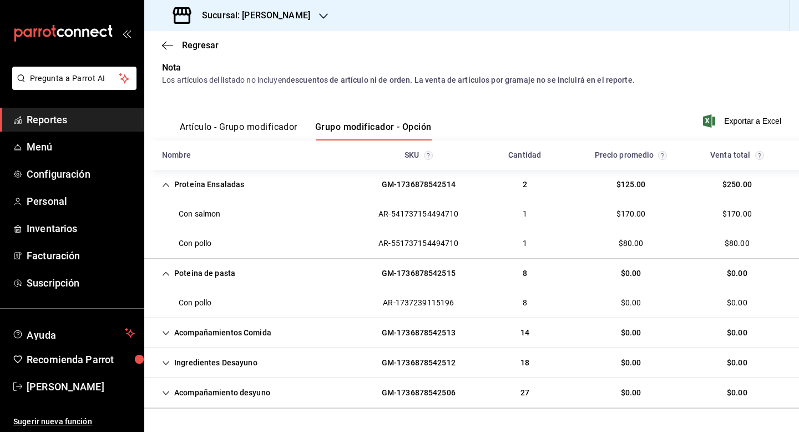
click at [170, 277] on div "Poteina de pasta" at bounding box center [198, 273] width 91 height 21
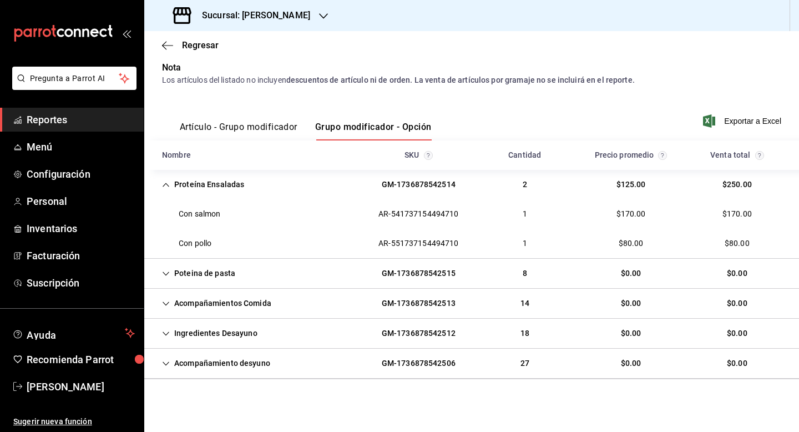
click at [163, 297] on div "Acompañamientos Comida" at bounding box center [216, 303] width 127 height 21
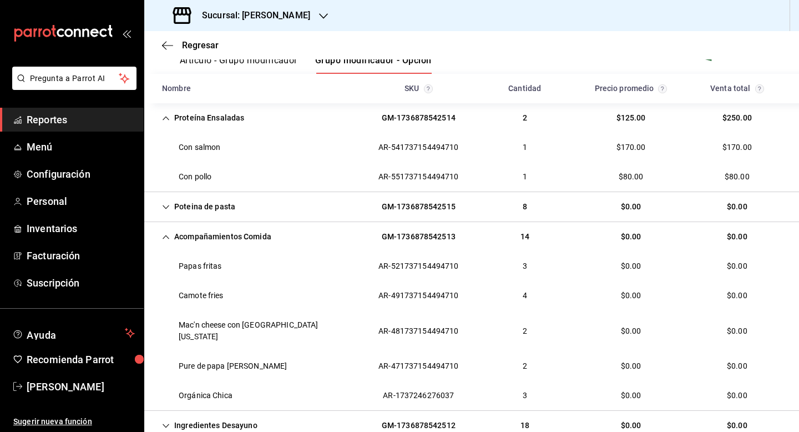
scroll to position [184, 0]
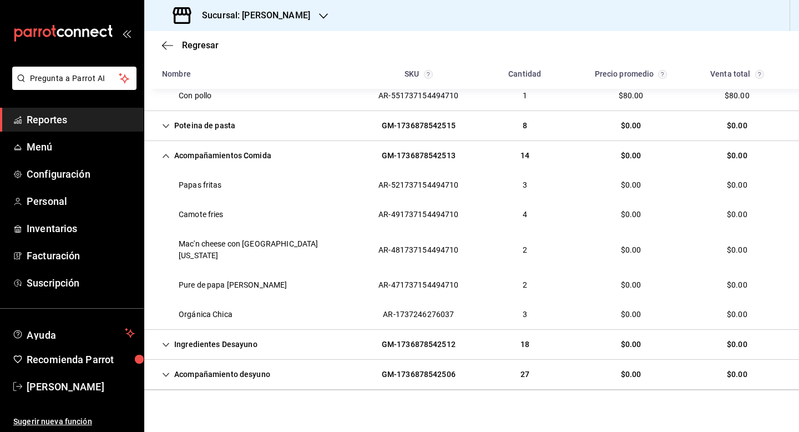
click at [204, 334] on div "Ingredientes Desayuno" at bounding box center [209, 344] width 113 height 21
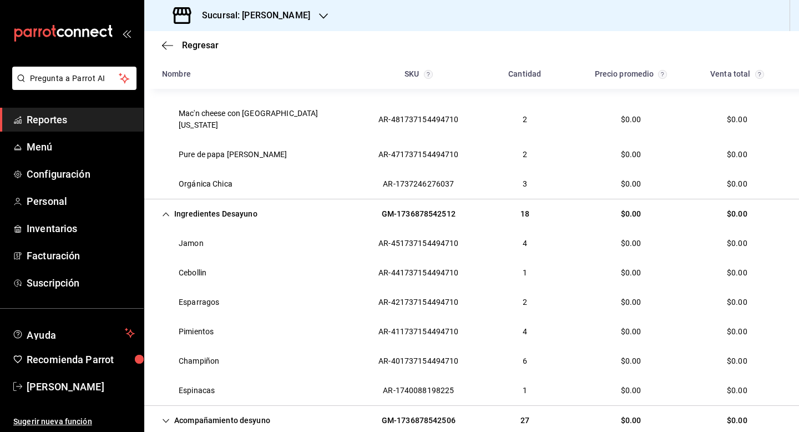
scroll to position [375, 0]
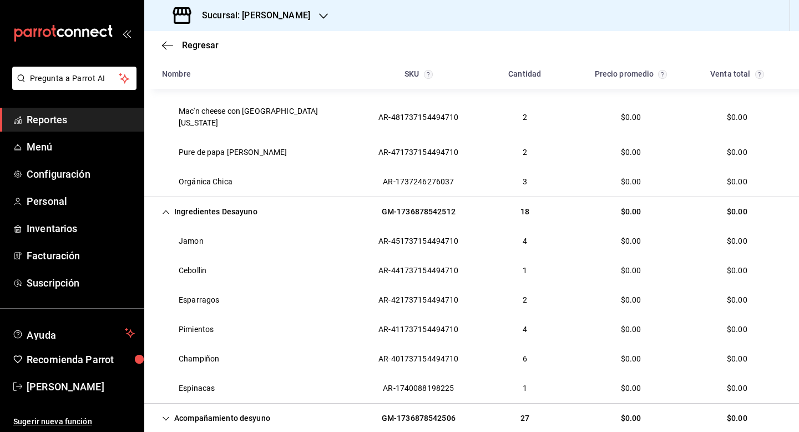
click at [175, 408] on div "Acompañamiento desyuno" at bounding box center [216, 418] width 126 height 21
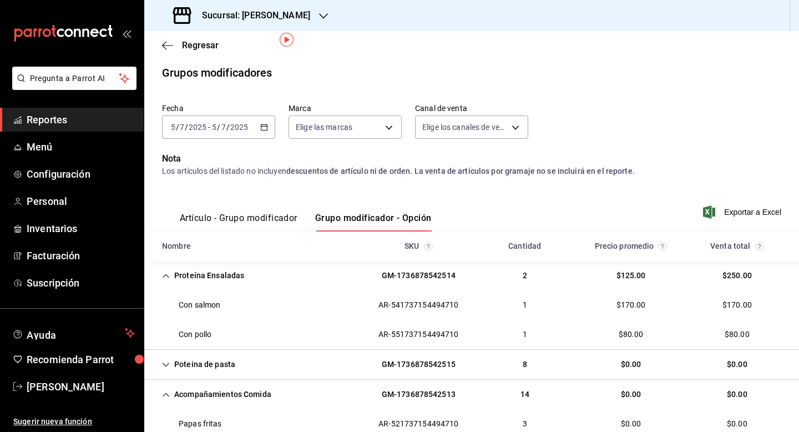
scroll to position [0, 0]
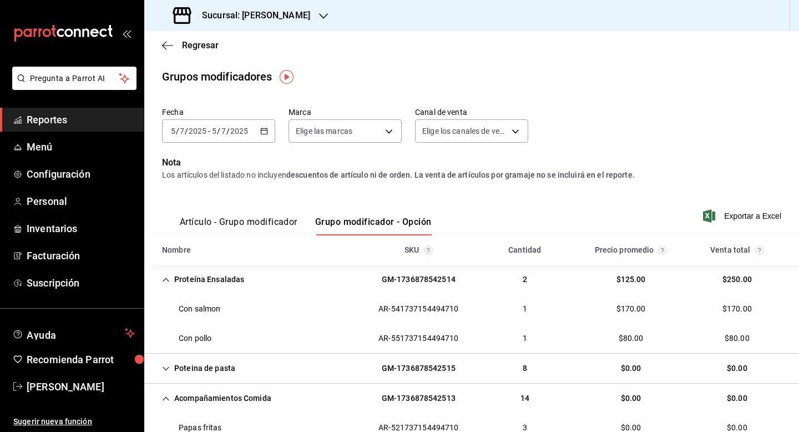
click at [264, 134] on icon "button" at bounding box center [264, 131] width 8 height 8
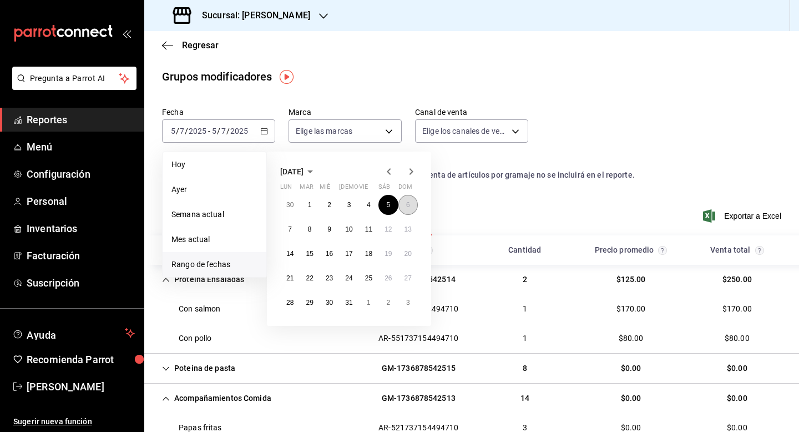
click at [409, 207] on abbr "6" at bounding box center [408, 205] width 4 height 8
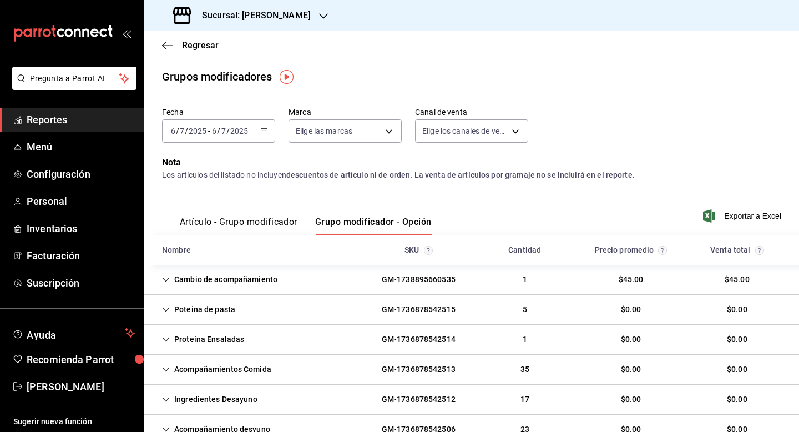
click at [175, 276] on div "Cambio de acompañamiento" at bounding box center [219, 279] width 133 height 21
click at [179, 337] on div "Poteina de pasta" at bounding box center [198, 338] width 91 height 21
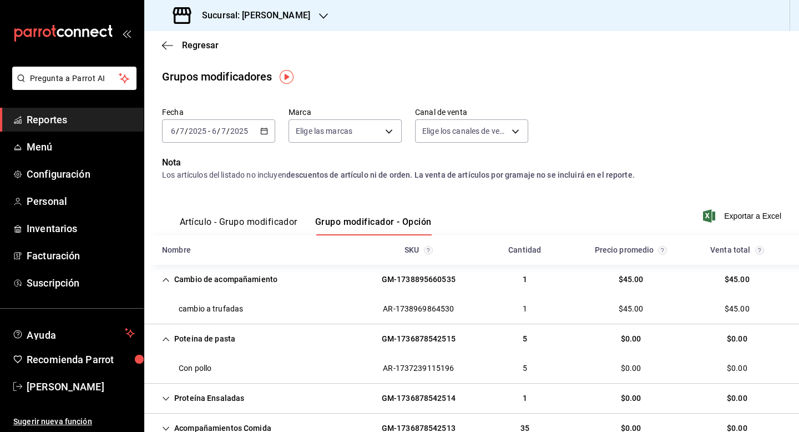
click at [179, 337] on div "Poteina de pasta" at bounding box center [198, 338] width 91 height 21
click at [159, 280] on div "Cambio de acompañamiento" at bounding box center [219, 279] width 133 height 21
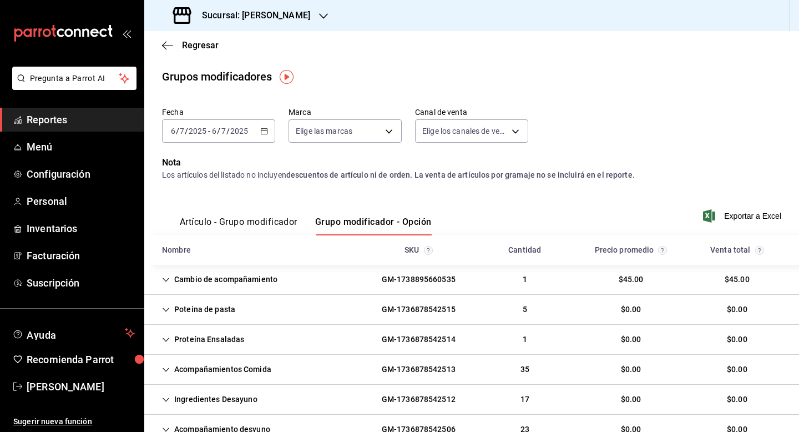
click at [169, 341] on icon "Cell" at bounding box center [166, 340] width 8 height 8
click at [169, 341] on icon "Cell" at bounding box center [166, 339] width 7 height 4
click at [159, 377] on div "Acompañamientos Comida" at bounding box center [216, 369] width 127 height 21
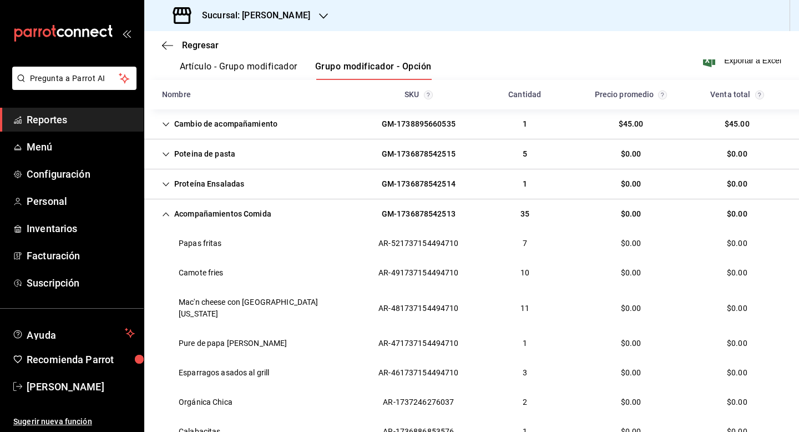
scroll to position [178, 0]
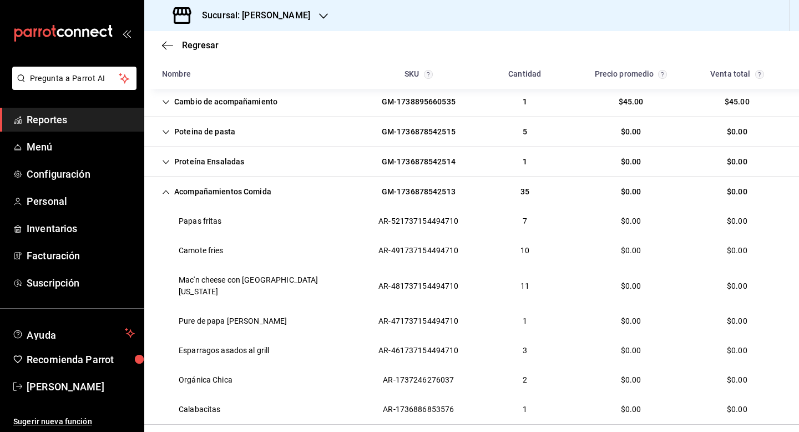
click at [168, 196] on div "Acompañamientos Comida" at bounding box center [216, 191] width 127 height 21
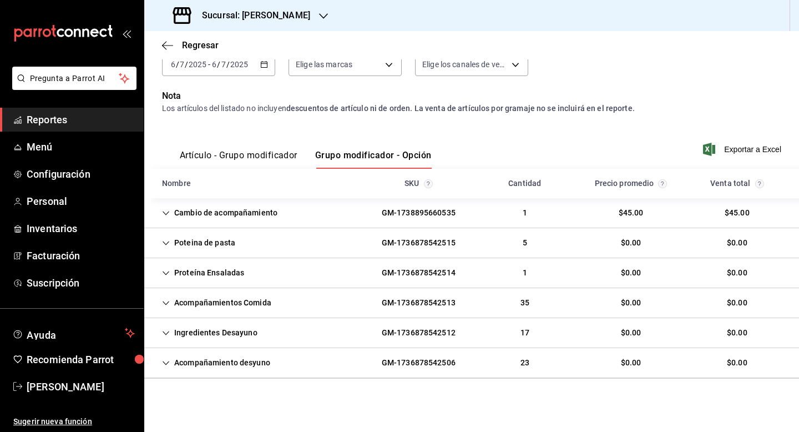
click at [168, 334] on icon "Cell" at bounding box center [166, 333] width 8 height 8
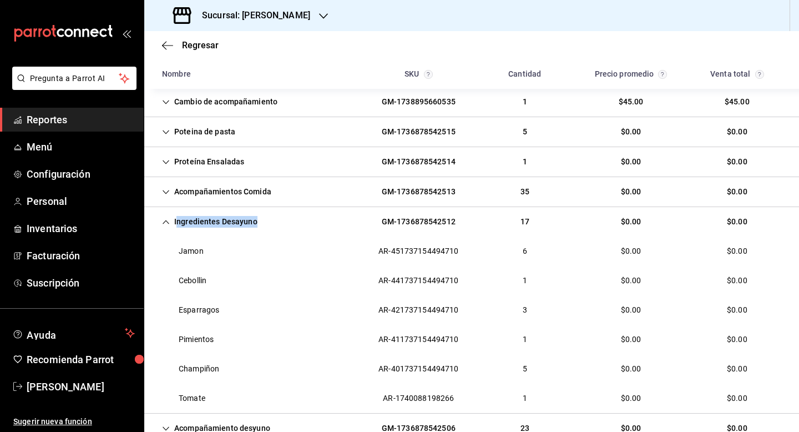
click at [178, 227] on div "Ingredientes Desayuno" at bounding box center [209, 221] width 113 height 21
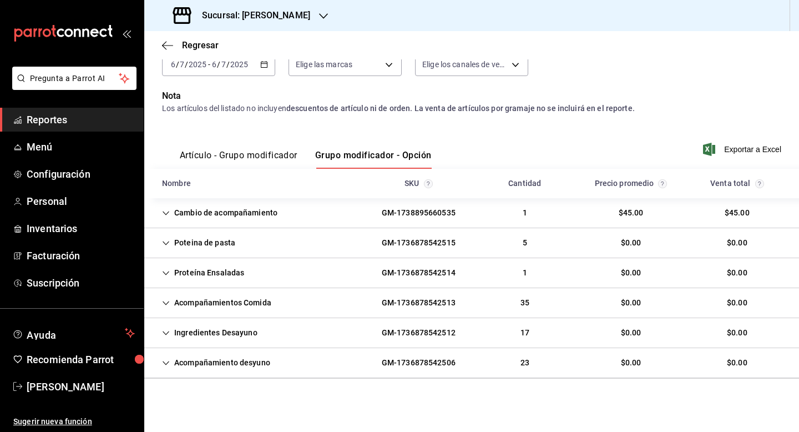
click at [170, 363] on div "Acompañamiento desyuno" at bounding box center [216, 362] width 126 height 21
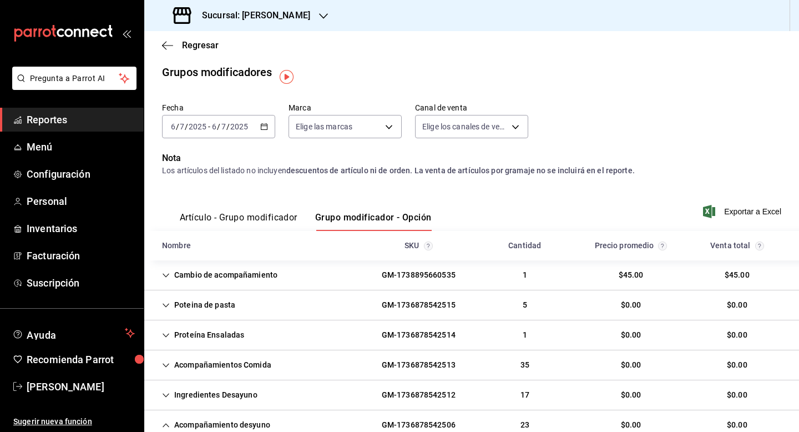
scroll to position [0, 0]
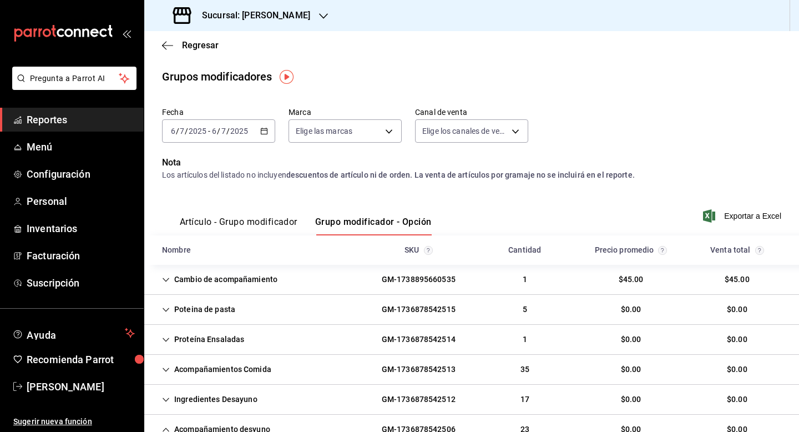
click at [250, 130] on div "[DATE] [DATE] - [DATE] [DATE]" at bounding box center [218, 130] width 113 height 23
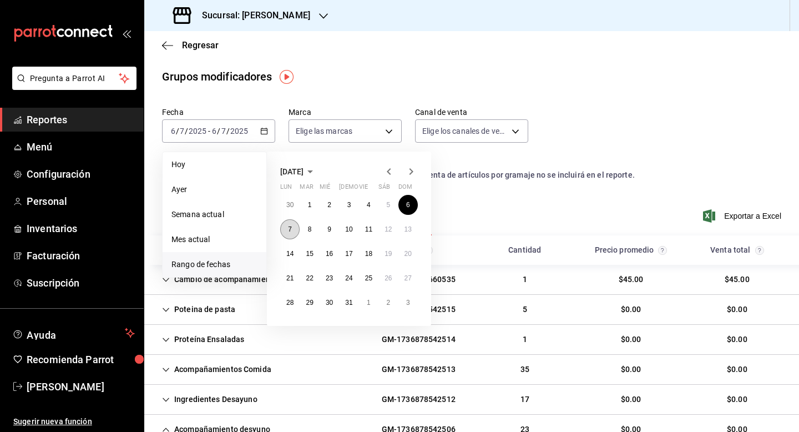
click at [291, 231] on abbr "7" at bounding box center [290, 229] width 4 height 8
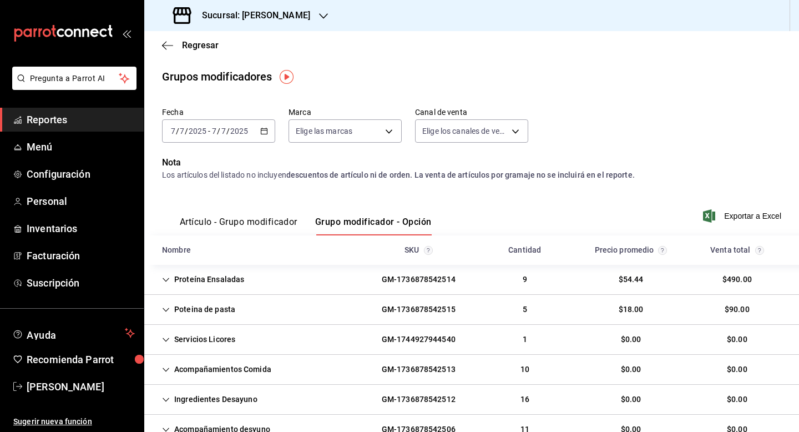
click at [174, 278] on div "Proteína Ensaladas" at bounding box center [203, 279] width 100 height 21
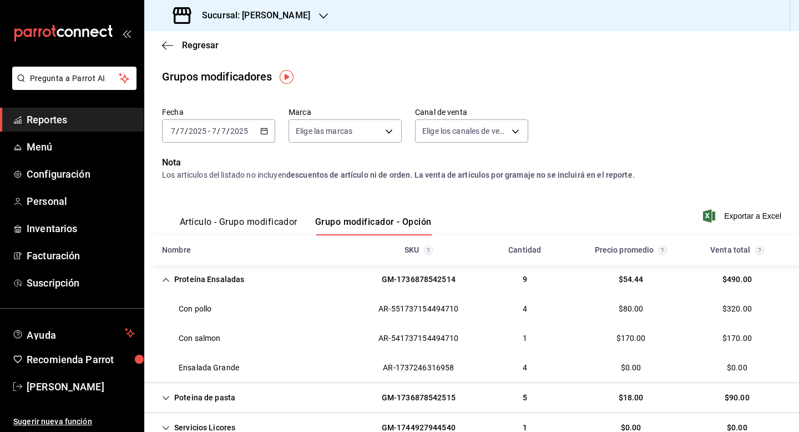
click at [163, 285] on div "Proteína Ensaladas" at bounding box center [203, 279] width 100 height 21
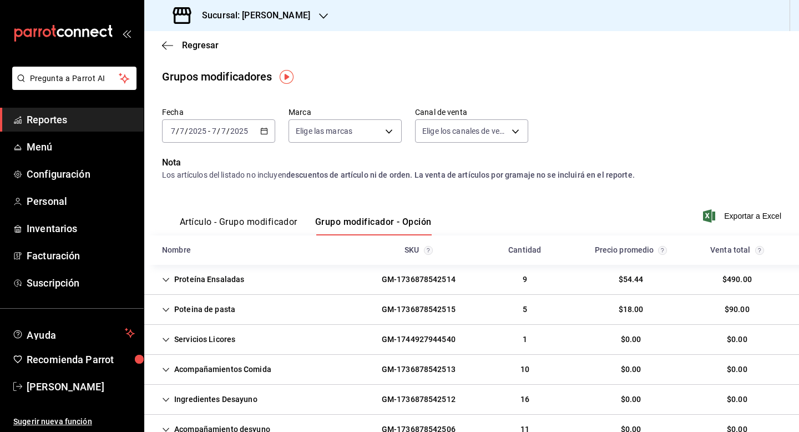
click at [171, 307] on div "Poteina de pasta" at bounding box center [198, 309] width 91 height 21
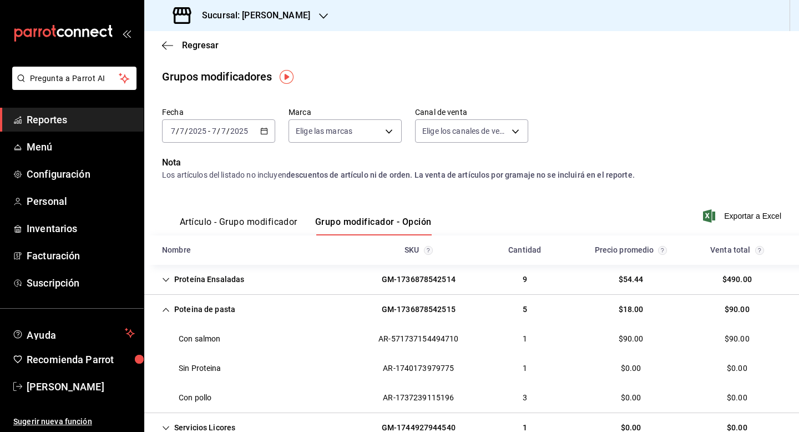
click at [171, 307] on div "Poteina de pasta" at bounding box center [198, 309] width 91 height 21
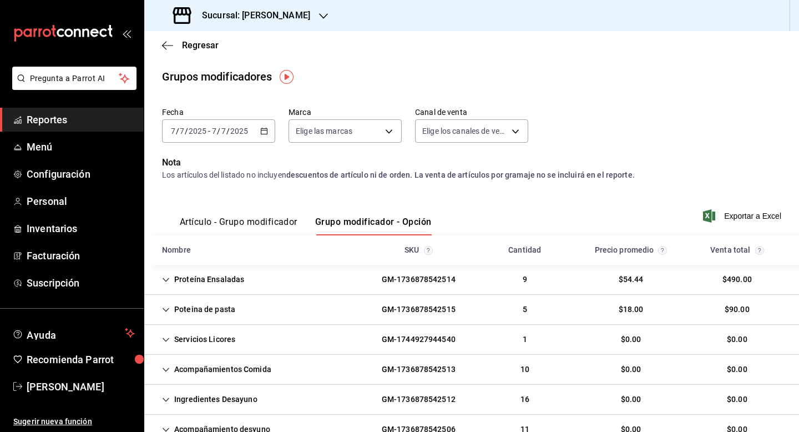
click at [165, 371] on icon "Cell" at bounding box center [166, 370] width 8 height 8
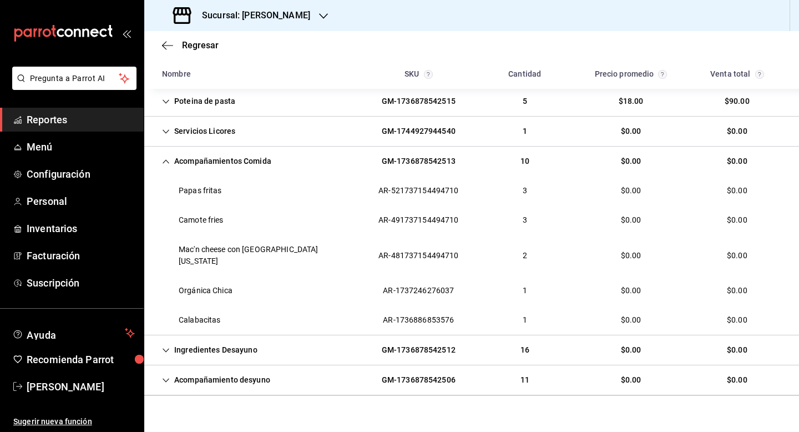
scroll to position [214, 0]
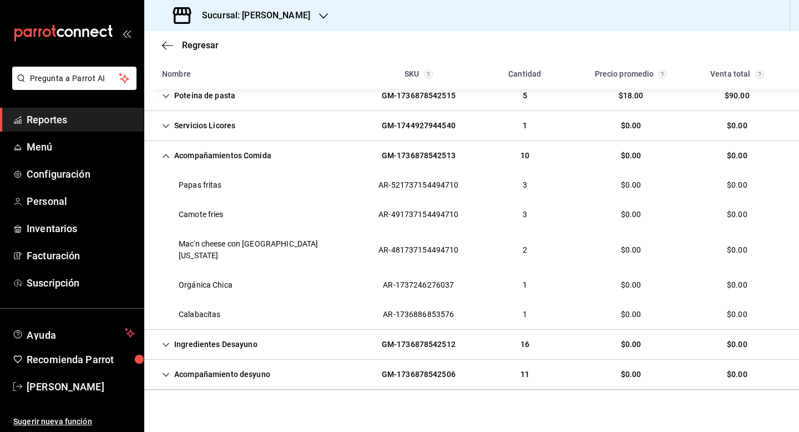
click at [165, 341] on icon "Cell" at bounding box center [166, 345] width 8 height 8
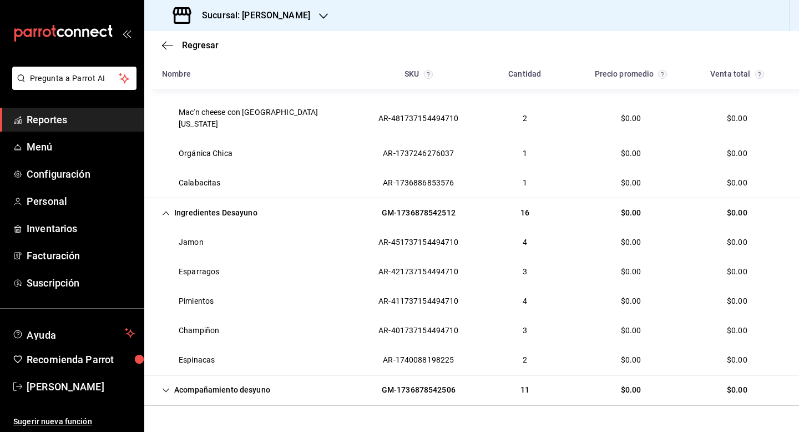
scroll to position [347, 0]
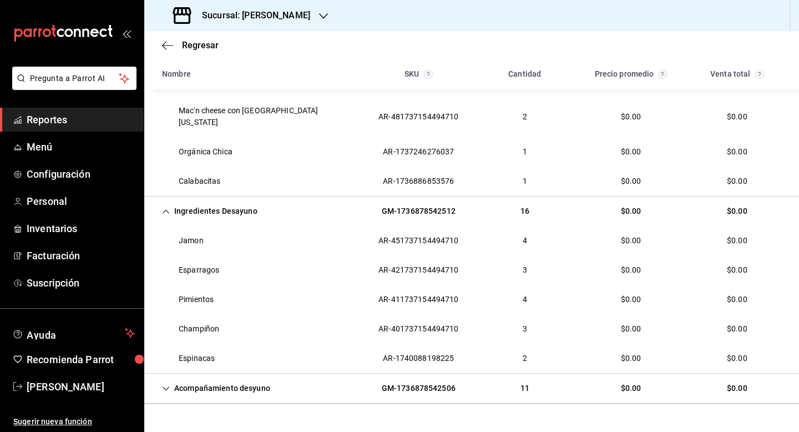
click at [166, 378] on div "Acompañamiento desyuno" at bounding box center [216, 388] width 126 height 21
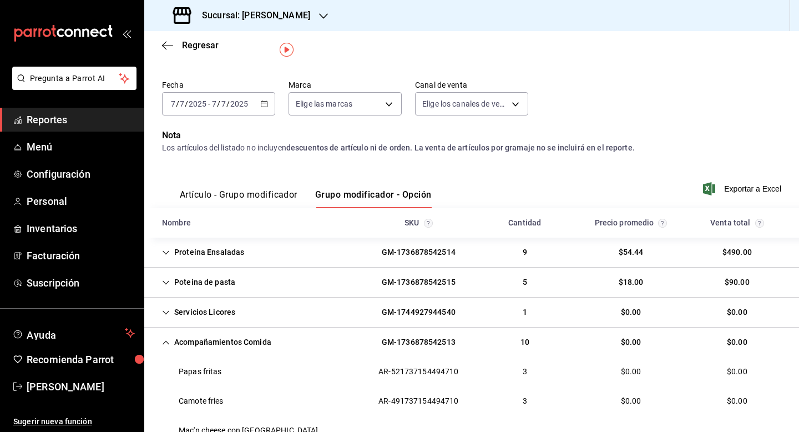
scroll to position [0, 0]
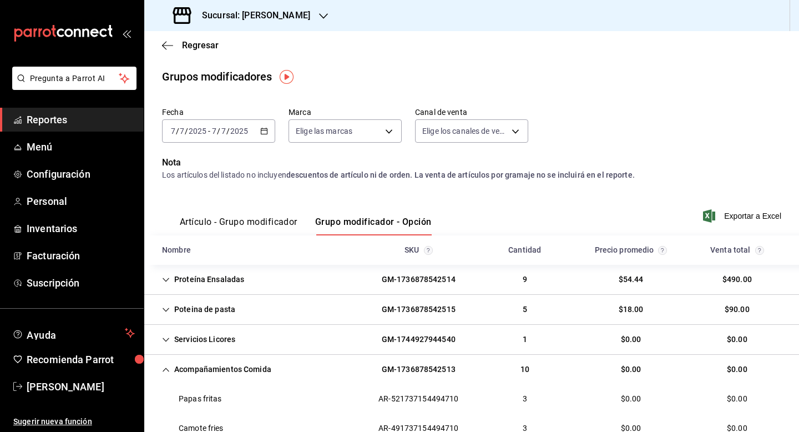
click at [232, 133] on input "2025" at bounding box center [239, 130] width 19 height 9
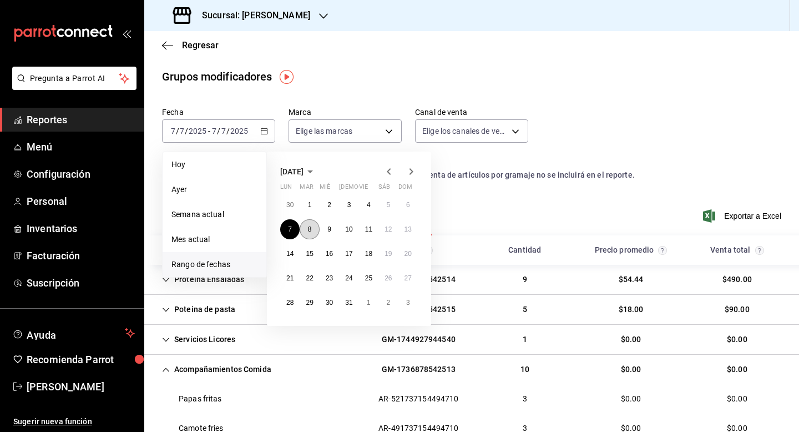
click at [318, 230] on button "8" at bounding box center [309, 229] width 19 height 20
click at [318, 230] on button "Grupo modificador - Opción" at bounding box center [373, 225] width 116 height 19
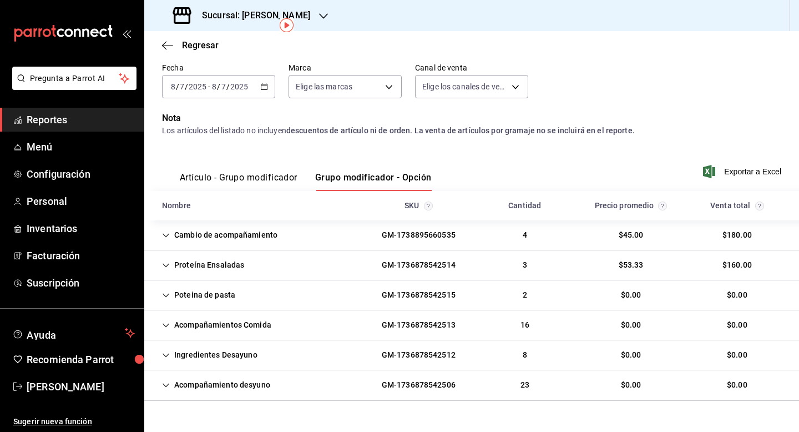
scroll to position [67, 0]
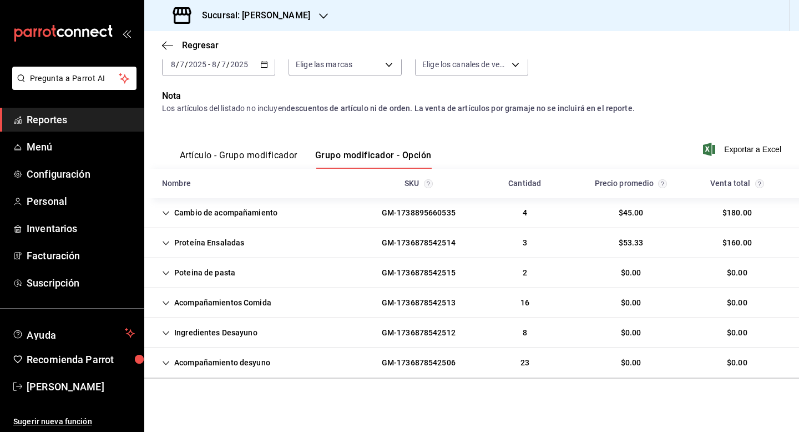
click at [230, 208] on div "Cambio de acompañamiento" at bounding box center [219, 212] width 133 height 21
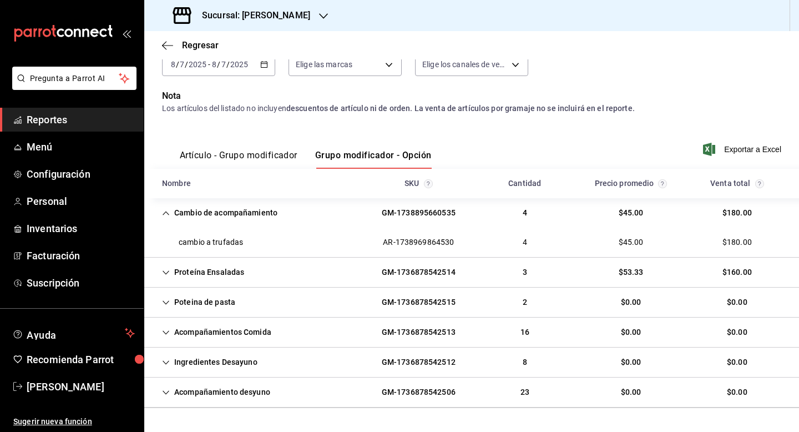
click at [169, 269] on icon "Cell" at bounding box center [166, 272] width 8 height 8
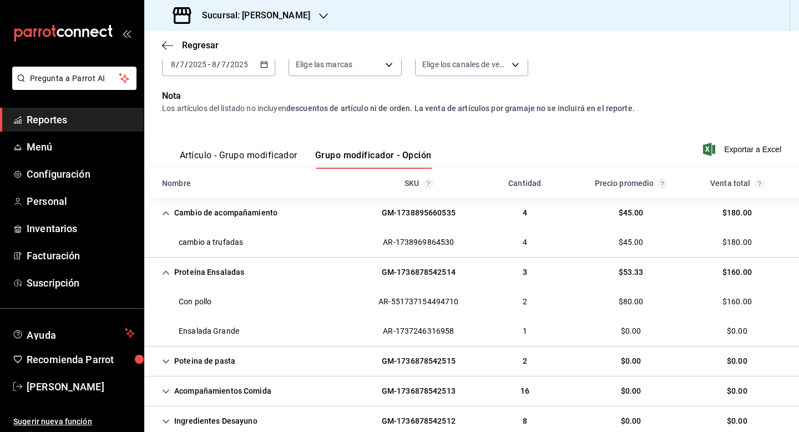
click at [169, 269] on icon "Cell" at bounding box center [166, 272] width 8 height 8
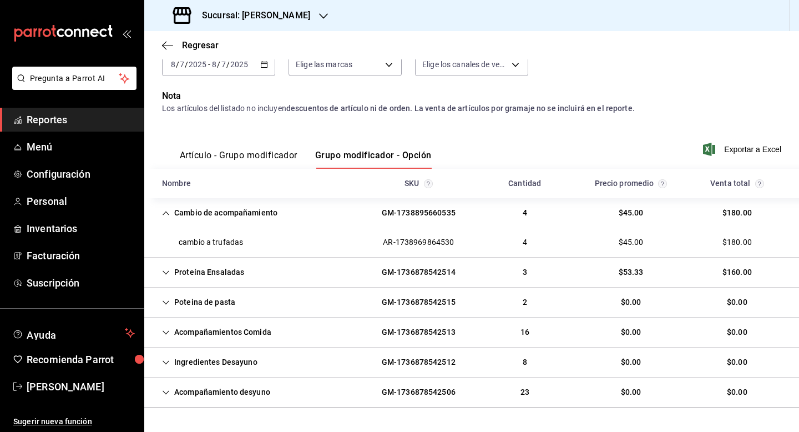
click at [169, 302] on icon "Cell" at bounding box center [166, 302] width 8 height 8
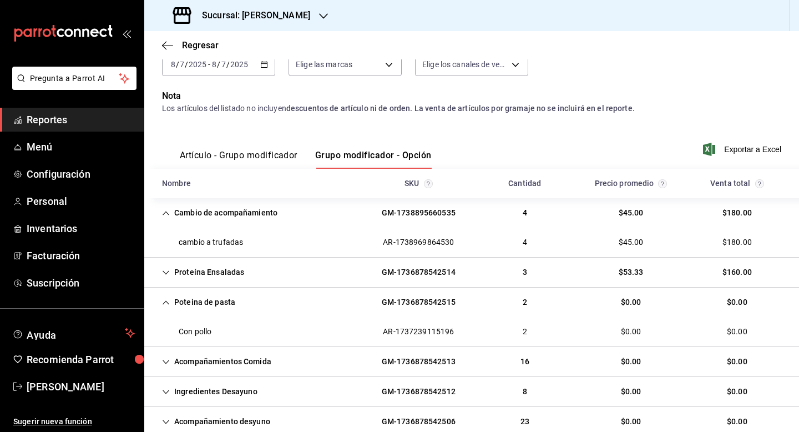
click at [166, 363] on icon "Cell" at bounding box center [166, 362] width 8 height 8
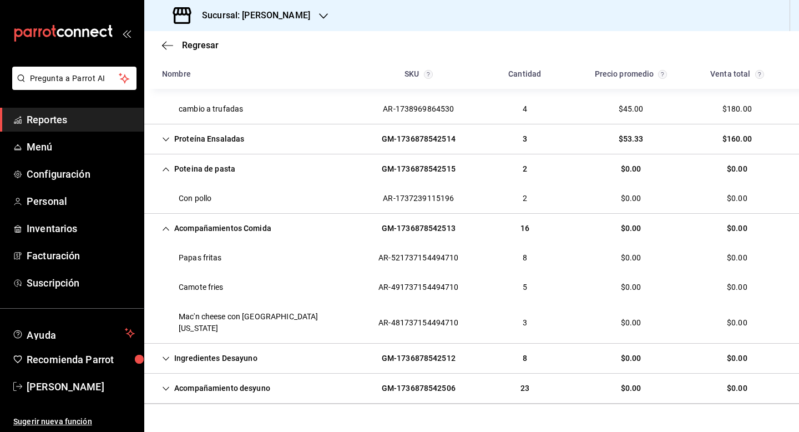
scroll to position [214, 0]
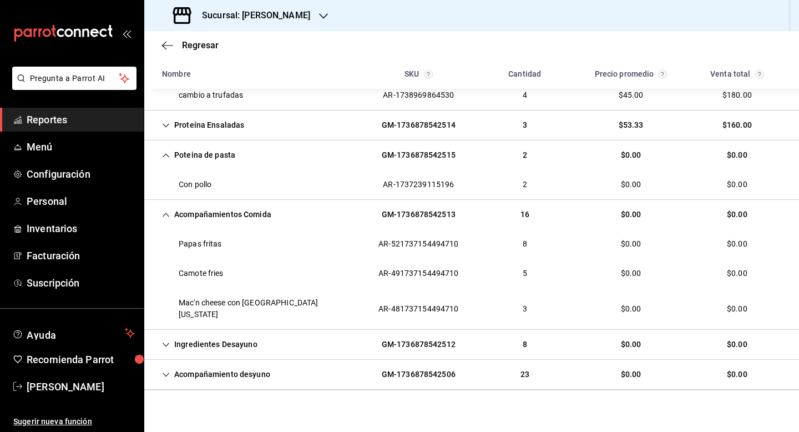
click at [164, 341] on icon "Cell" at bounding box center [166, 345] width 8 height 8
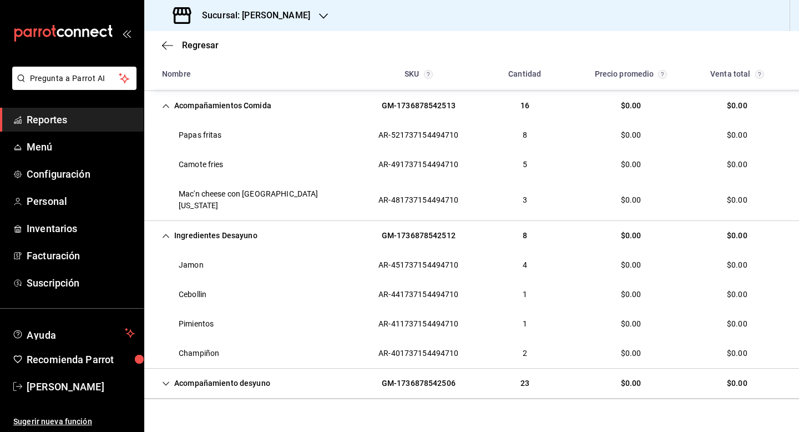
scroll to position [325, 0]
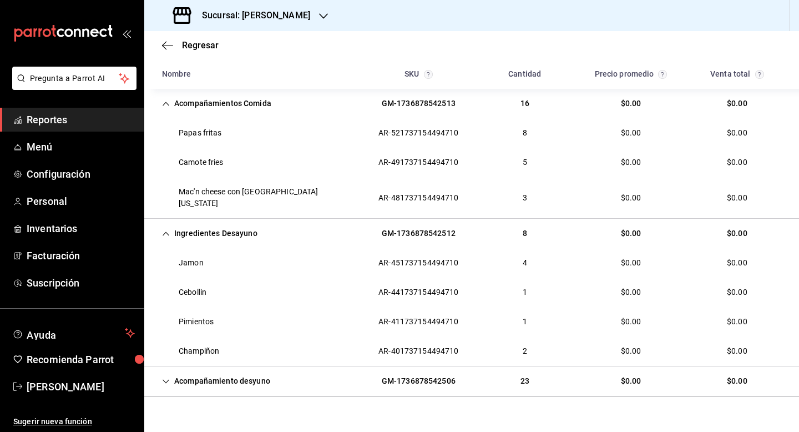
click at [172, 371] on div "Acompañamiento desyuno" at bounding box center [216, 381] width 126 height 21
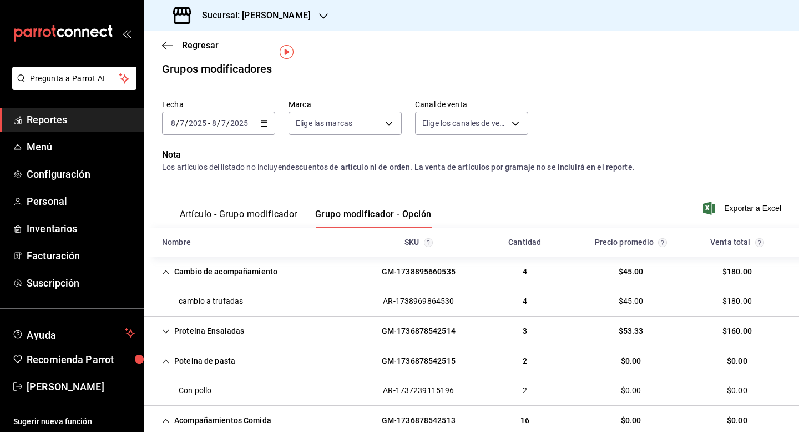
scroll to position [0, 0]
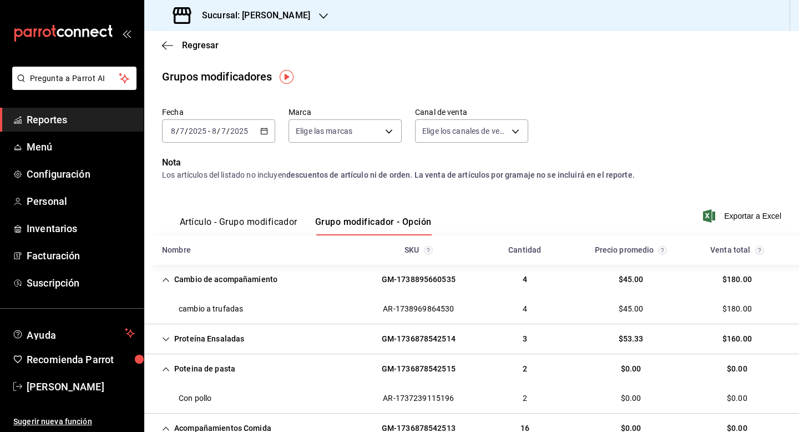
click at [267, 124] on div "[DATE] [DATE] - [DATE] [DATE]" at bounding box center [218, 130] width 113 height 23
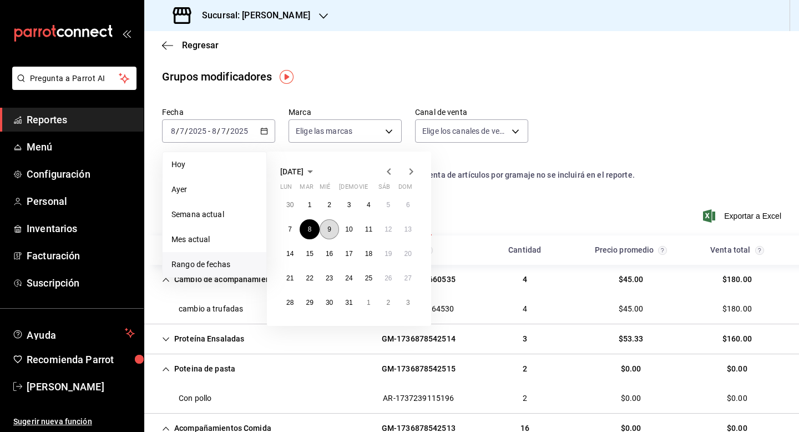
click at [333, 230] on button "9" at bounding box center [329, 229] width 19 height 20
click at [333, 230] on button "Grupo modificador - Opción" at bounding box center [373, 225] width 116 height 19
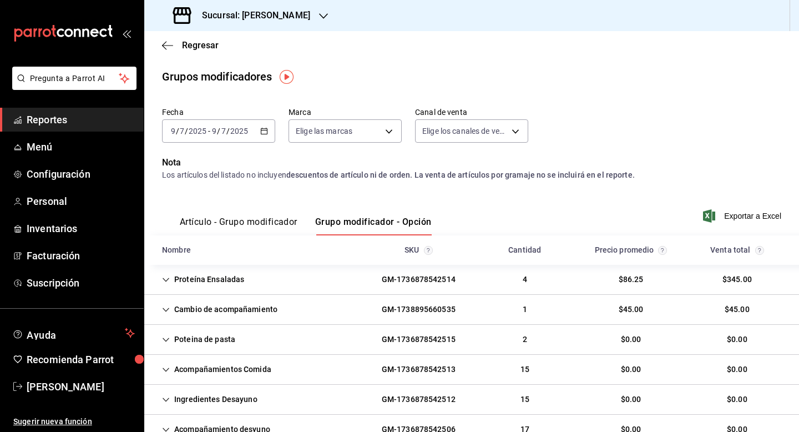
click at [173, 278] on div "Proteína Ensaladas" at bounding box center [203, 279] width 100 height 21
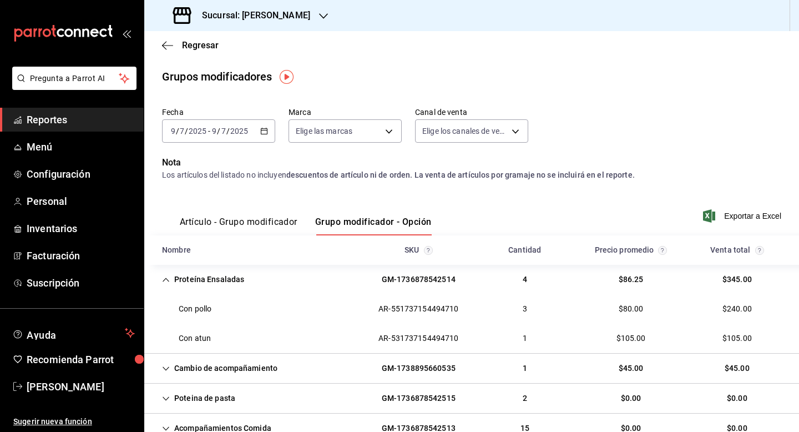
click at [169, 280] on icon "Cell" at bounding box center [166, 280] width 8 height 8
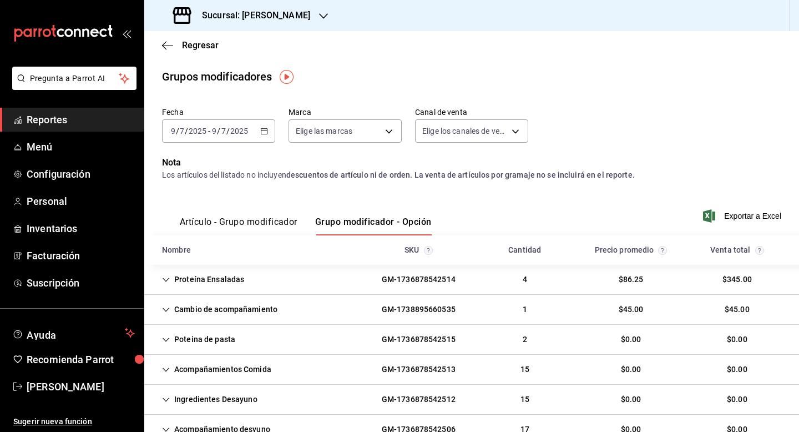
click at [168, 312] on icon "Cell" at bounding box center [166, 310] width 8 height 8
click at [163, 340] on icon "Cell" at bounding box center [166, 340] width 8 height 8
click at [168, 371] on icon "Cell" at bounding box center [166, 370] width 8 height 8
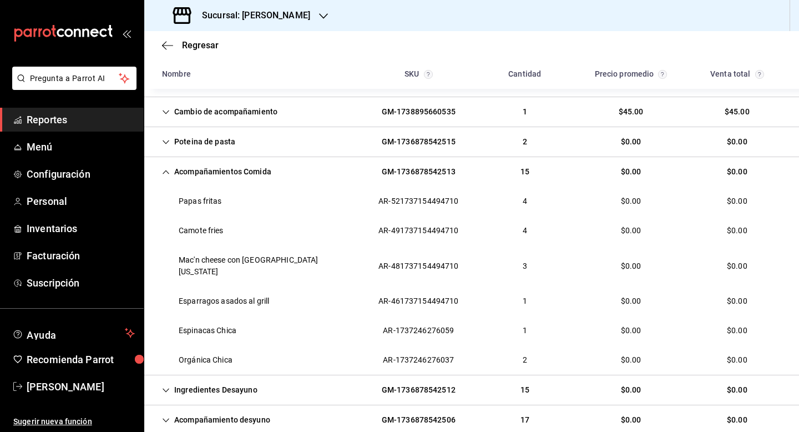
scroll to position [222, 0]
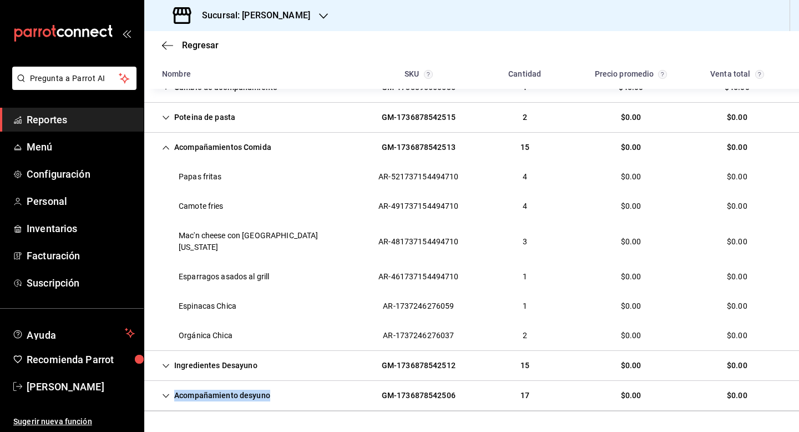
drag, startPoint x: 171, startPoint y: 370, endPoint x: 217, endPoint y: 392, distance: 50.9
click at [217, 392] on div "Acompañamiento desyuno GM-1736878542506 17 $0.00 $0.00" at bounding box center [471, 396] width 655 height 30
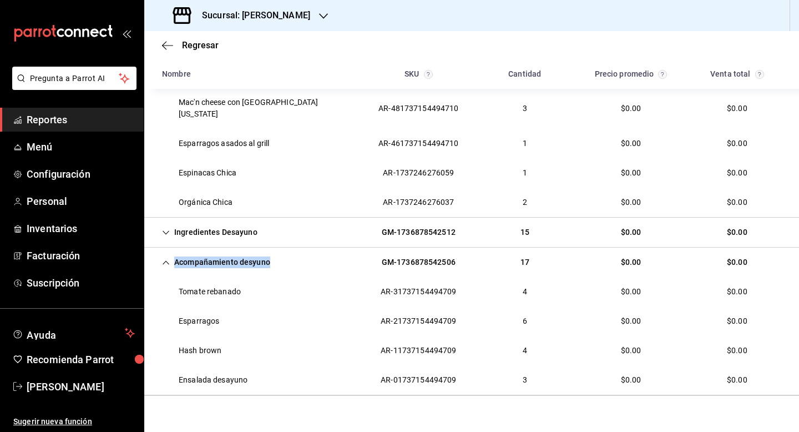
scroll to position [361, 0]
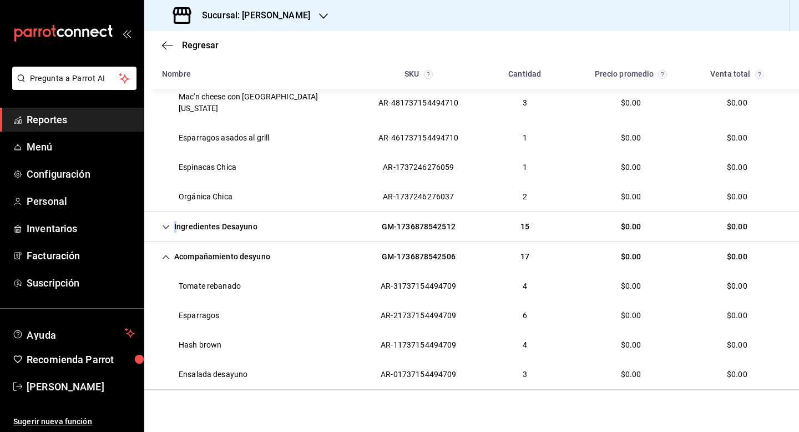
click at [175, 218] on div "Ingredientes Desayuno" at bounding box center [209, 226] width 113 height 21
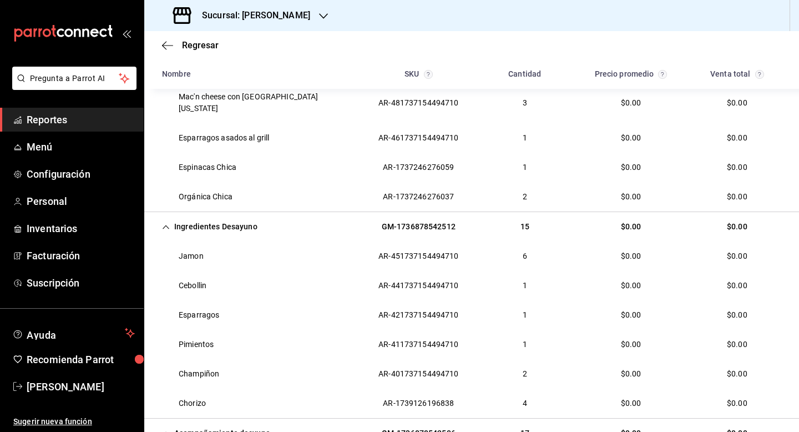
click at [167, 223] on icon "Cell" at bounding box center [166, 227] width 8 height 8
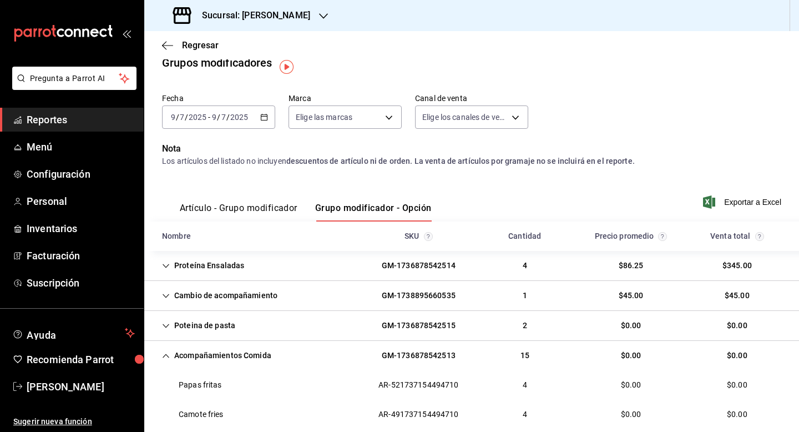
scroll to position [0, 0]
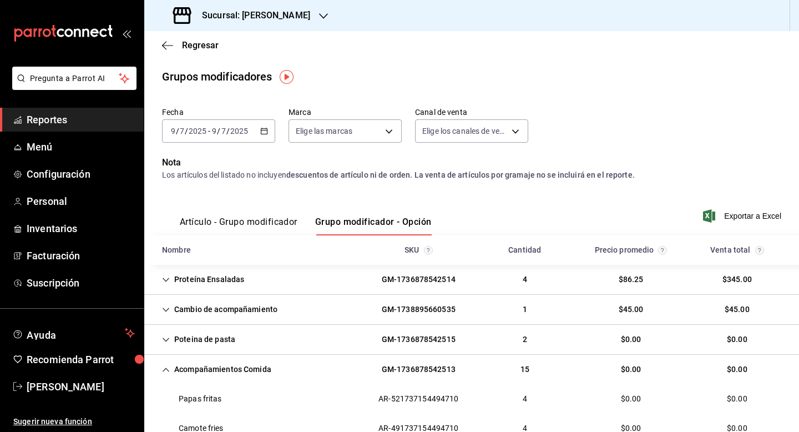
click at [240, 136] on div "[DATE] [DATE] - [DATE] [DATE]" at bounding box center [218, 130] width 113 height 23
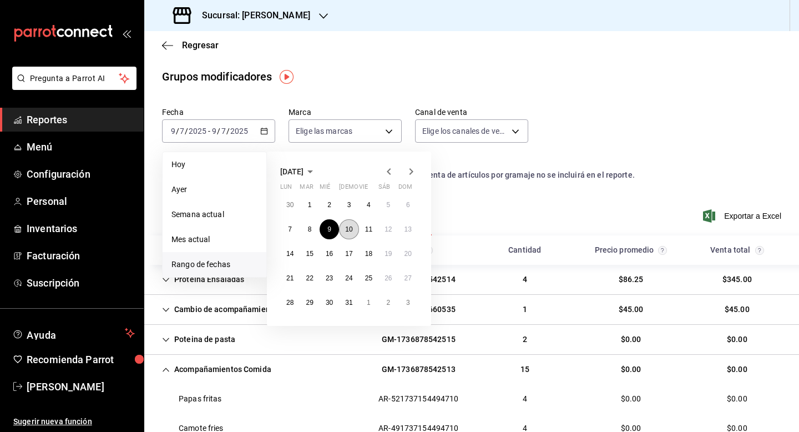
click at [347, 234] on button "10" at bounding box center [348, 229] width 19 height 20
